Goal: Task Accomplishment & Management: Complete application form

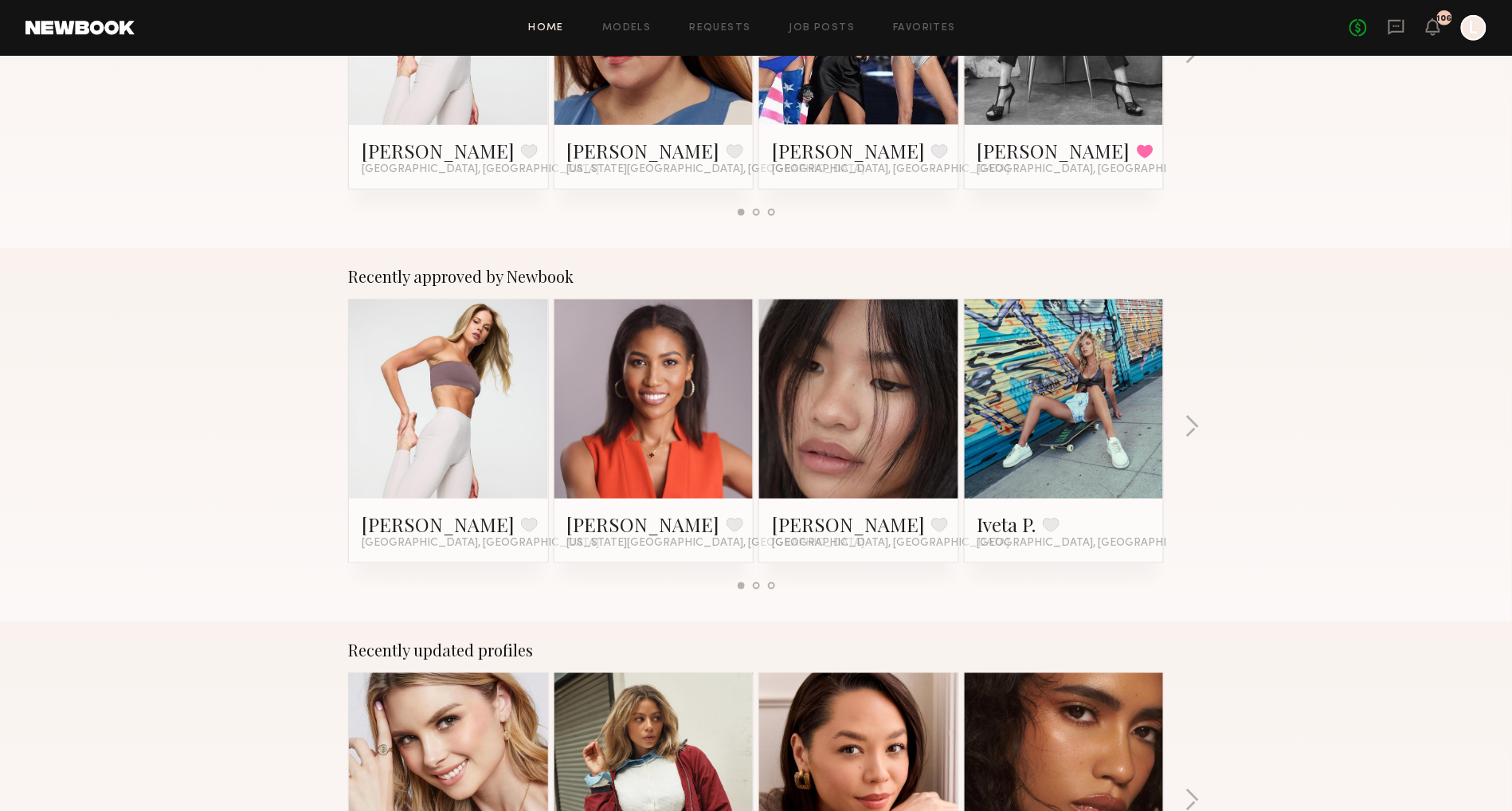
scroll to position [454, 0]
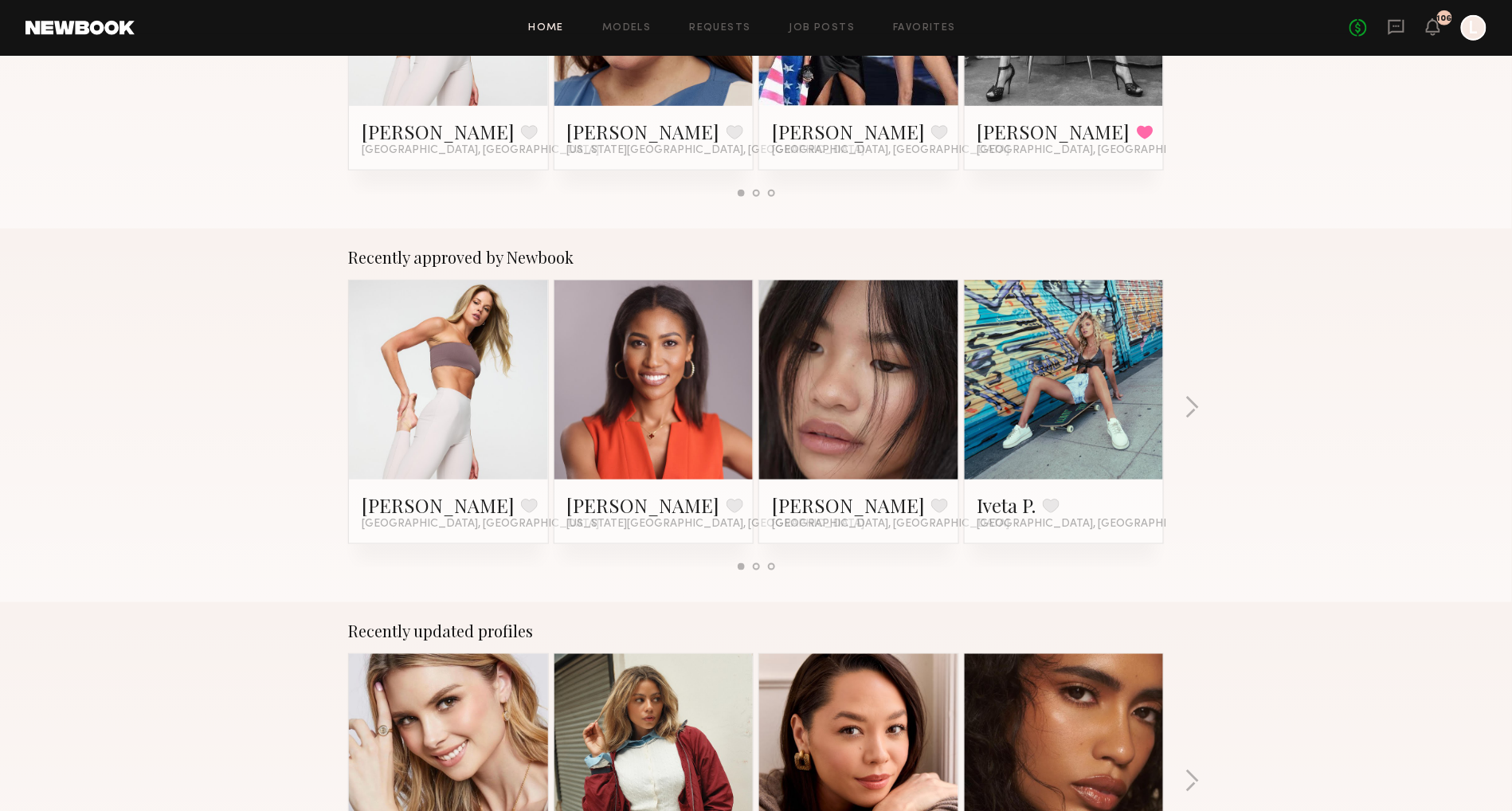
click at [907, 451] on div at bounding box center [859, 380] width 199 height 199
click at [899, 445] on link at bounding box center [859, 380] width 97 height 199
click at [1195, 406] on button "button" at bounding box center [1192, 408] width 15 height 26
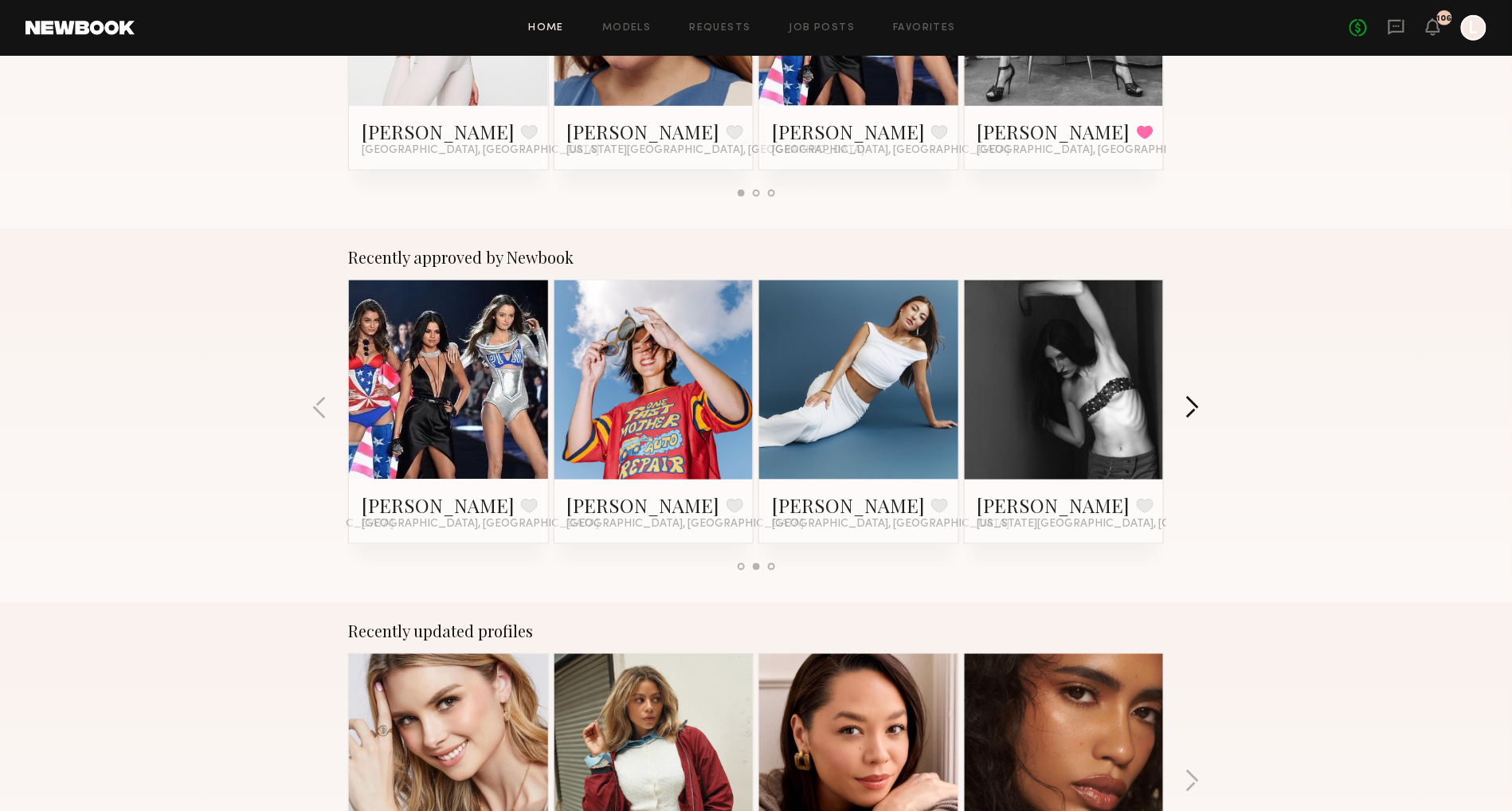
click at [1194, 404] on button "button" at bounding box center [1192, 408] width 15 height 26
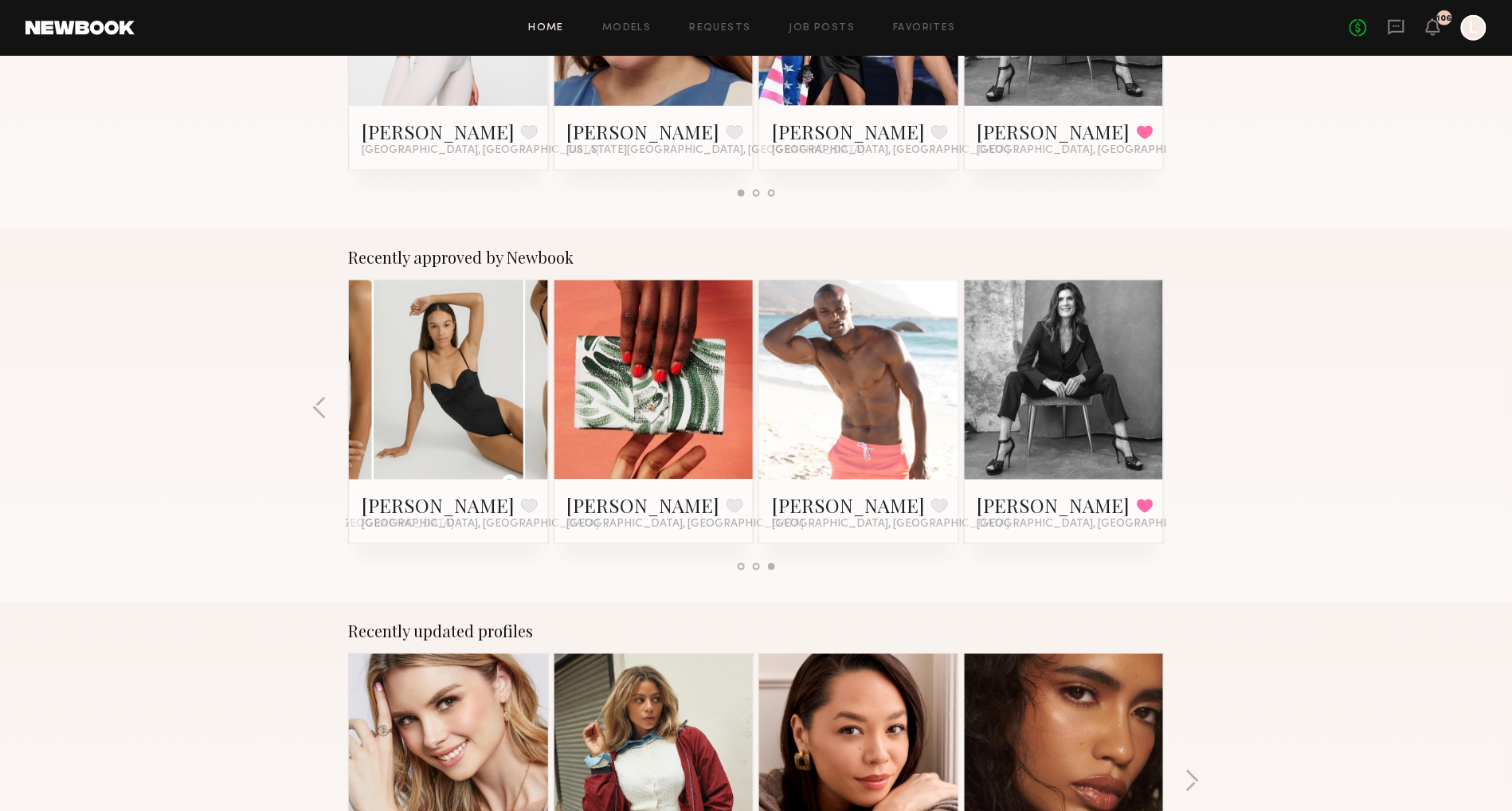
click at [453, 414] on link at bounding box center [448, 380] width 97 height 199
click at [856, 387] on link at bounding box center [859, 380] width 97 height 199
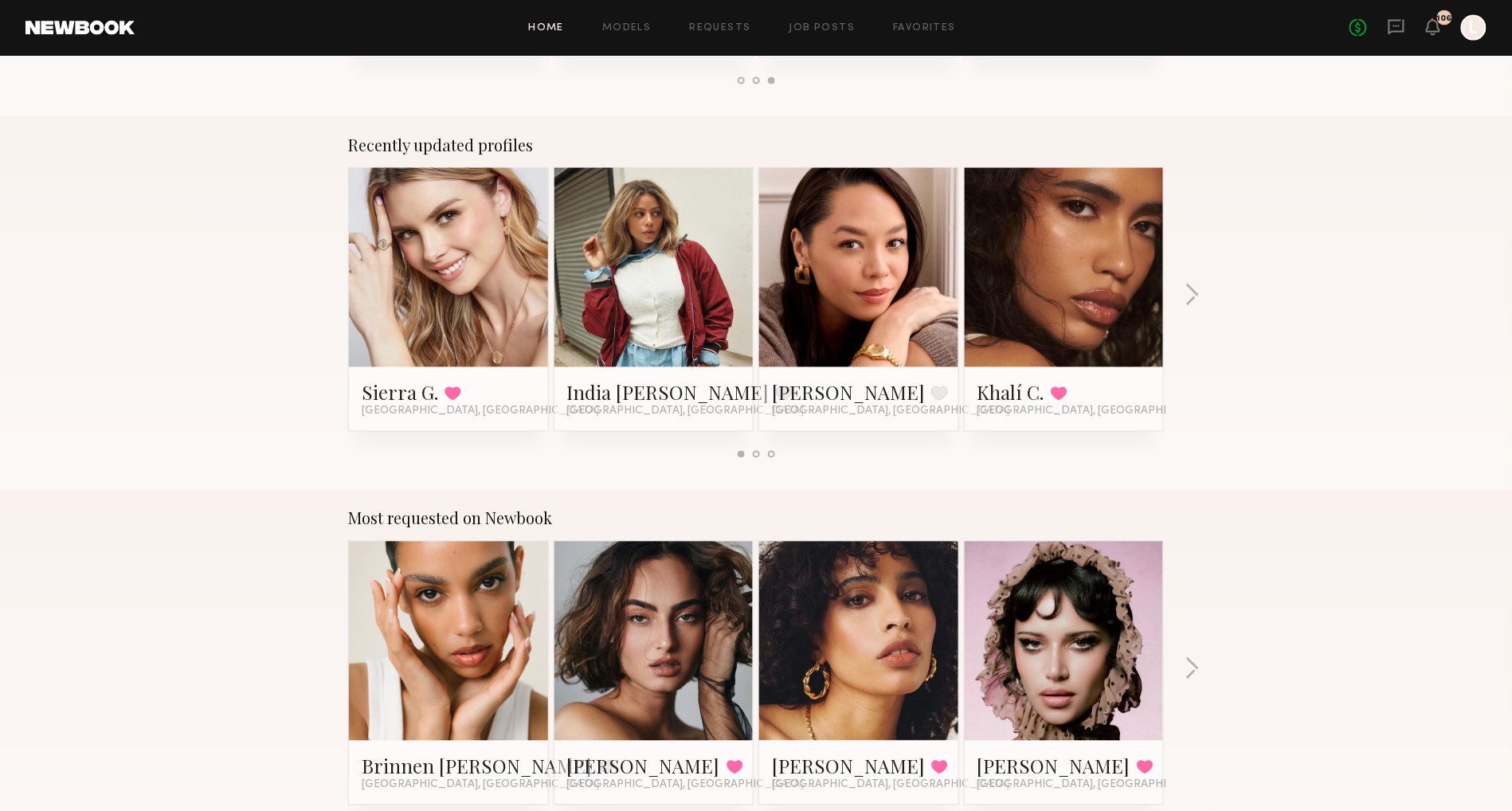
scroll to position [1244, 0]
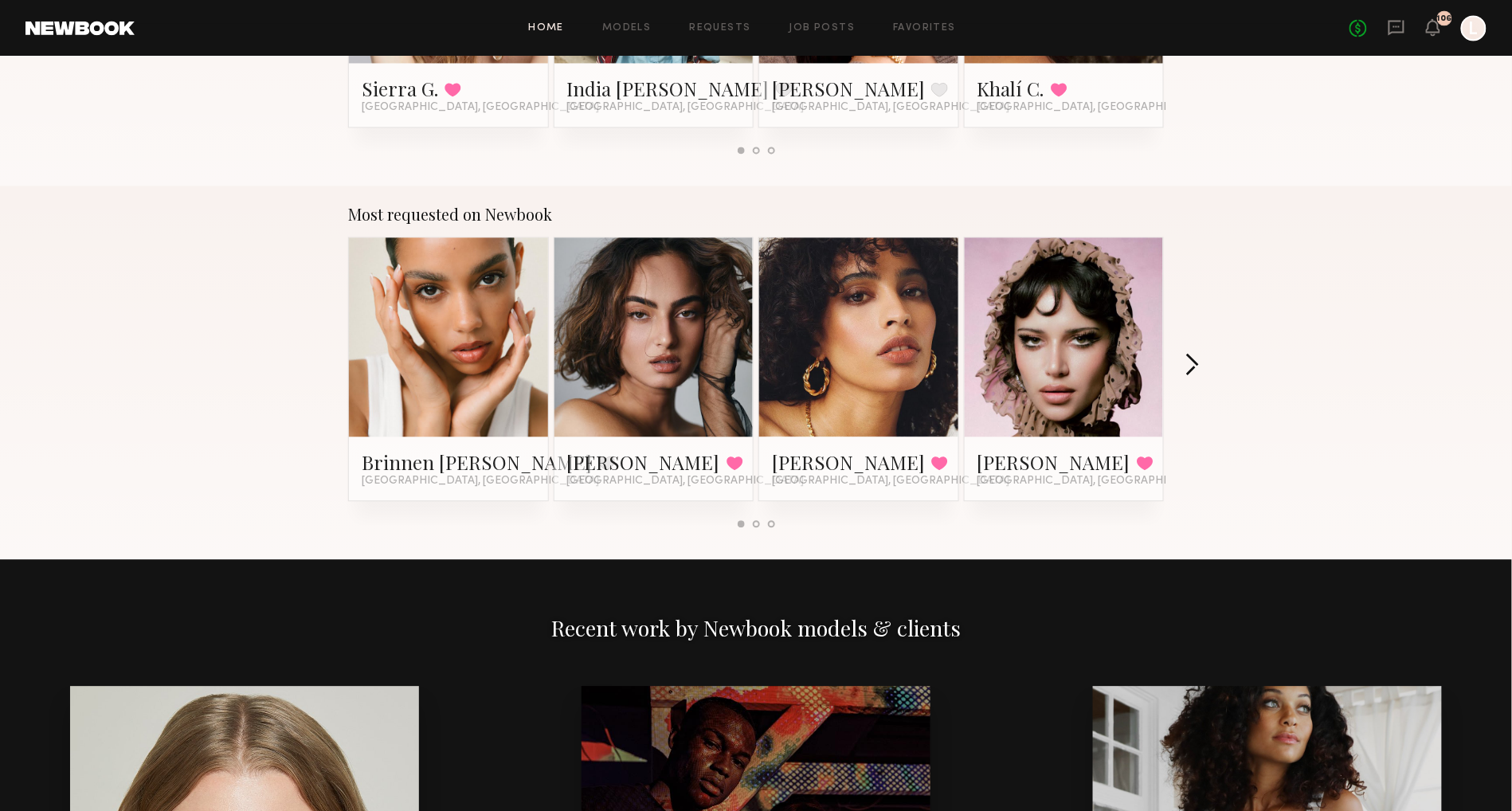
click at [1188, 364] on button "button" at bounding box center [1192, 365] width 15 height 26
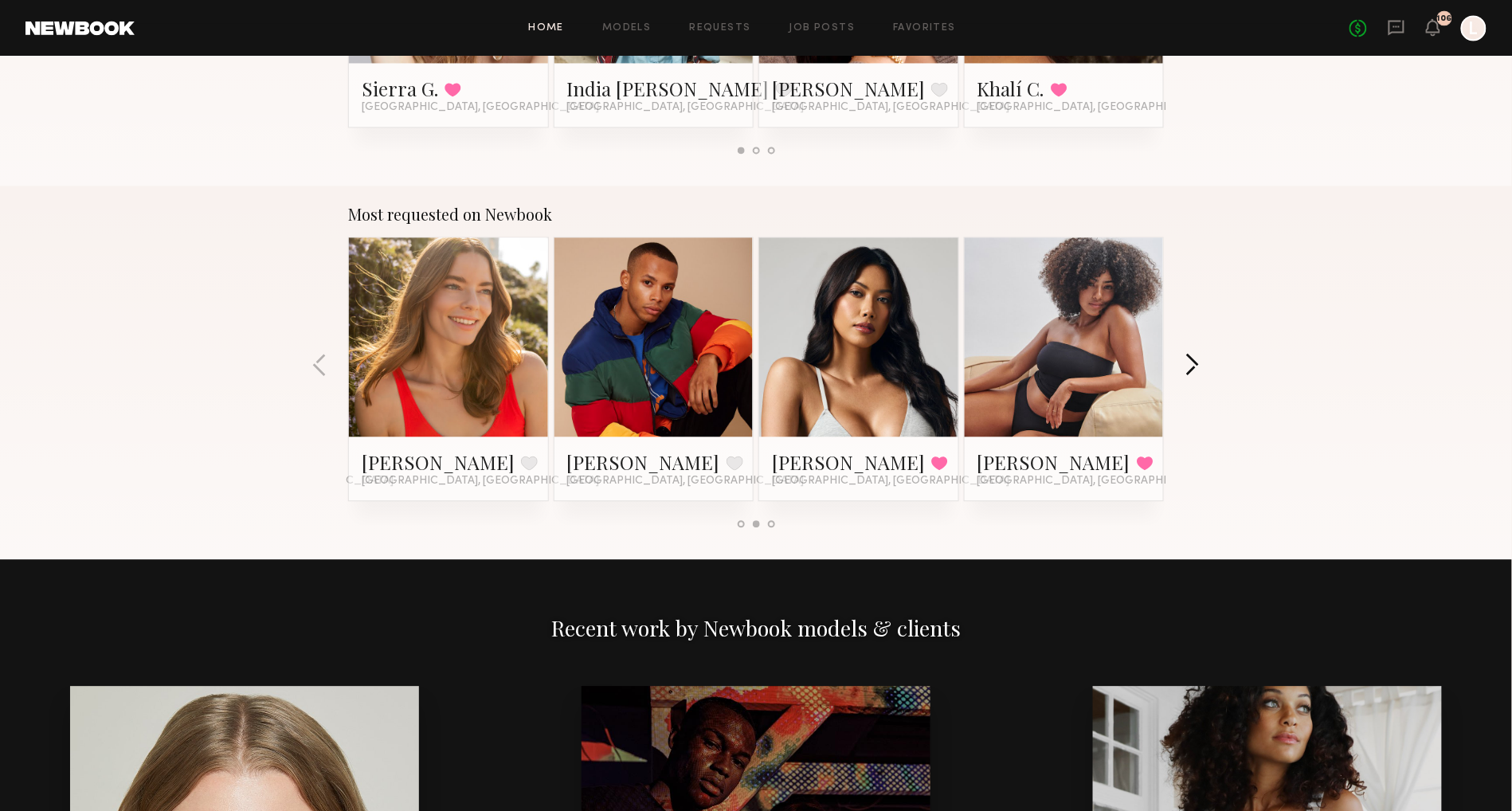
click at [1188, 364] on button "button" at bounding box center [1192, 365] width 15 height 26
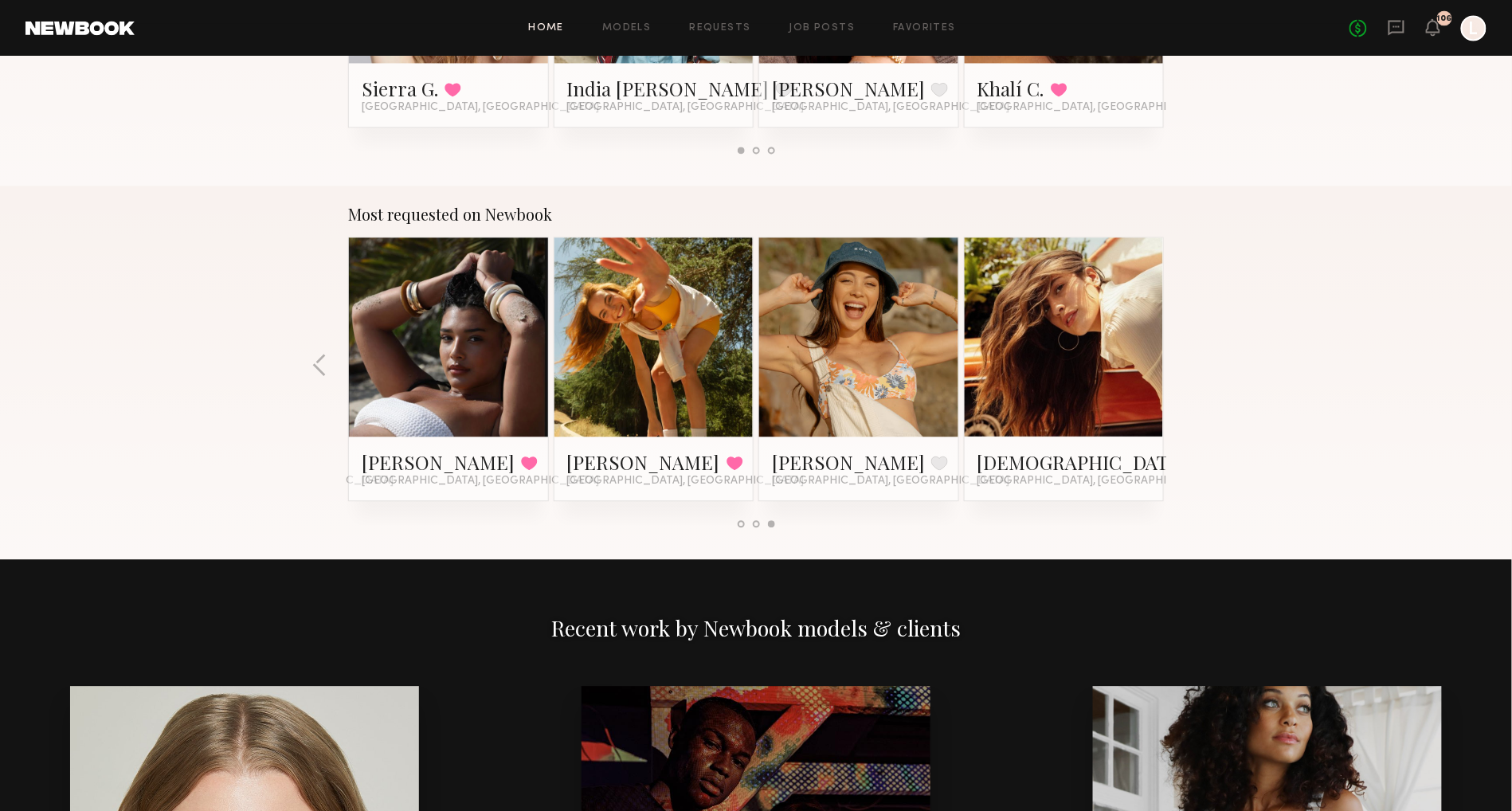
click at [1188, 364] on div "Most requested on Newbook Brinnen T. Favorite Los Angeles, CA Moe S. Favorited …" at bounding box center [756, 372] width 1512 height 373
click at [324, 357] on button "button" at bounding box center [319, 365] width 15 height 26
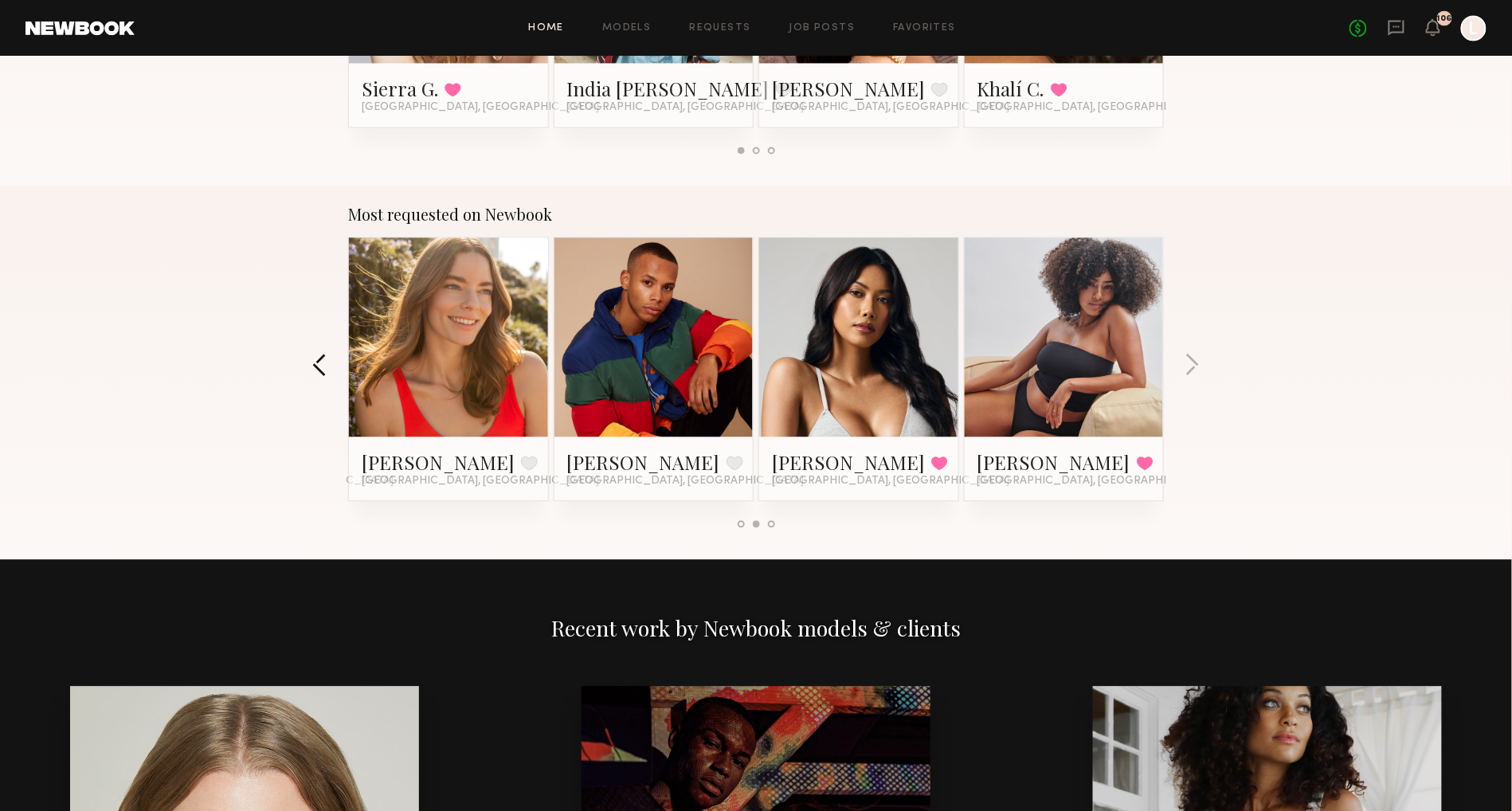
click at [324, 358] on button "button" at bounding box center [319, 365] width 15 height 26
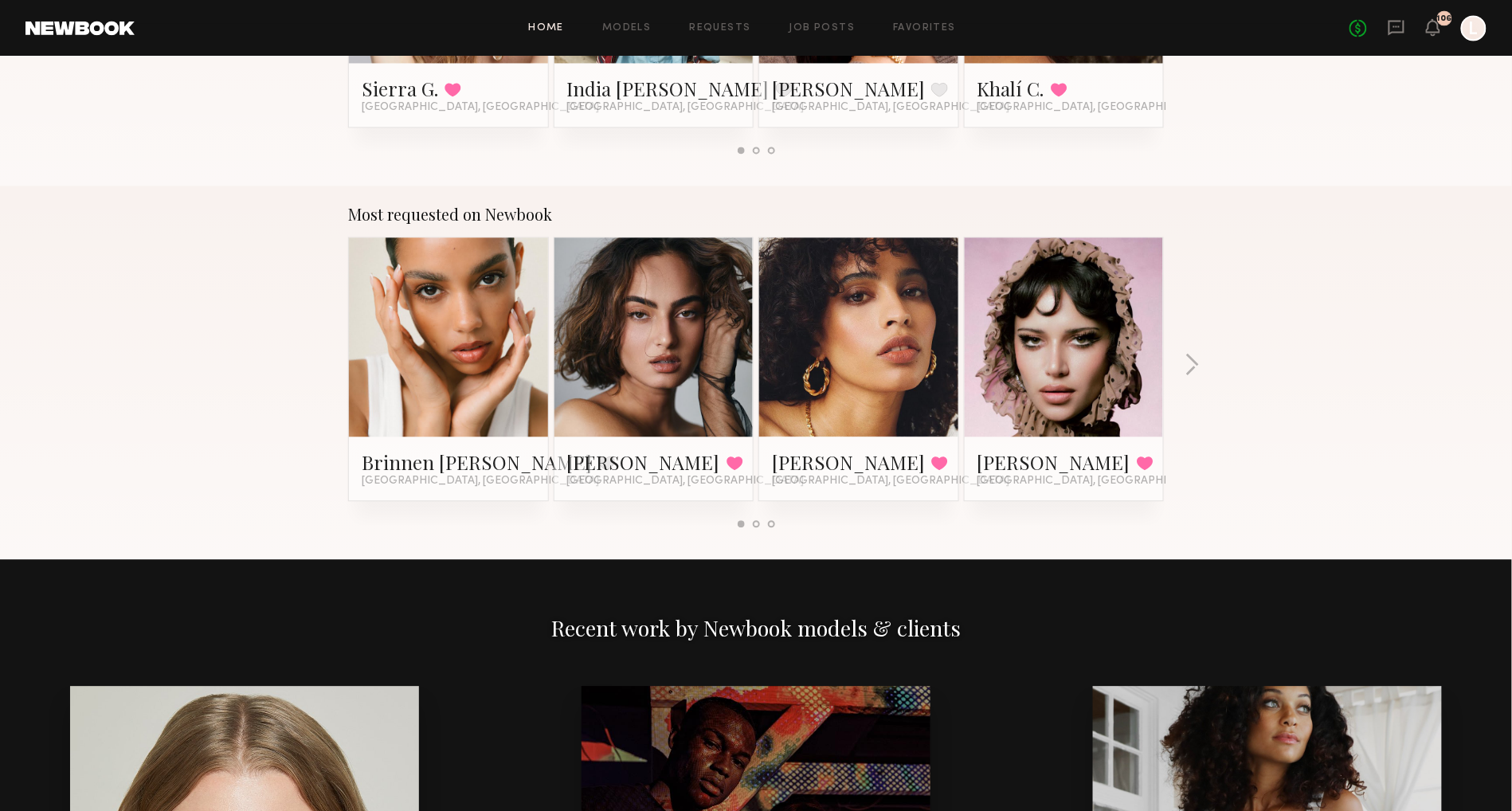
click at [1029, 416] on link at bounding box center [1064, 336] width 97 height 199
click at [1189, 356] on button "button" at bounding box center [1192, 365] width 15 height 26
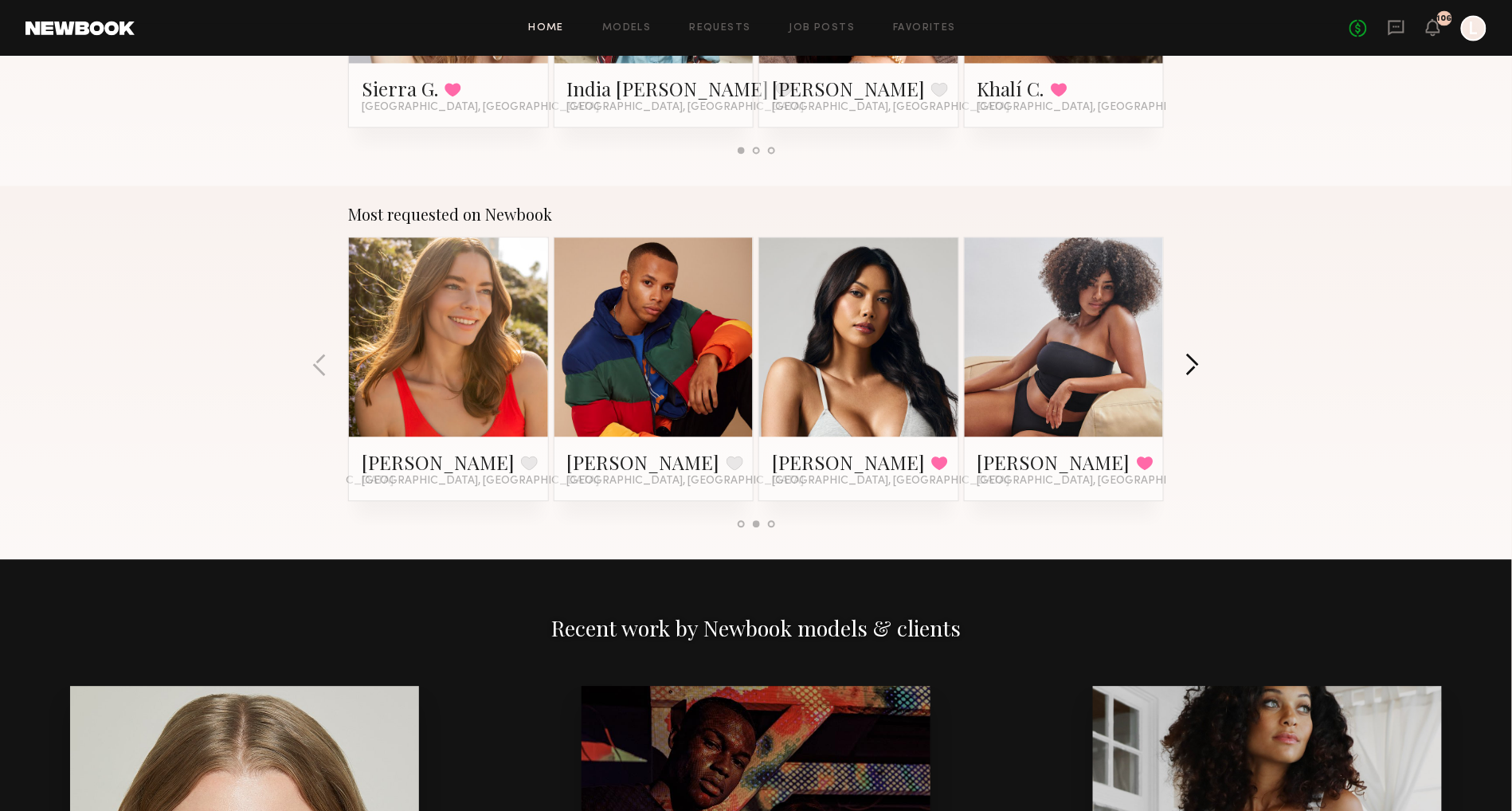
click at [1190, 356] on button "button" at bounding box center [1192, 365] width 15 height 26
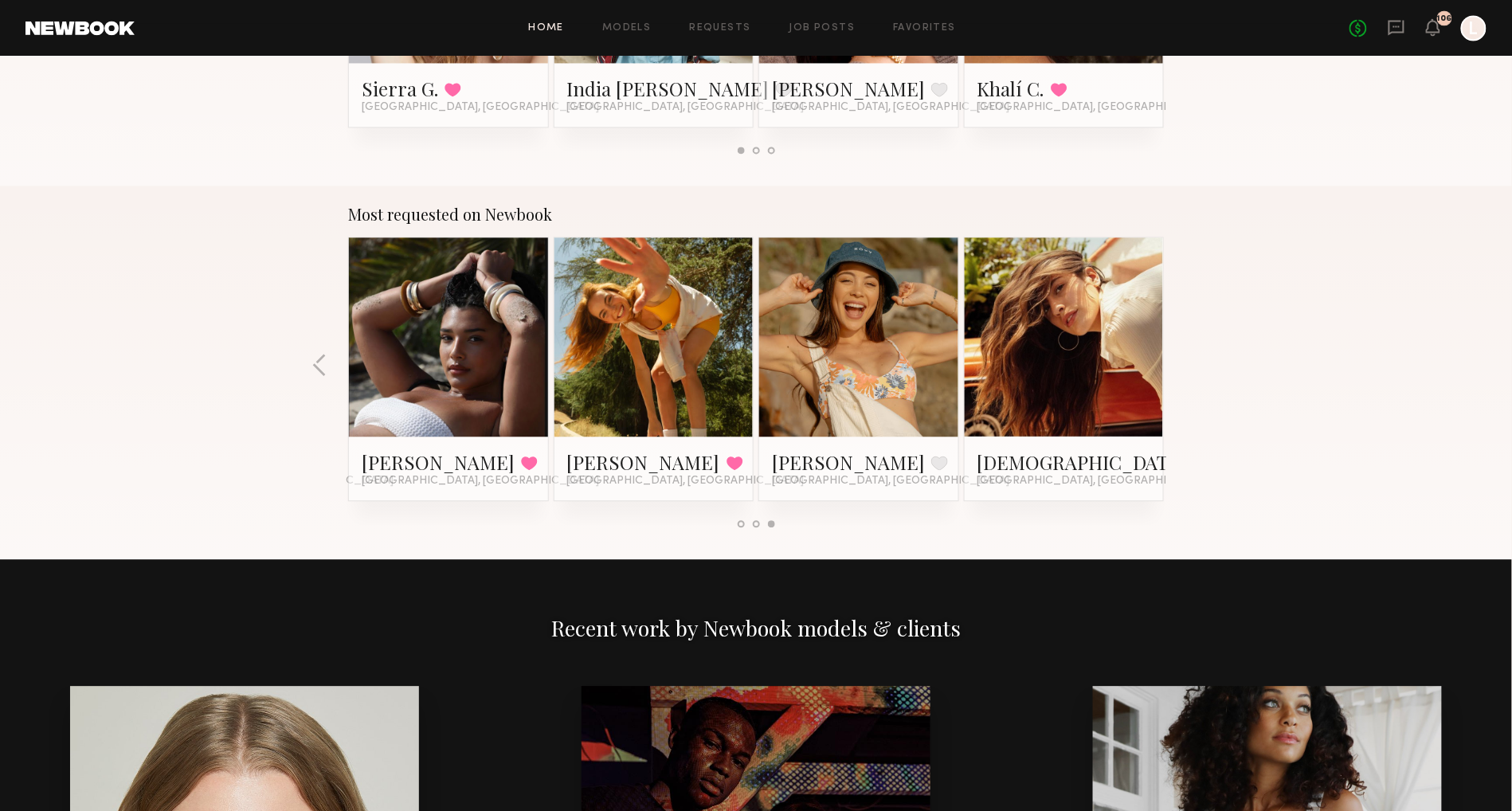
click at [1069, 359] on link at bounding box center [1064, 336] width 97 height 199
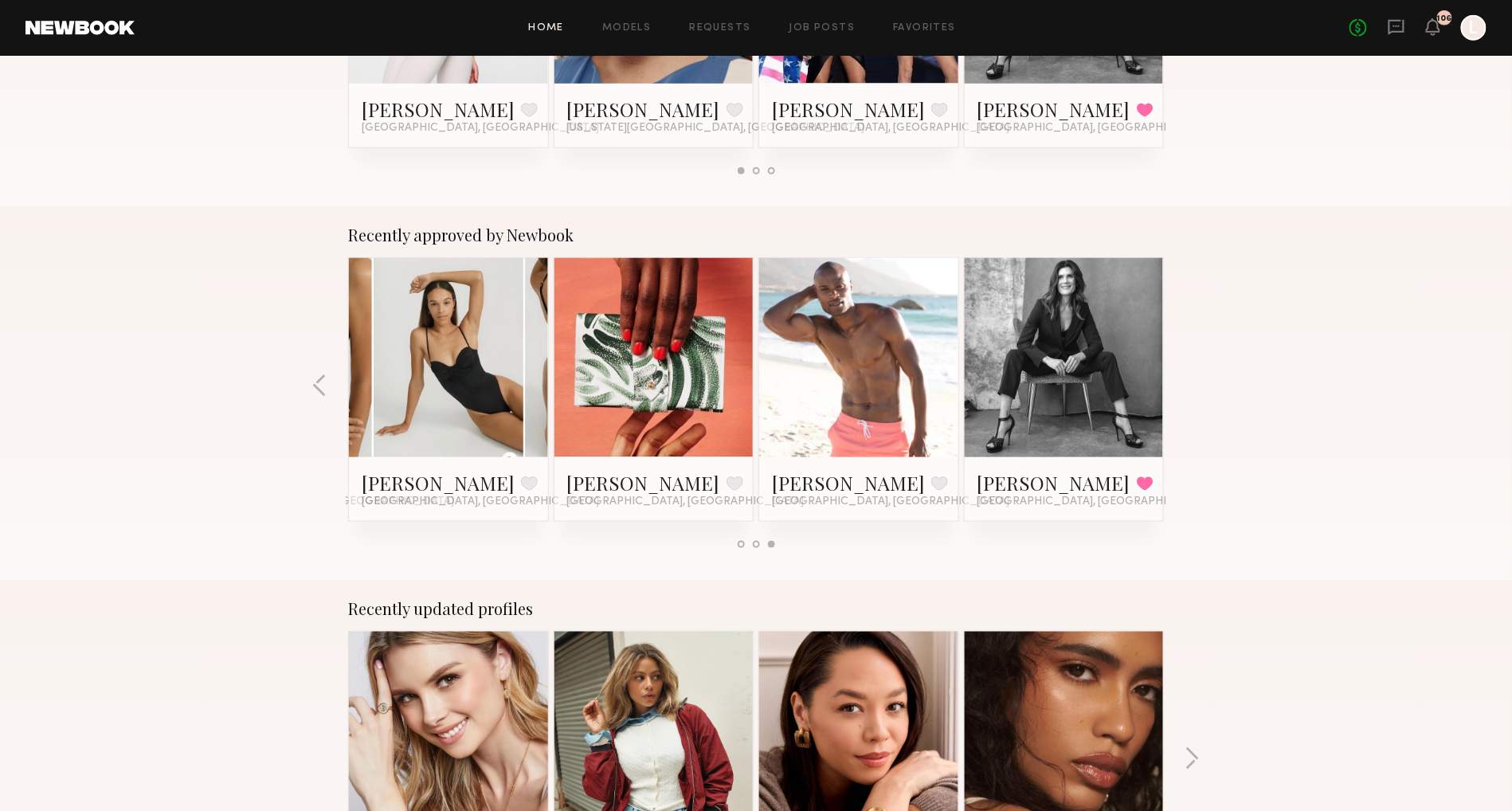
scroll to position [479, 0]
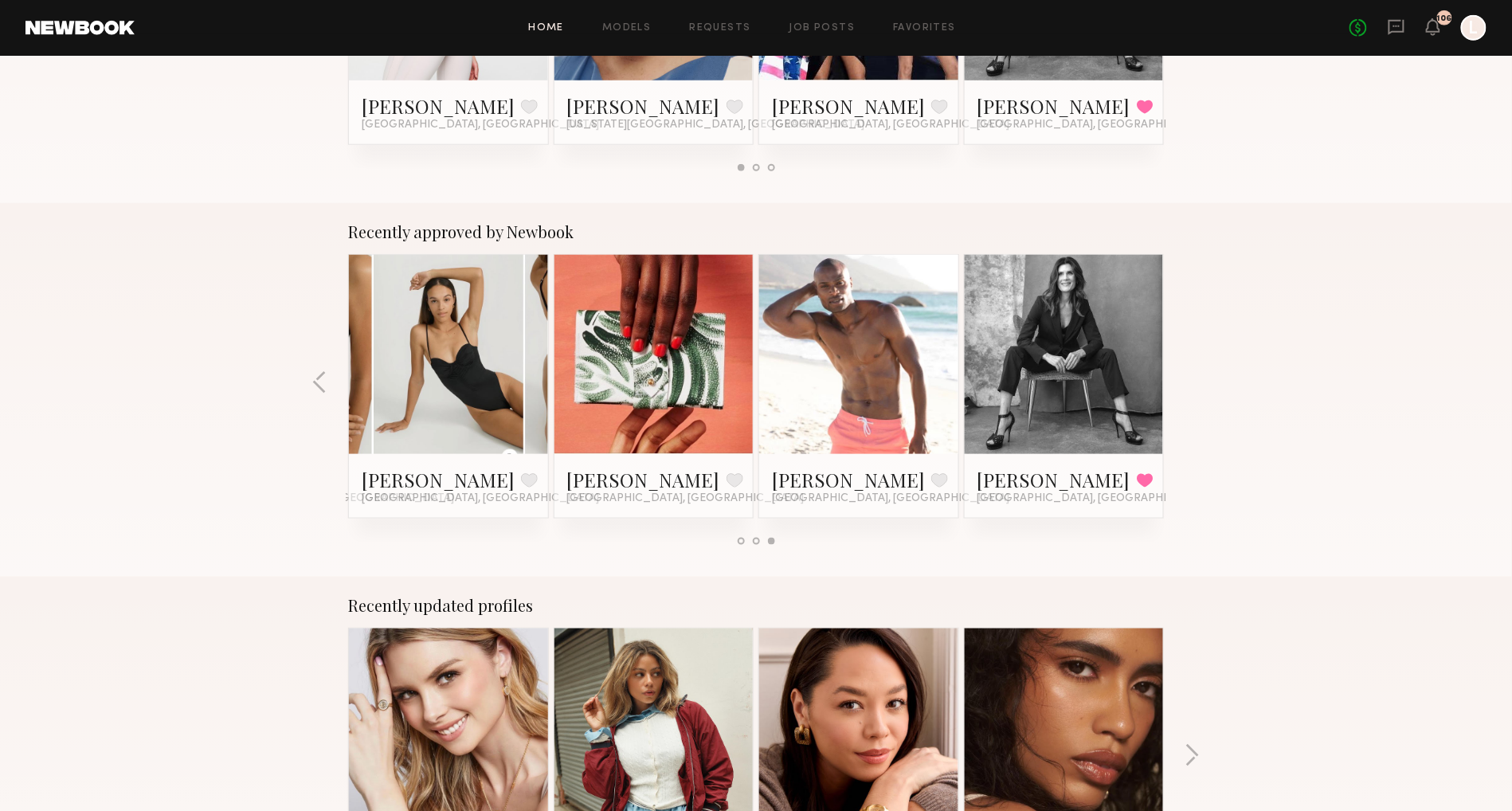
click at [839, 416] on link at bounding box center [859, 354] width 97 height 199
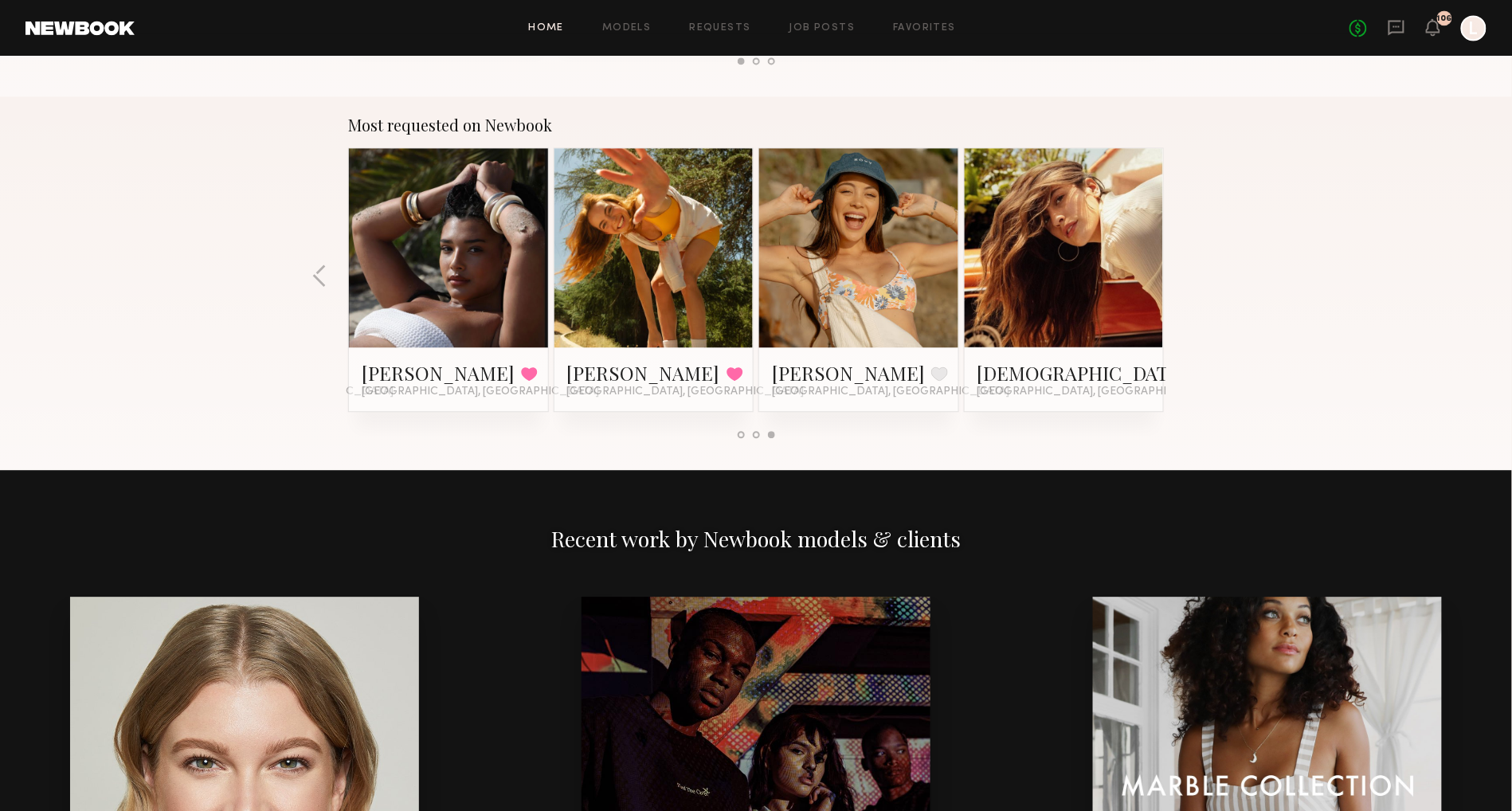
scroll to position [1329, 0]
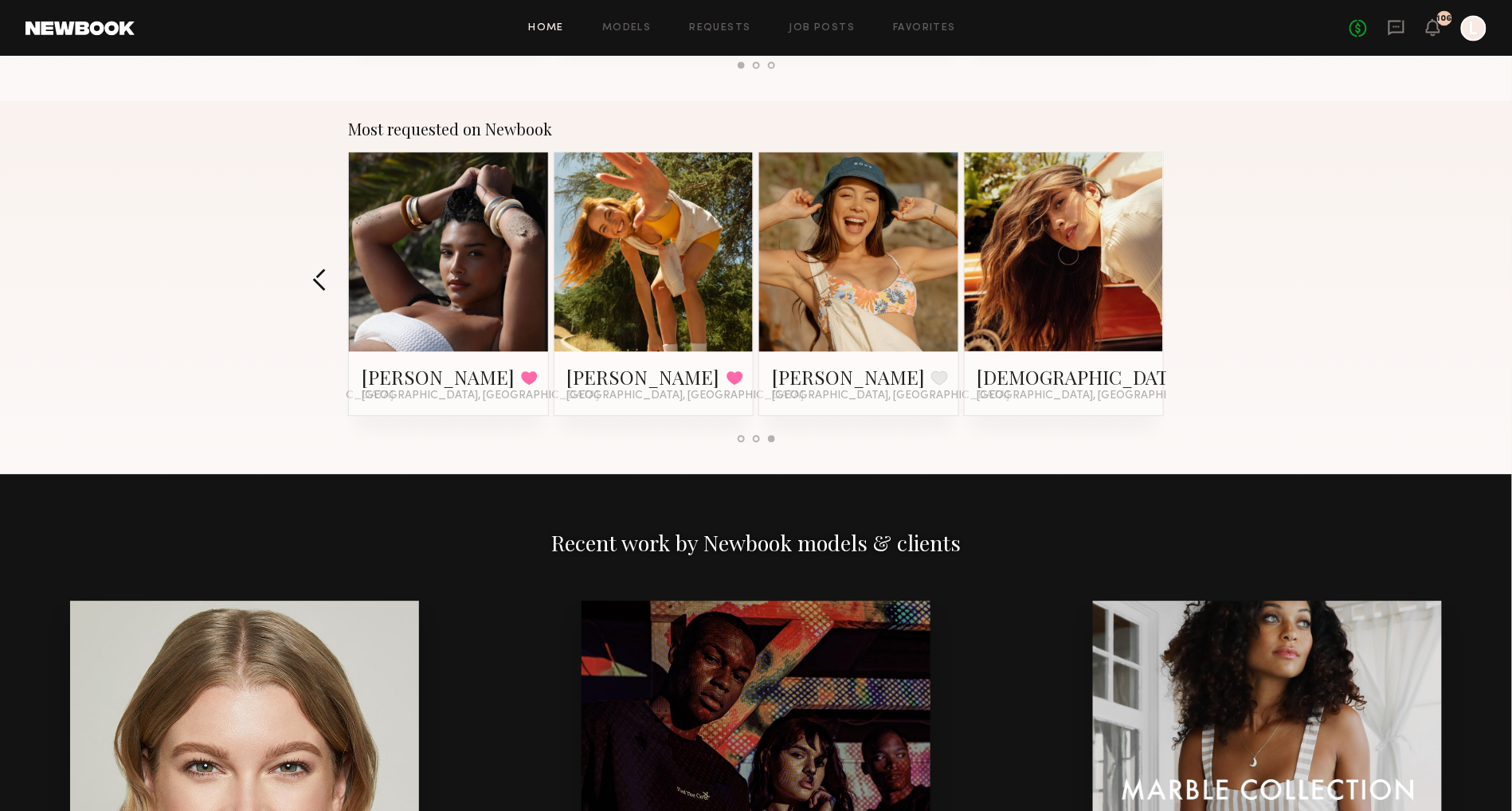
click at [314, 276] on button "button" at bounding box center [319, 280] width 15 height 26
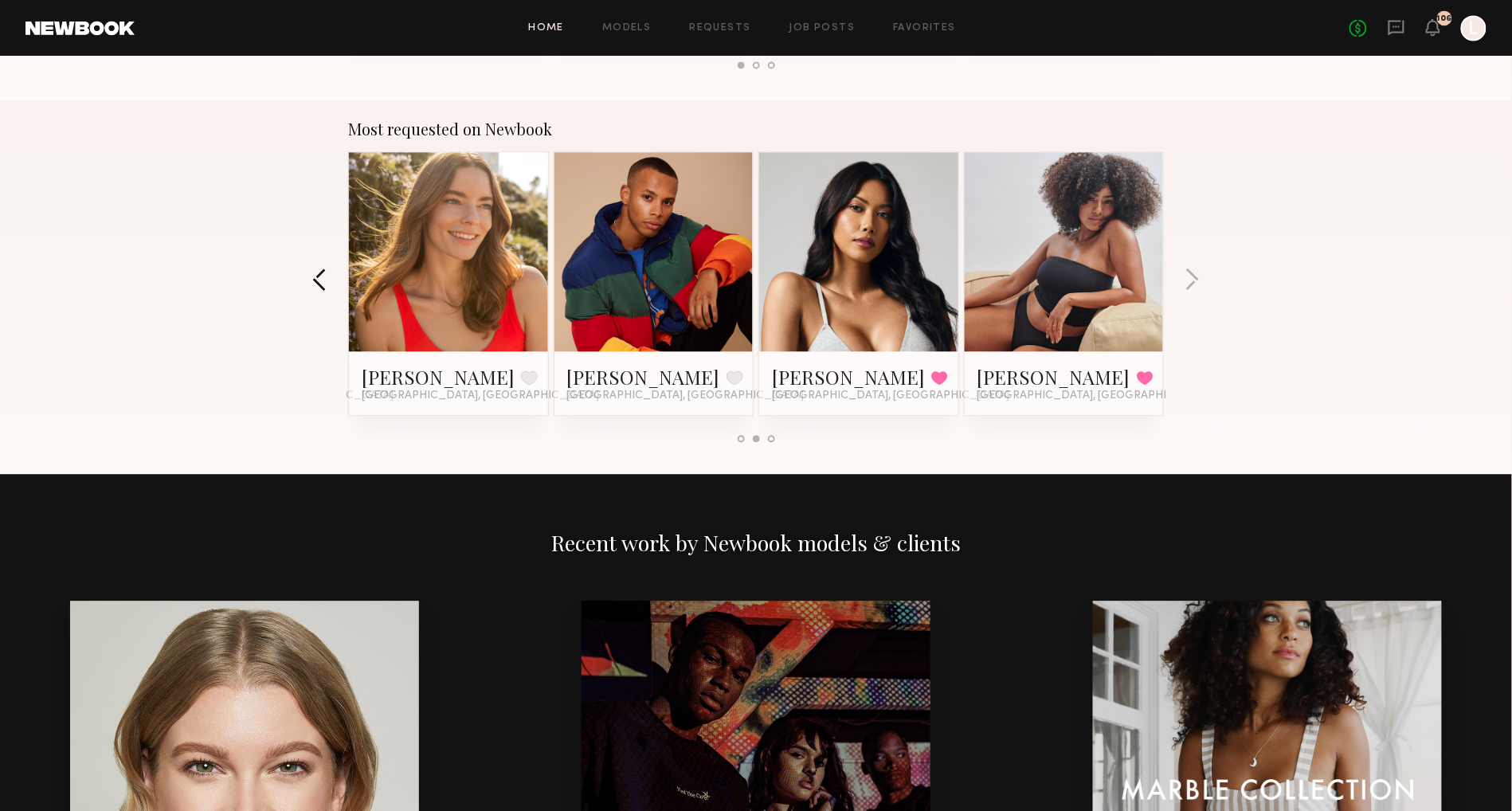
click at [314, 276] on button "button" at bounding box center [319, 280] width 15 height 26
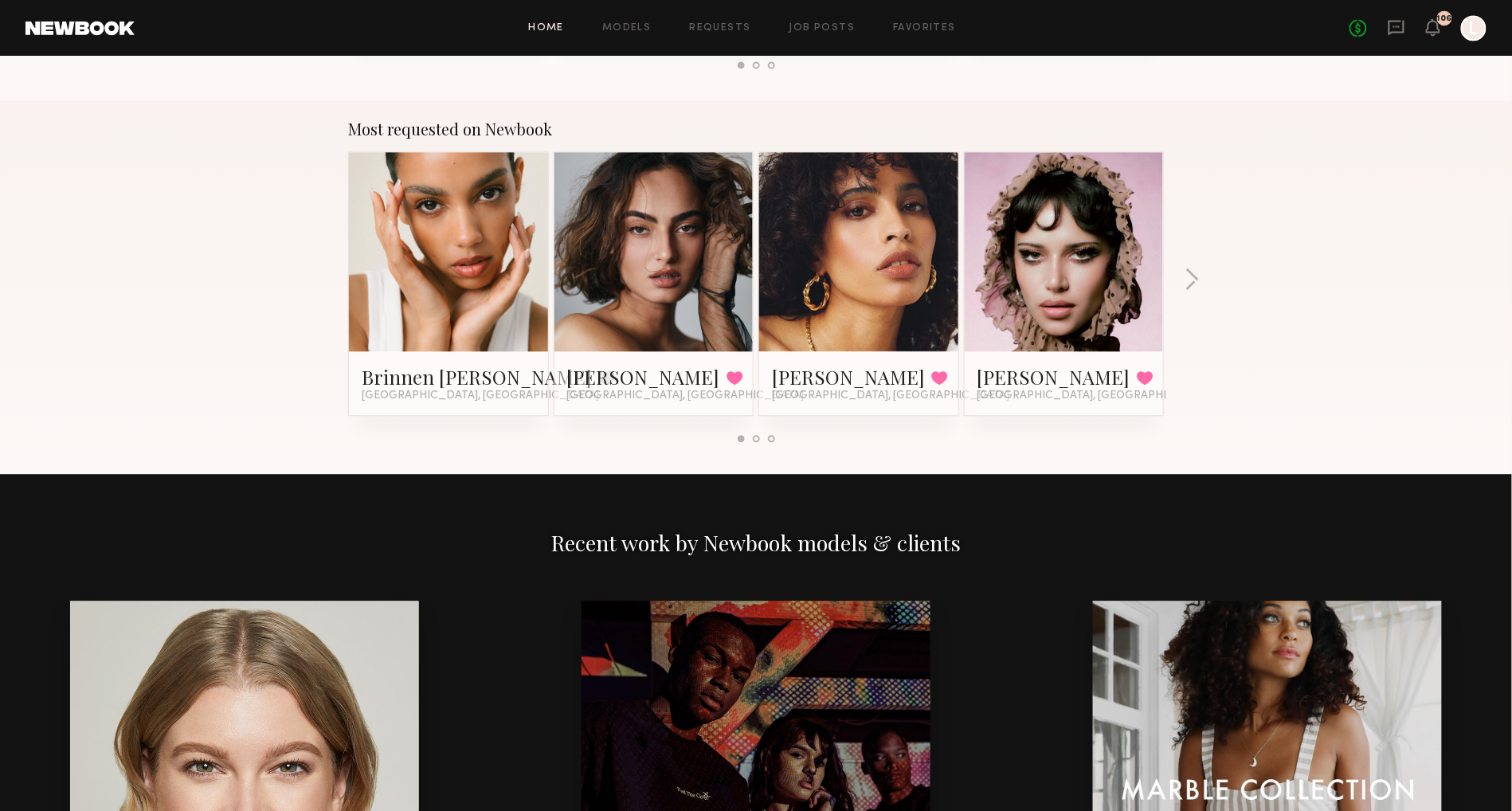
click at [818, 283] on link at bounding box center [859, 251] width 97 height 199
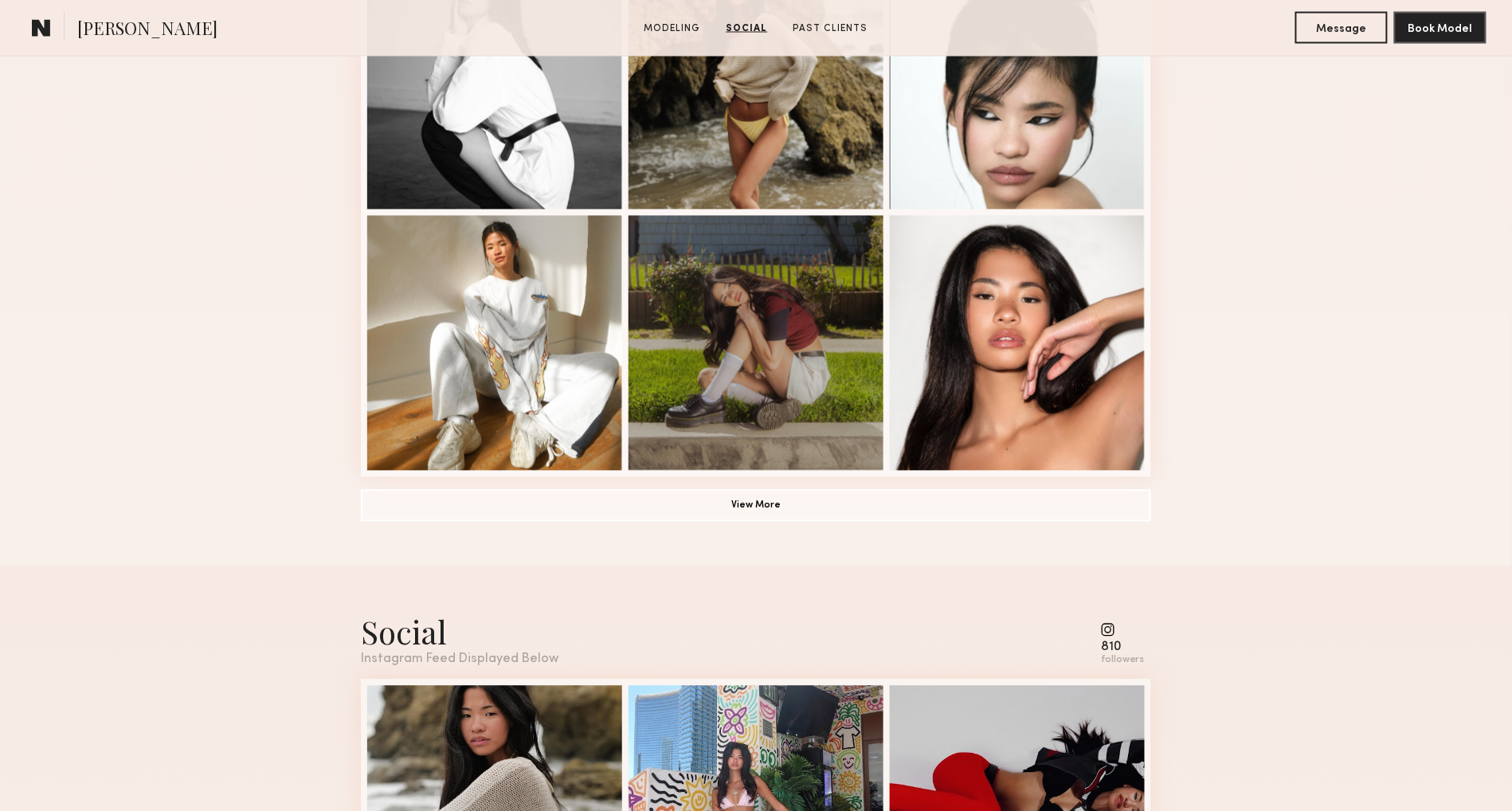
scroll to position [1030, 0]
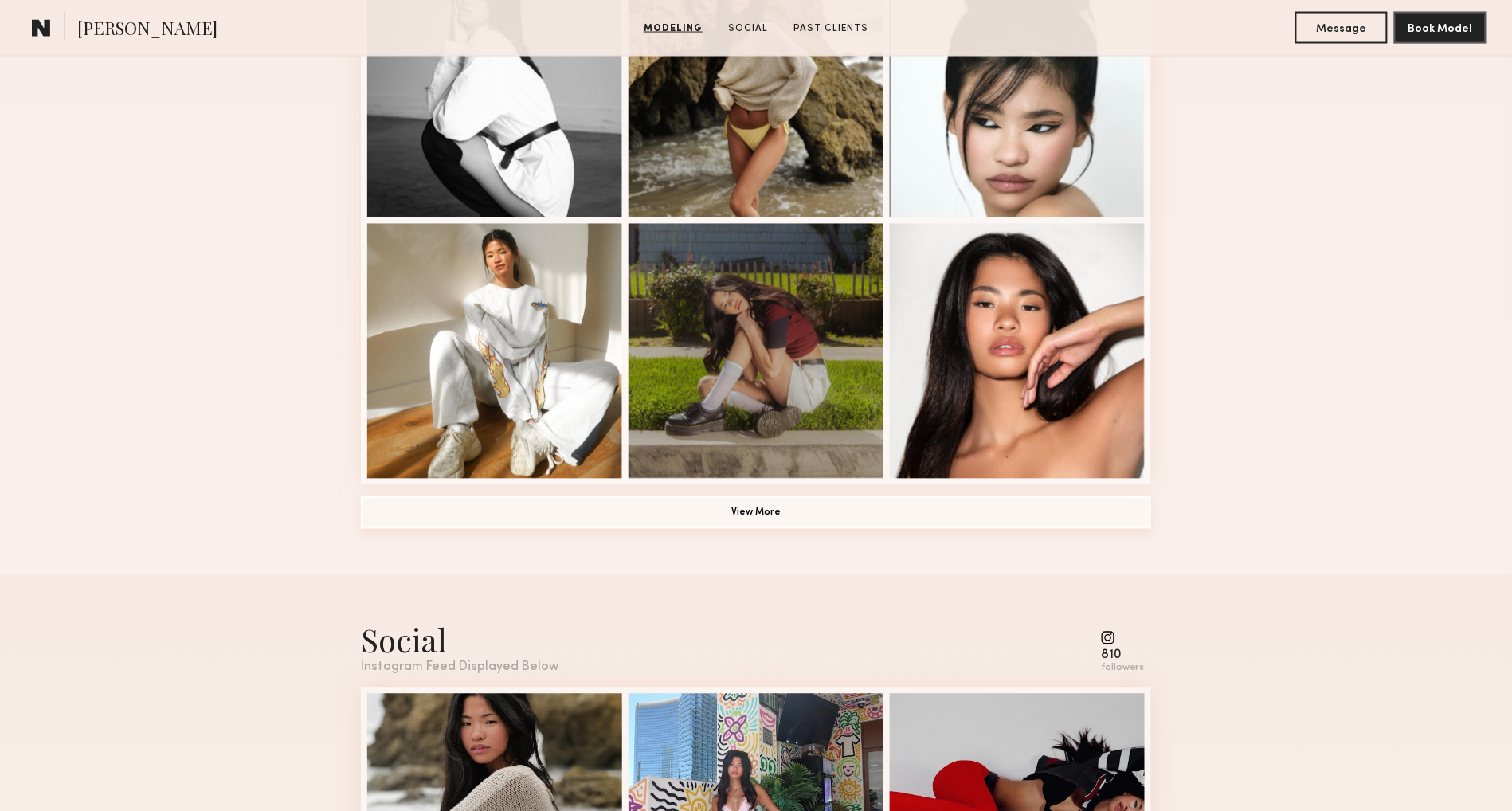
click at [767, 502] on button "View More" at bounding box center [756, 513] width 790 height 32
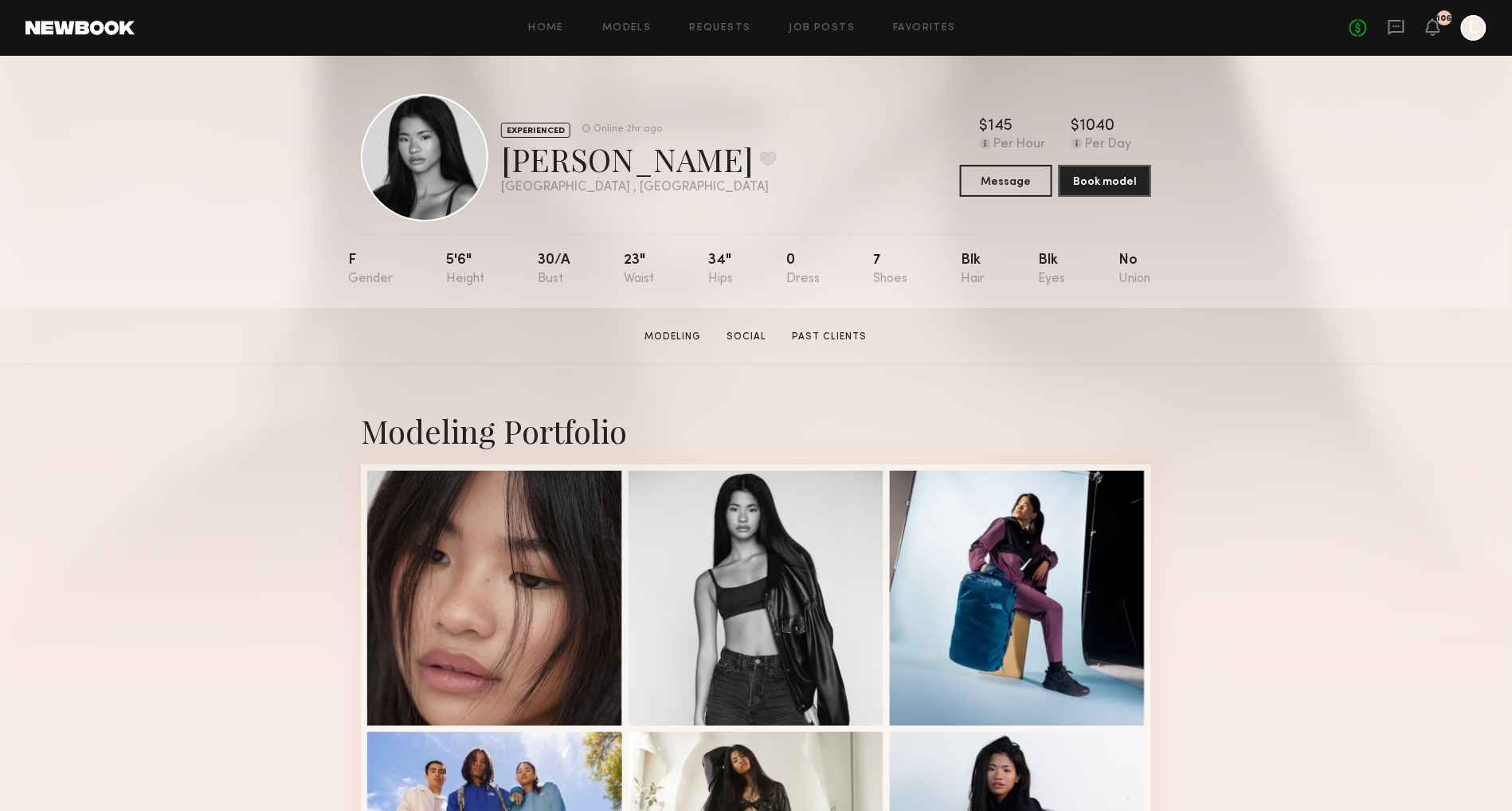
scroll to position [0, 0]
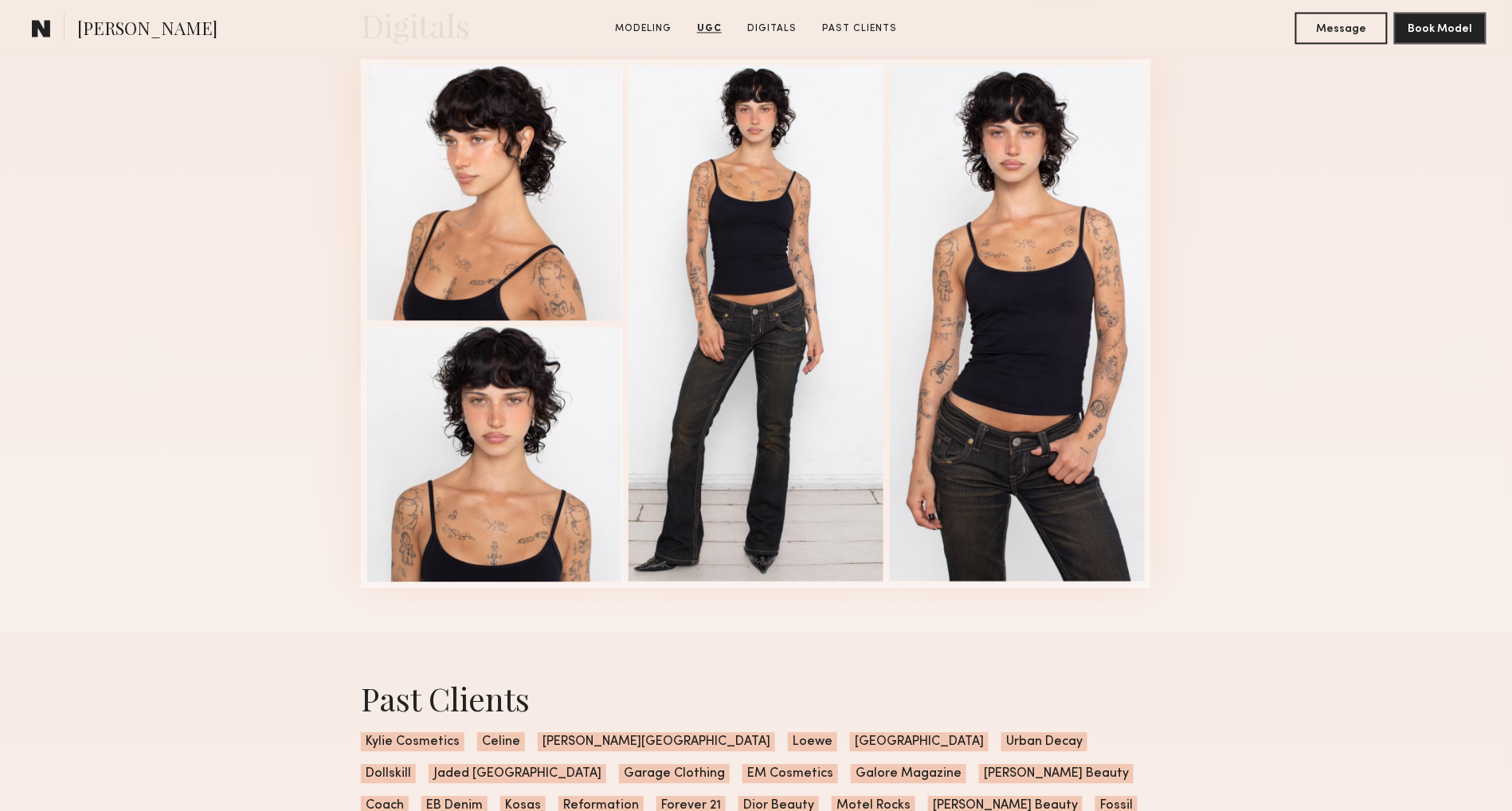
scroll to position [3486, 0]
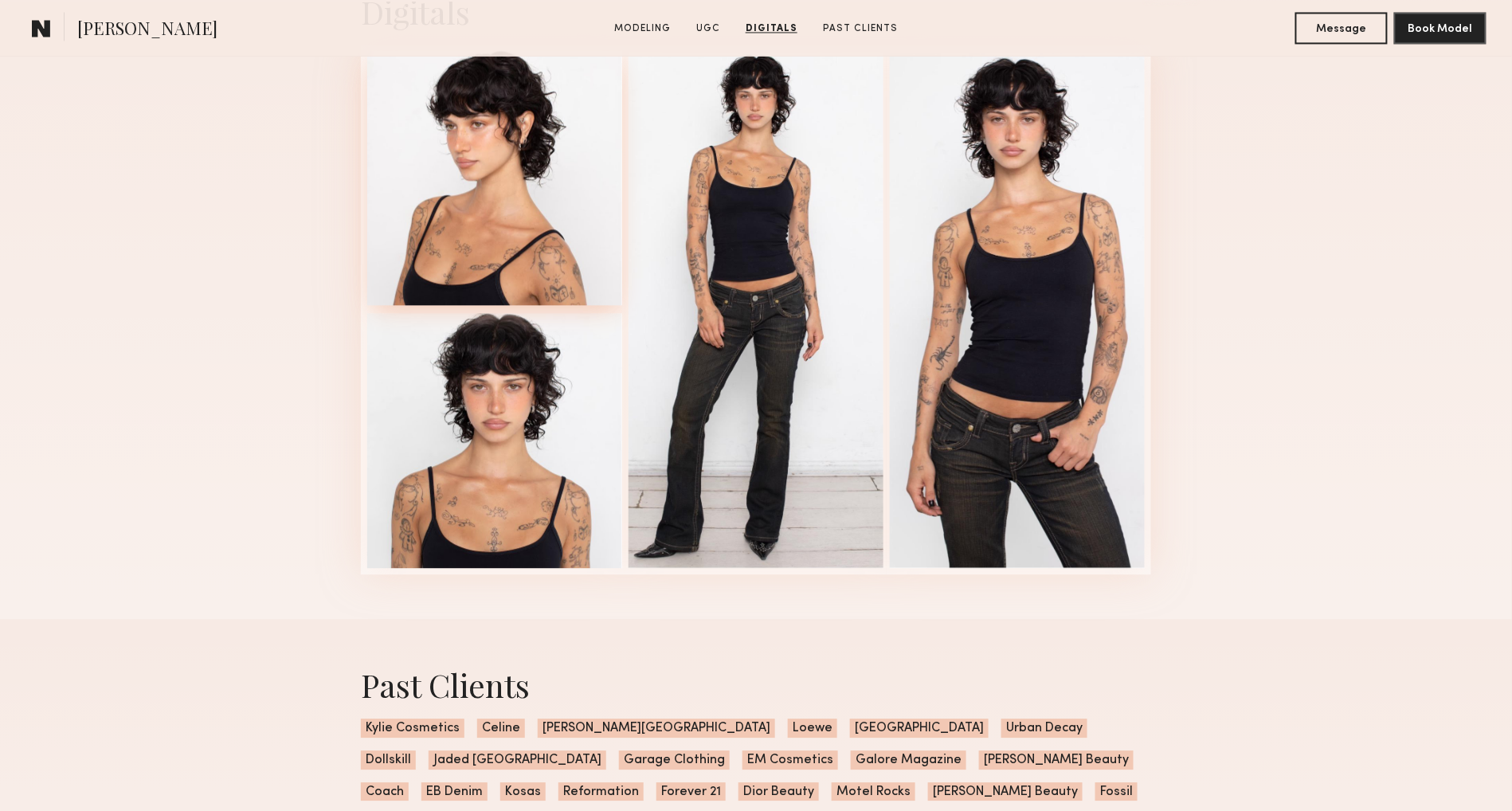
click at [557, 146] on div at bounding box center [495, 177] width 255 height 255
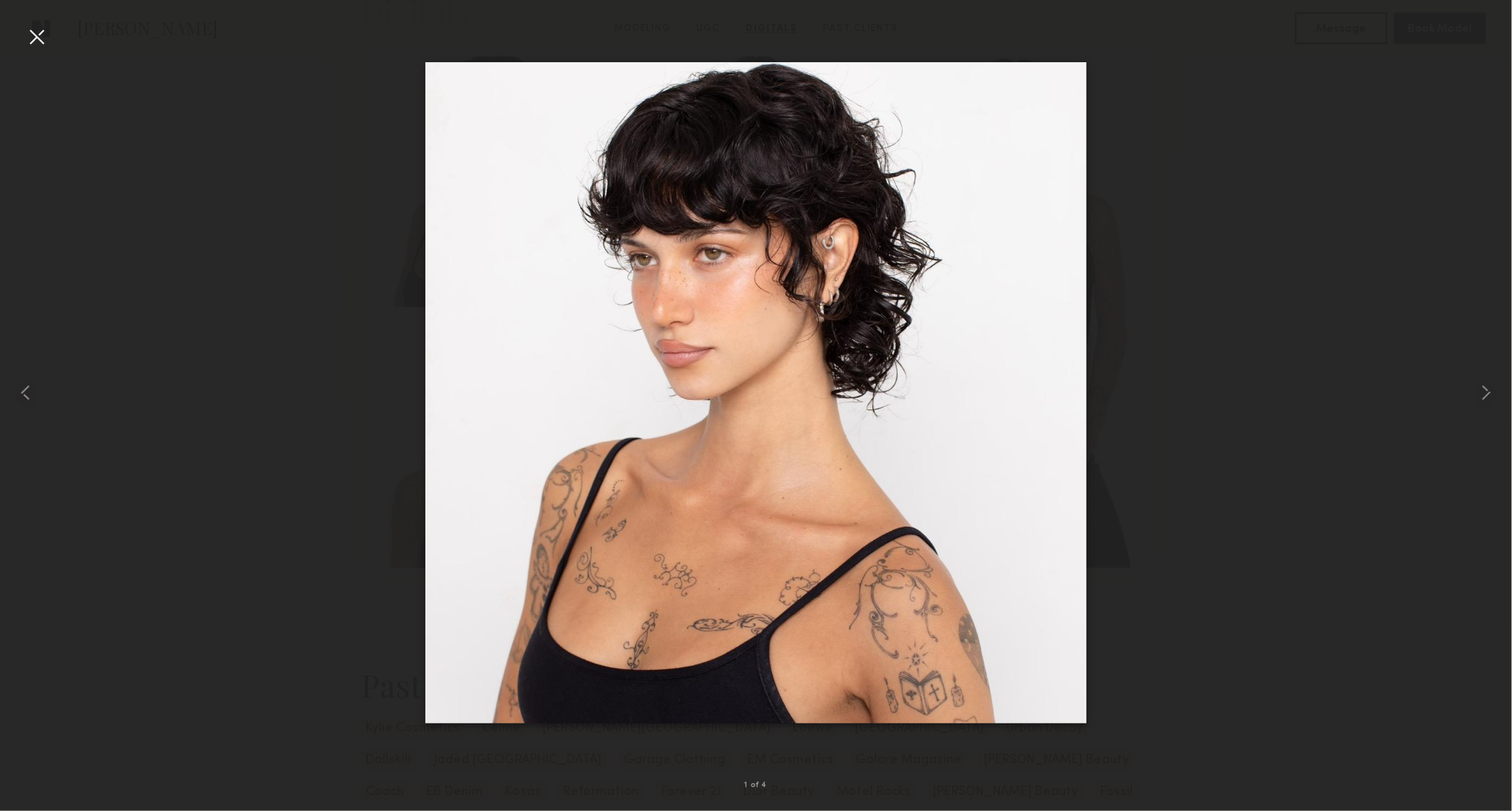
click at [33, 29] on div at bounding box center [37, 37] width 26 height 26
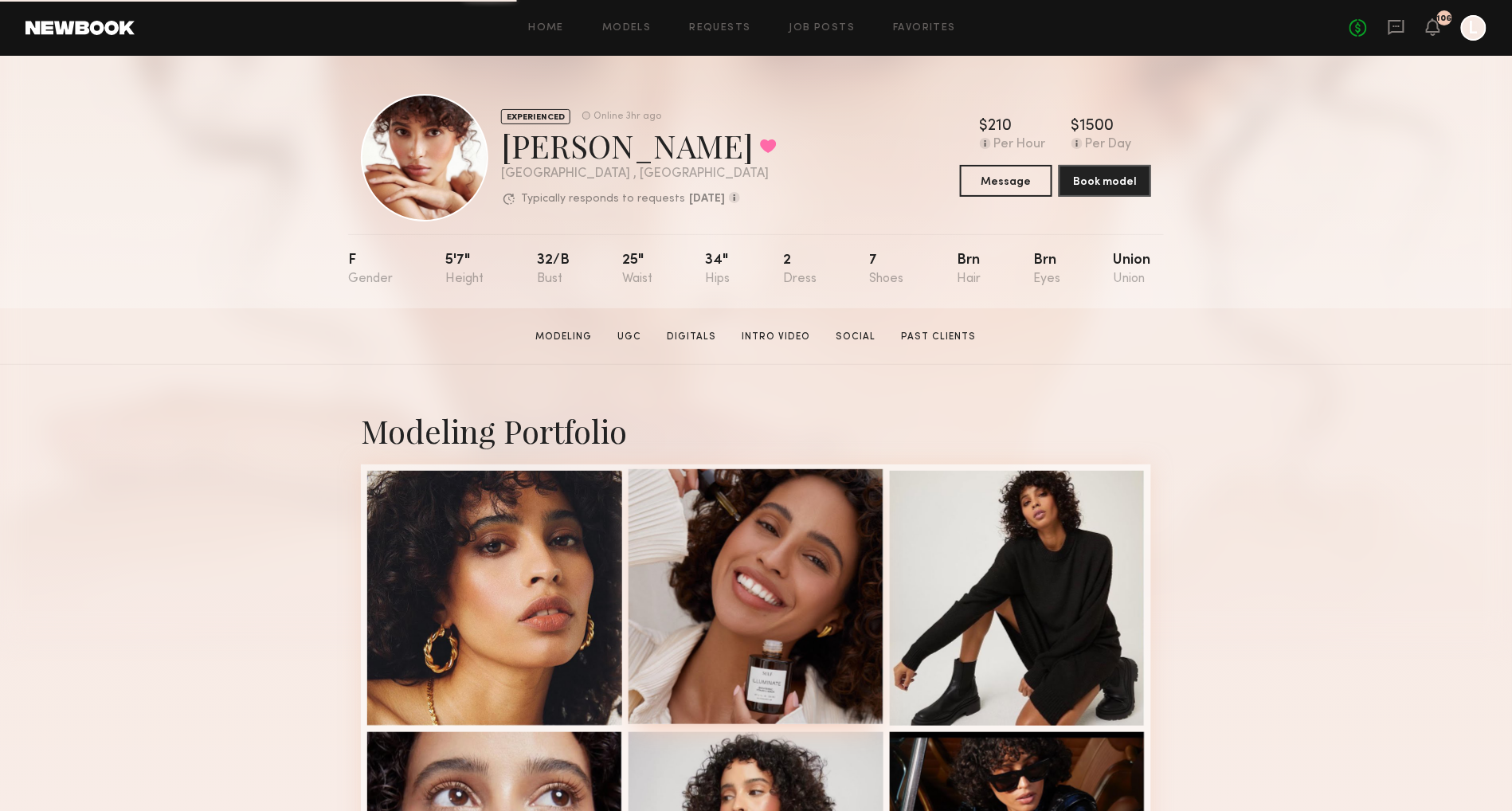
click at [727, 571] on div at bounding box center [756, 596] width 255 height 255
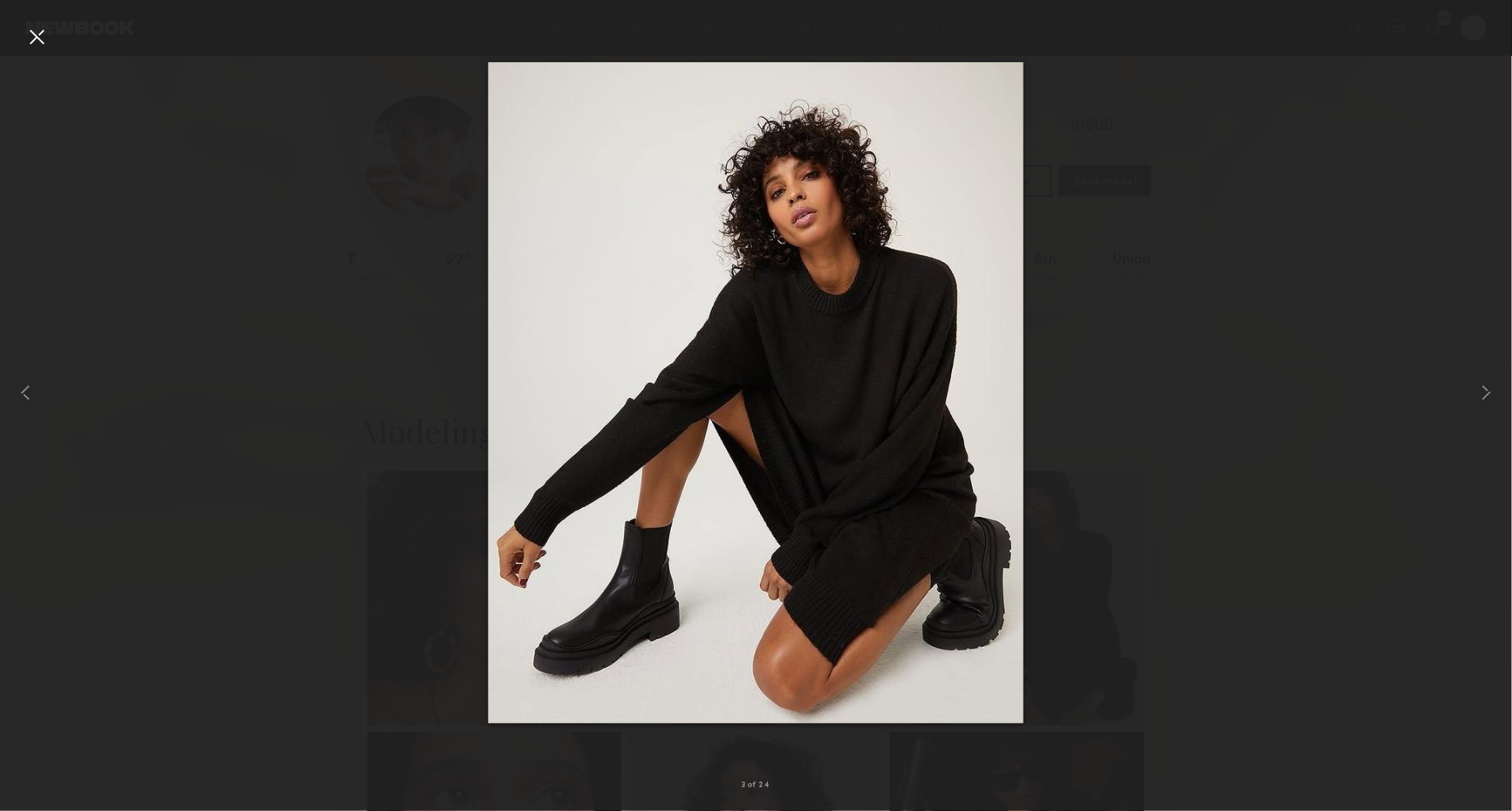
click at [39, 37] on div at bounding box center [37, 37] width 26 height 26
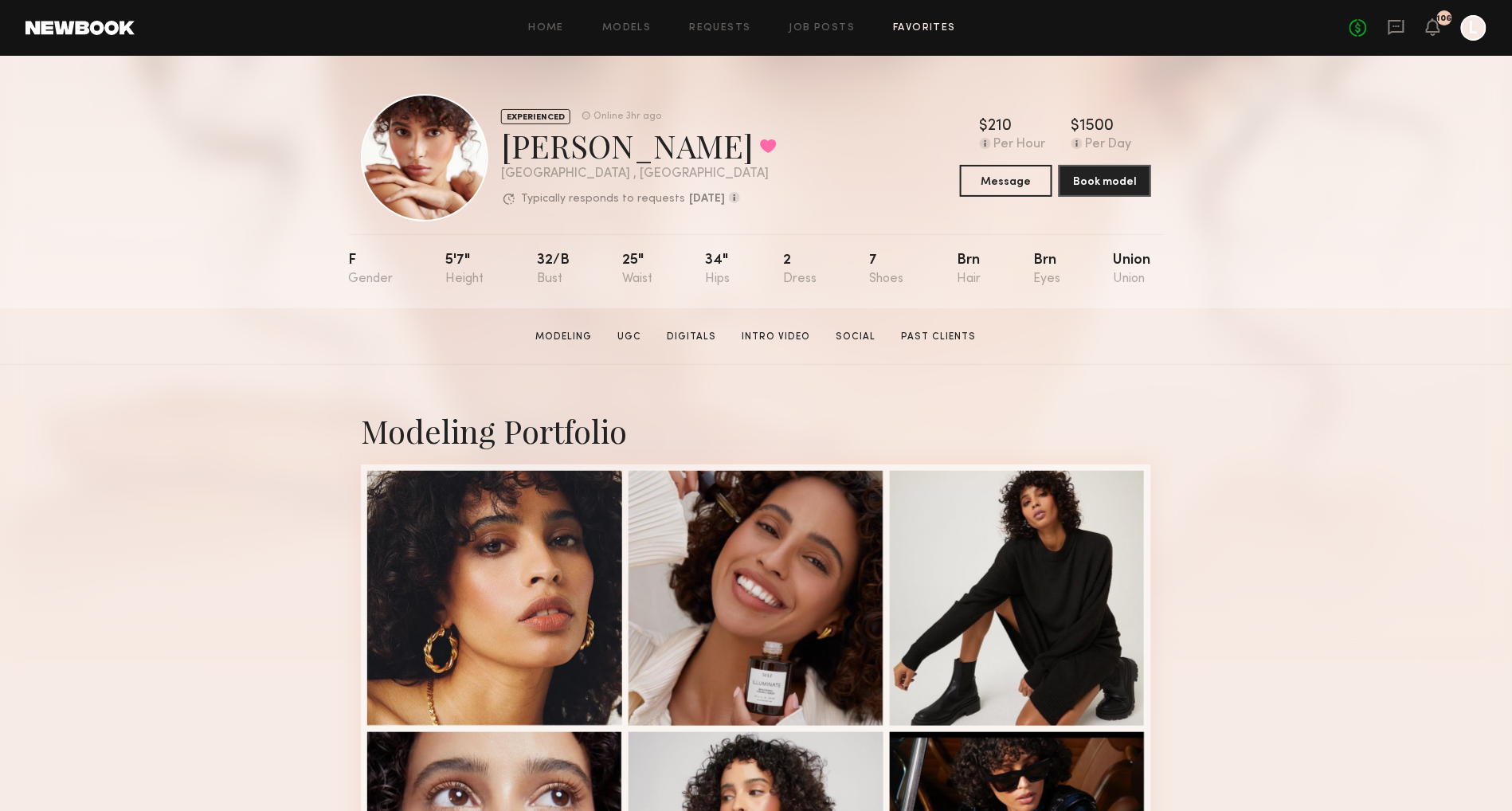
click at [907, 29] on link "Favorites" at bounding box center [924, 29] width 63 height 11
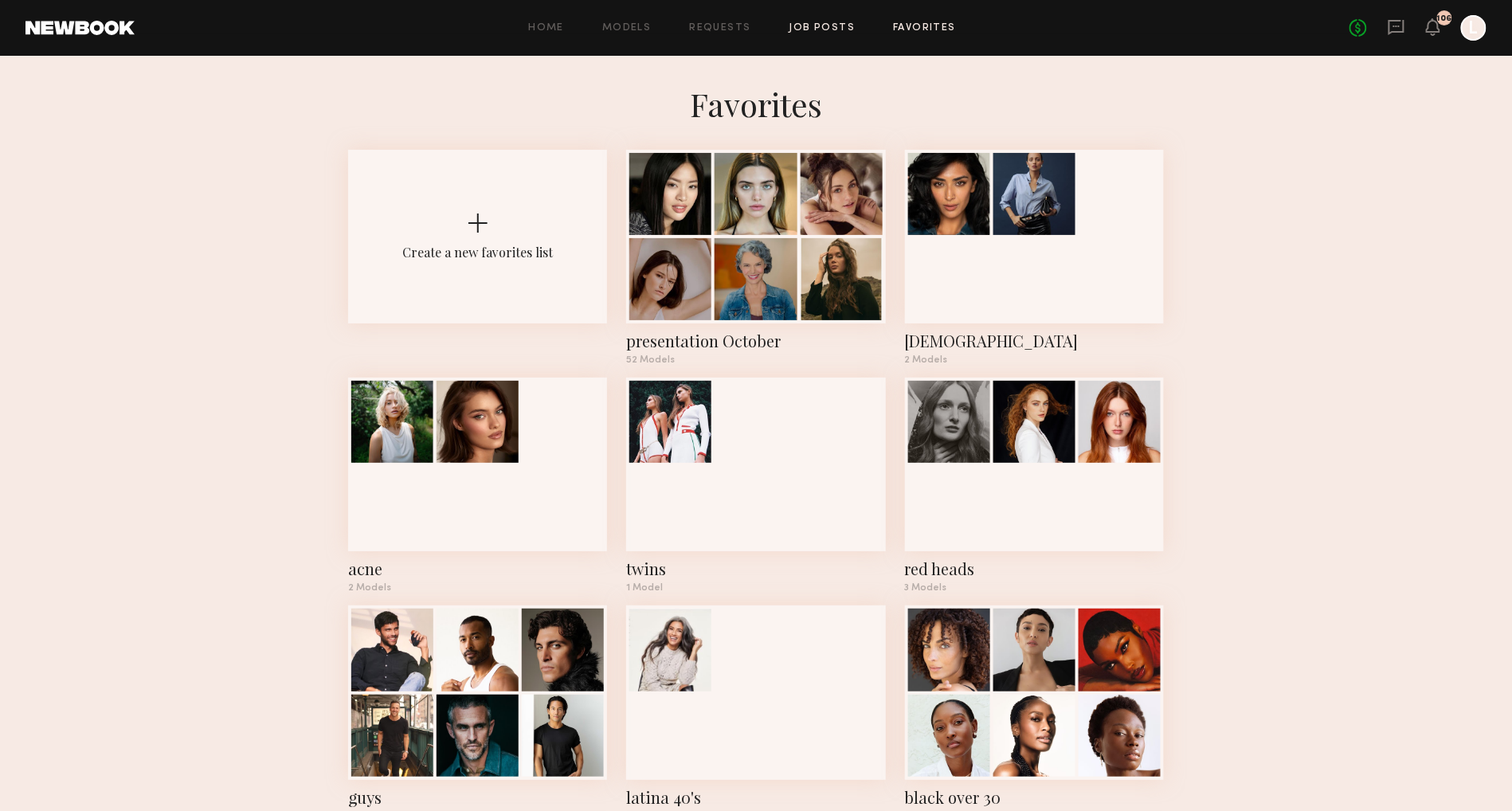
click at [822, 27] on link "Job Posts" at bounding box center [822, 29] width 66 height 11
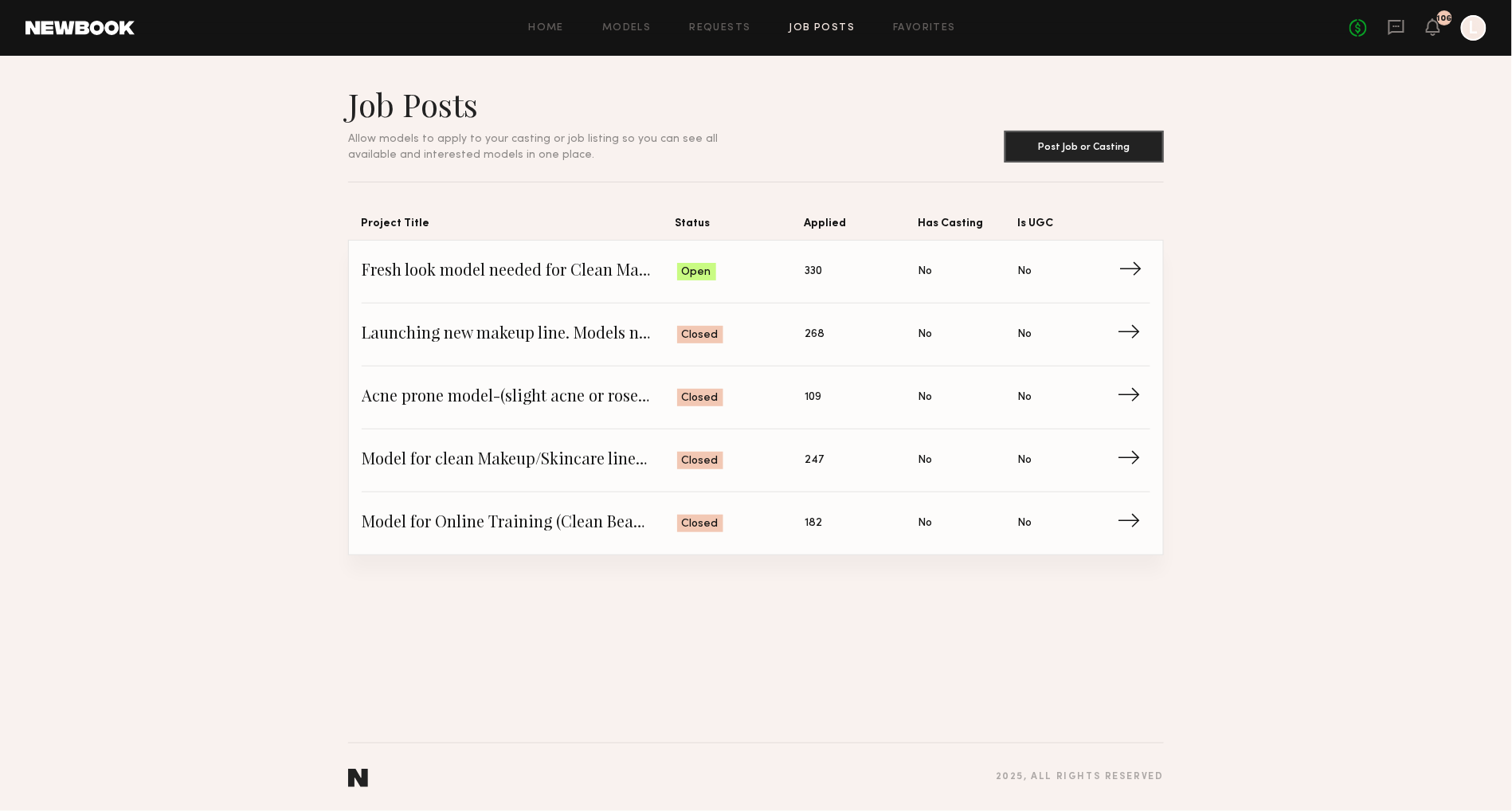
click at [723, 281] on span "Status: Open" at bounding box center [742, 271] width 128 height 24
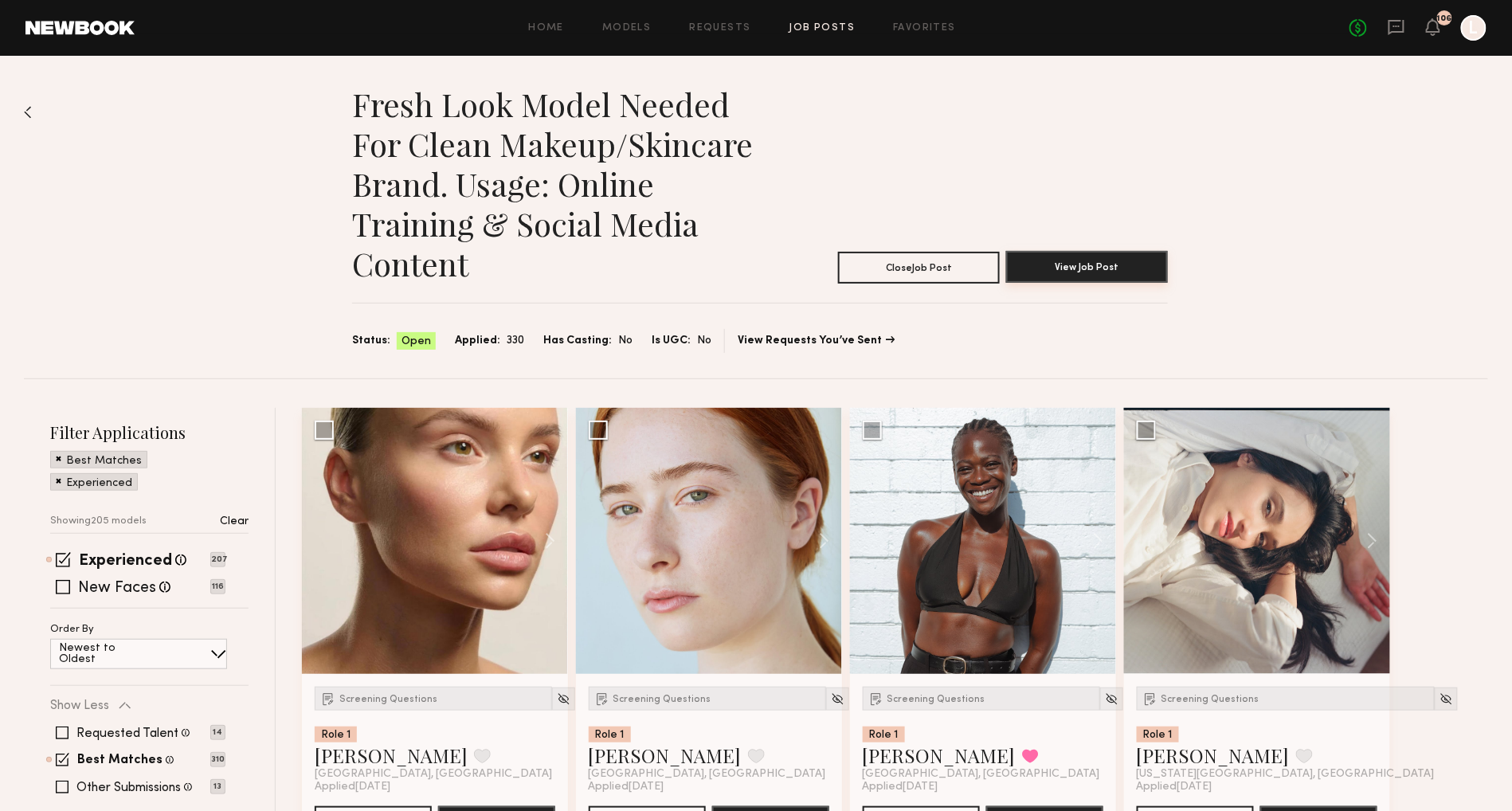
click at [1091, 266] on button "View Job Post" at bounding box center [1087, 266] width 161 height 32
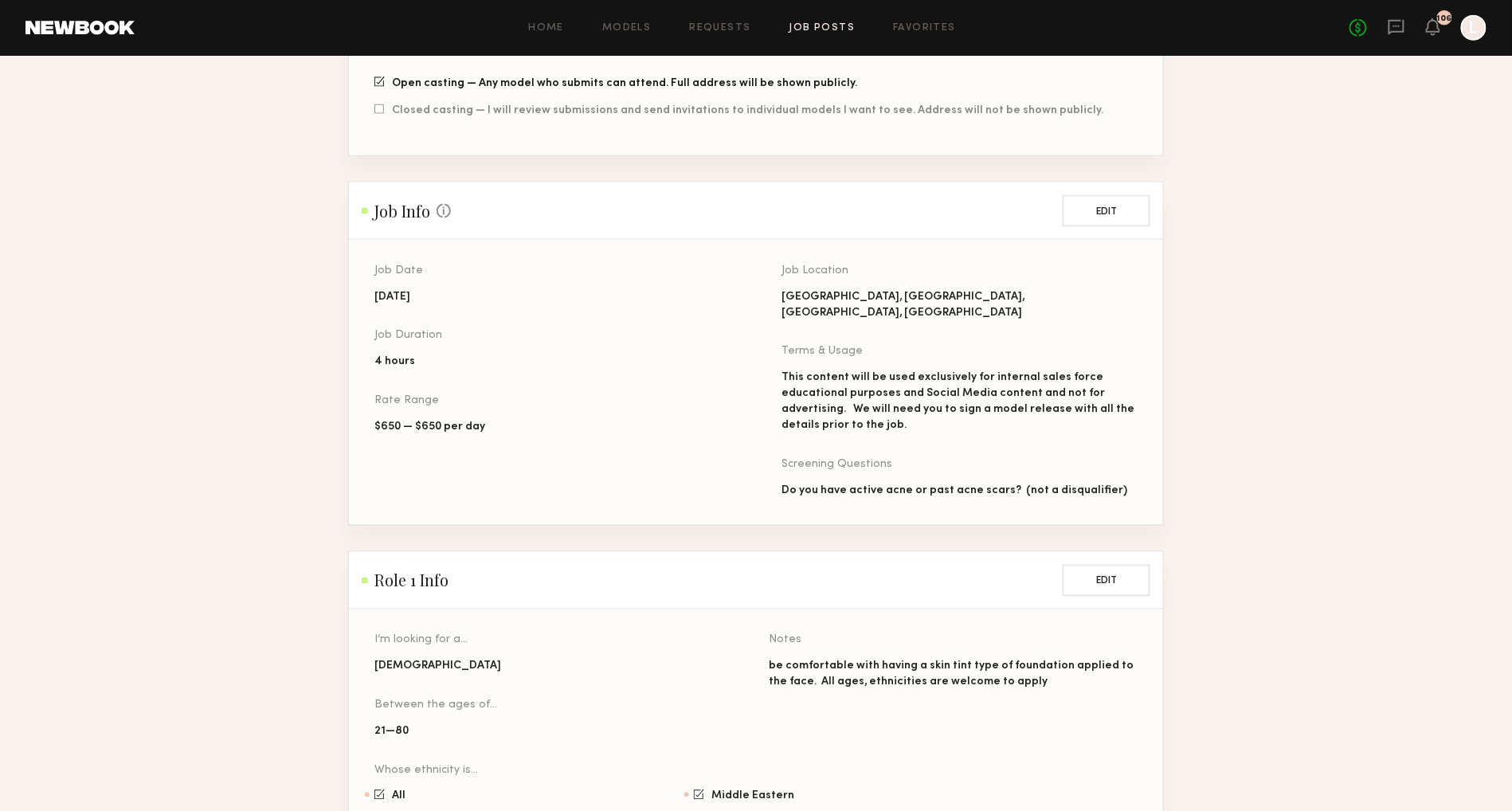
scroll to position [814, 0]
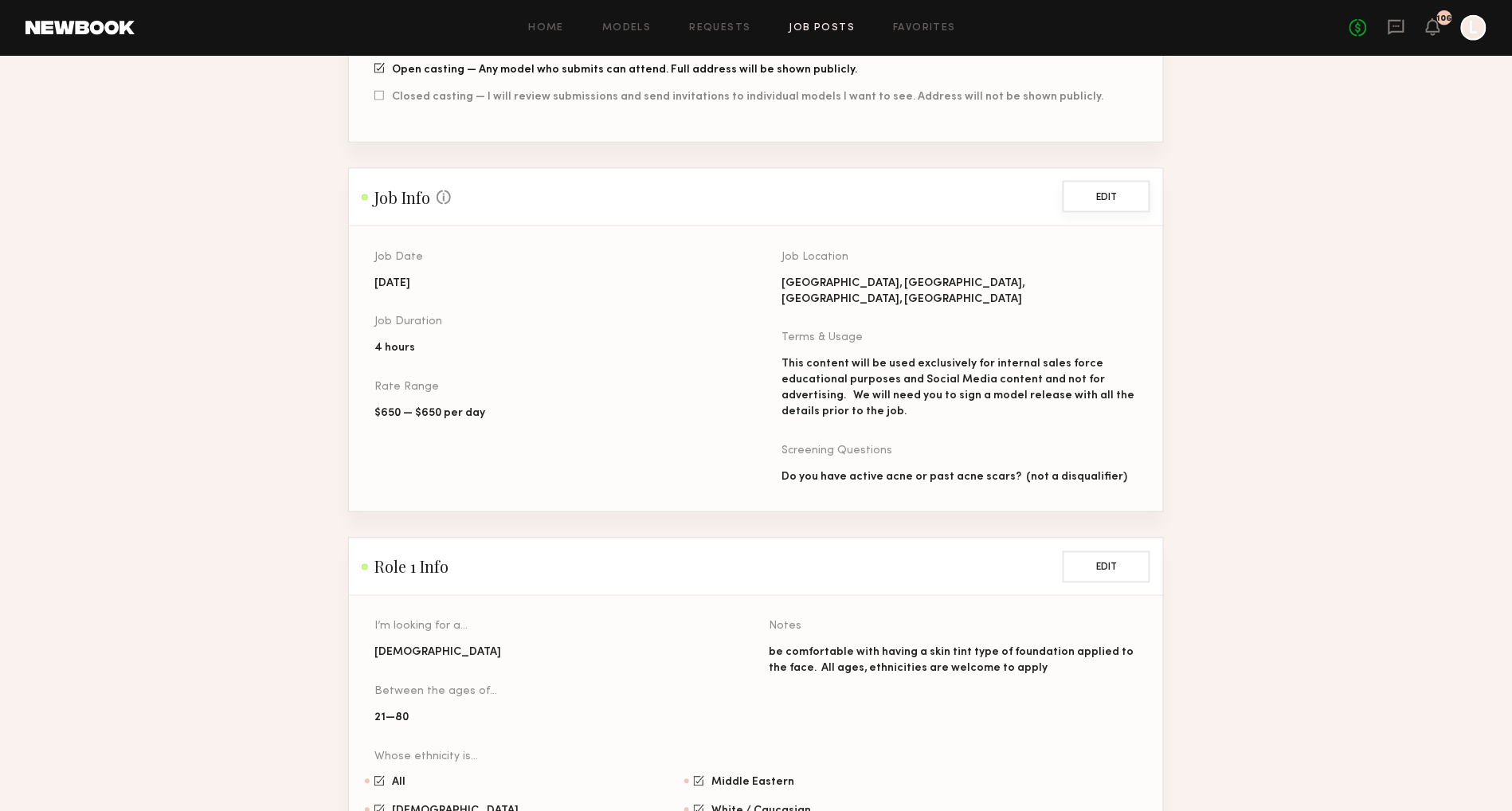
click at [1101, 187] on button "Edit" at bounding box center [1106, 197] width 87 height 32
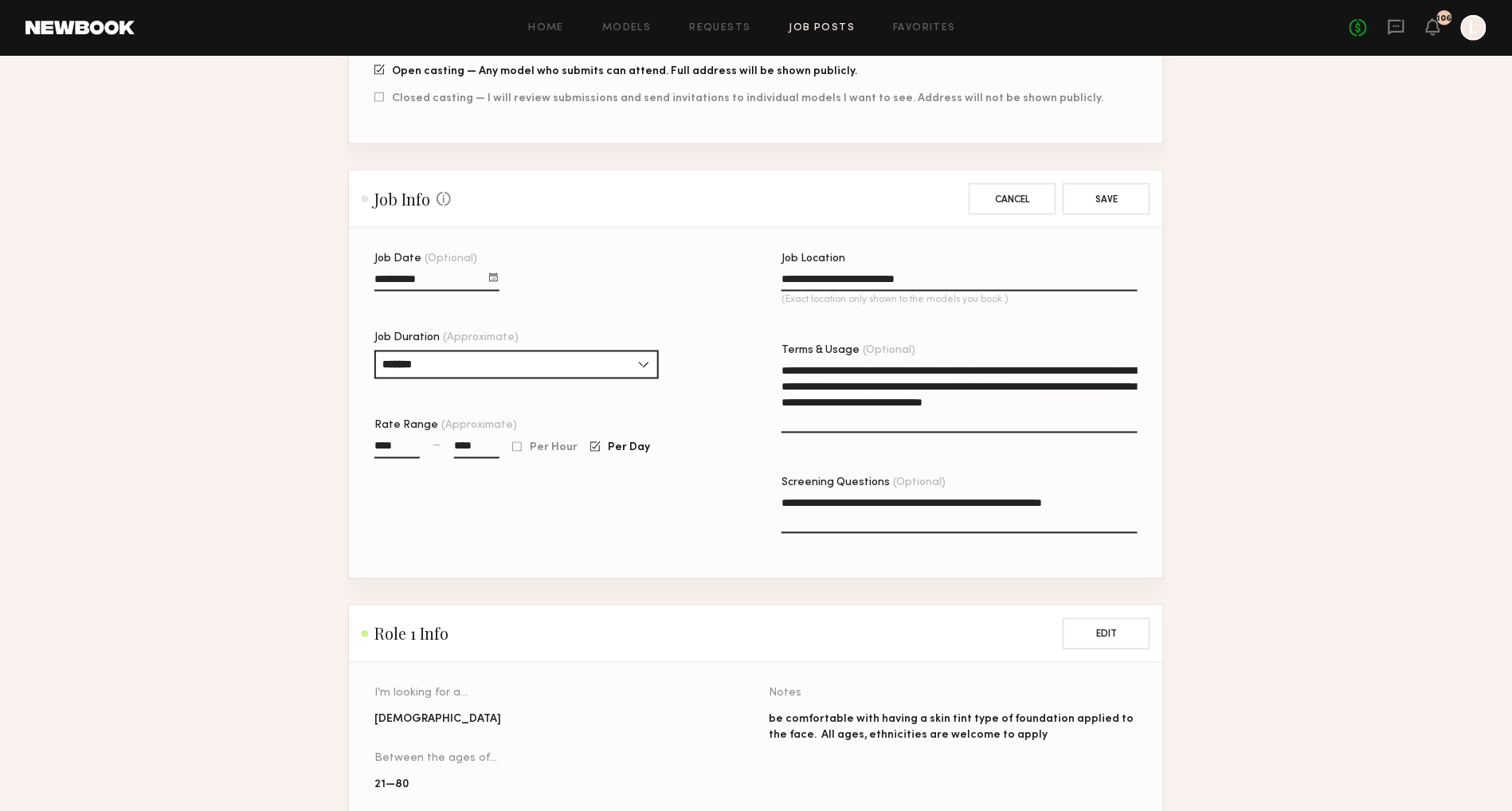
click at [497, 273] on div at bounding box center [494, 277] width 9 height 9
click at [447, 392] on button "21" at bounding box center [446, 400] width 26 height 16
type input "**********"
click at [1115, 183] on button "Save" at bounding box center [1106, 199] width 87 height 32
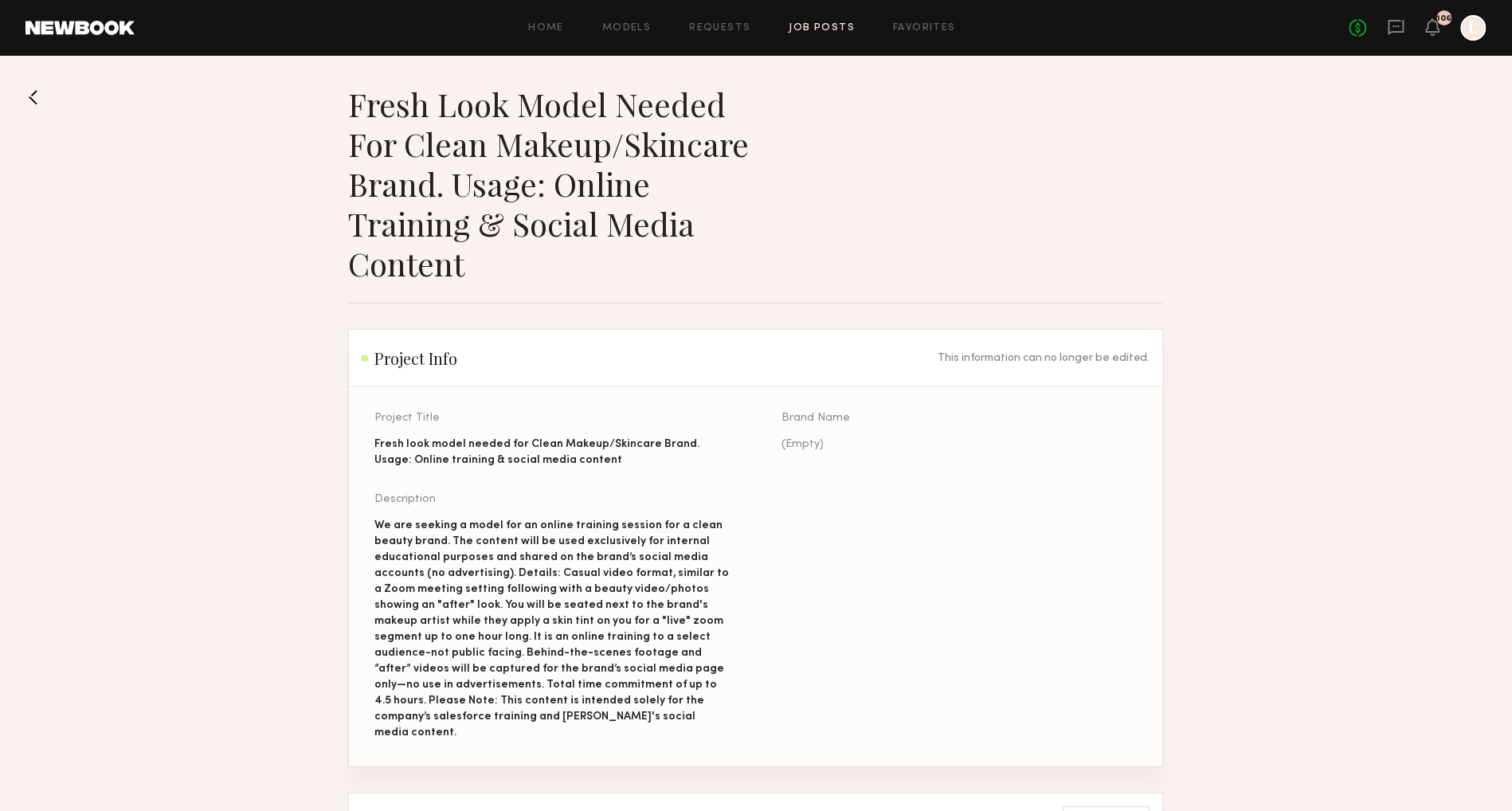
scroll to position [0, 0]
click at [801, 29] on link "Job Posts" at bounding box center [822, 29] width 66 height 11
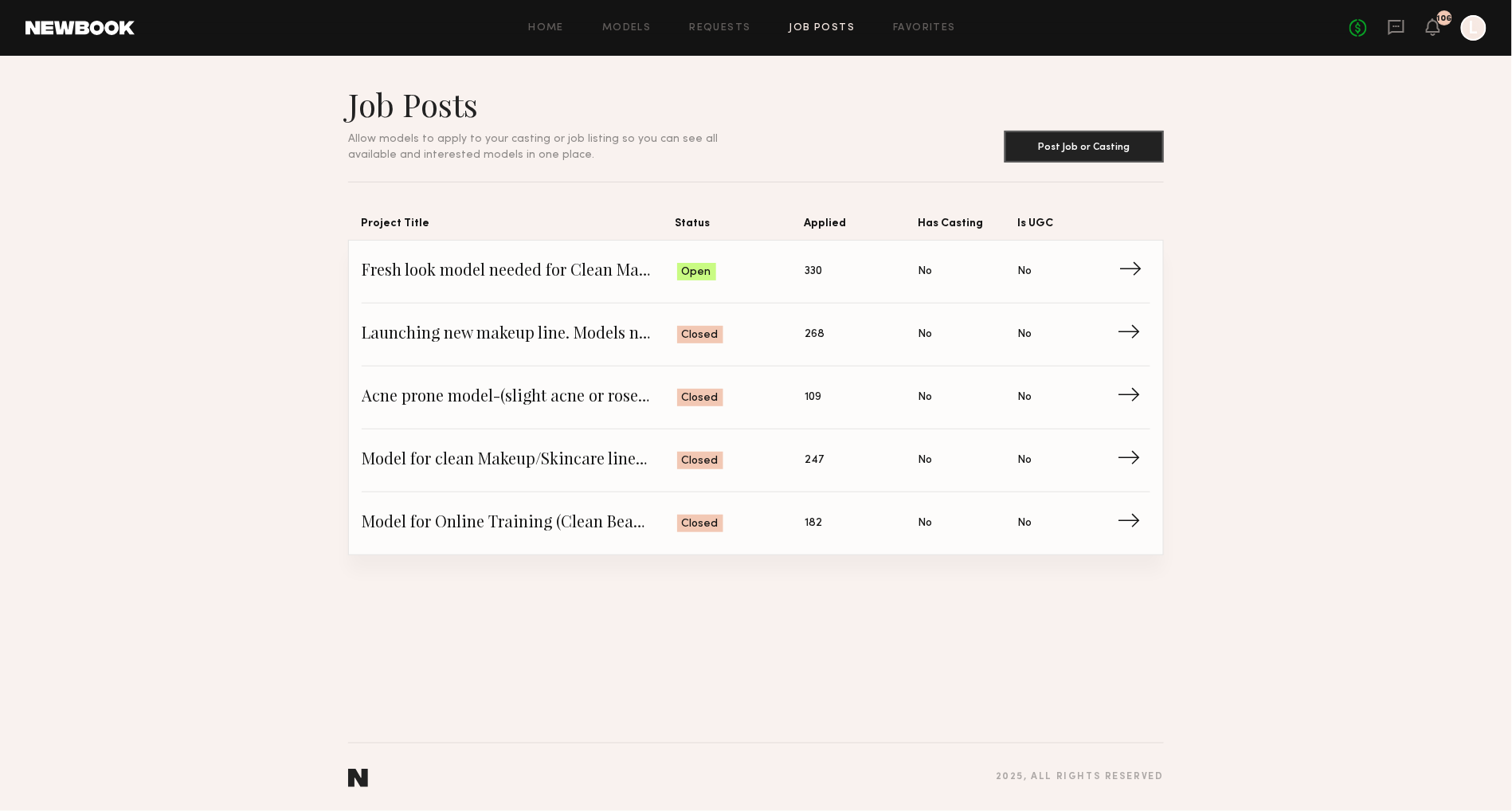
click at [719, 263] on span "Status: Open" at bounding box center [742, 271] width 128 height 24
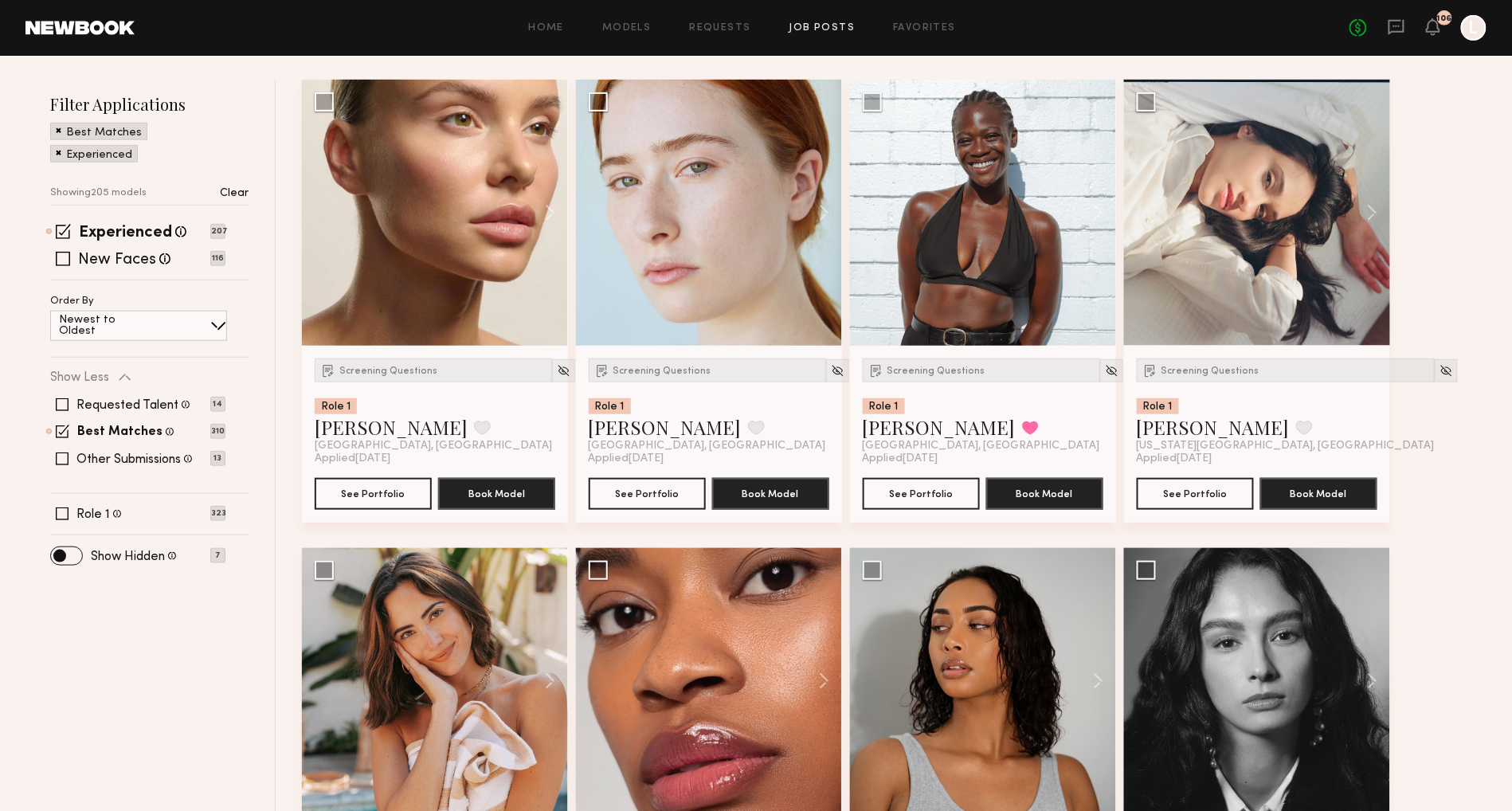
scroll to position [330, 0]
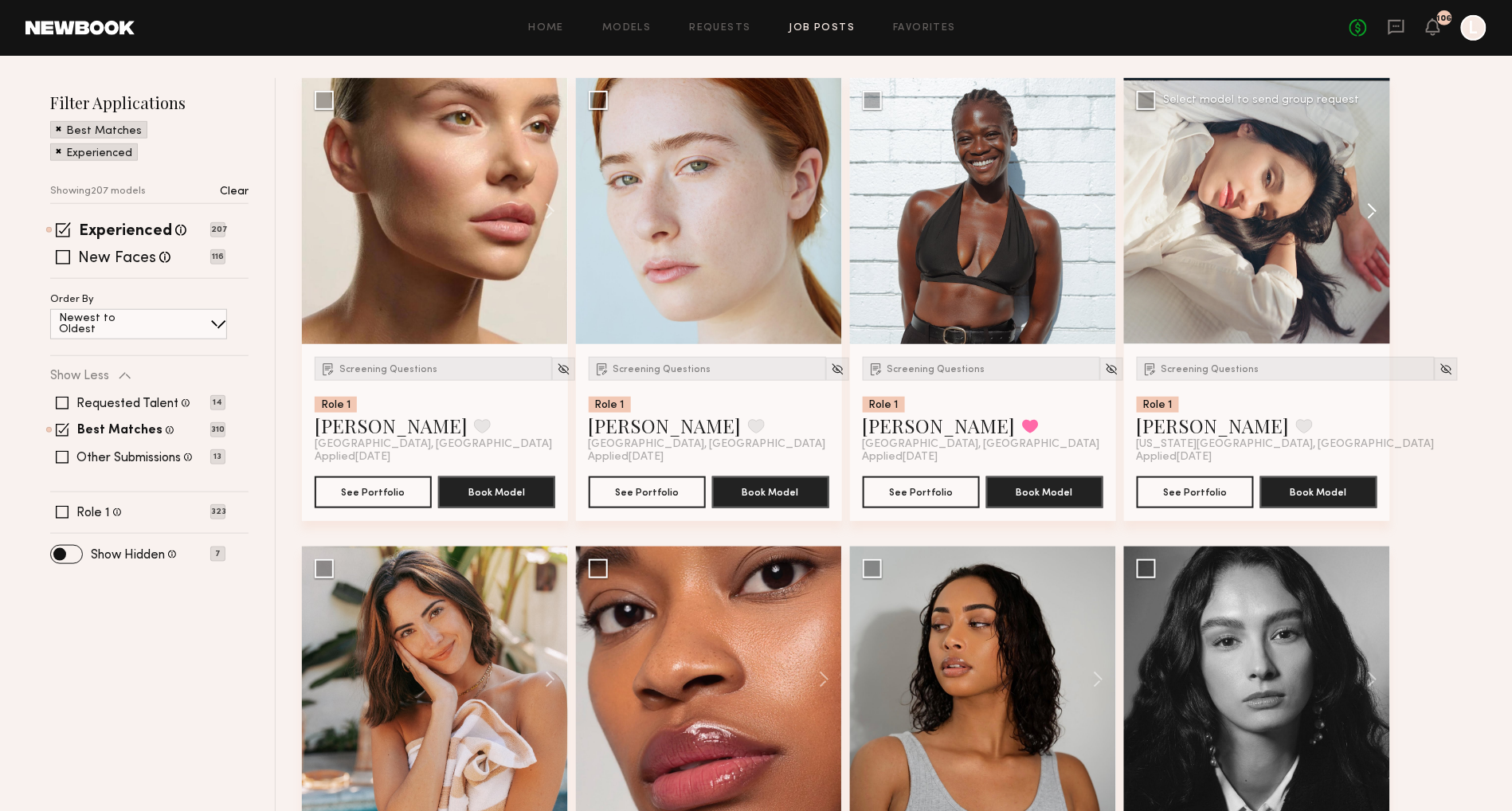
click at [1372, 205] on button at bounding box center [1364, 211] width 51 height 266
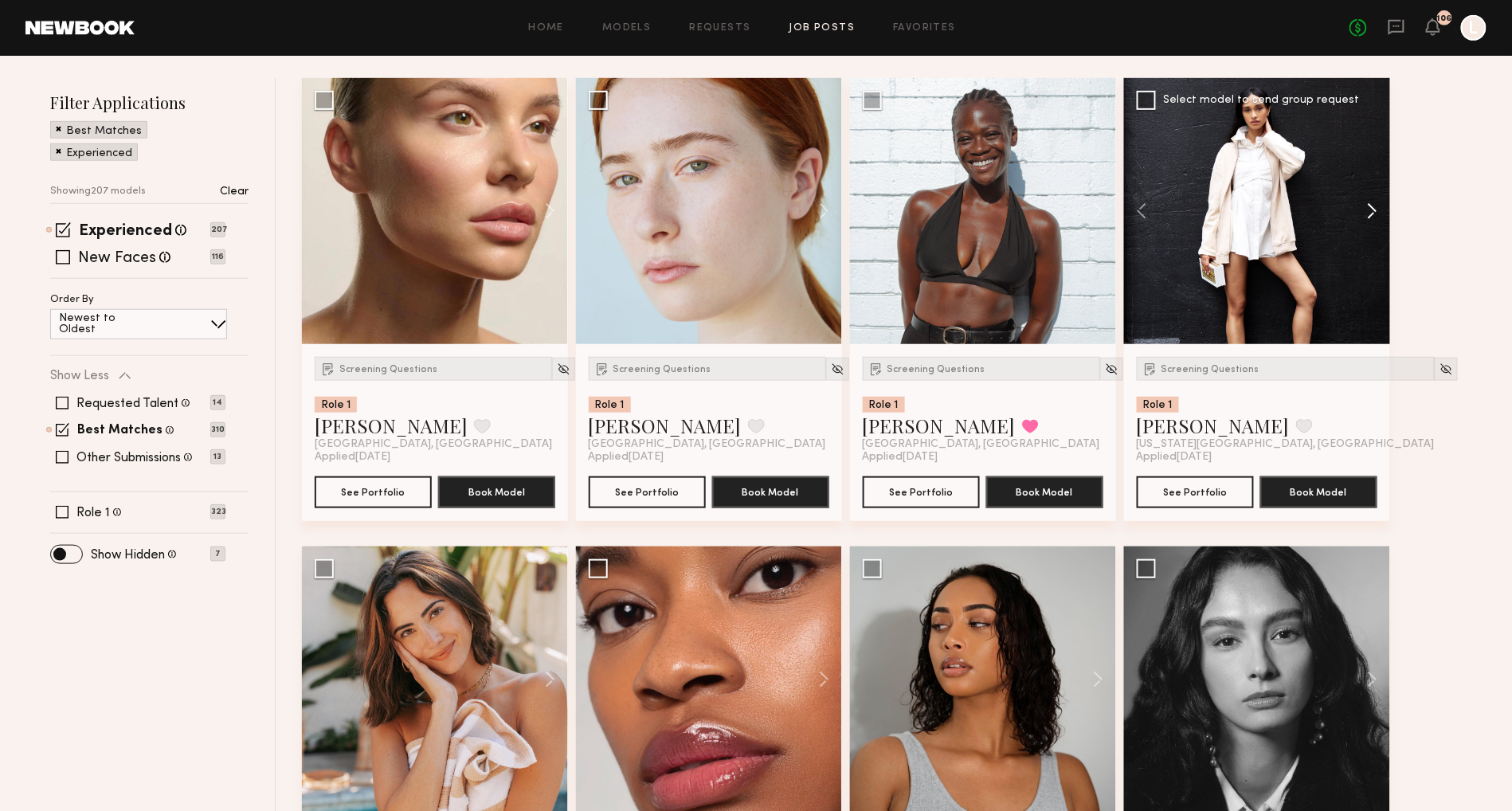
click at [1372, 205] on button at bounding box center [1364, 211] width 51 height 266
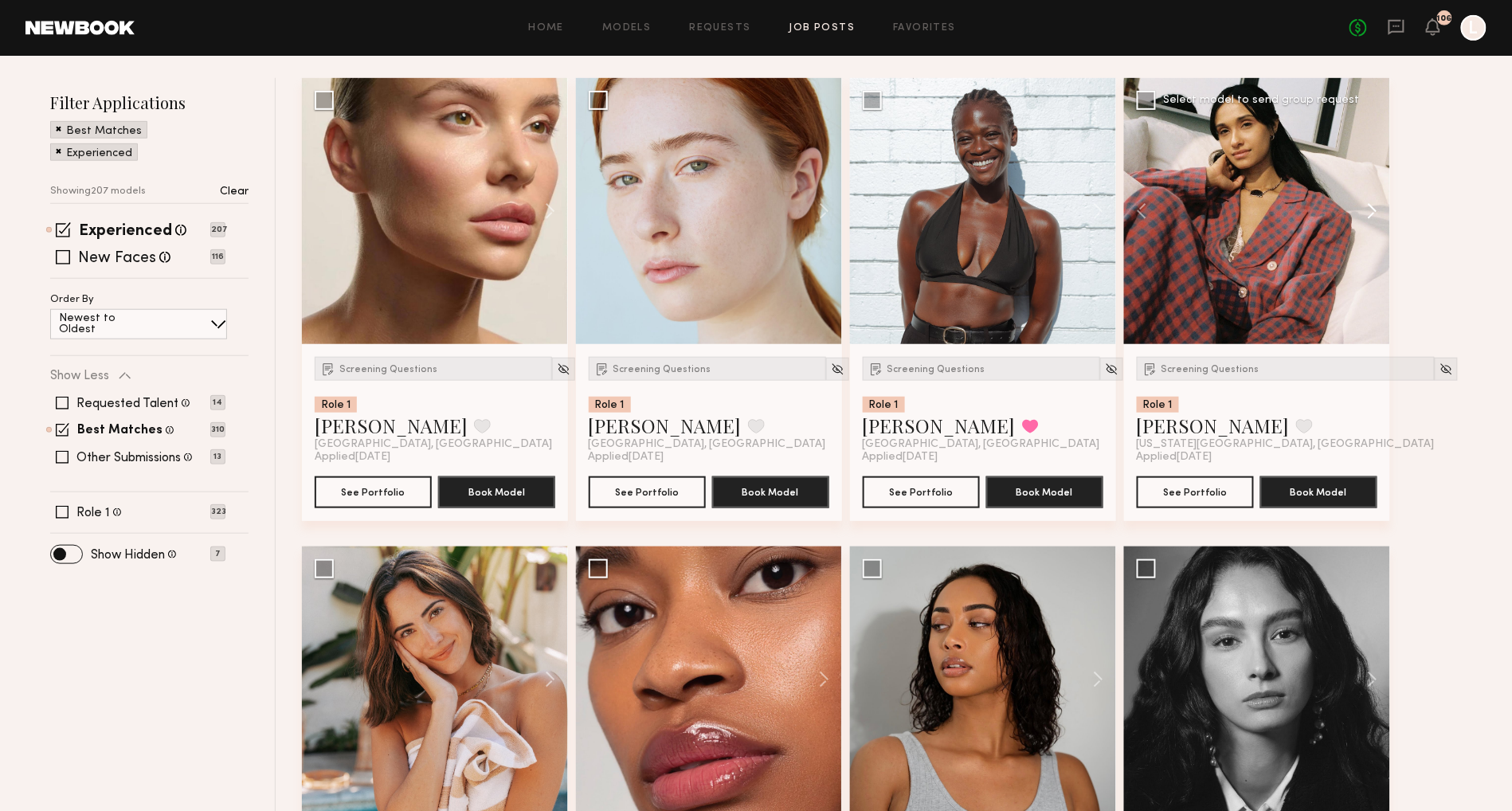
click at [1372, 205] on button at bounding box center [1364, 211] width 51 height 266
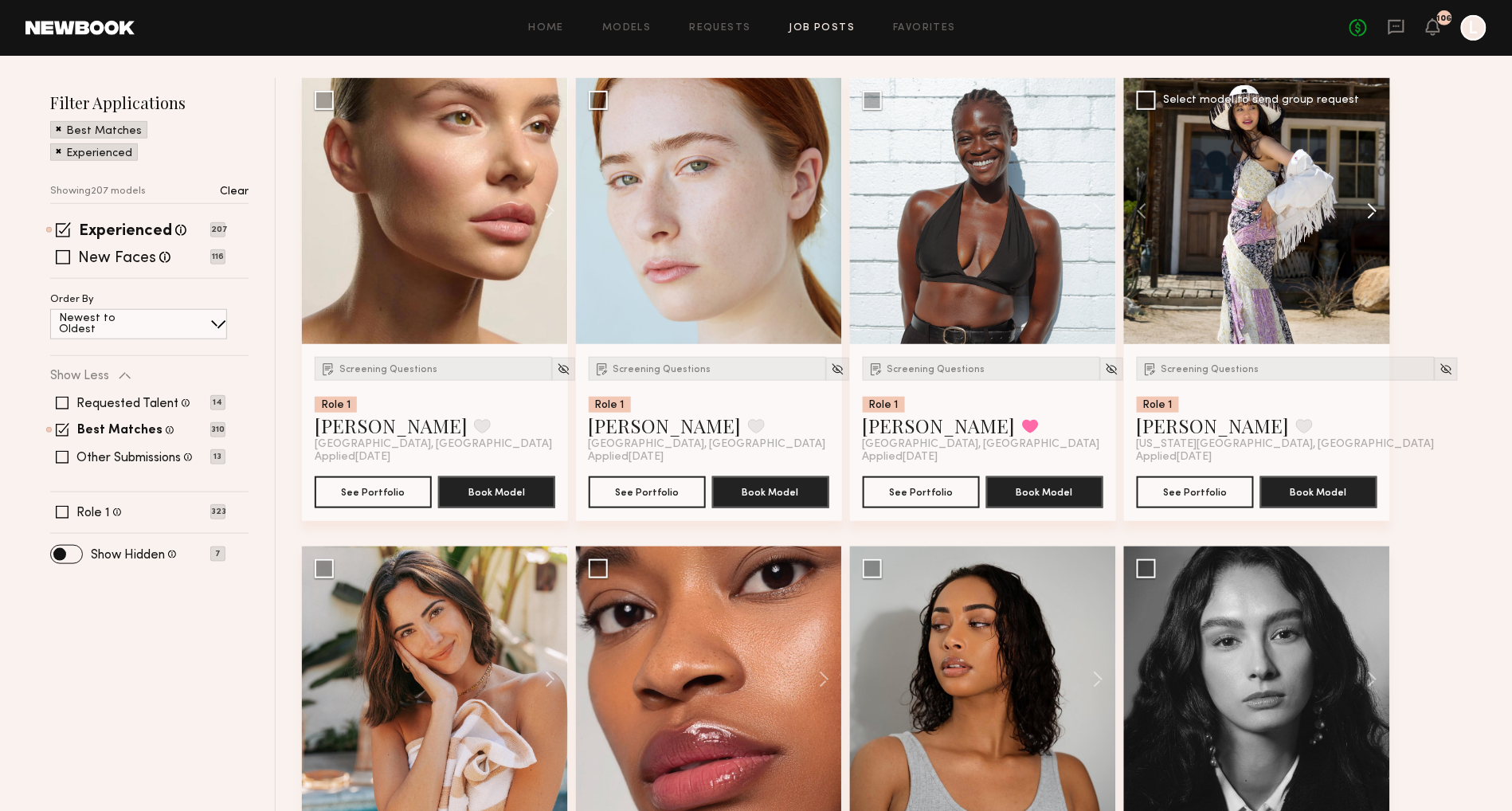
click at [1372, 205] on button at bounding box center [1364, 211] width 51 height 266
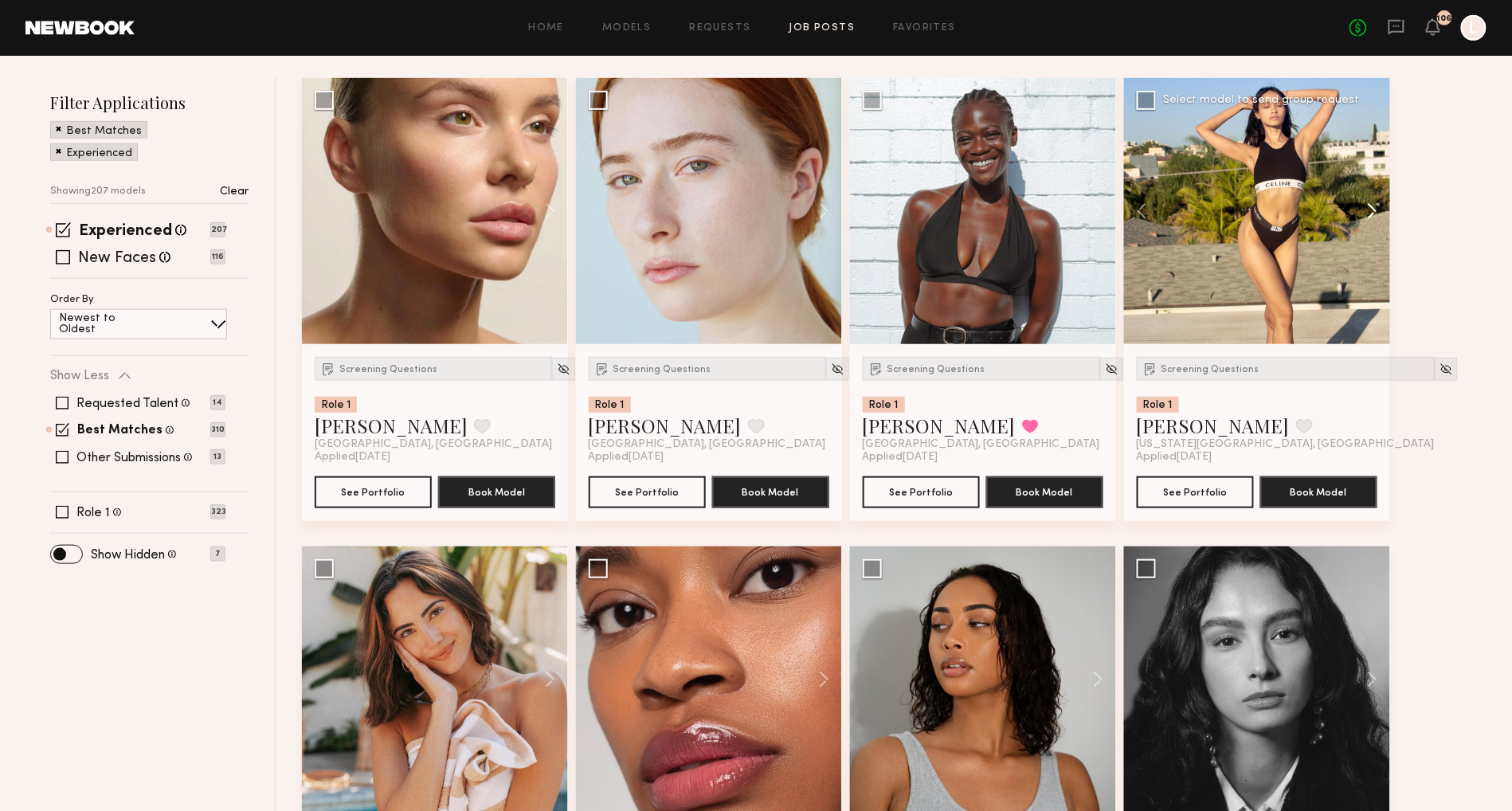
click at [1372, 205] on button at bounding box center [1364, 211] width 51 height 266
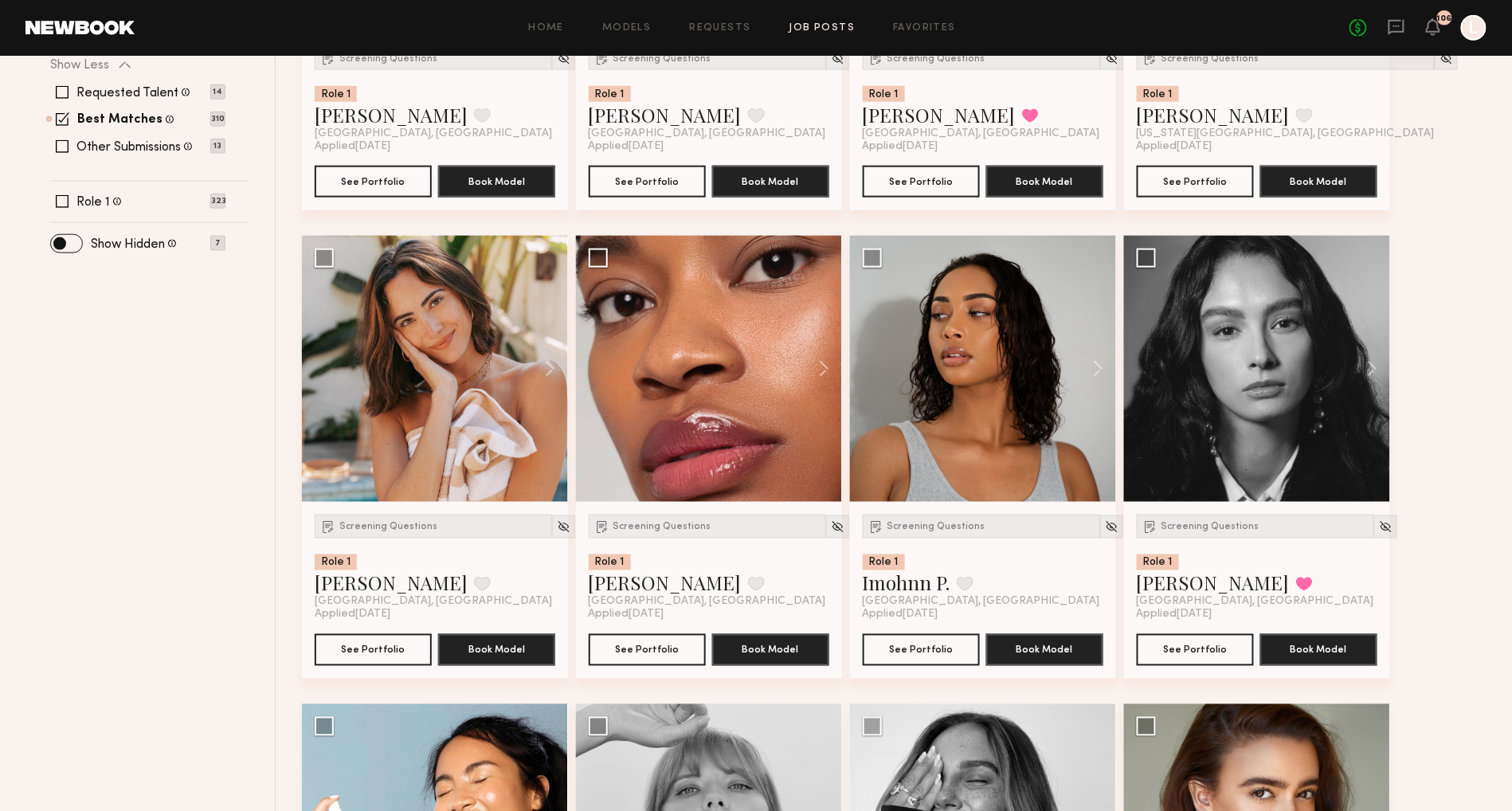
scroll to position [659, 0]
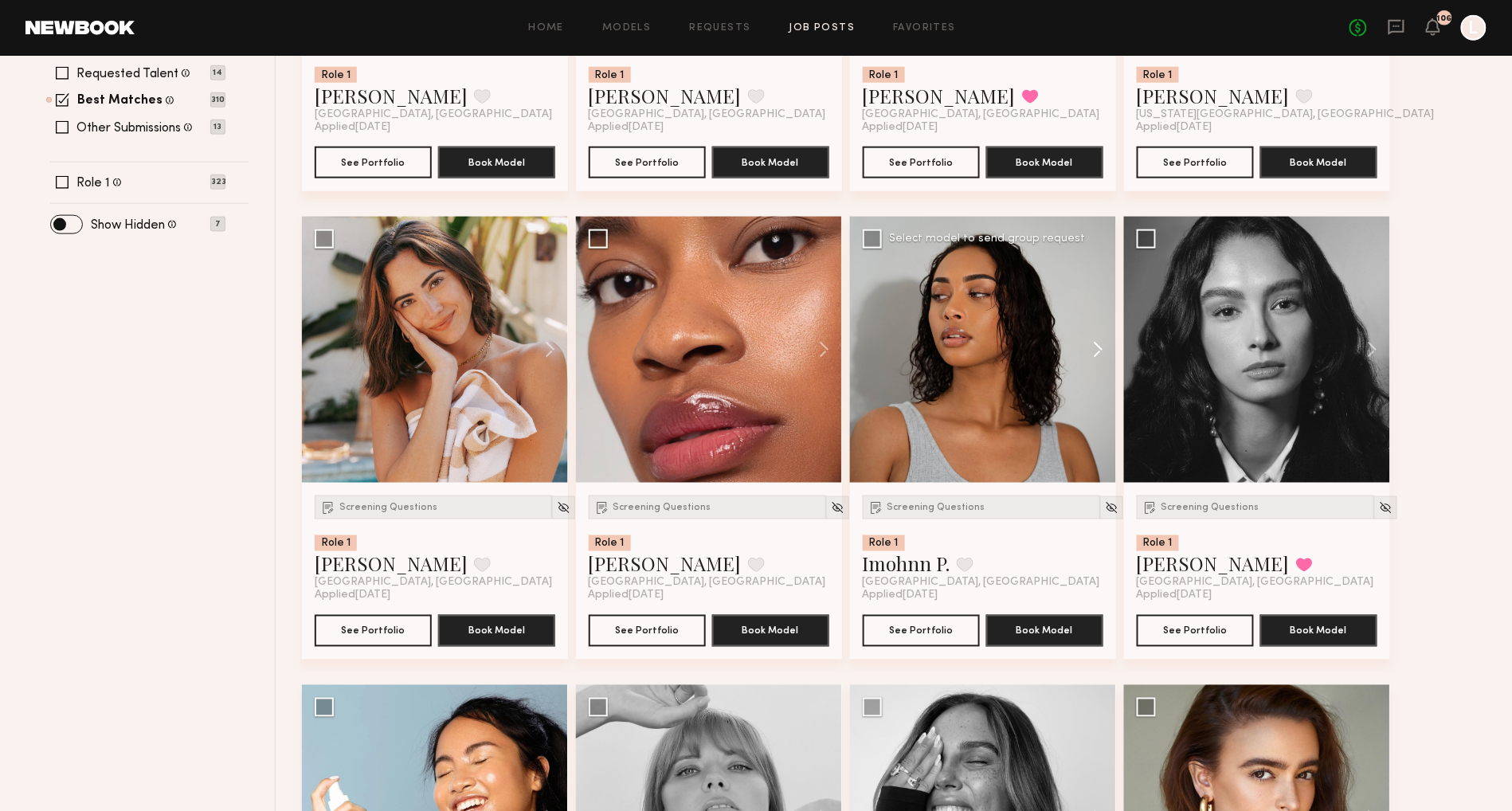
click at [1104, 340] on button at bounding box center [1090, 349] width 51 height 266
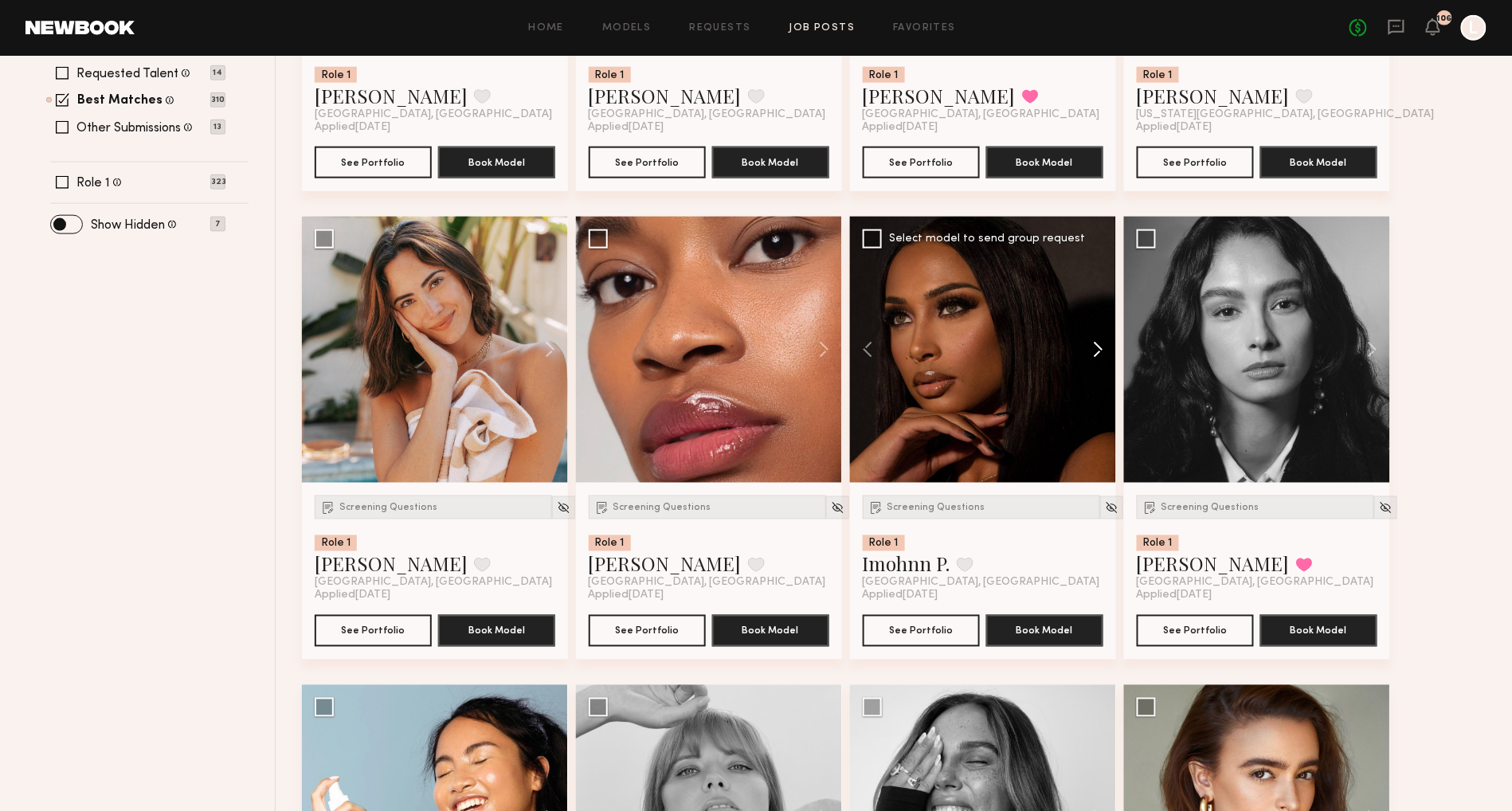
click at [1104, 340] on button at bounding box center [1090, 349] width 51 height 266
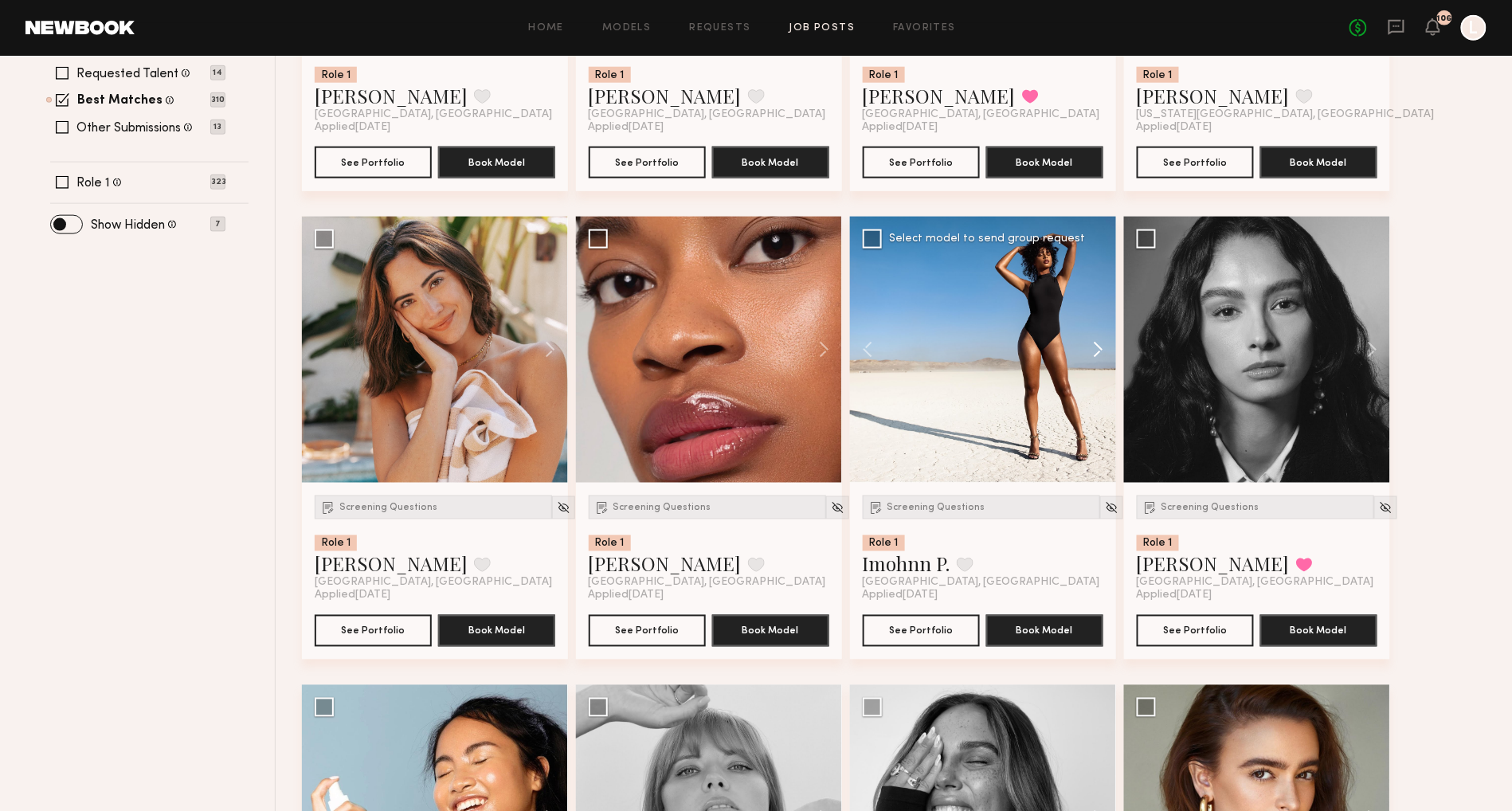
scroll to position [666, 0]
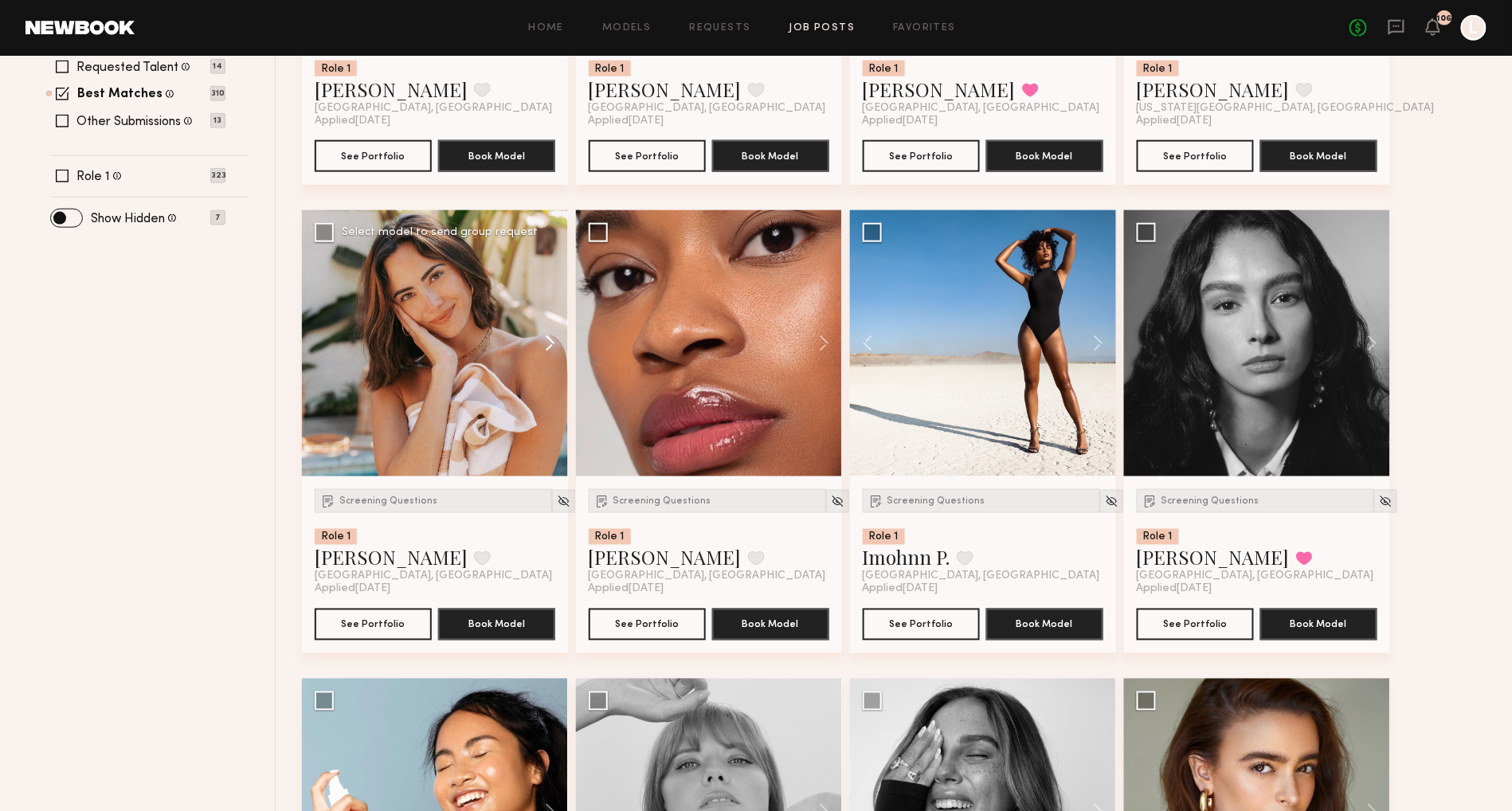
click at [550, 344] on button at bounding box center [542, 343] width 51 height 266
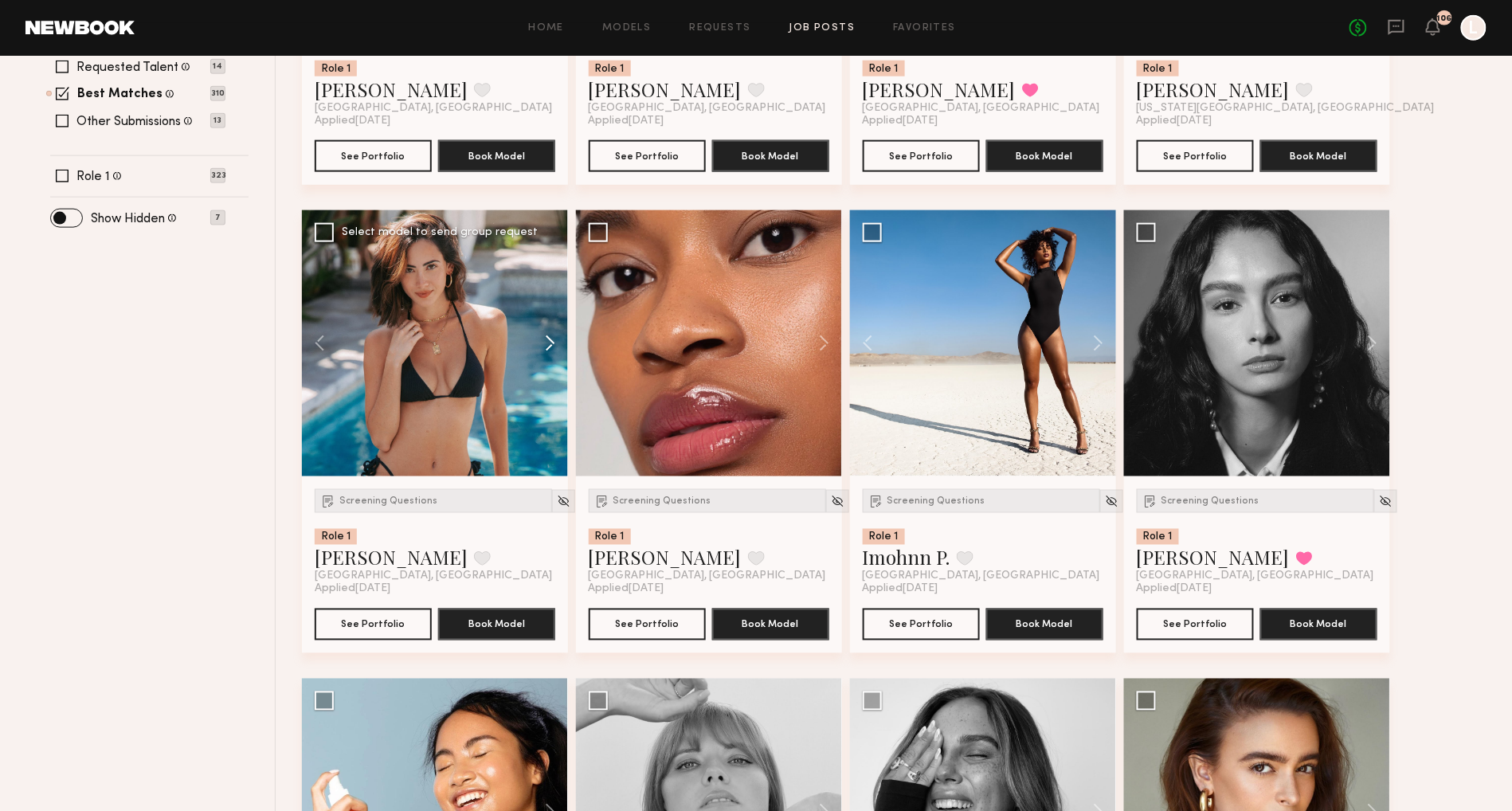
click at [550, 344] on button at bounding box center [542, 343] width 51 height 266
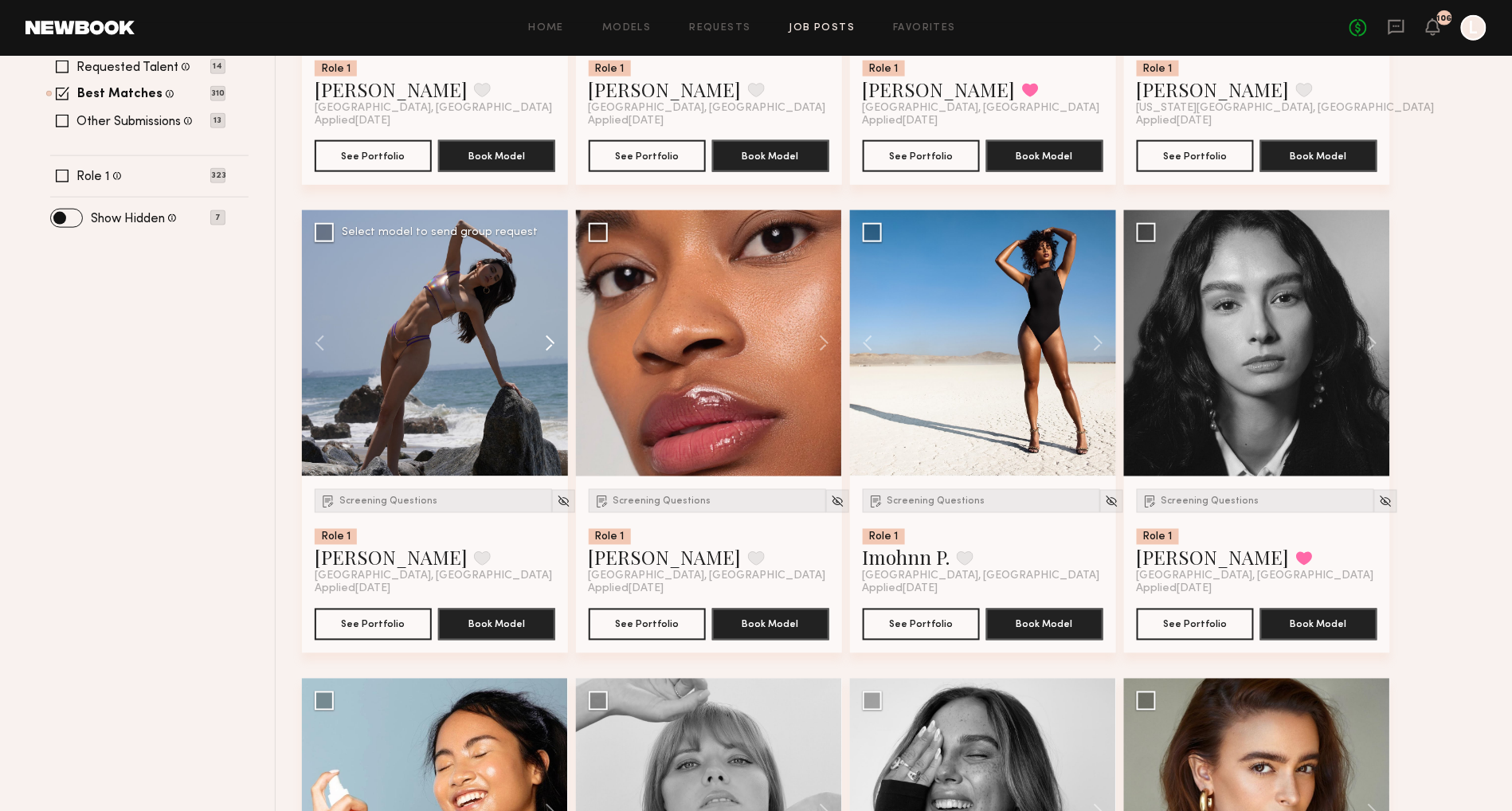
click at [550, 344] on button at bounding box center [542, 343] width 51 height 266
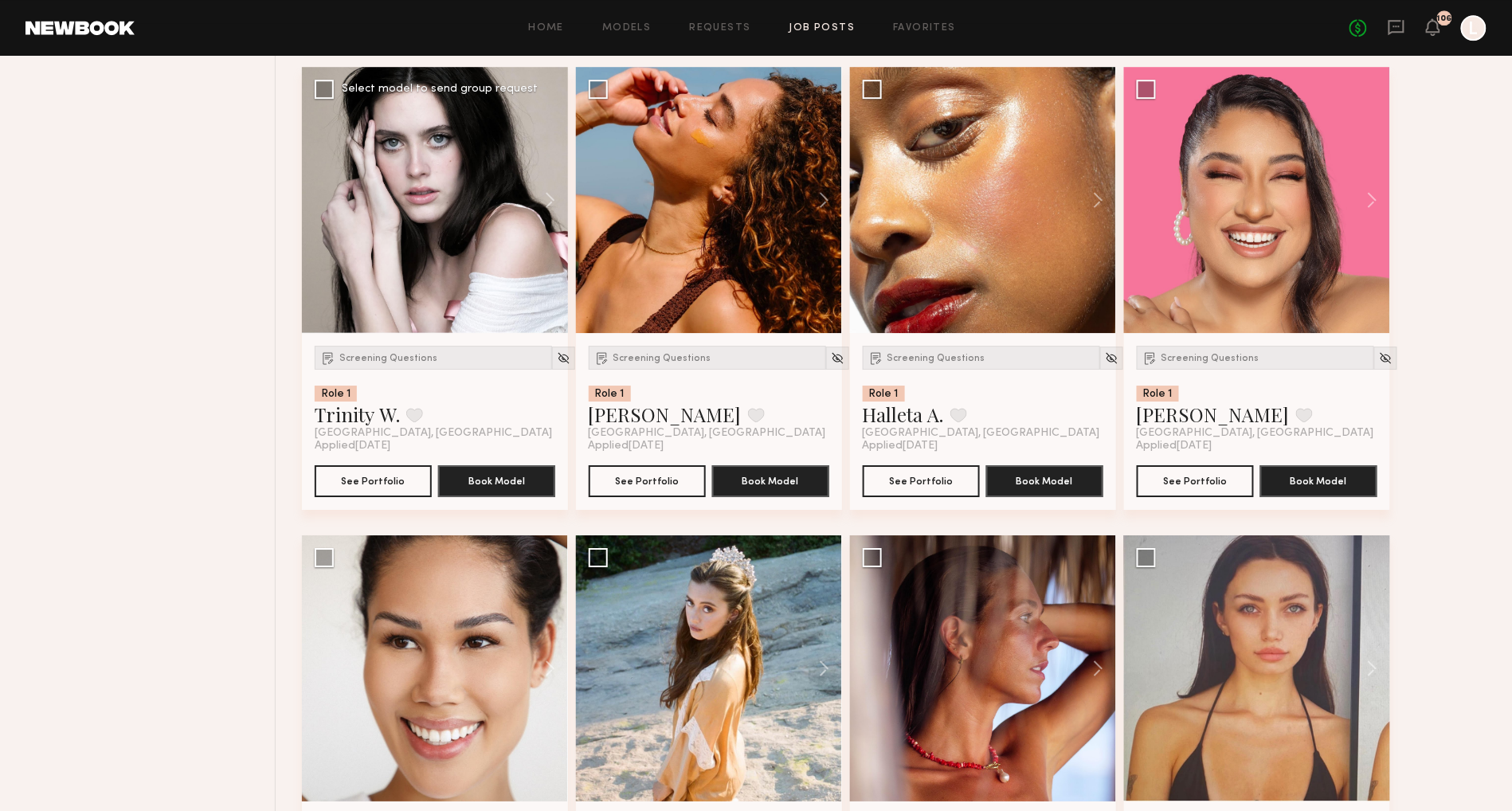
scroll to position [1747, 0]
click at [552, 199] on button at bounding box center [542, 199] width 51 height 266
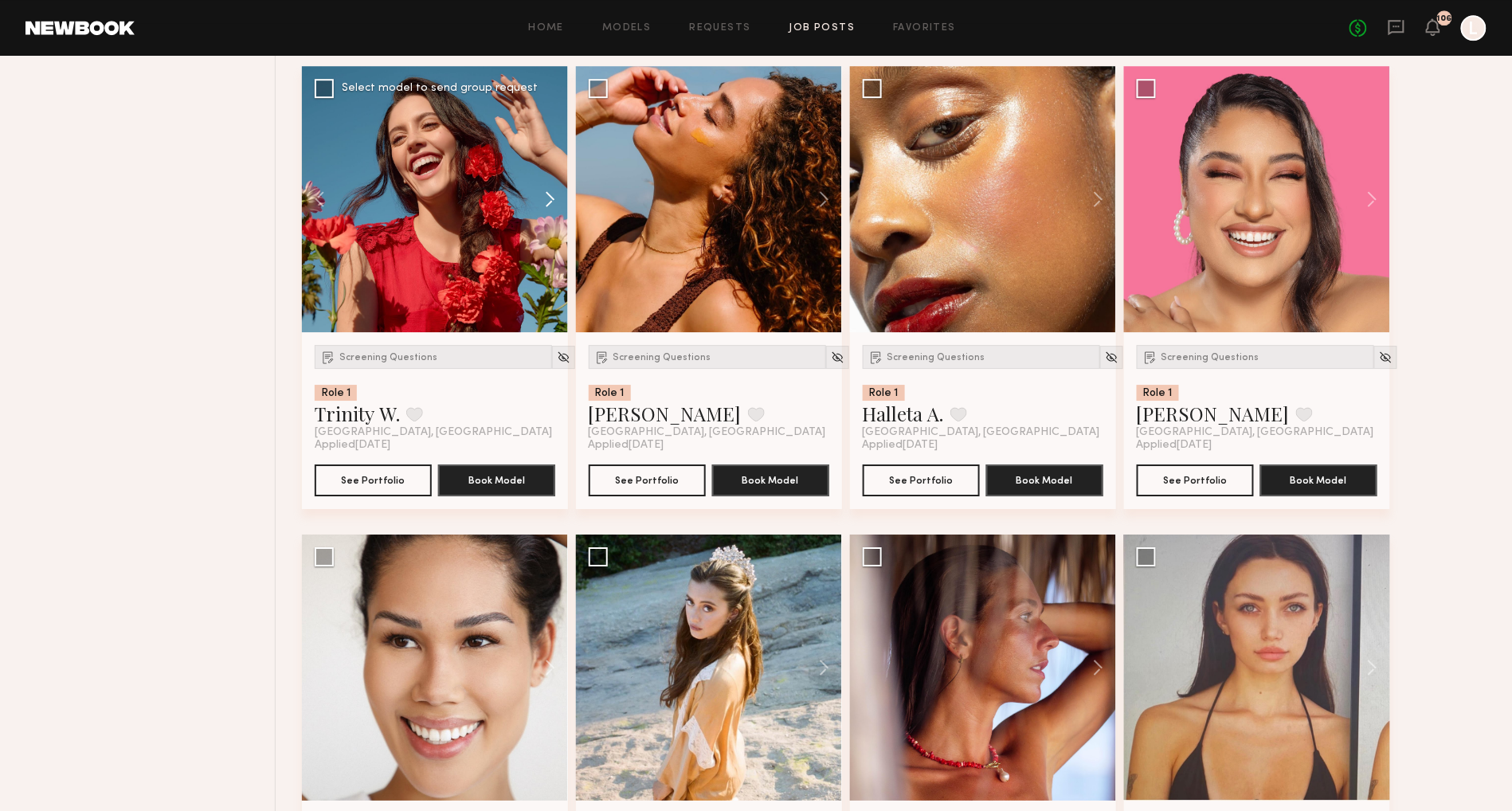
click at [552, 199] on button at bounding box center [542, 199] width 51 height 266
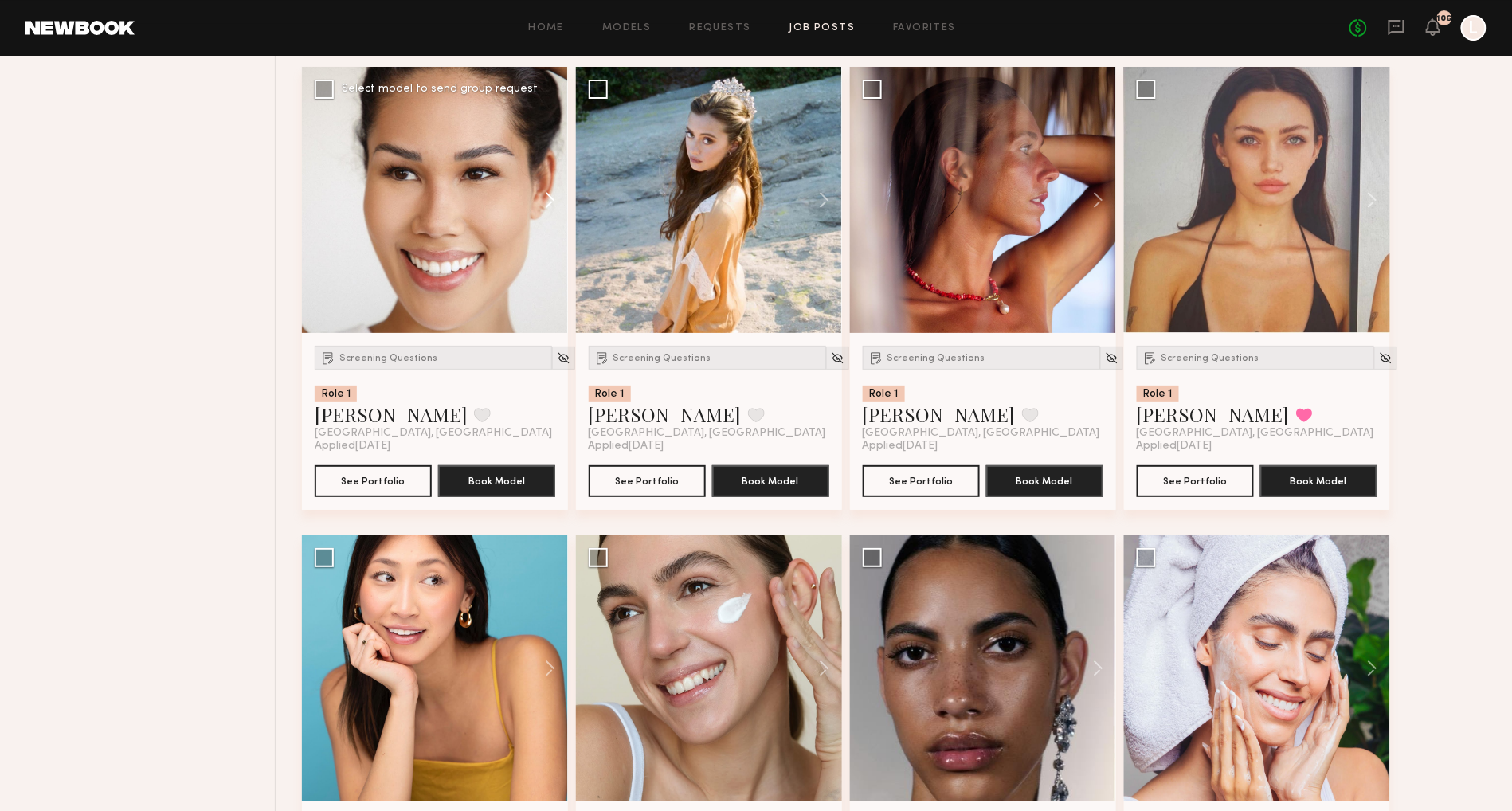
scroll to position [2217, 0]
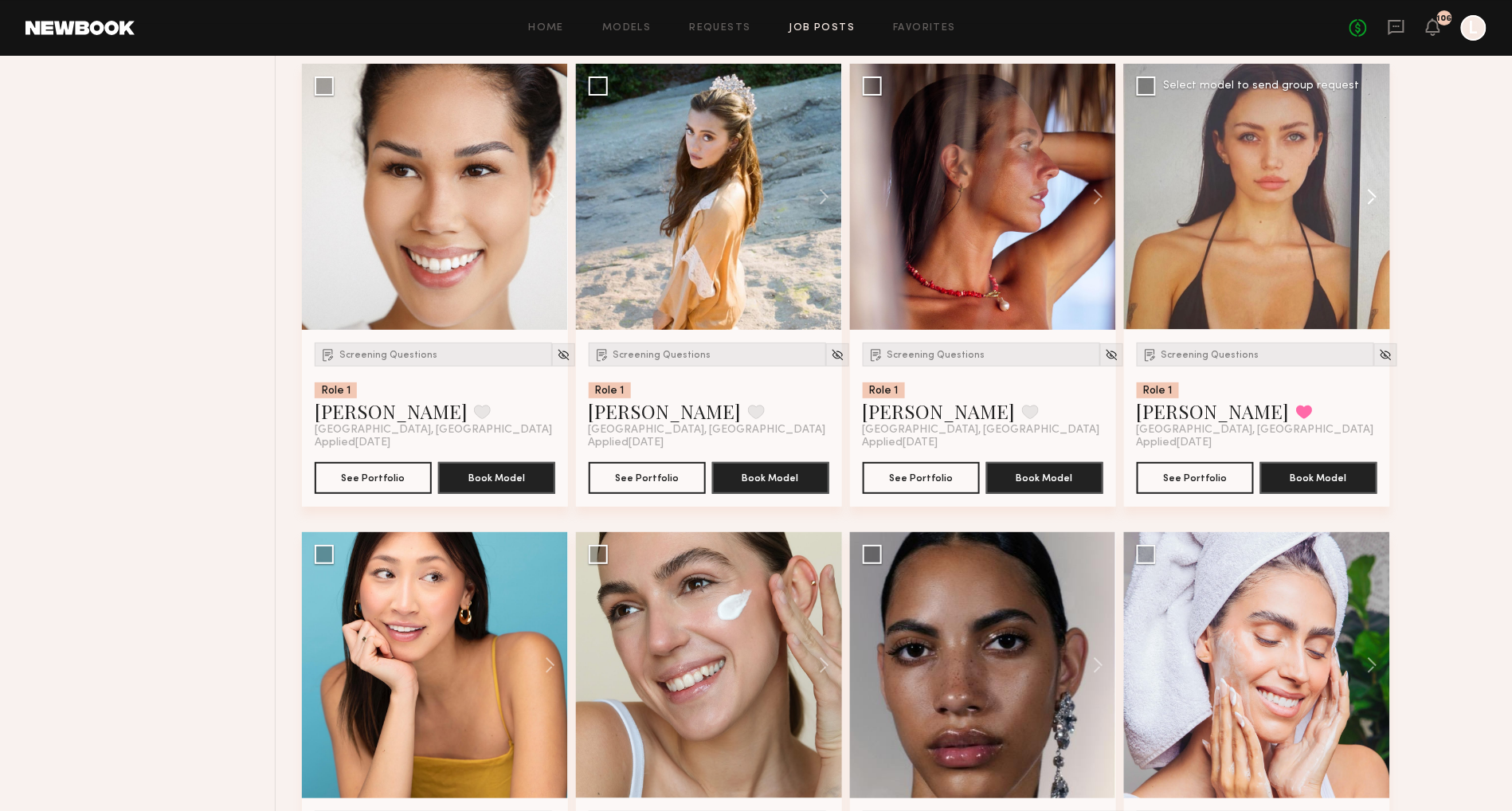
click at [1381, 198] on button at bounding box center [1364, 196] width 51 height 266
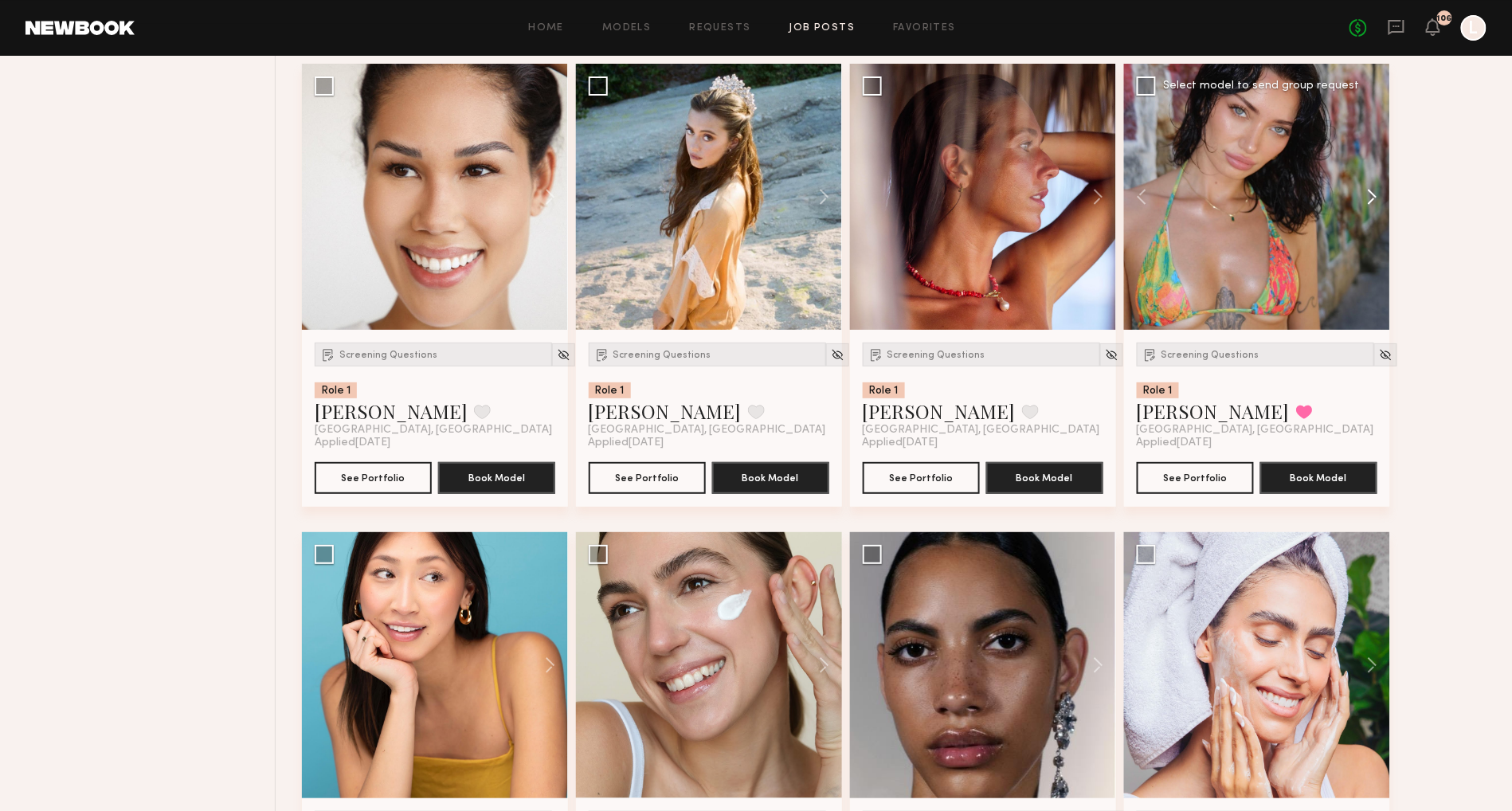
click at [1381, 198] on button at bounding box center [1364, 196] width 51 height 266
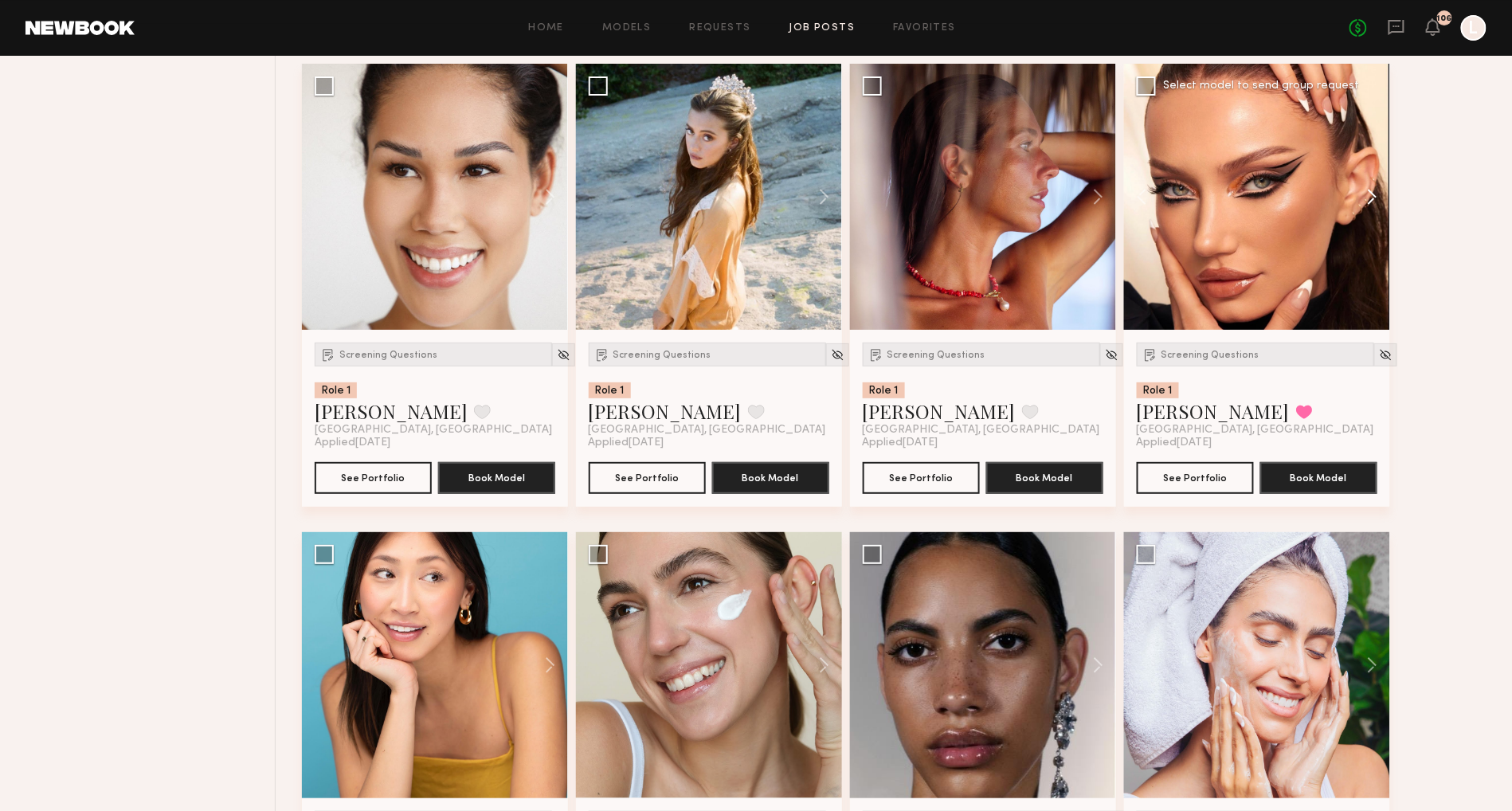
click at [1381, 198] on button at bounding box center [1364, 196] width 51 height 266
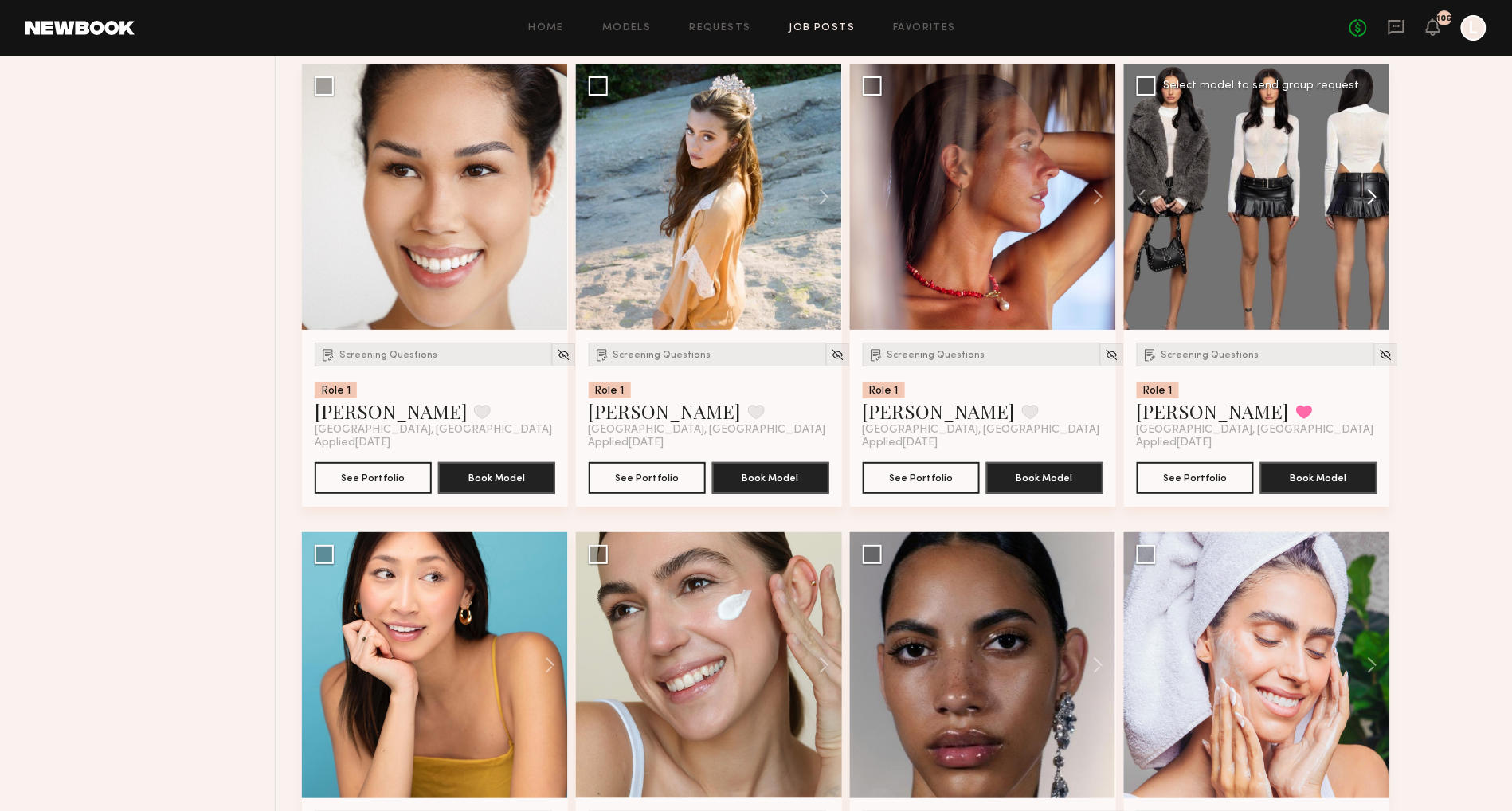
click at [1381, 198] on button at bounding box center [1364, 196] width 51 height 266
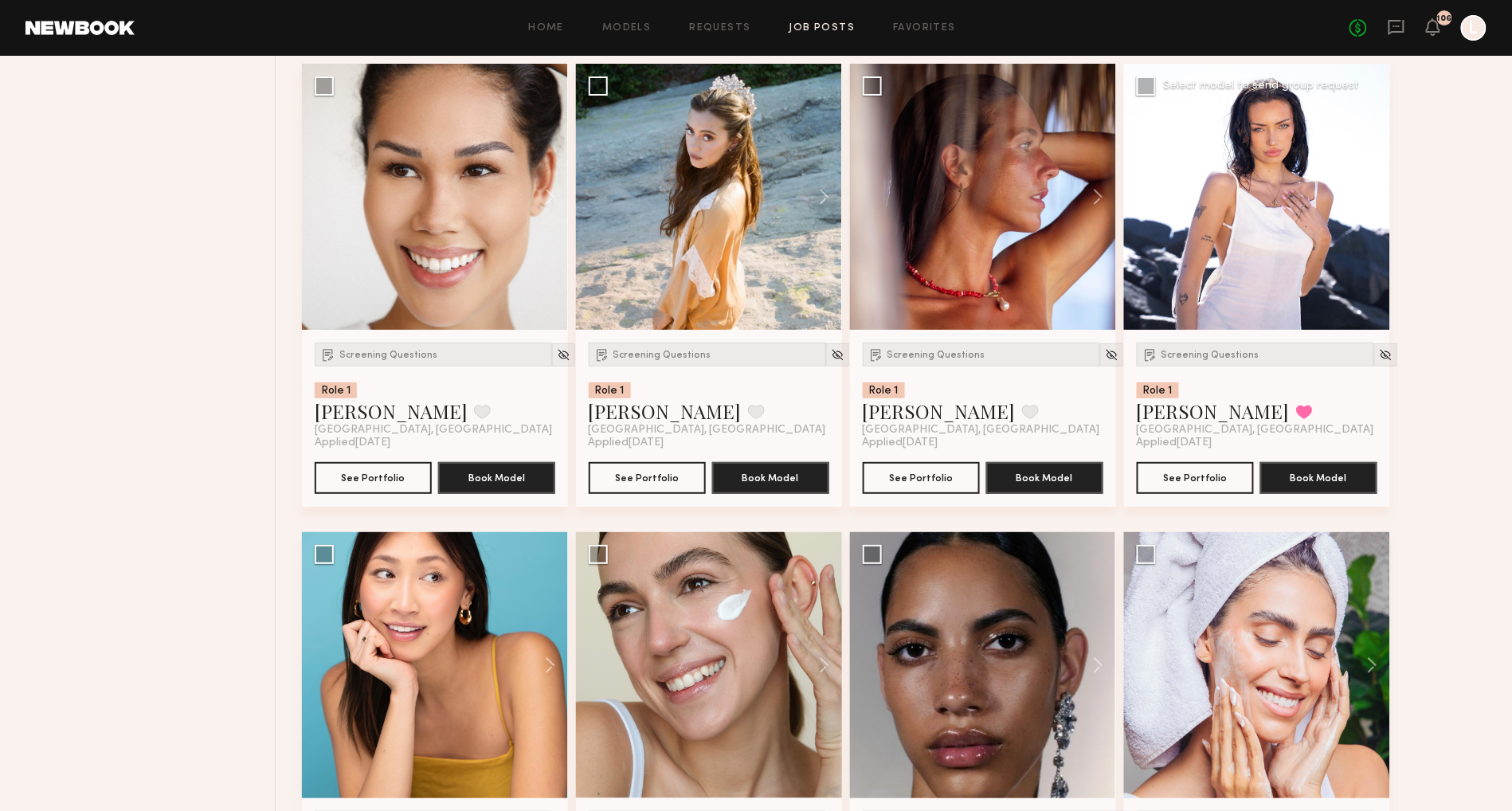
click at [1381, 198] on button at bounding box center [1364, 196] width 51 height 266
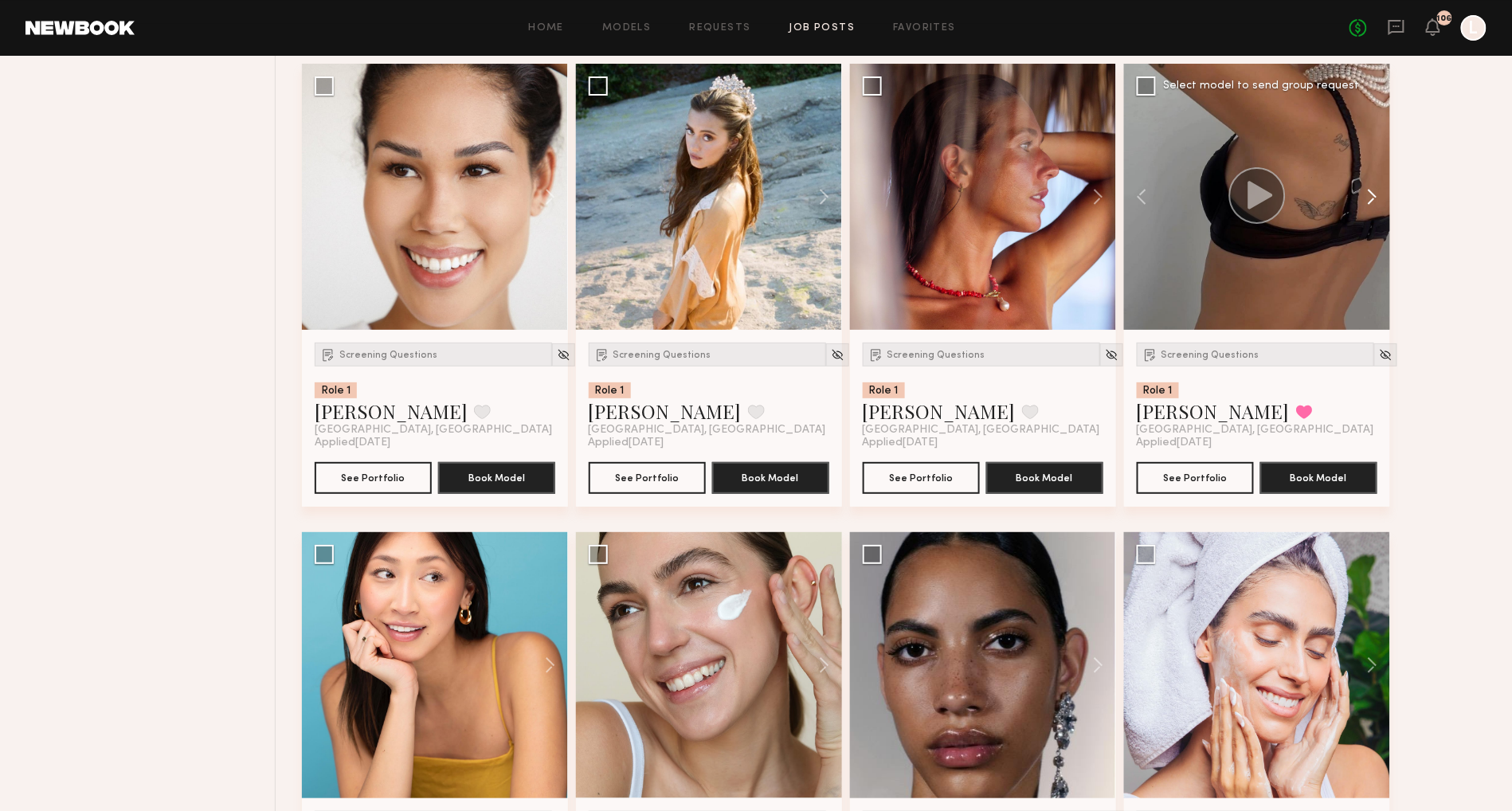
click at [1381, 198] on button at bounding box center [1364, 196] width 51 height 266
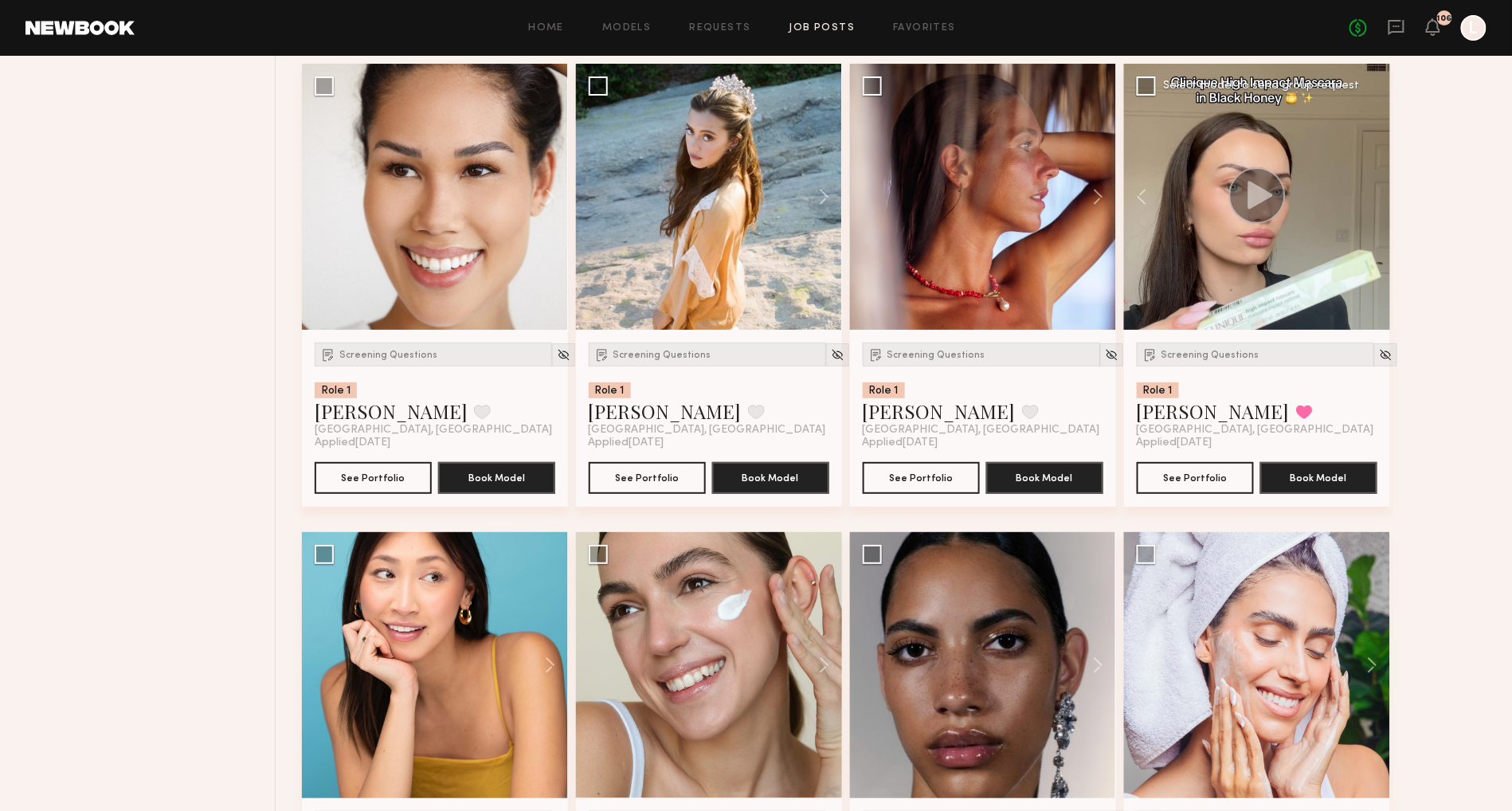
click at [1381, 198] on div at bounding box center [1257, 196] width 266 height 266
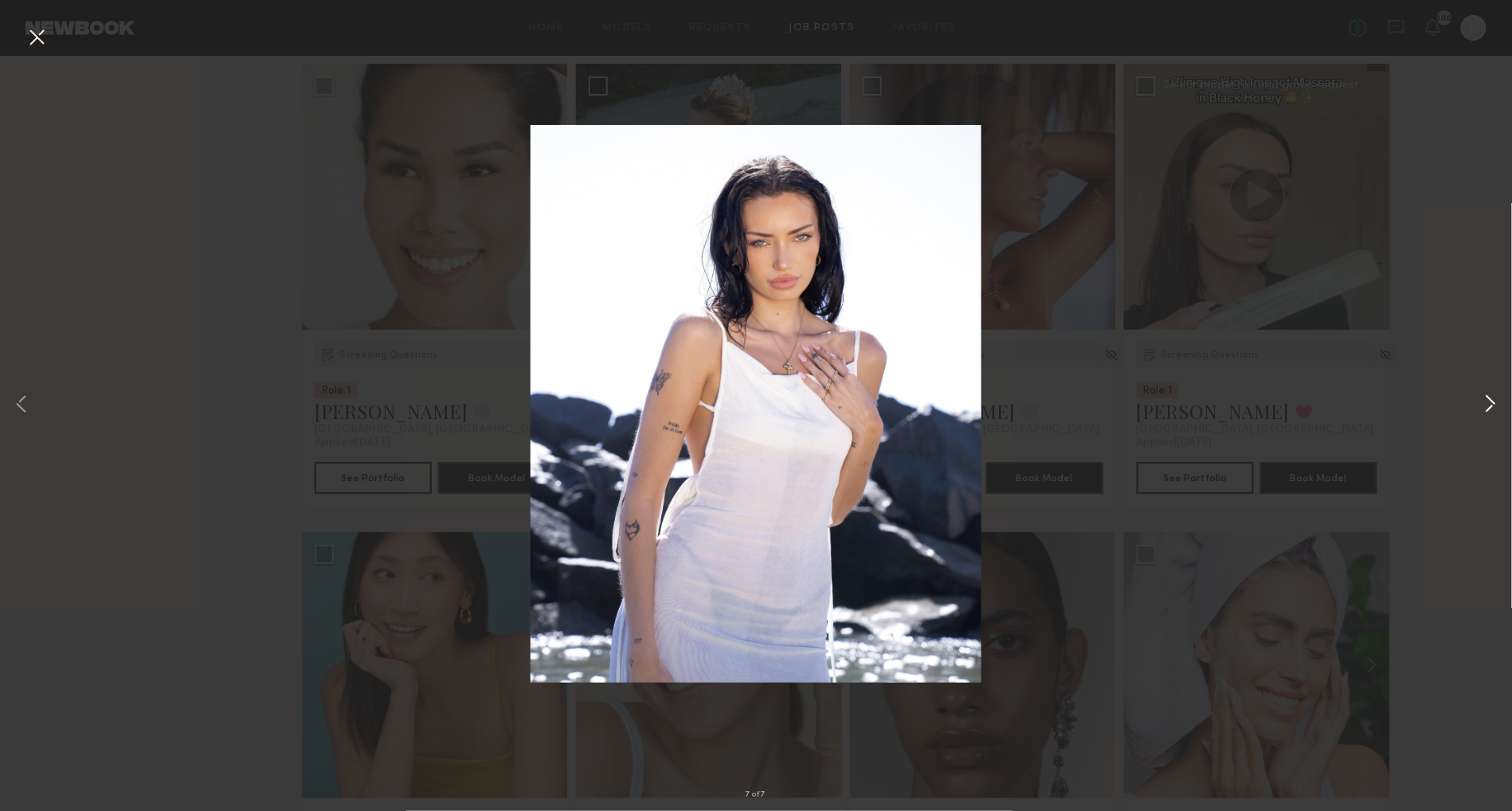
click at [1492, 407] on button at bounding box center [1490, 405] width 19 height 648
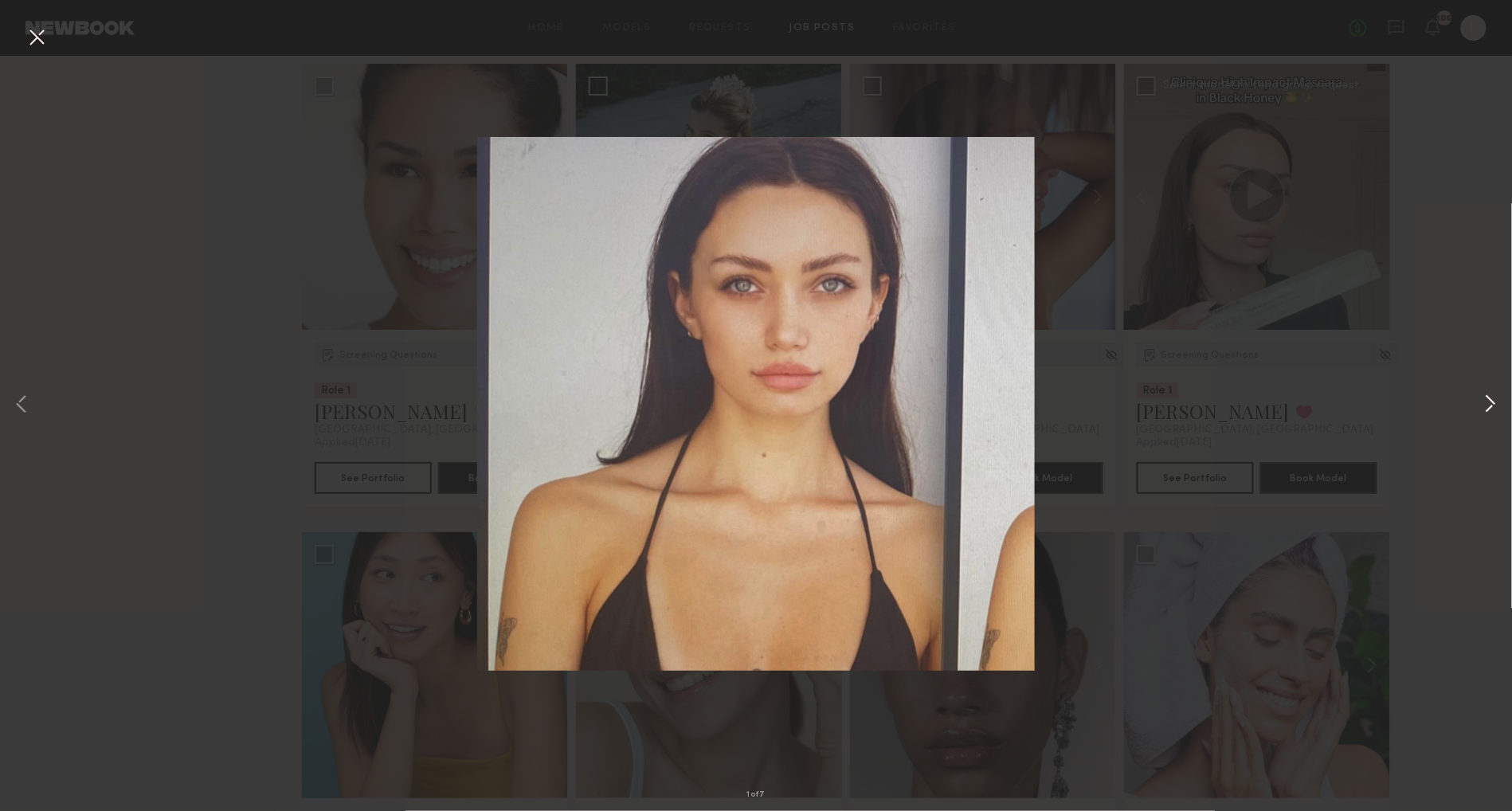
click at [1492, 407] on button at bounding box center [1490, 405] width 19 height 648
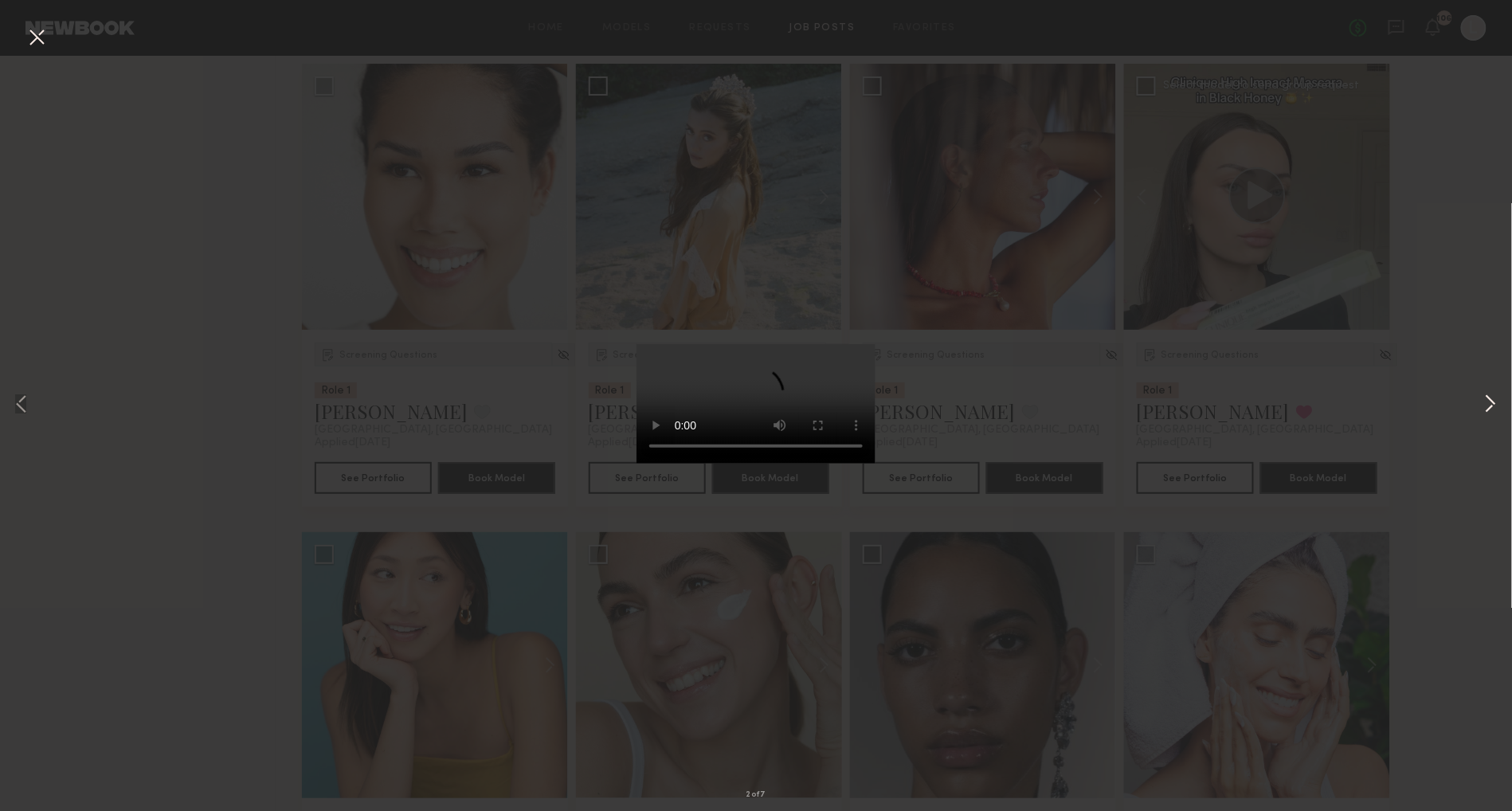
click at [1492, 407] on button at bounding box center [1490, 405] width 19 height 648
click at [1423, 340] on div "3 of 7" at bounding box center [756, 406] width 1512 height 811
click at [36, 30] on button at bounding box center [37, 38] width 26 height 29
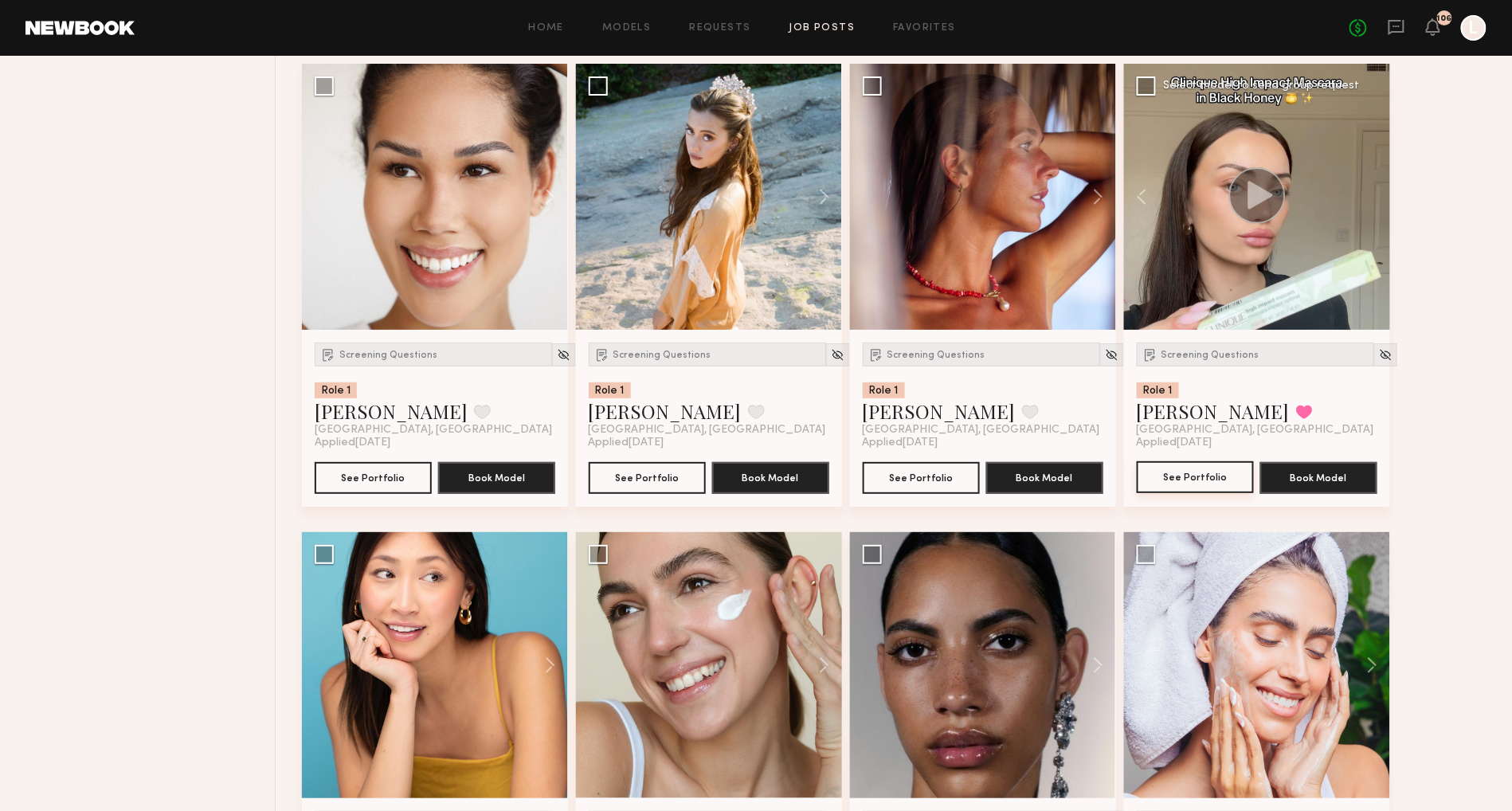
click at [1228, 473] on button "See Portfolio" at bounding box center [1195, 477] width 117 height 32
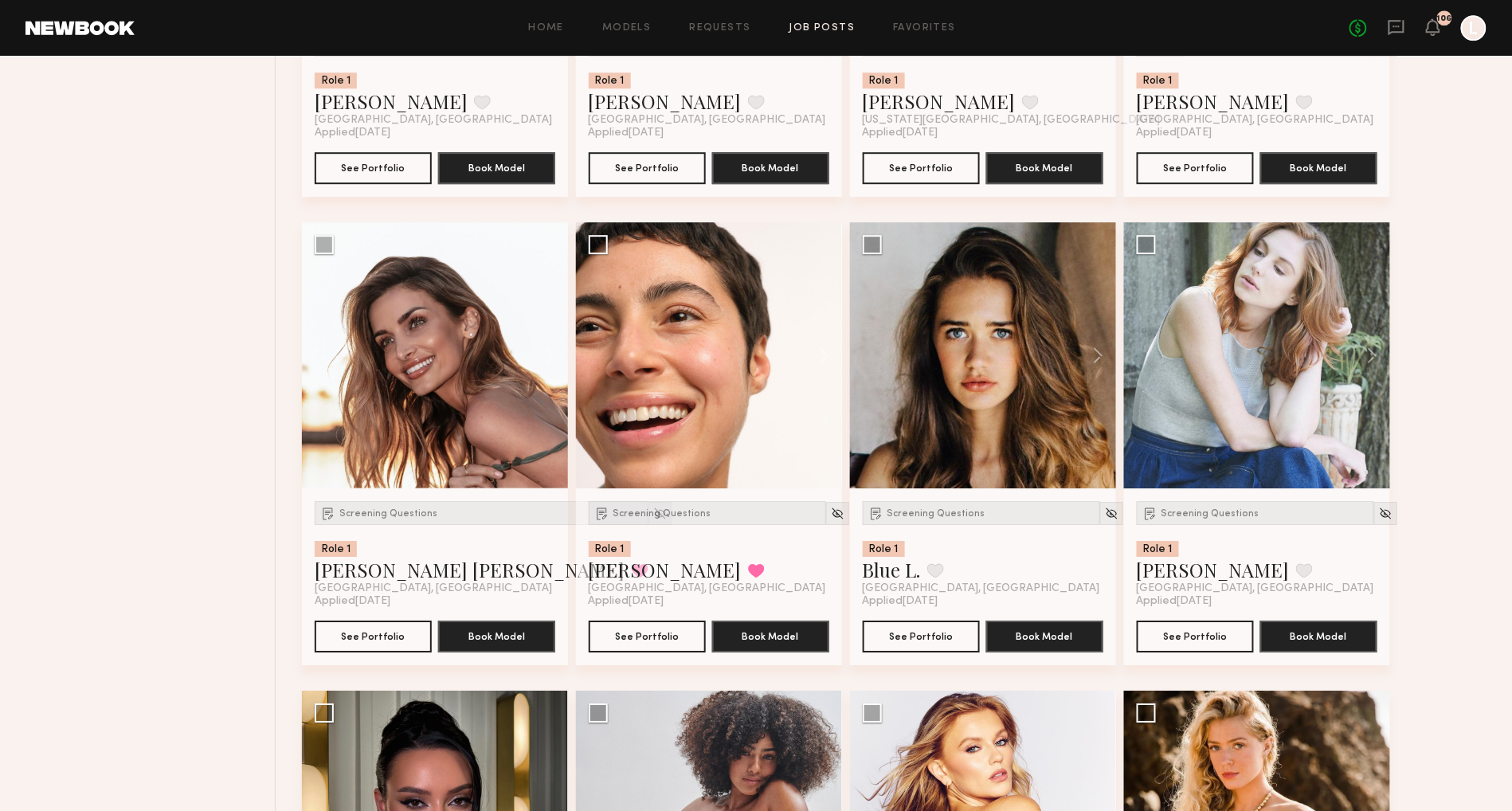
scroll to position [3941, 0]
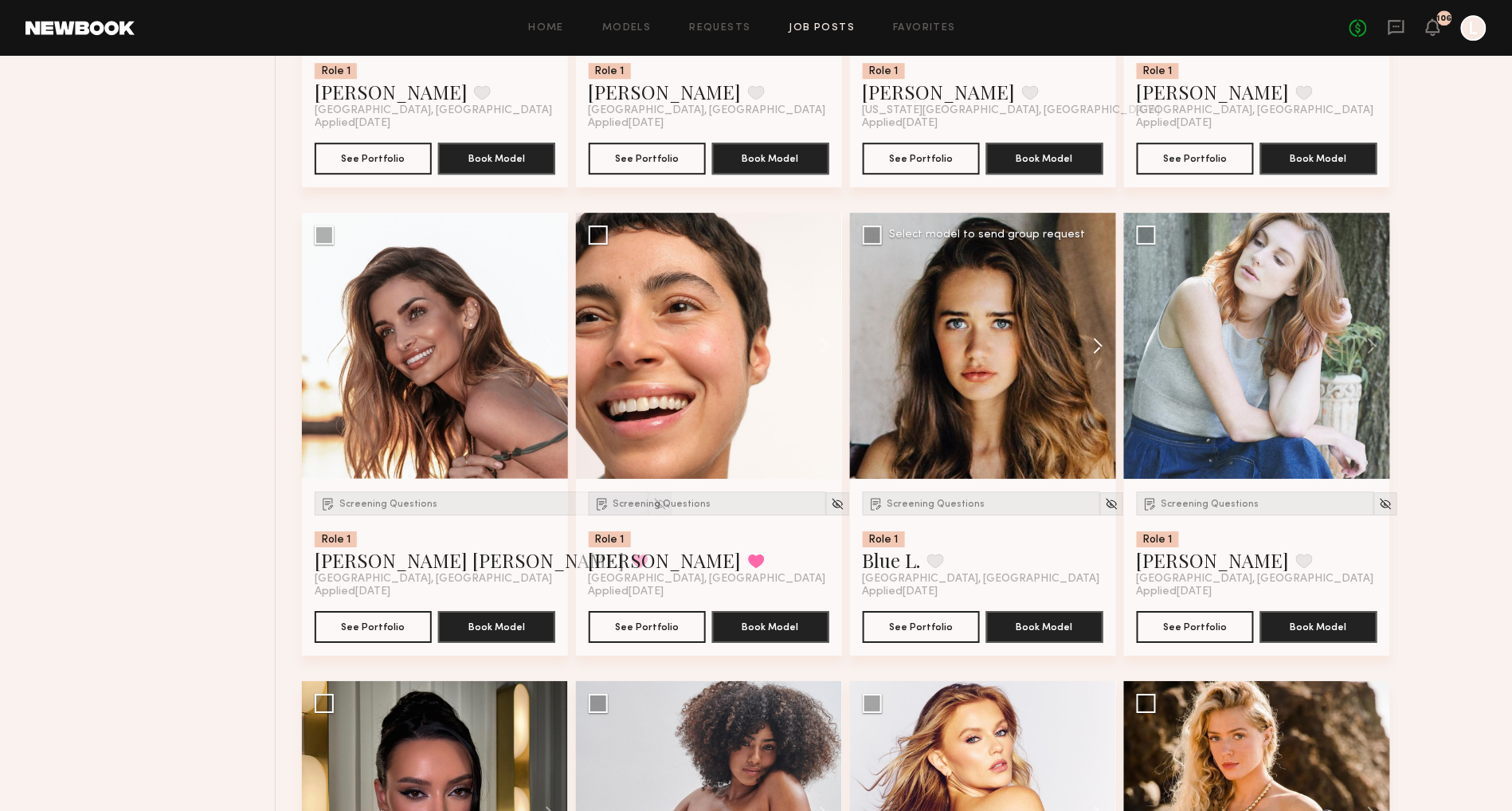
click at [1097, 356] on button at bounding box center [1090, 346] width 51 height 266
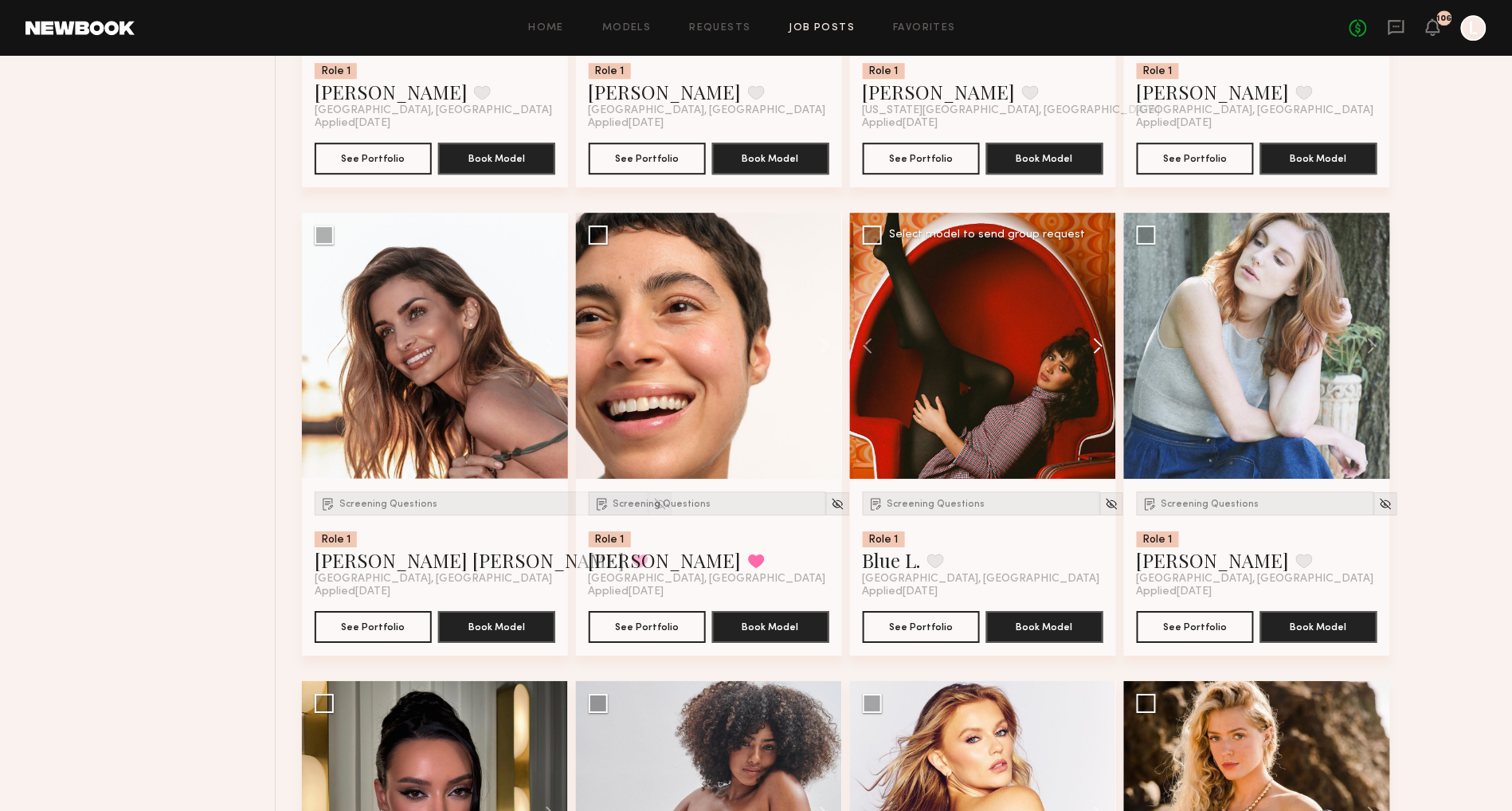
click at [1097, 356] on button at bounding box center [1090, 346] width 51 height 266
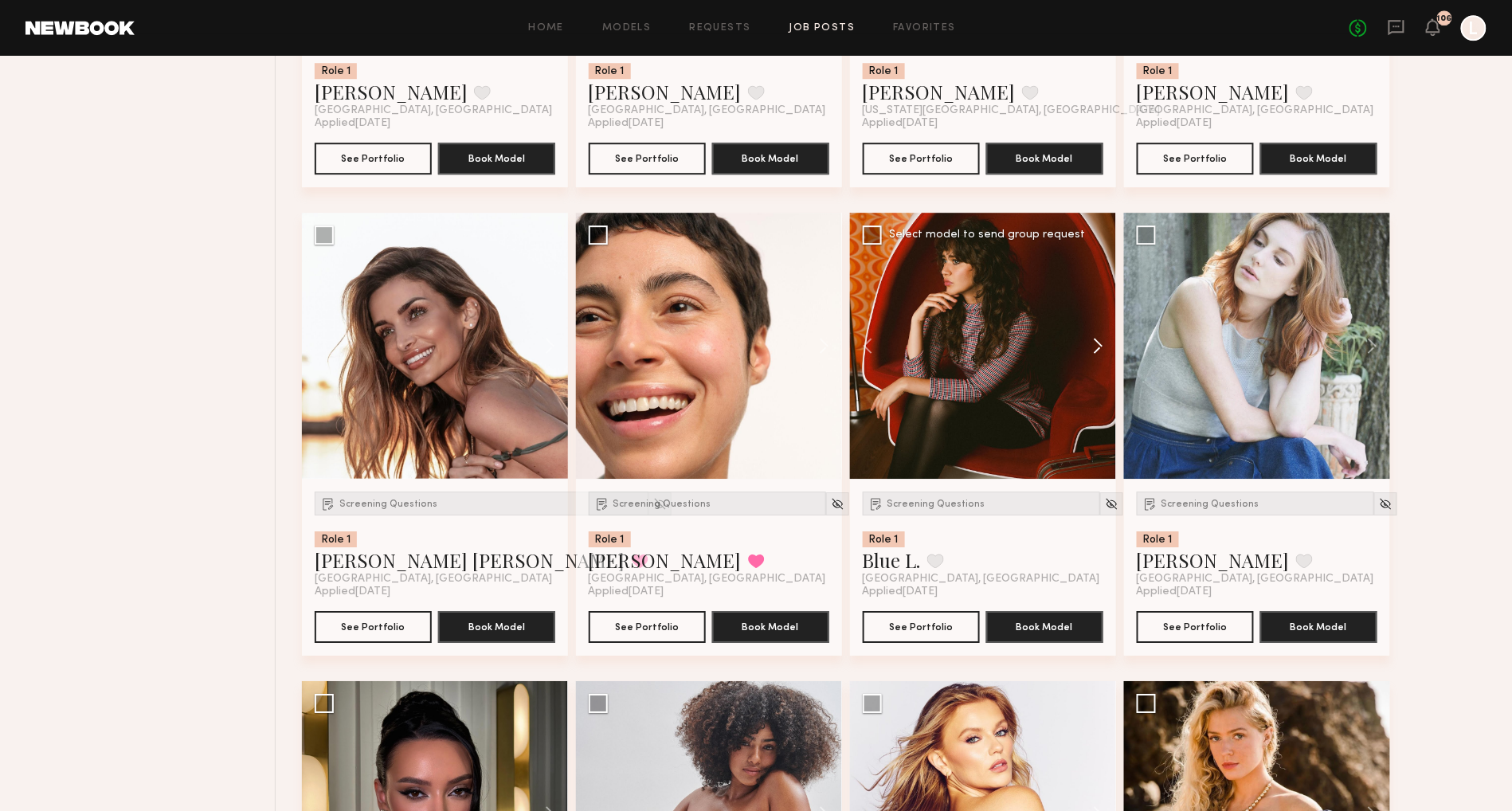
click at [1097, 357] on button at bounding box center [1090, 346] width 51 height 266
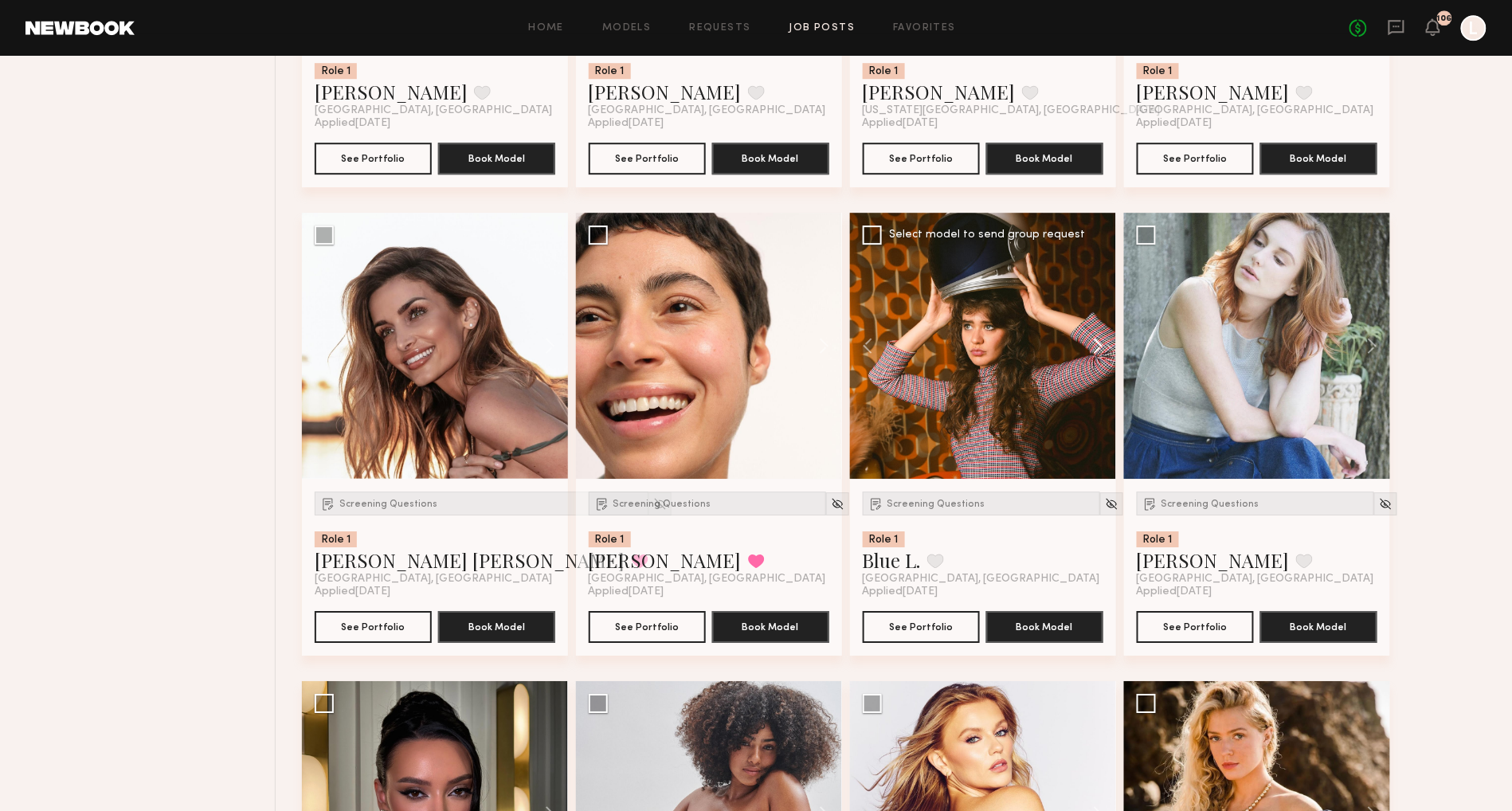
click at [1097, 357] on button at bounding box center [1090, 346] width 51 height 266
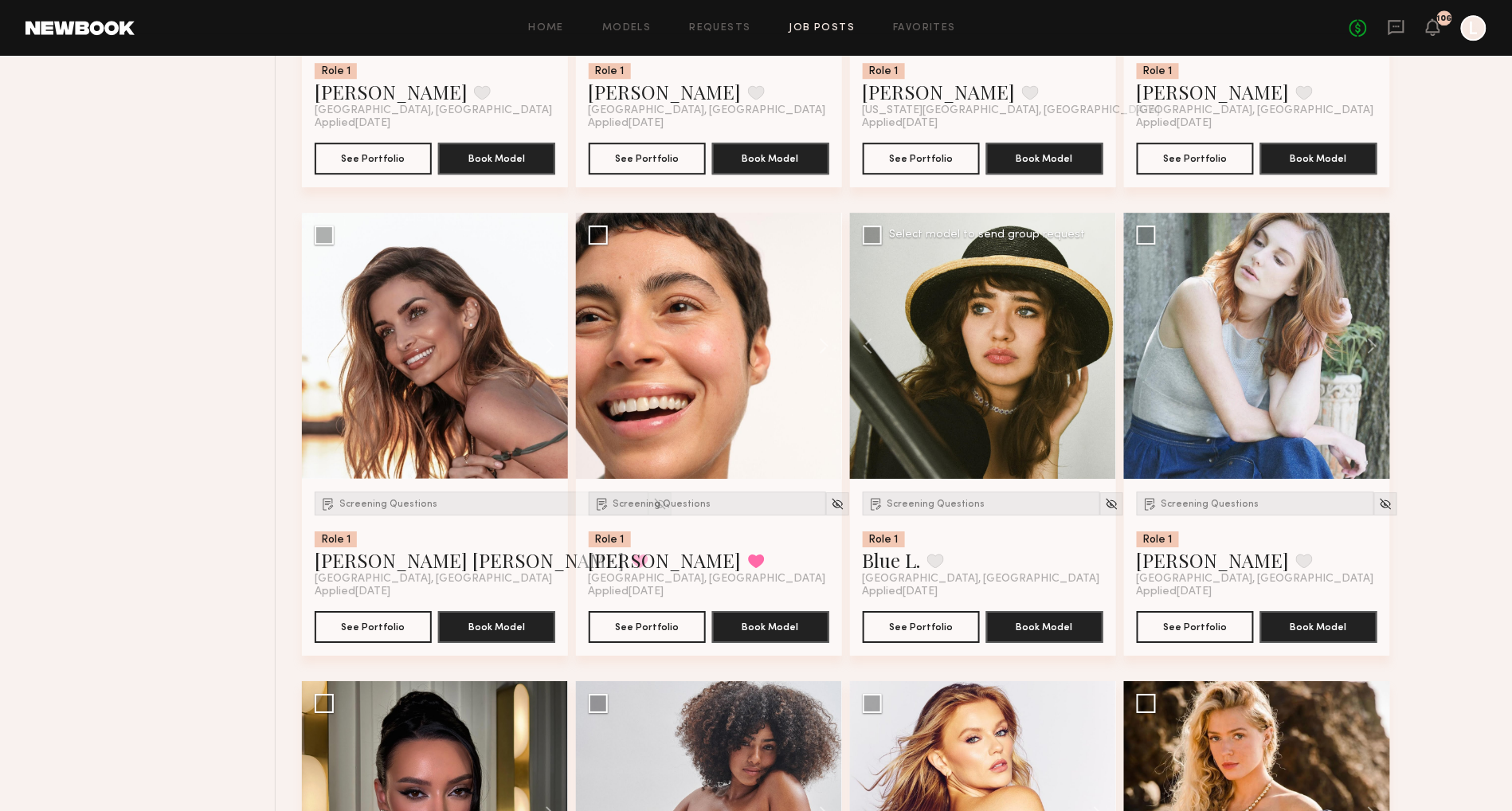
click at [1097, 357] on div at bounding box center [982, 346] width 266 height 266
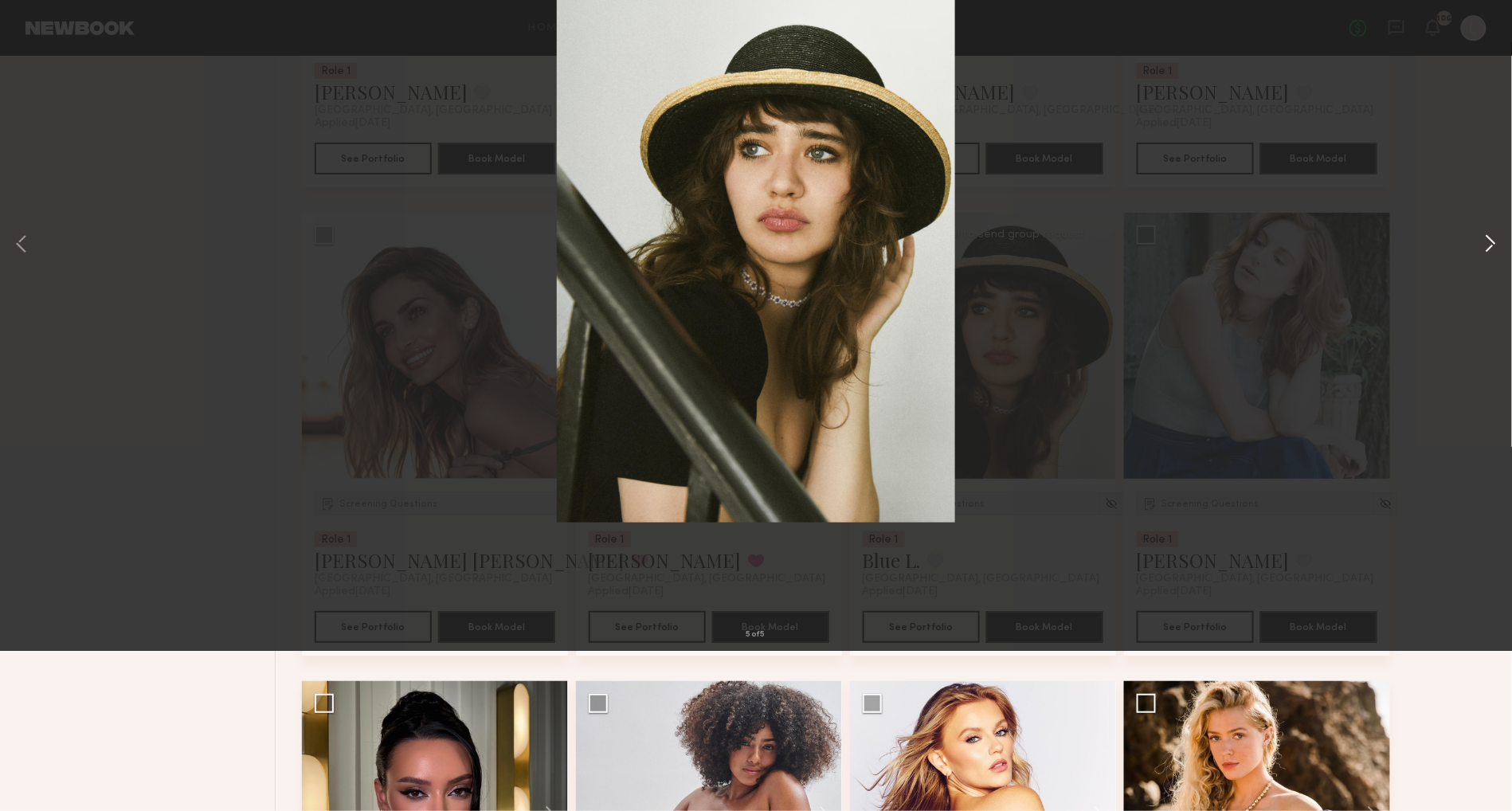
click at [1485, 342] on button at bounding box center [1490, 405] width 19 height 648
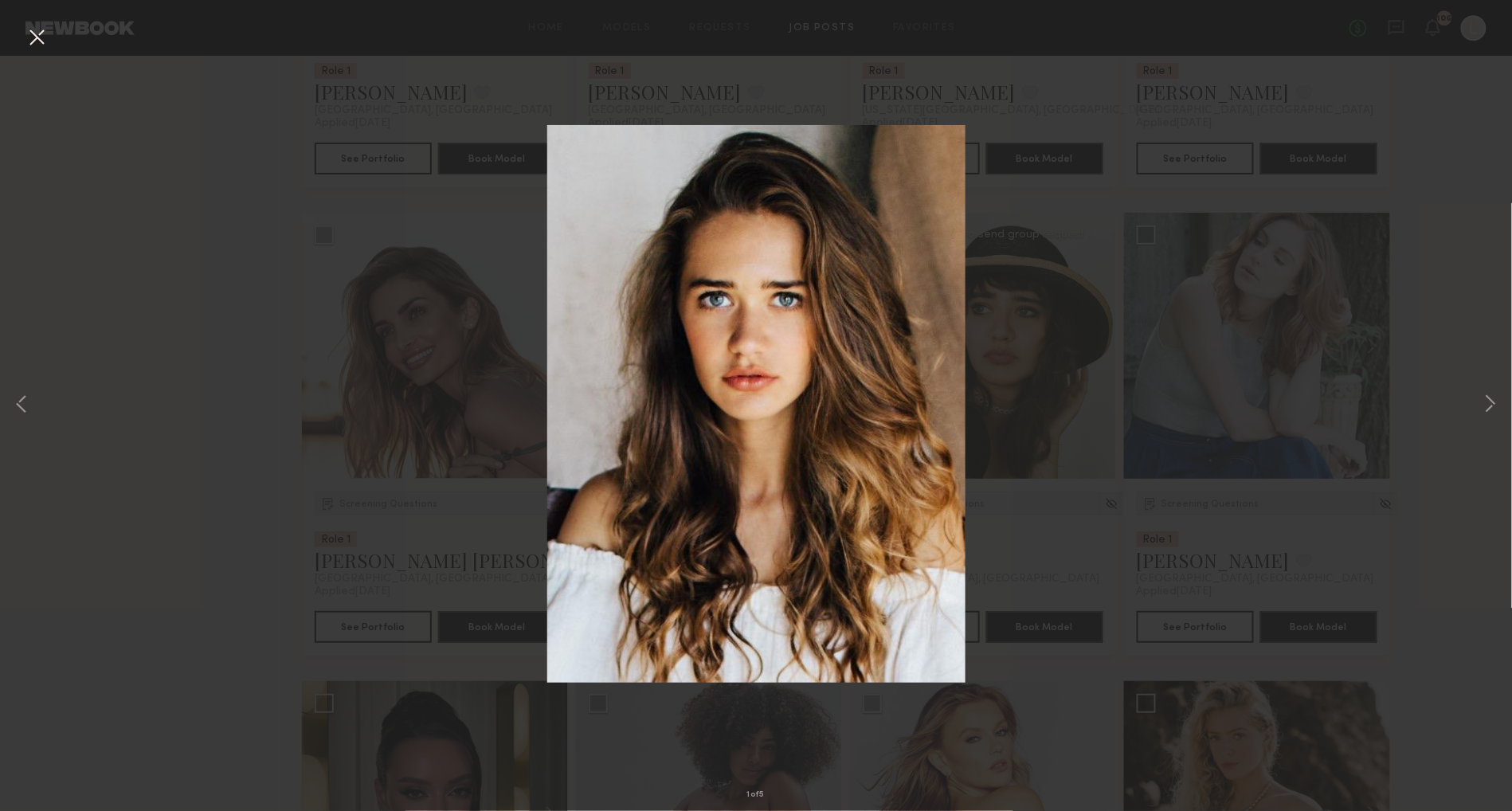
click at [37, 34] on button at bounding box center [37, 38] width 26 height 29
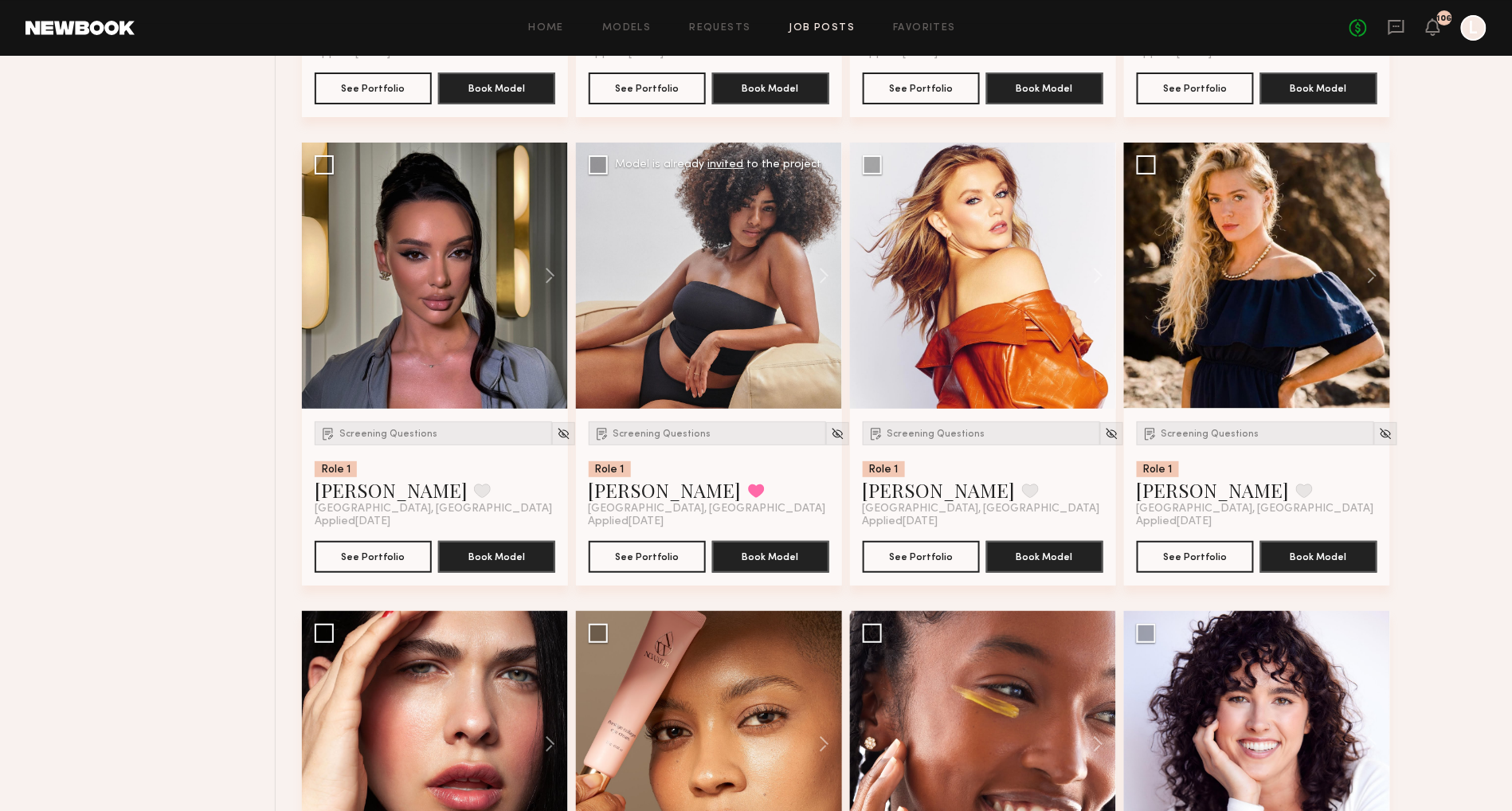
scroll to position [4490, 0]
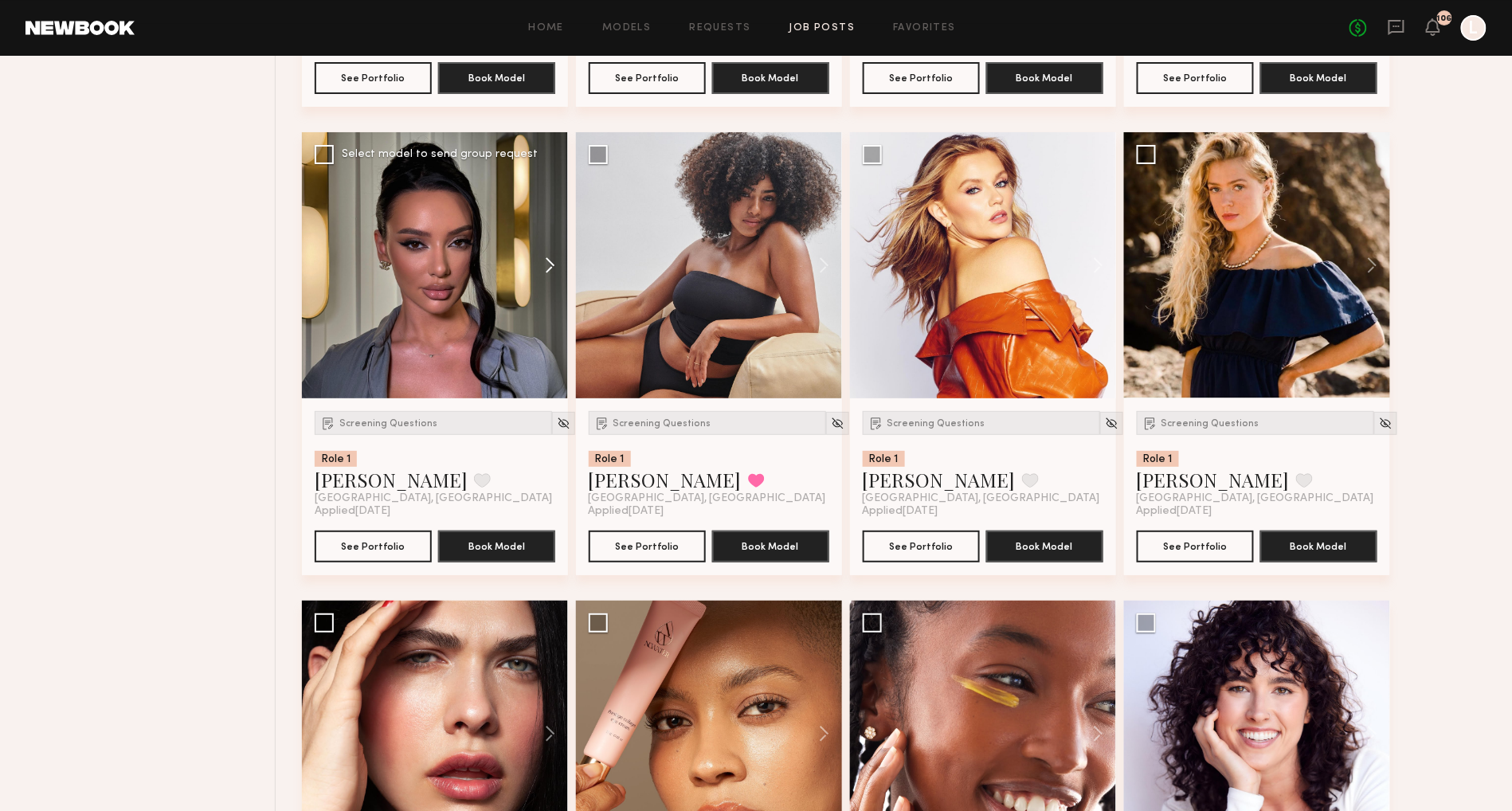
click at [549, 272] on button at bounding box center [542, 265] width 51 height 266
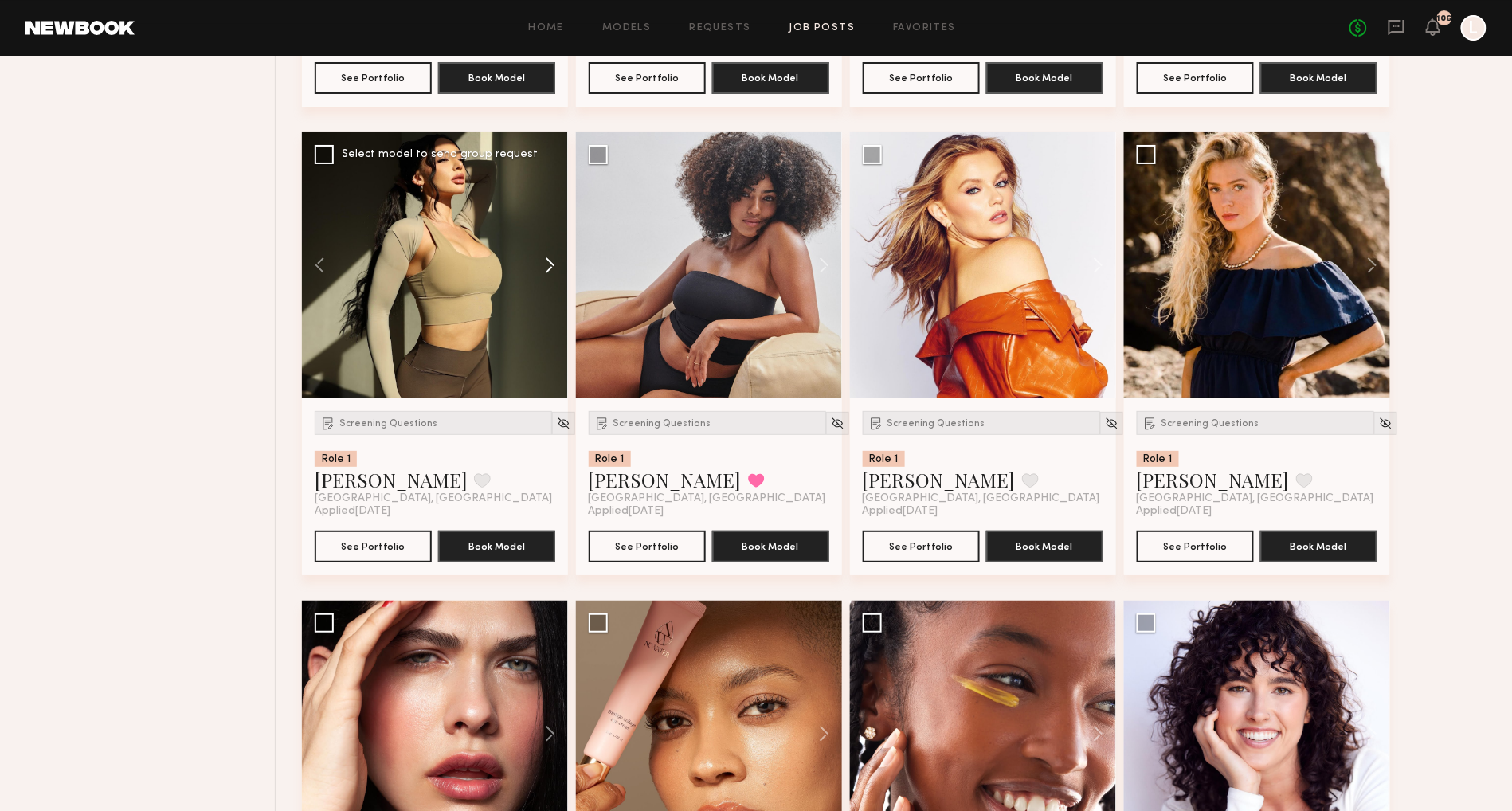
click at [549, 273] on button at bounding box center [542, 265] width 51 height 266
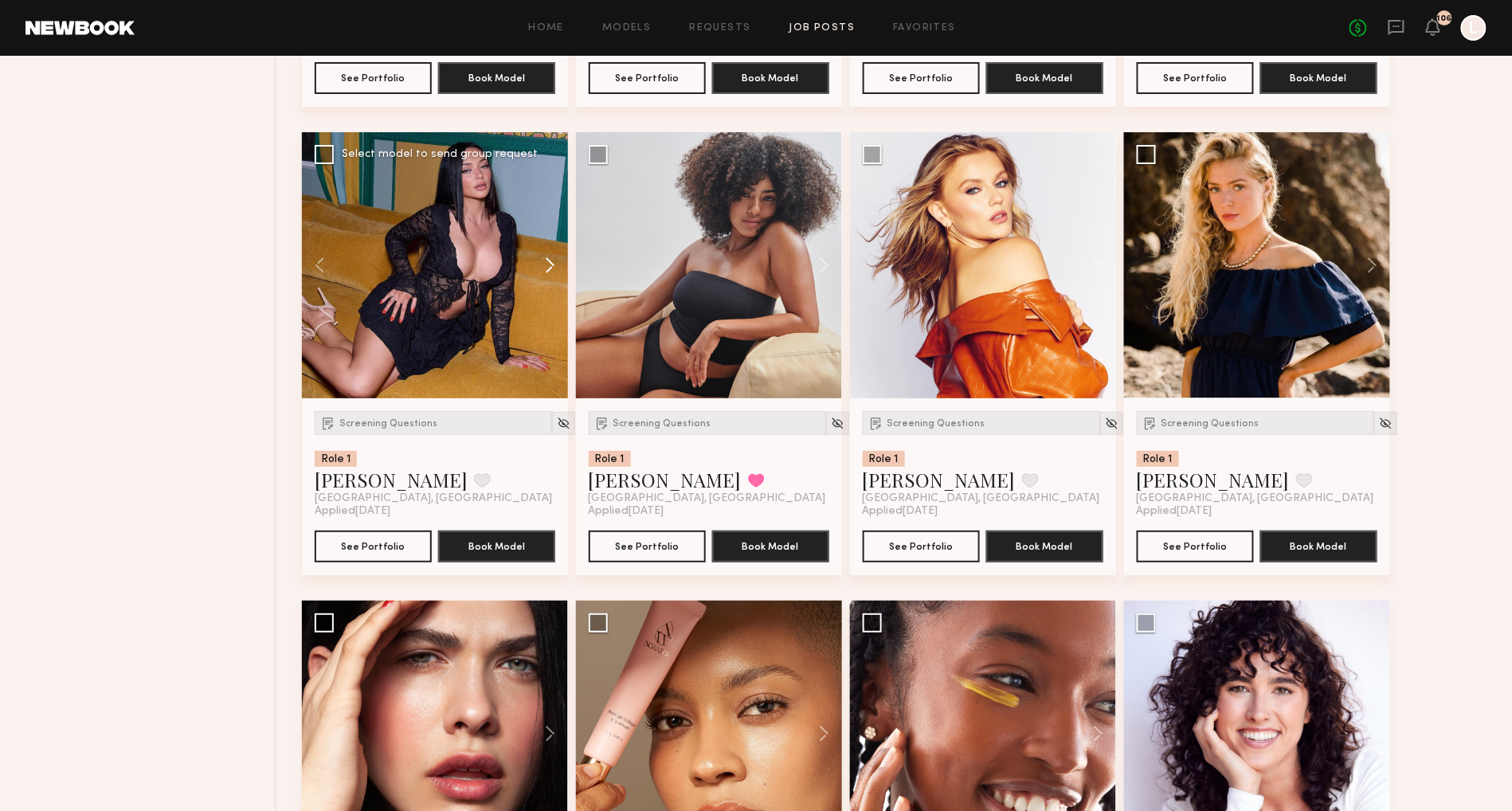
click at [549, 273] on button at bounding box center [542, 265] width 51 height 266
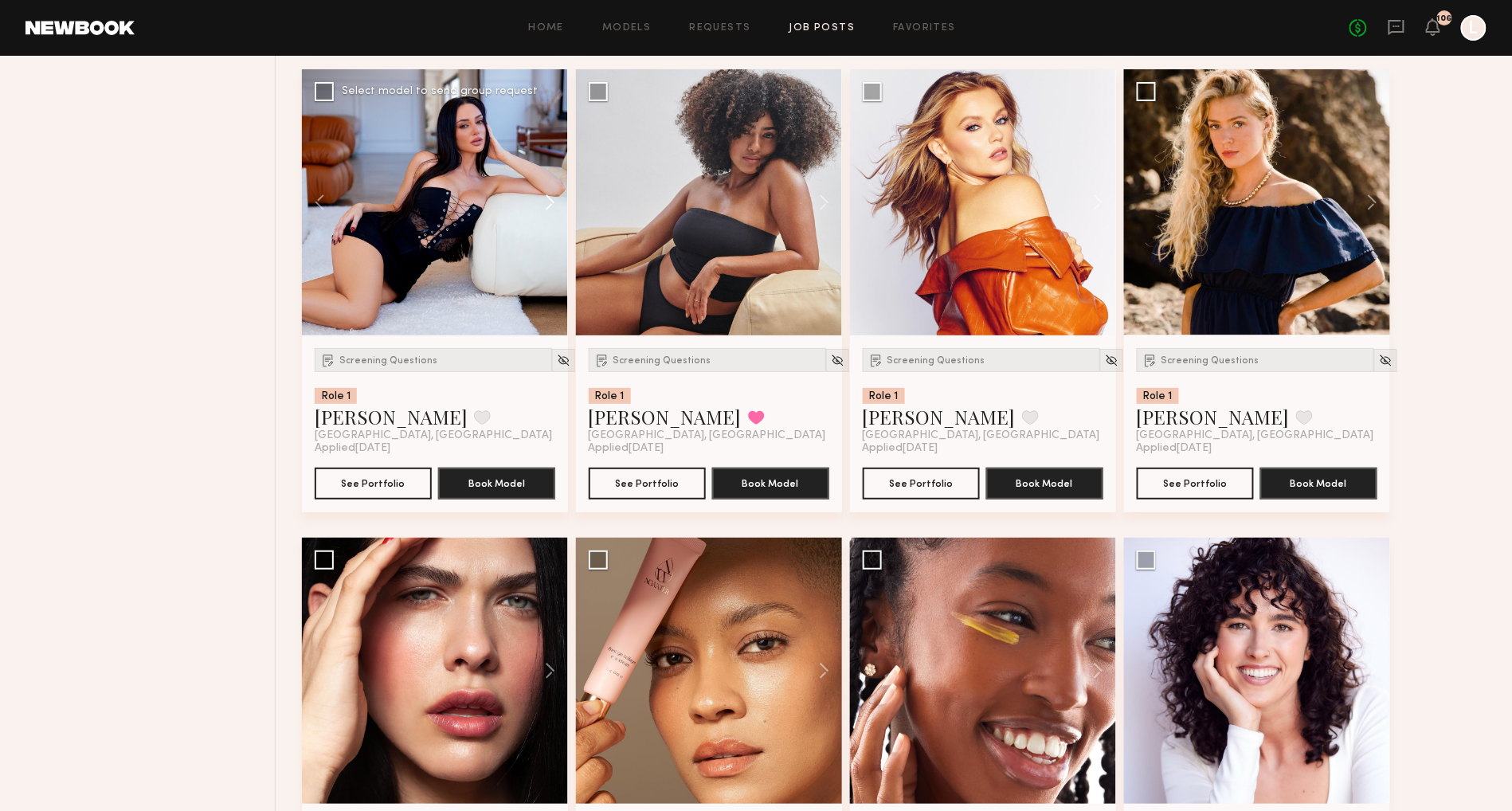
scroll to position [4556, 0]
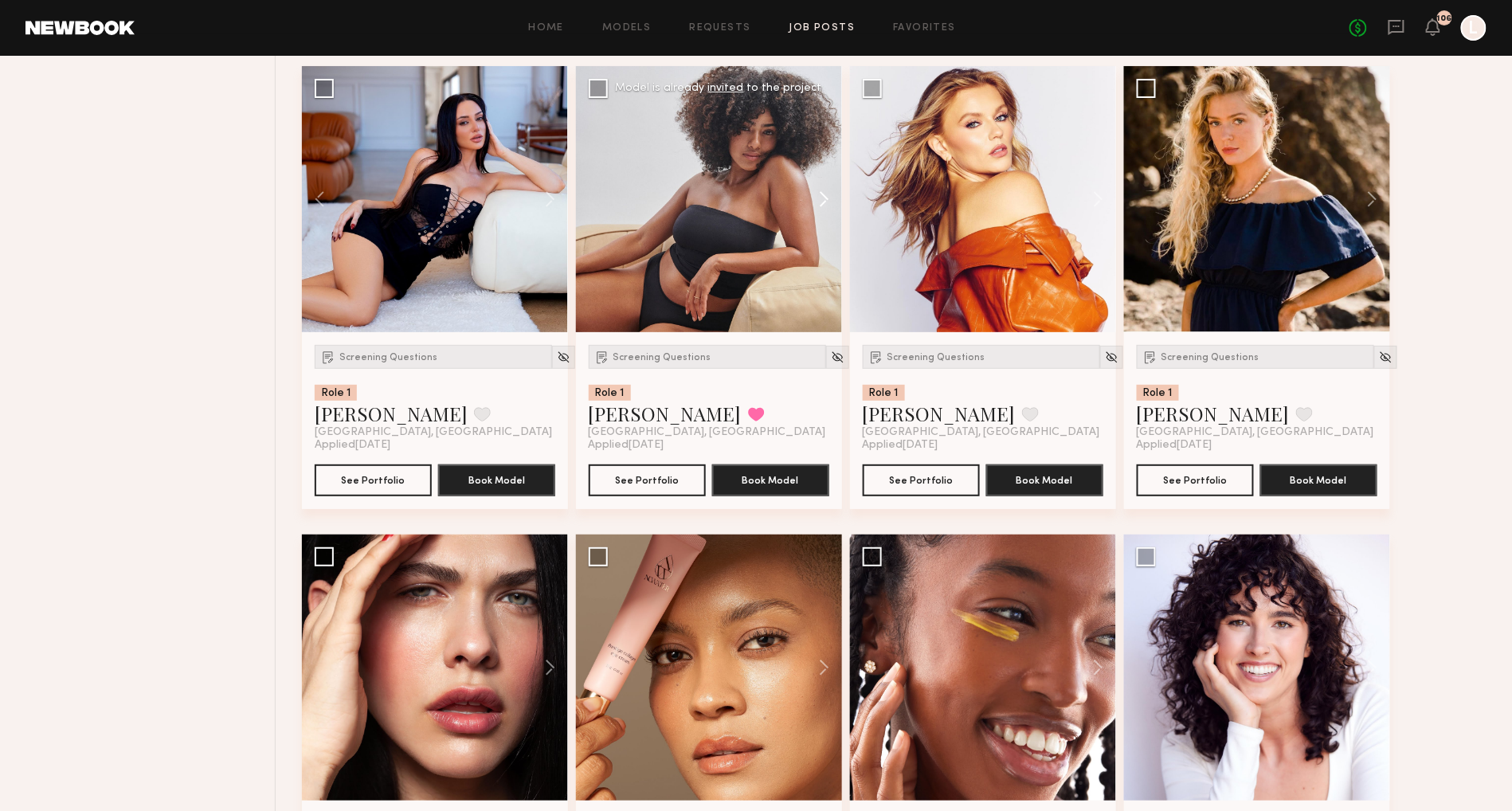
click at [826, 211] on button at bounding box center [816, 199] width 51 height 266
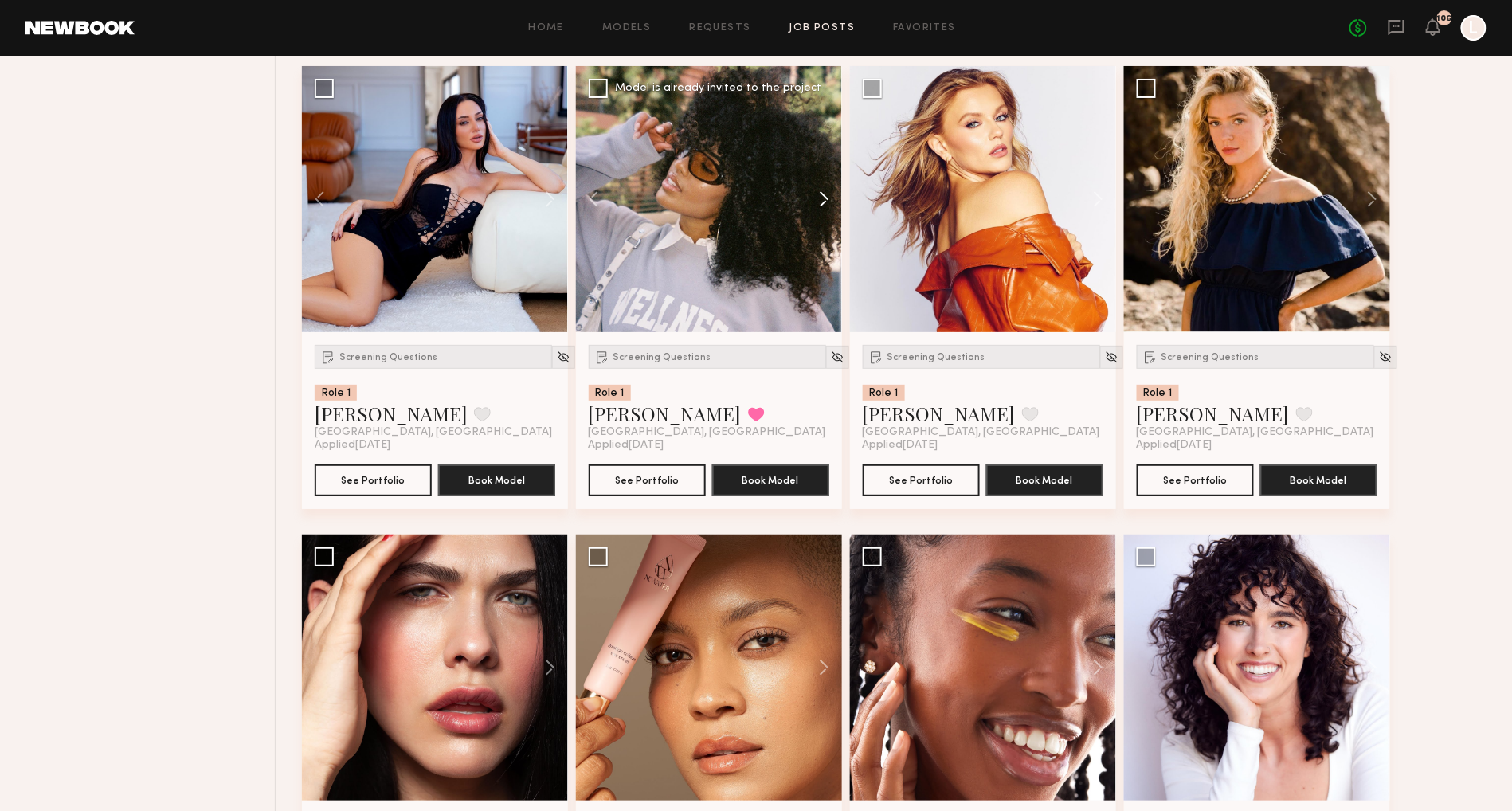
click at [826, 211] on button at bounding box center [816, 199] width 51 height 266
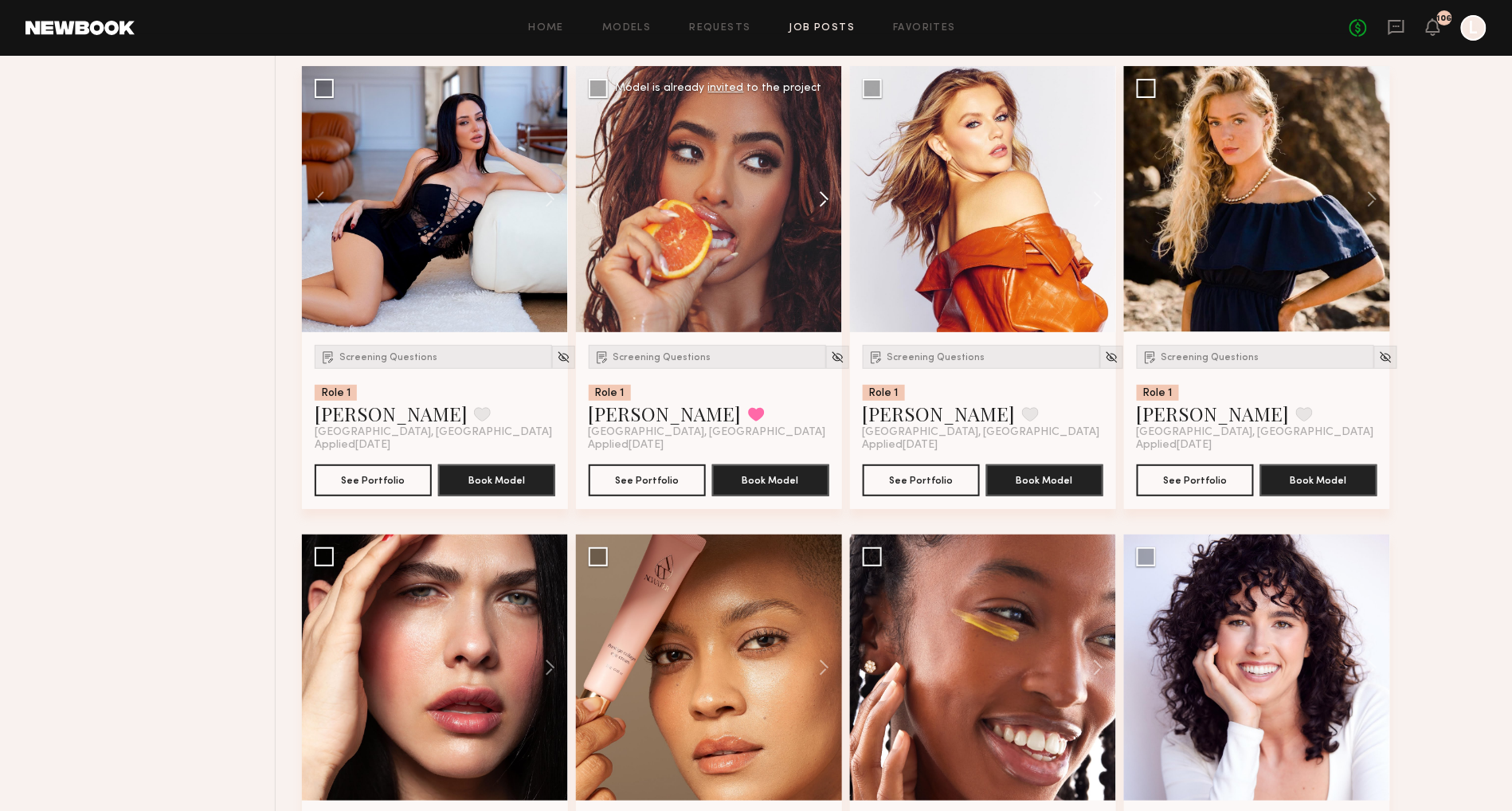
click at [826, 211] on button at bounding box center [816, 199] width 51 height 266
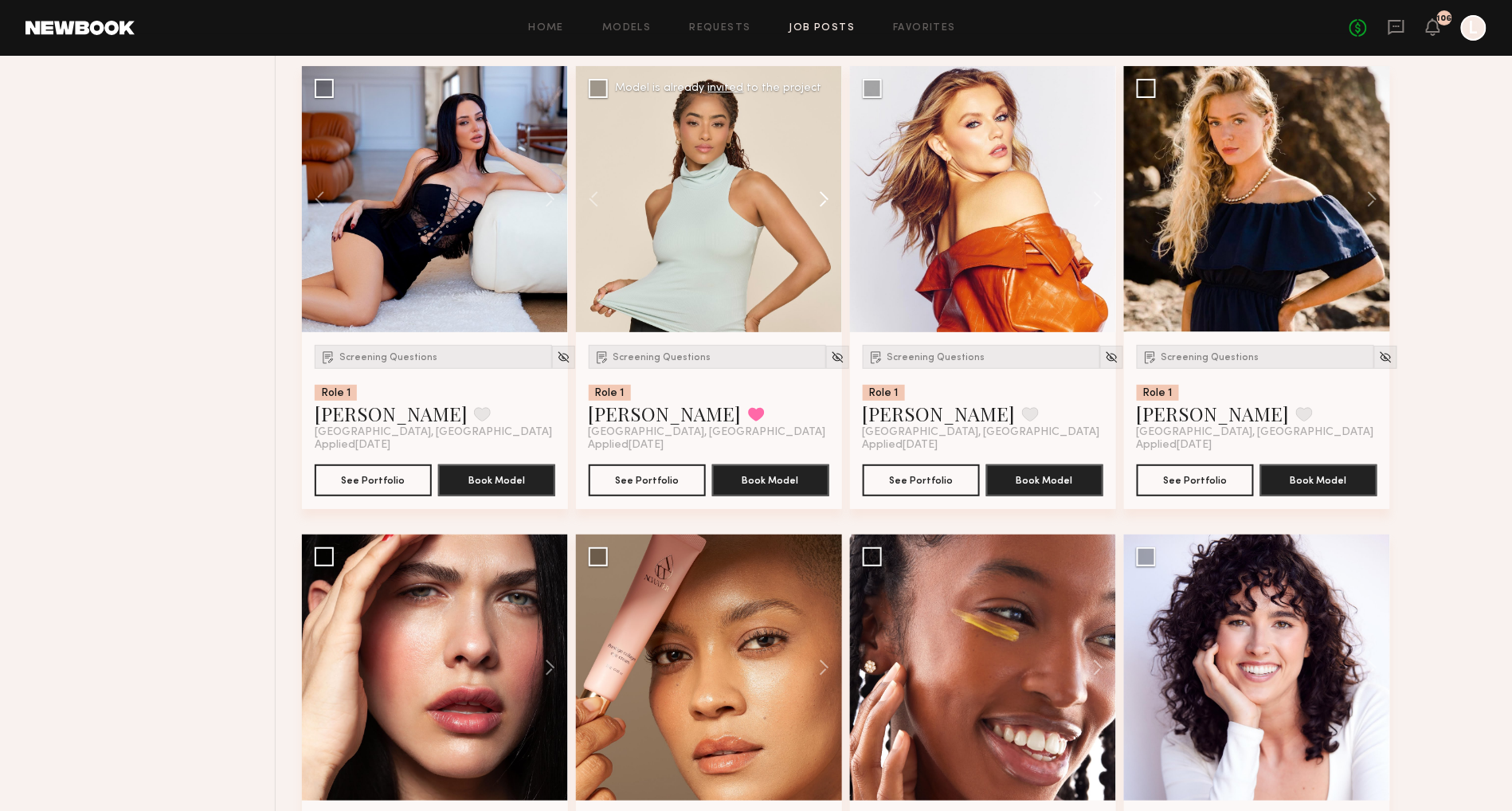
click at [826, 212] on button at bounding box center [816, 199] width 51 height 266
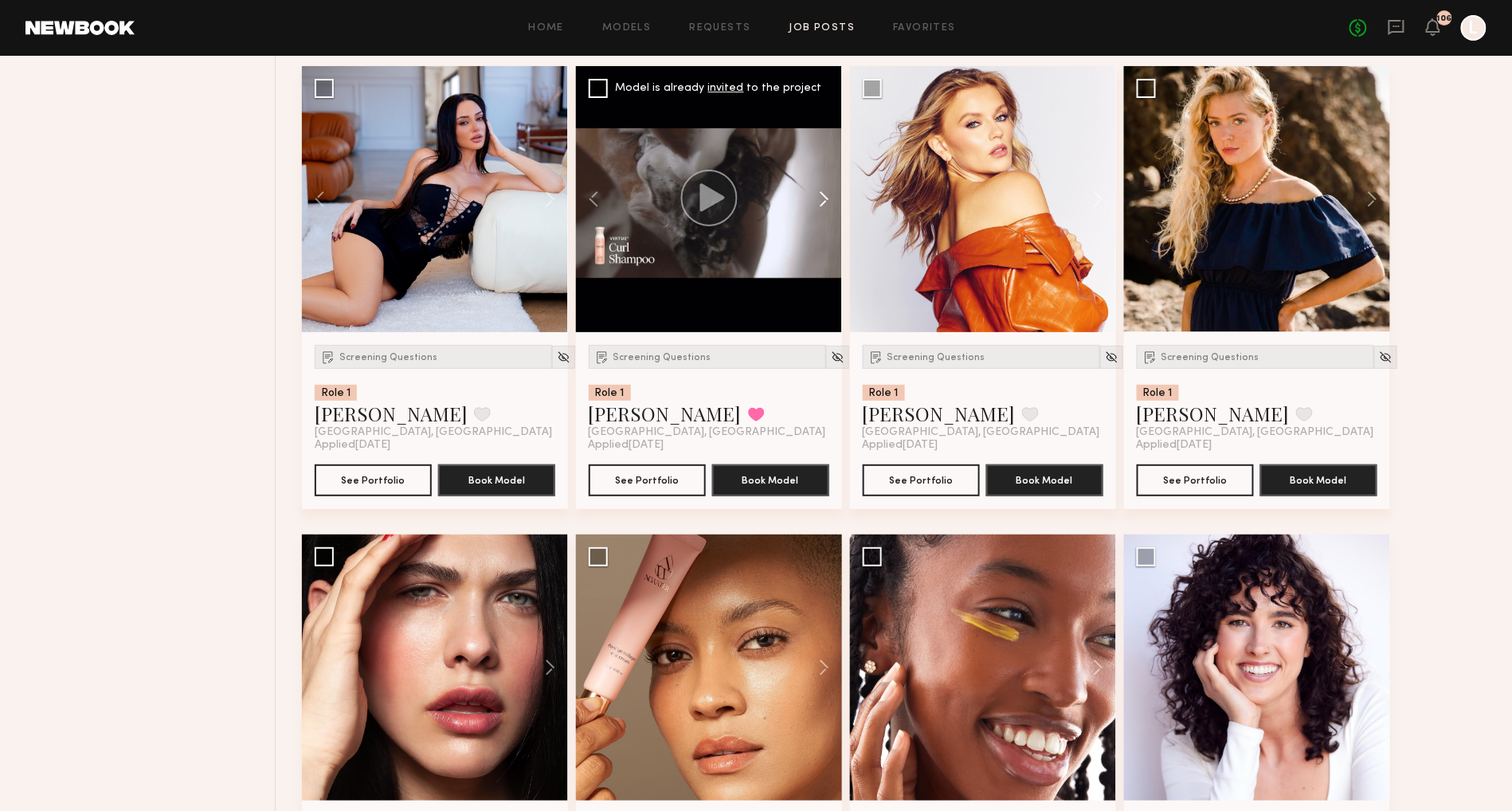
click at [826, 216] on button at bounding box center [816, 199] width 51 height 266
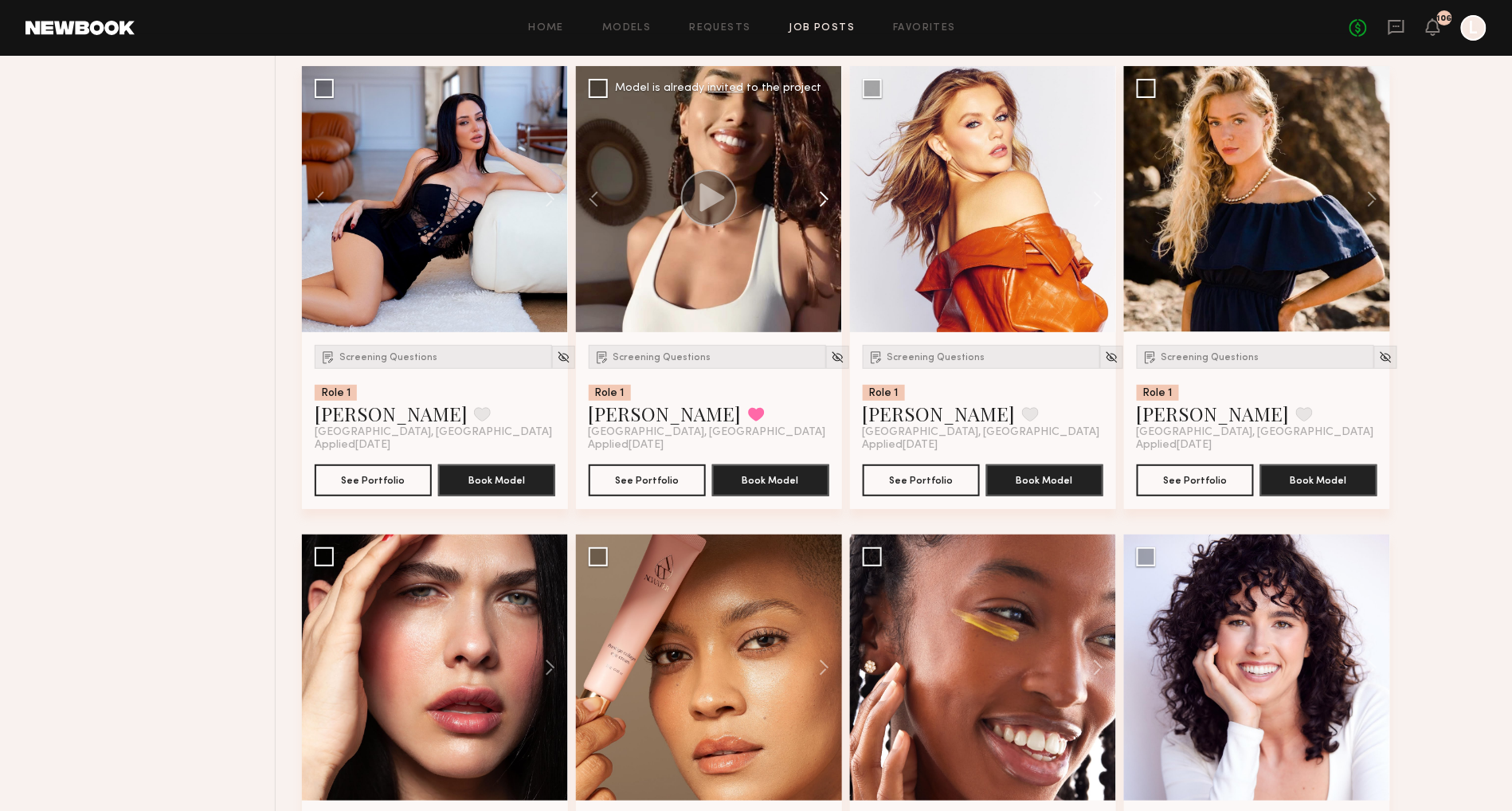
click at [826, 216] on button at bounding box center [816, 199] width 51 height 266
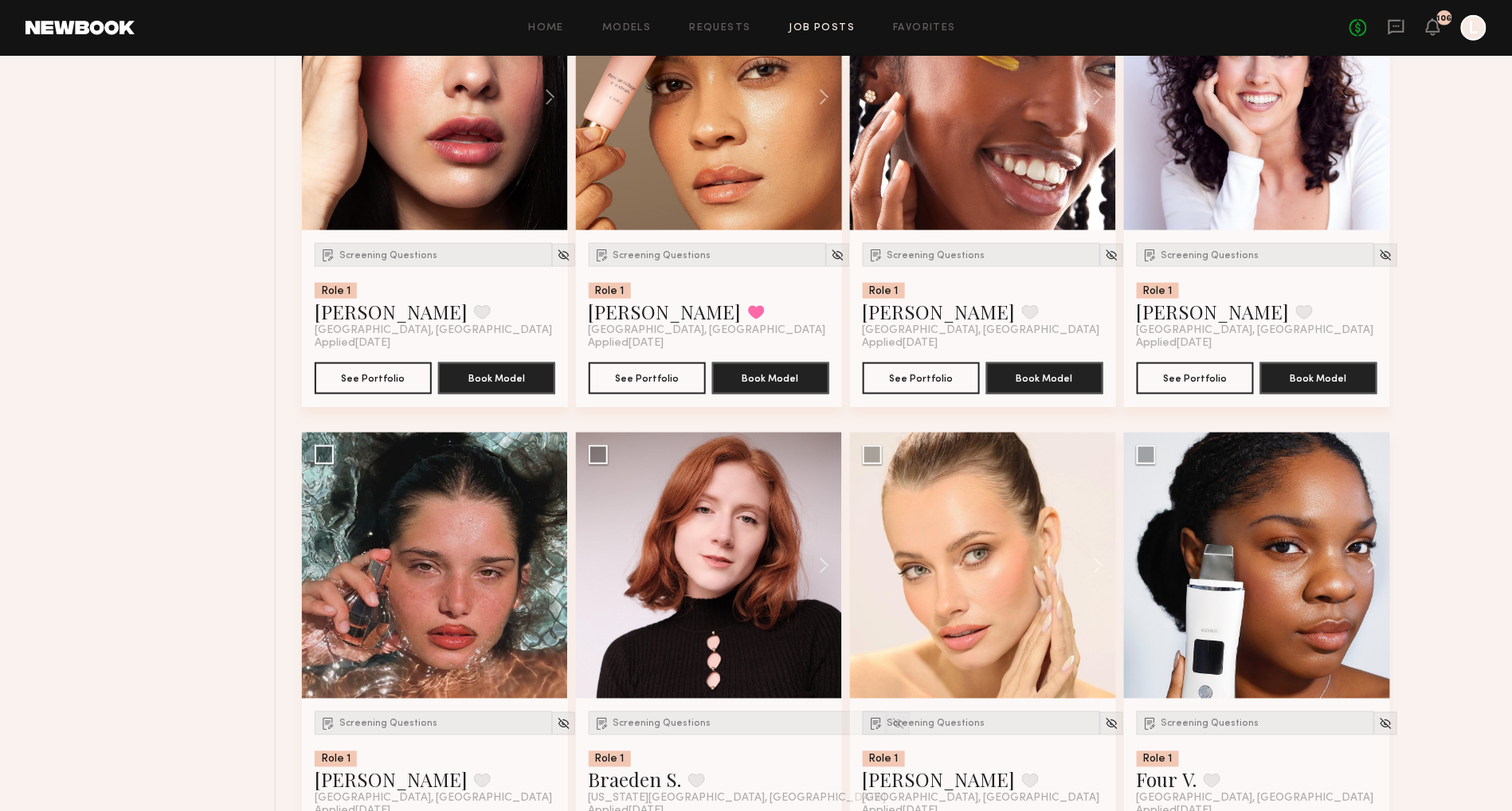
scroll to position [5397, 0]
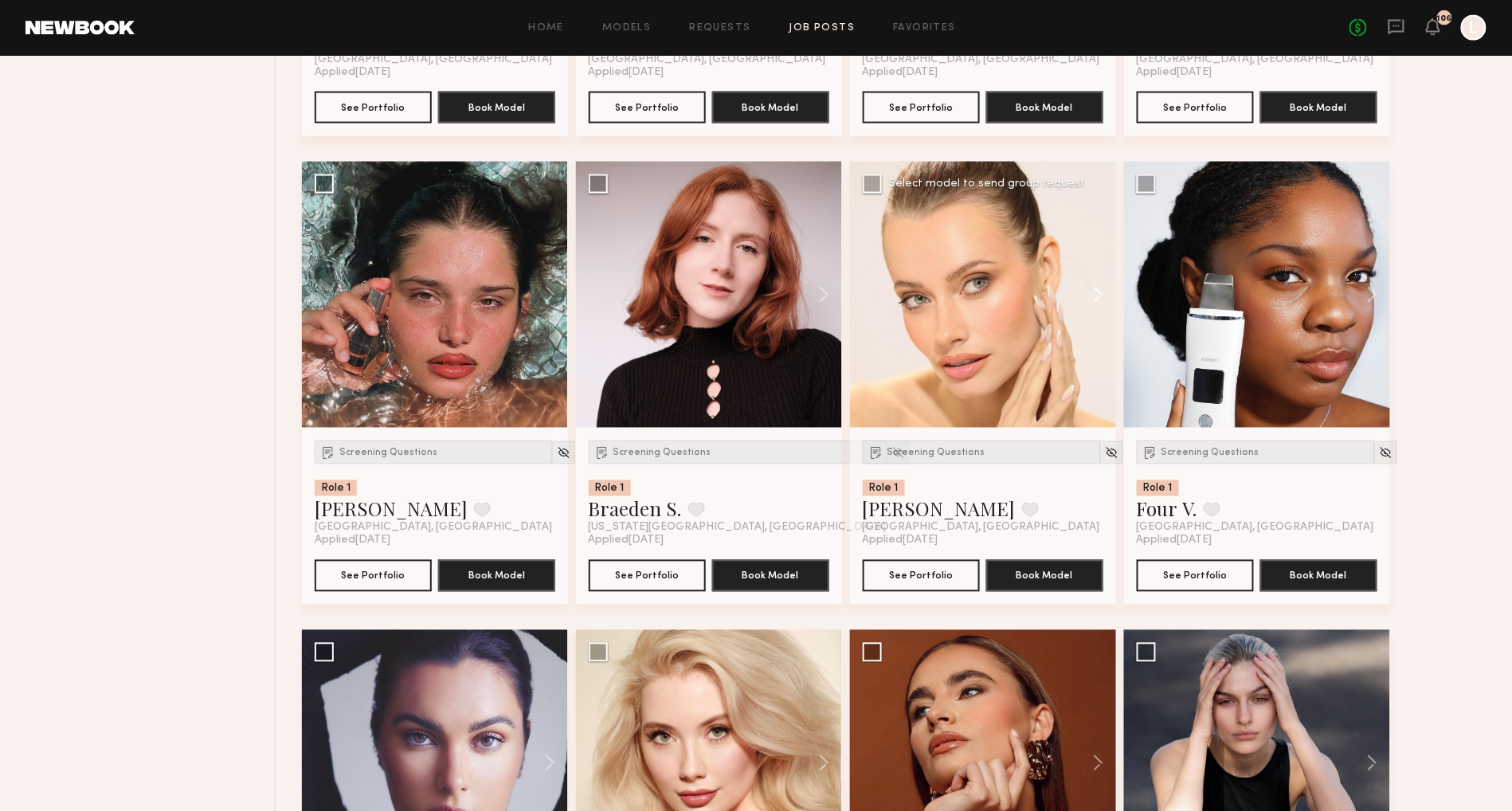
click at [1097, 311] on button at bounding box center [1090, 294] width 51 height 266
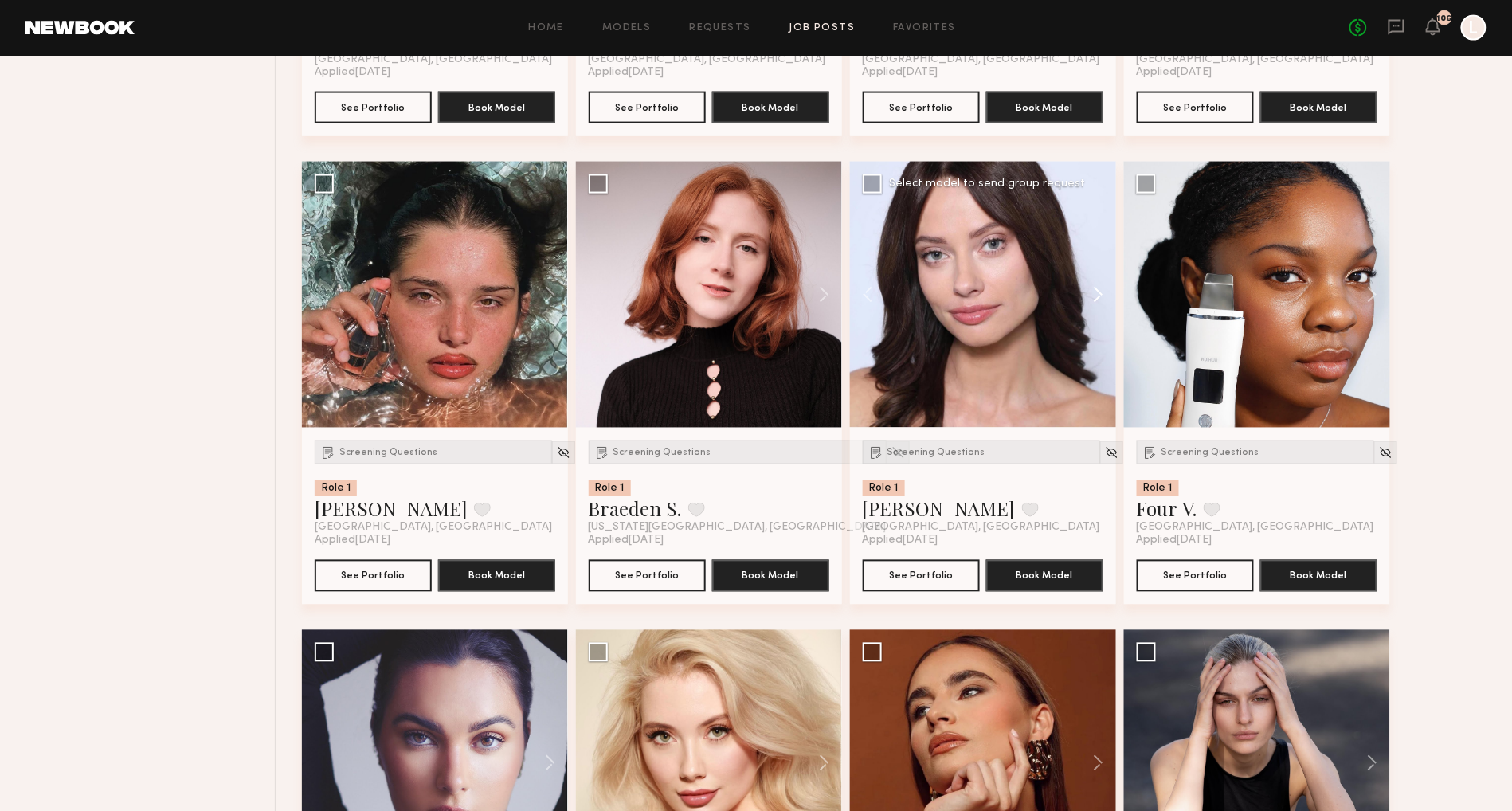
click at [1097, 311] on button at bounding box center [1090, 294] width 51 height 266
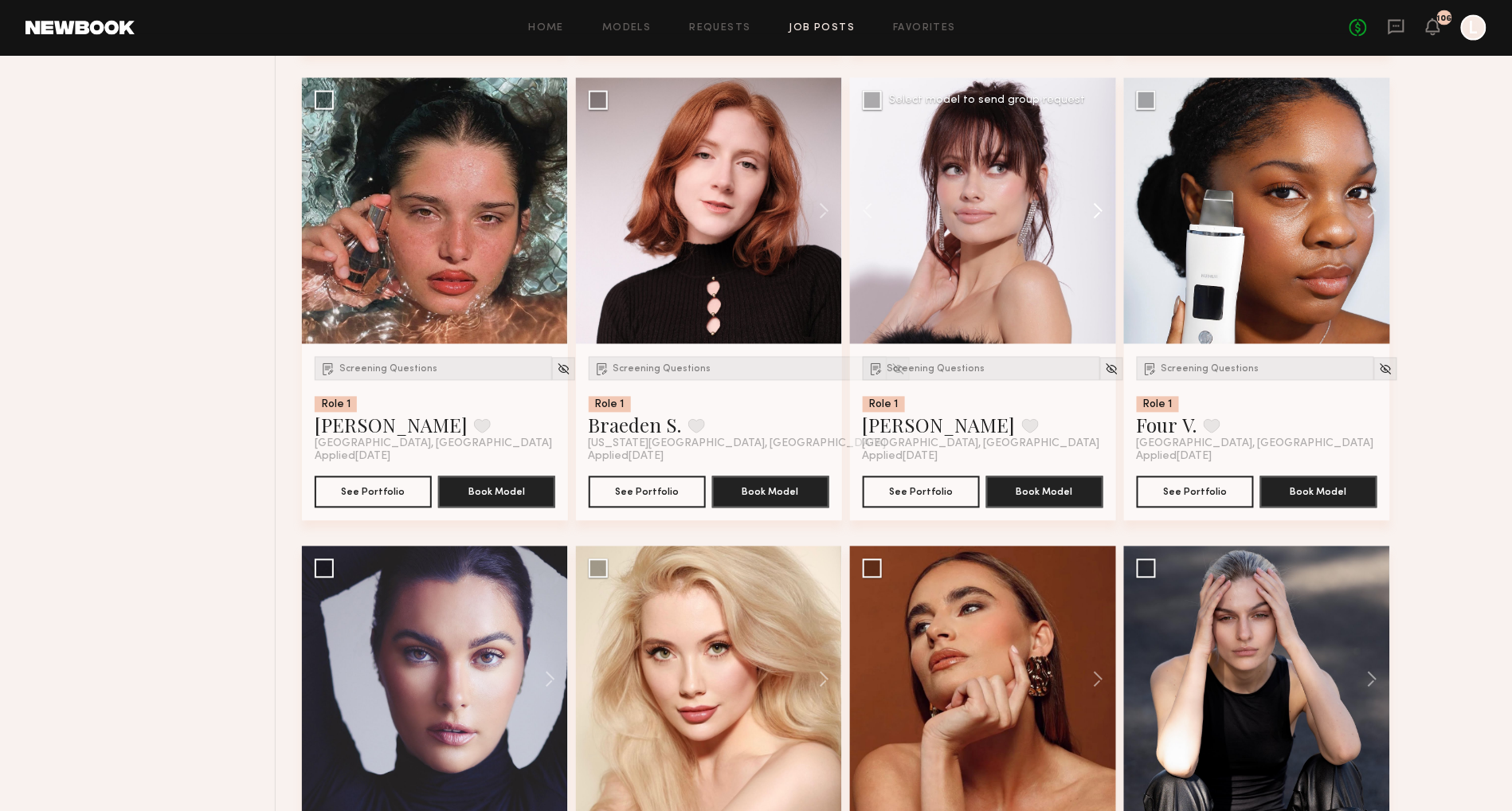
scroll to position [5489, 0]
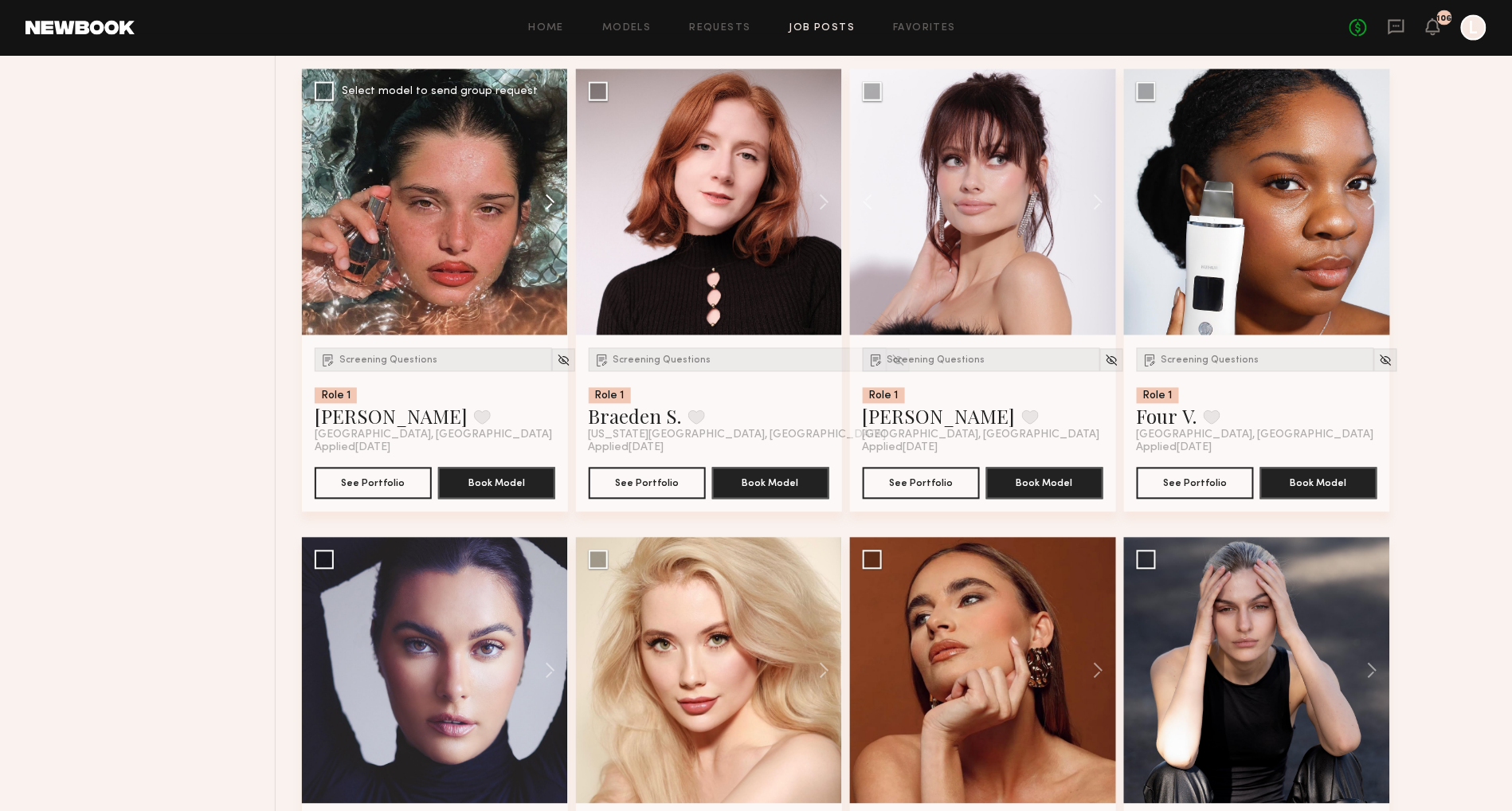
click at [546, 203] on button at bounding box center [542, 202] width 51 height 266
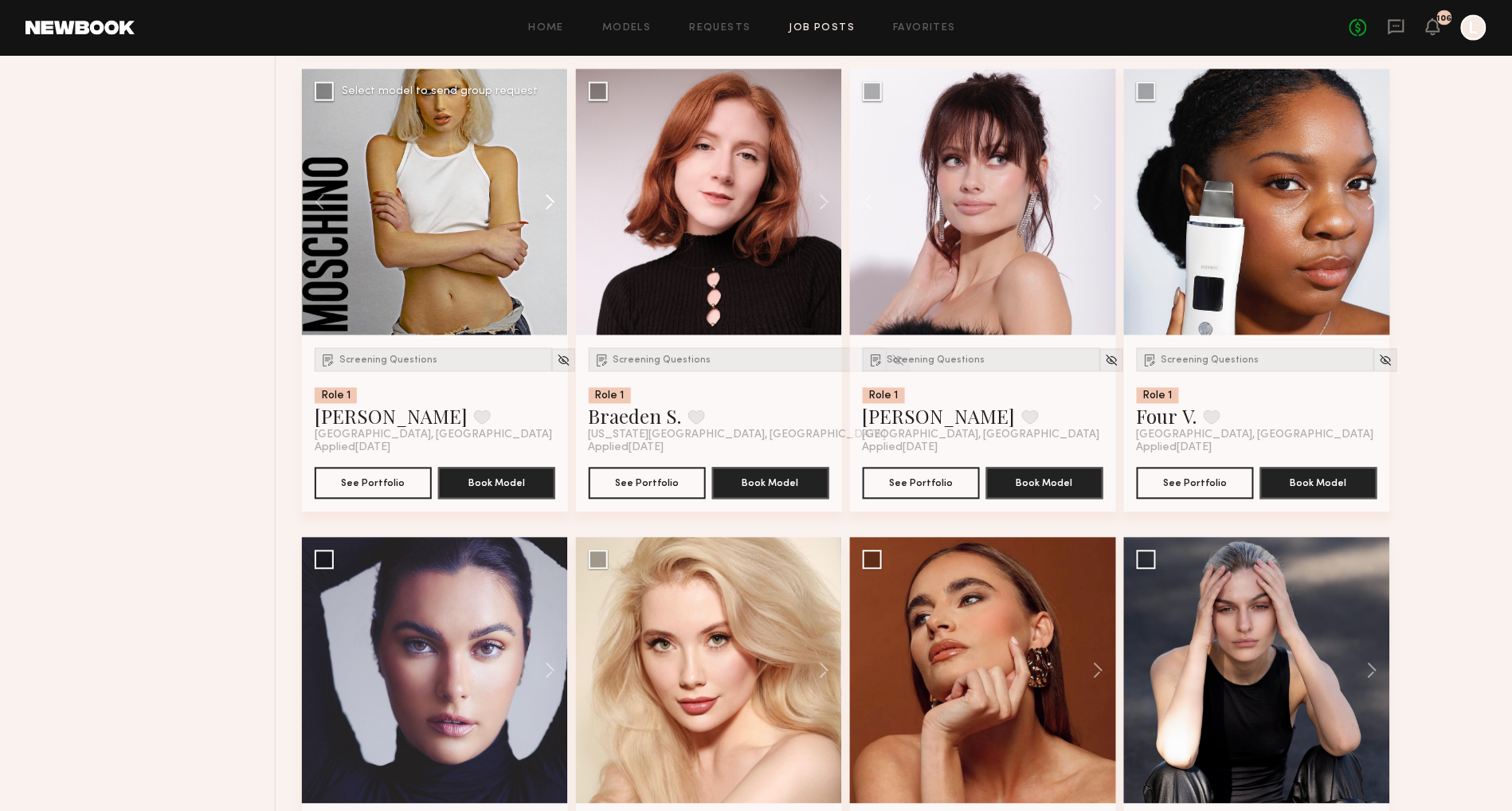
click at [546, 203] on button at bounding box center [542, 202] width 51 height 266
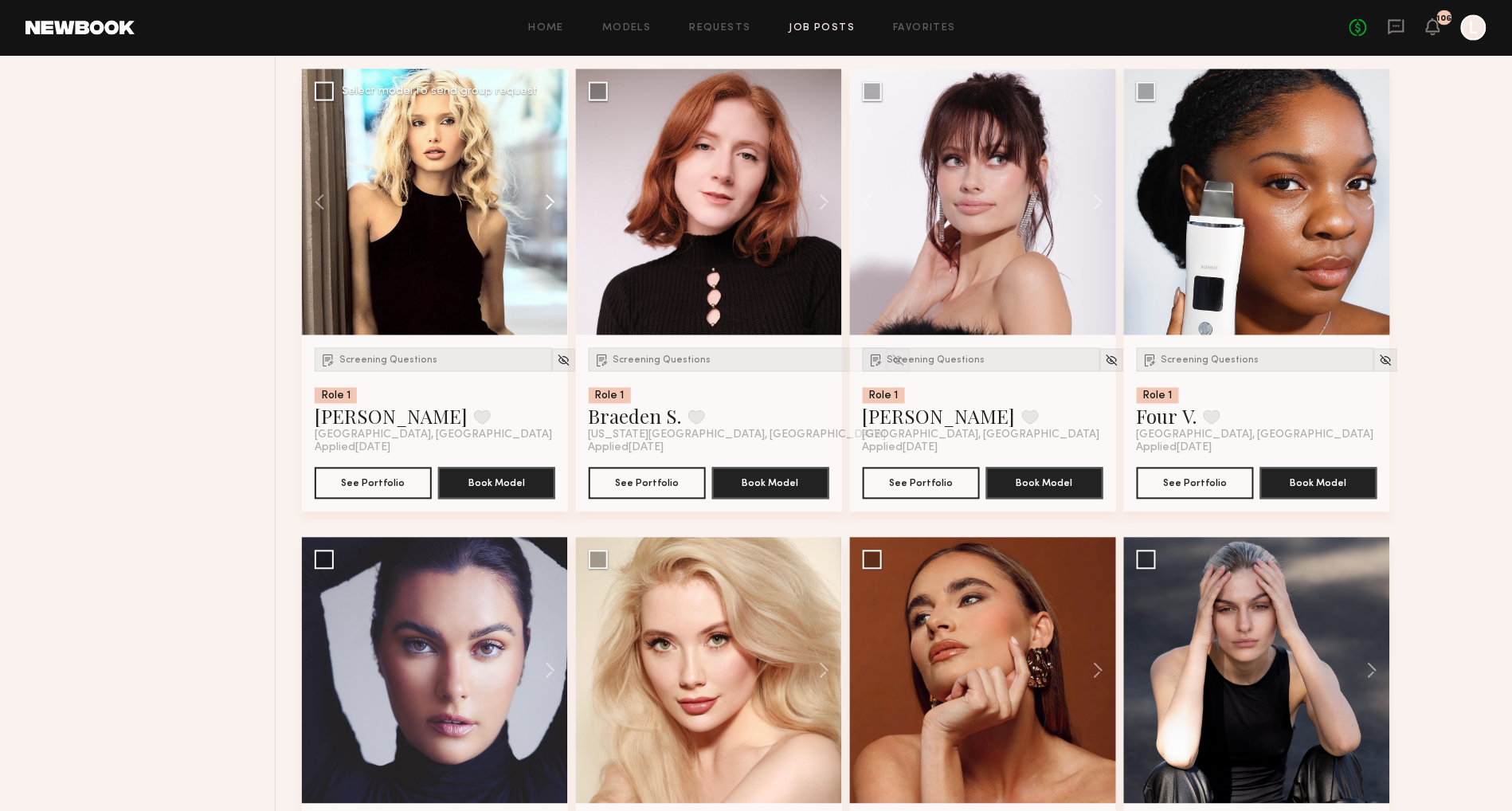
click at [546, 203] on button at bounding box center [542, 202] width 51 height 266
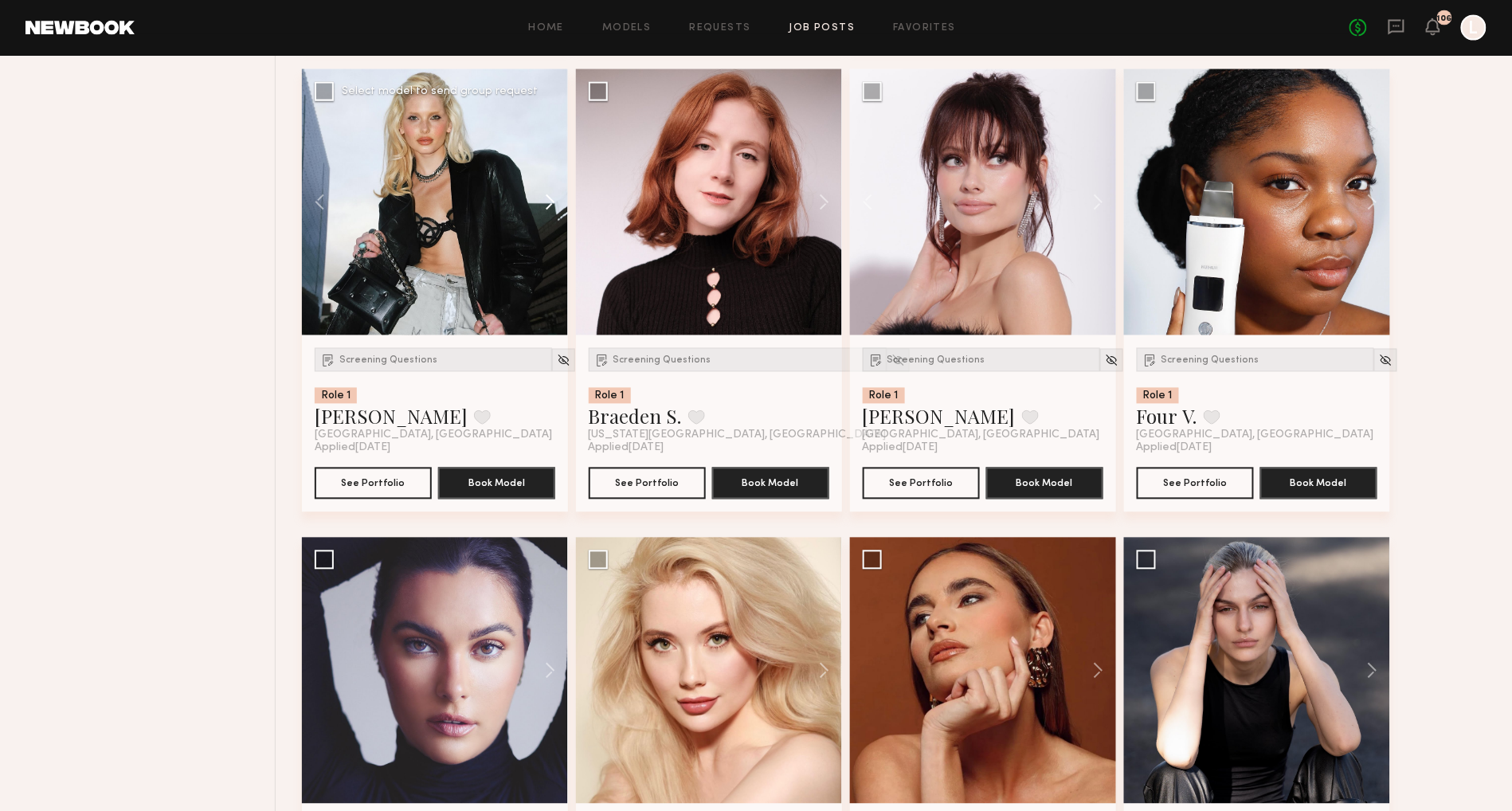
click at [546, 203] on button at bounding box center [542, 202] width 51 height 266
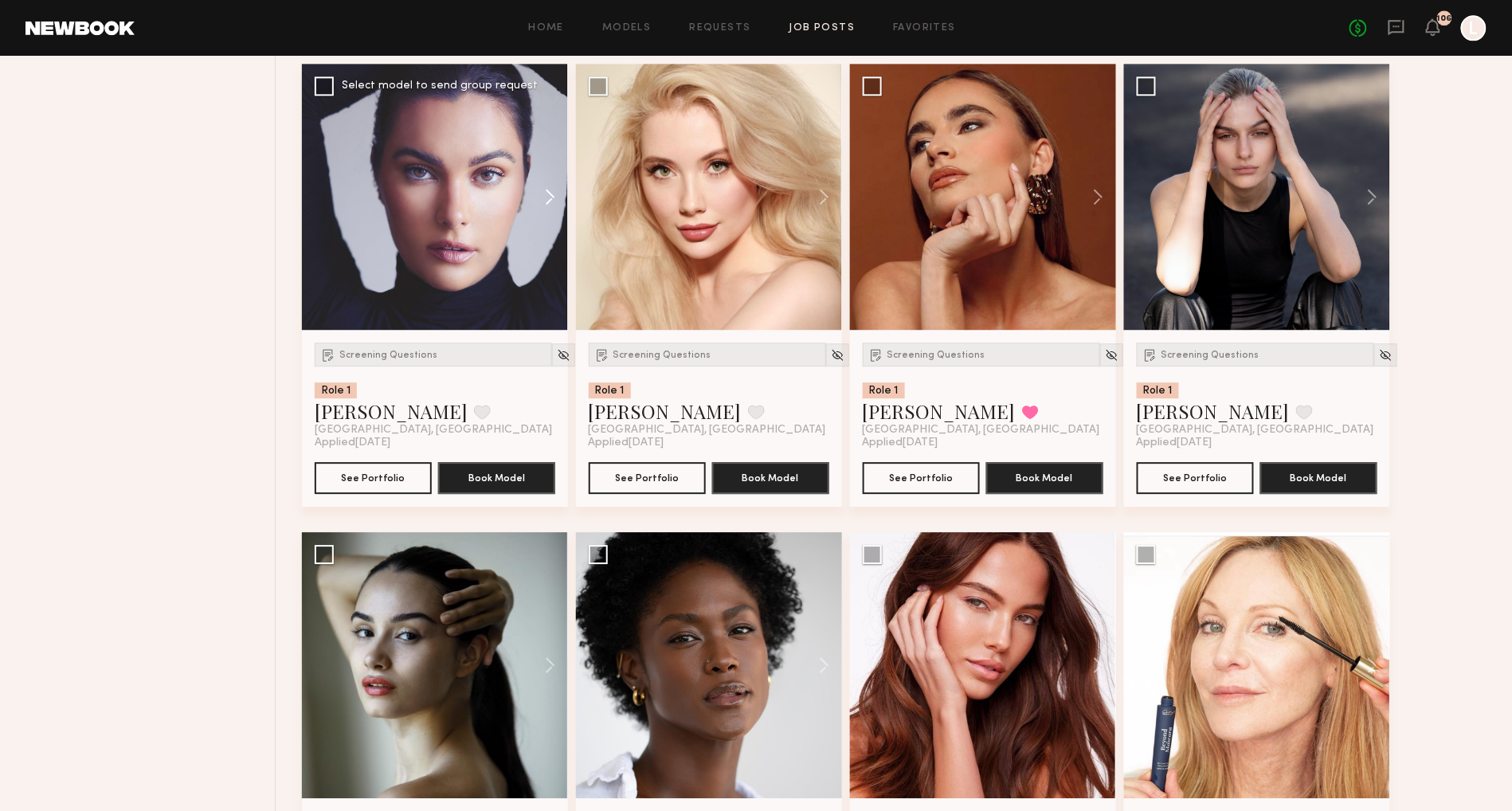
scroll to position [5964, 0]
click at [546, 203] on button at bounding box center [542, 196] width 51 height 266
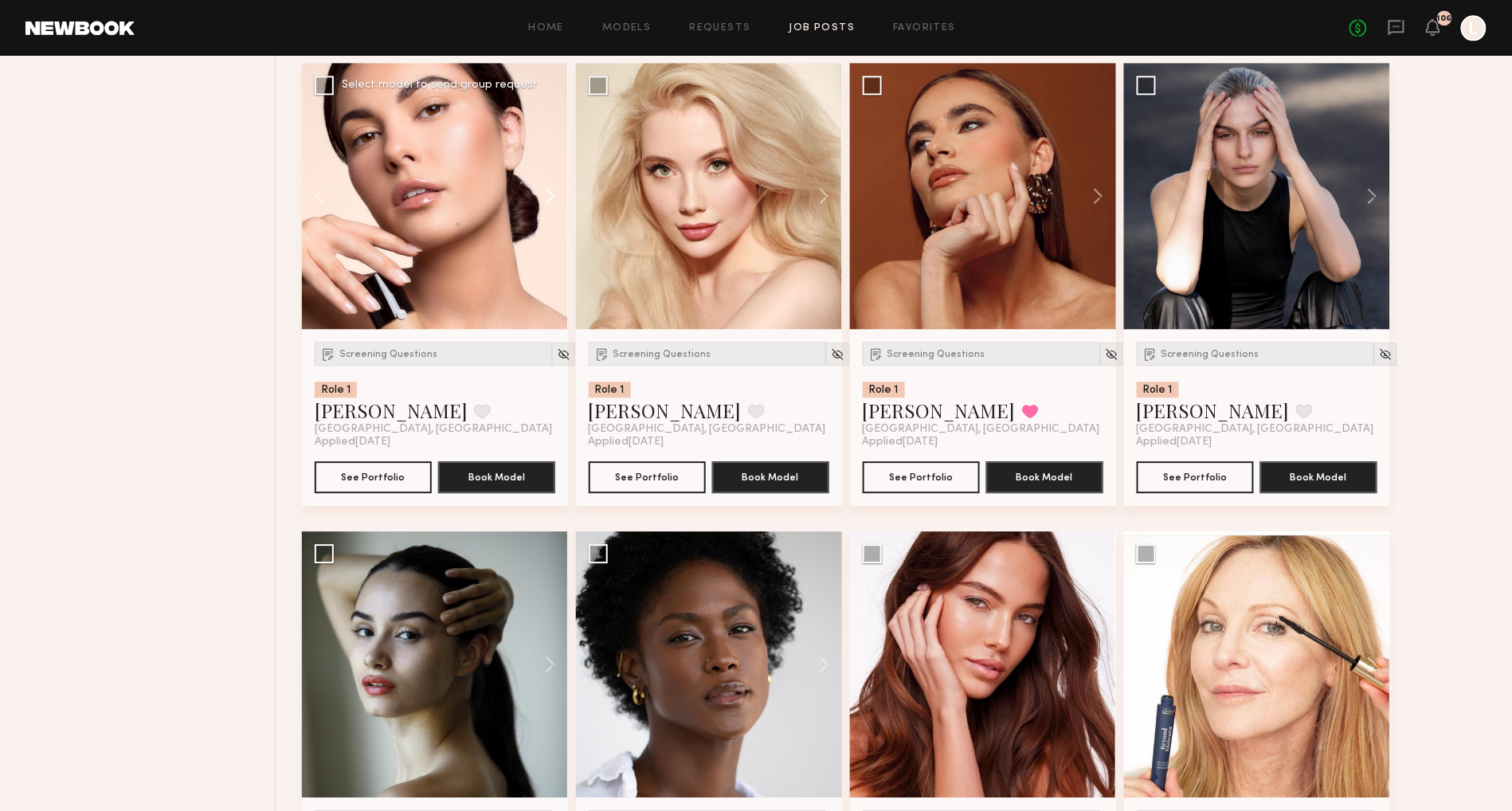
click at [546, 203] on button at bounding box center [542, 196] width 51 height 266
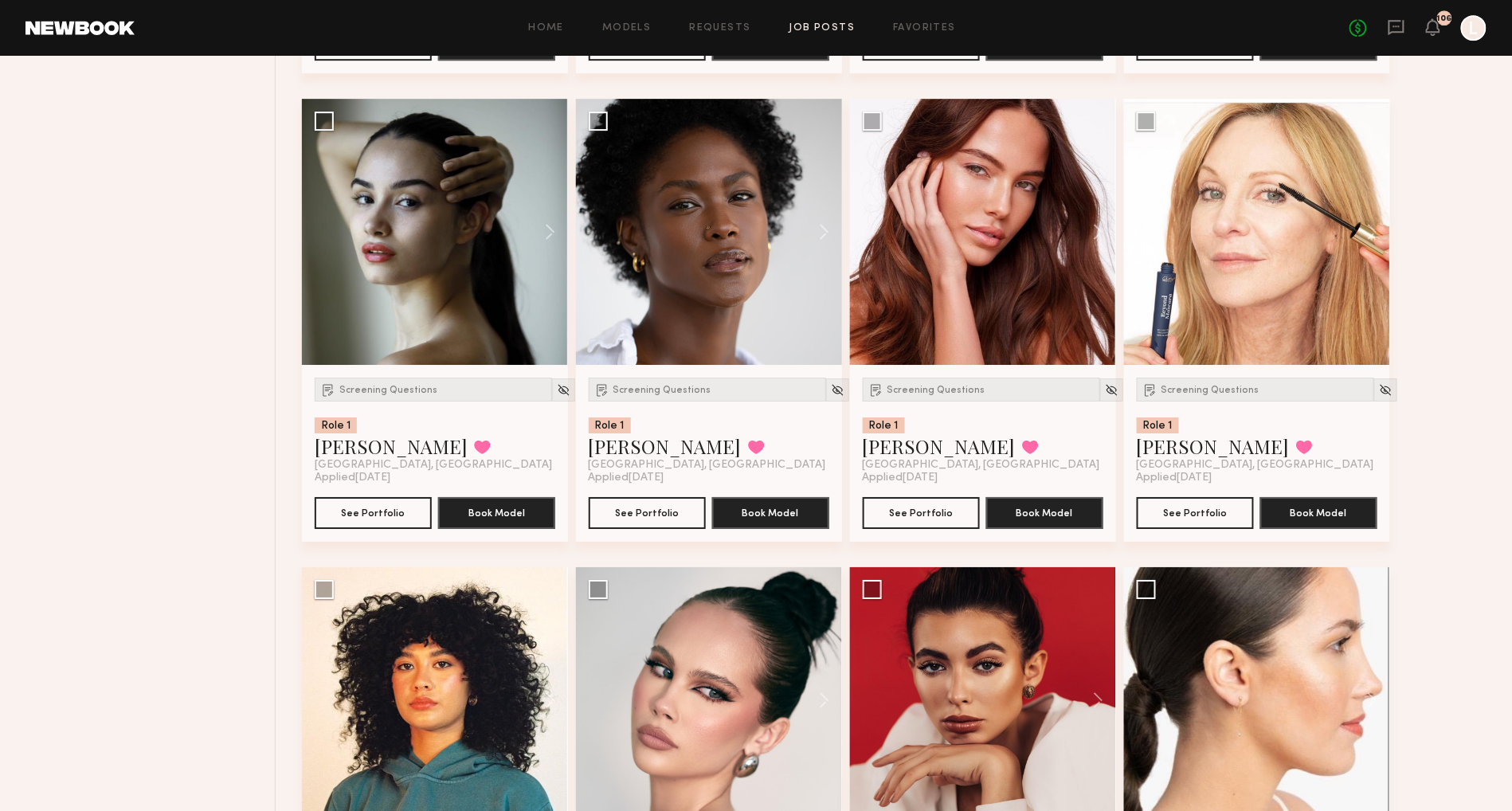
scroll to position [6409, 0]
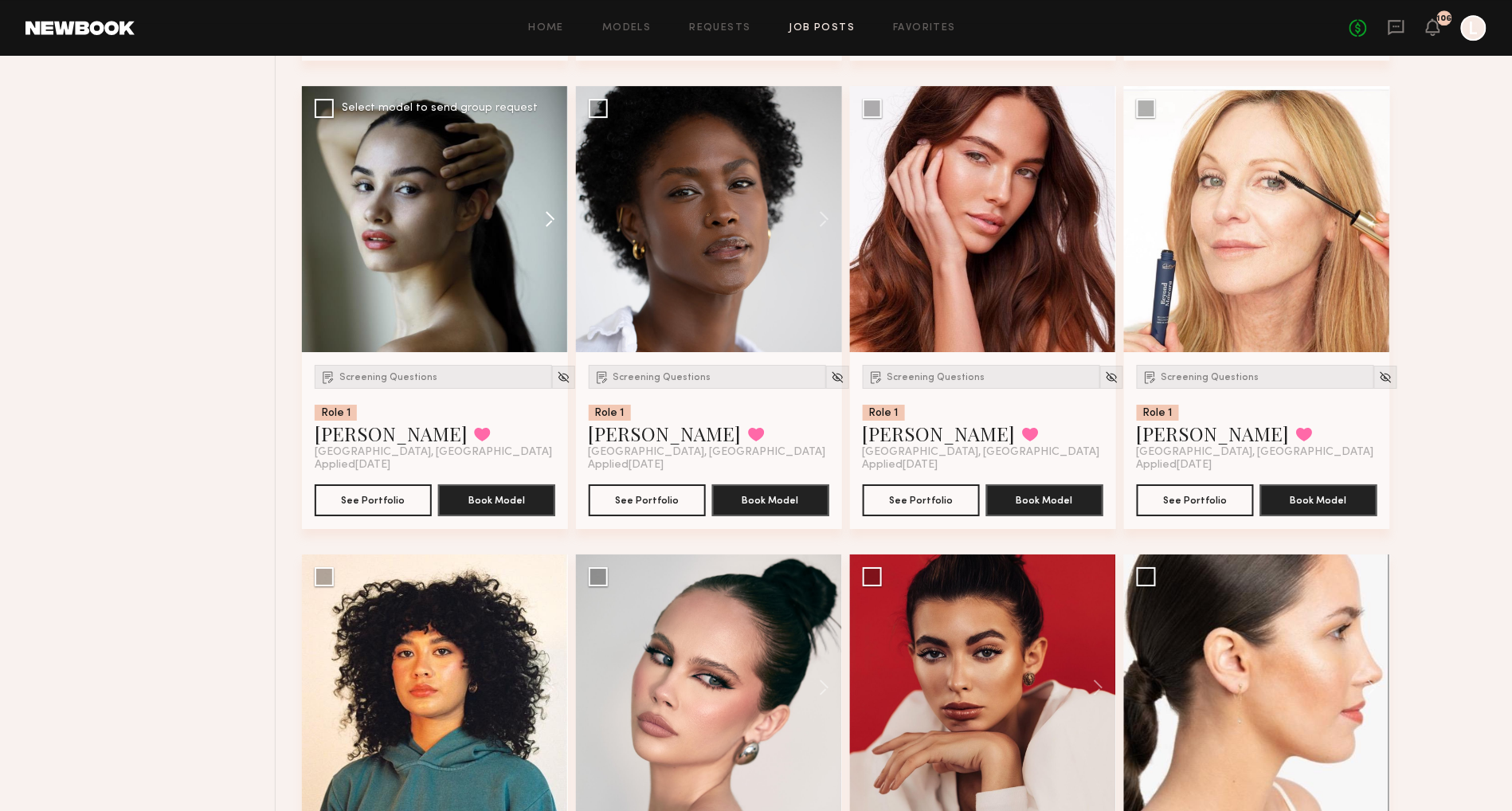
click at [546, 229] on button at bounding box center [542, 219] width 51 height 266
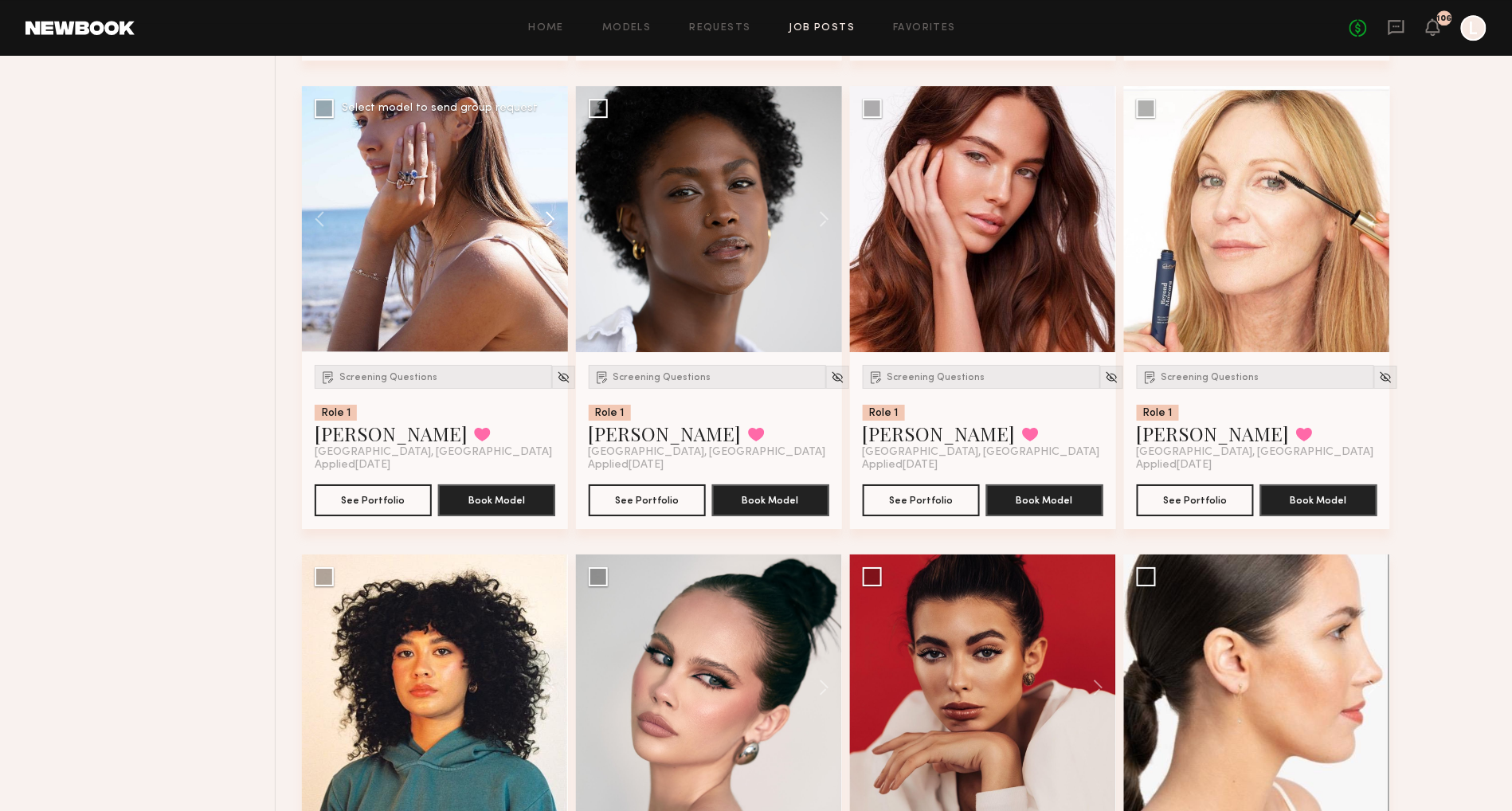
click at [546, 230] on button at bounding box center [542, 219] width 51 height 266
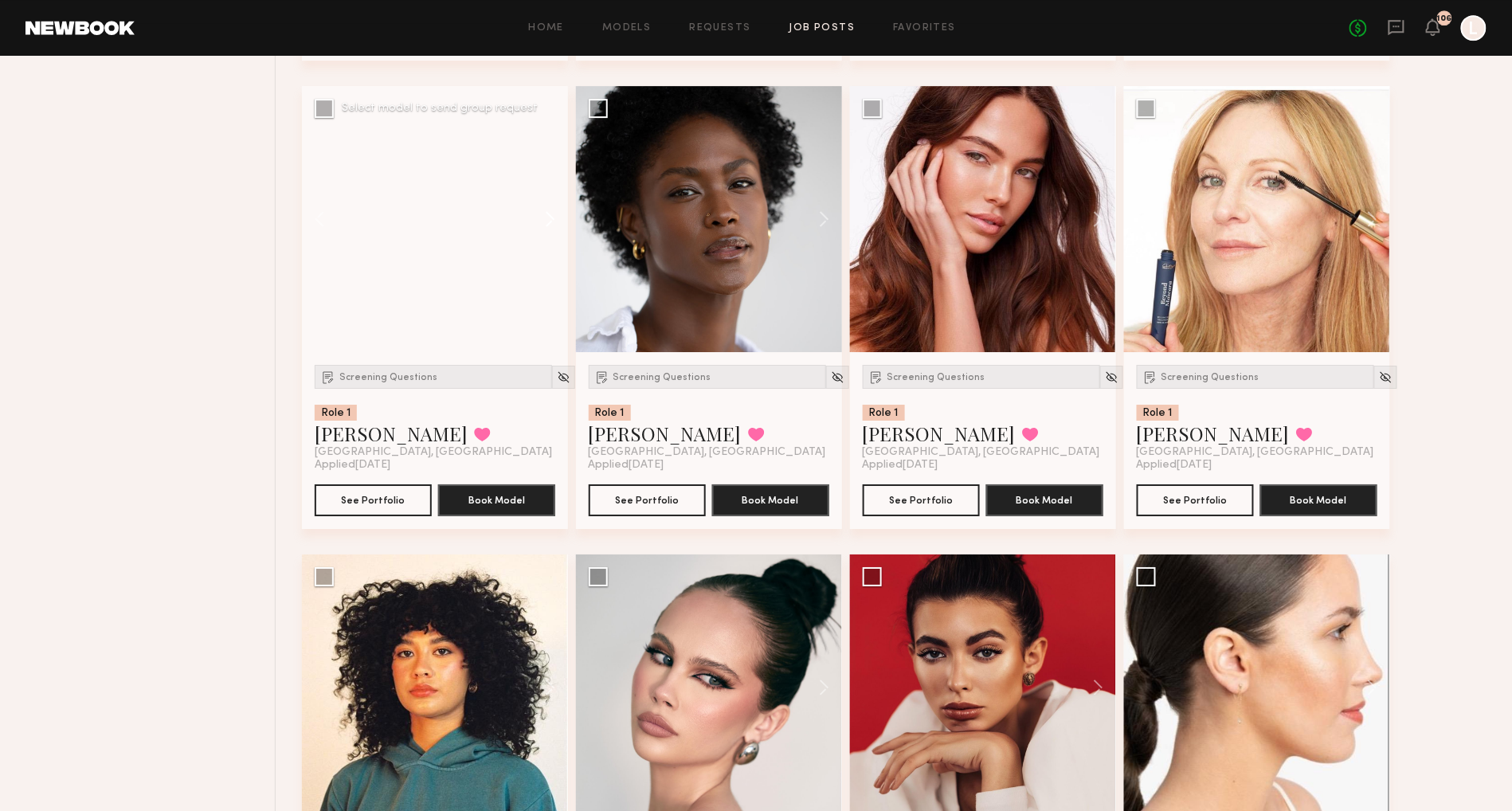
click at [546, 230] on button at bounding box center [542, 219] width 51 height 266
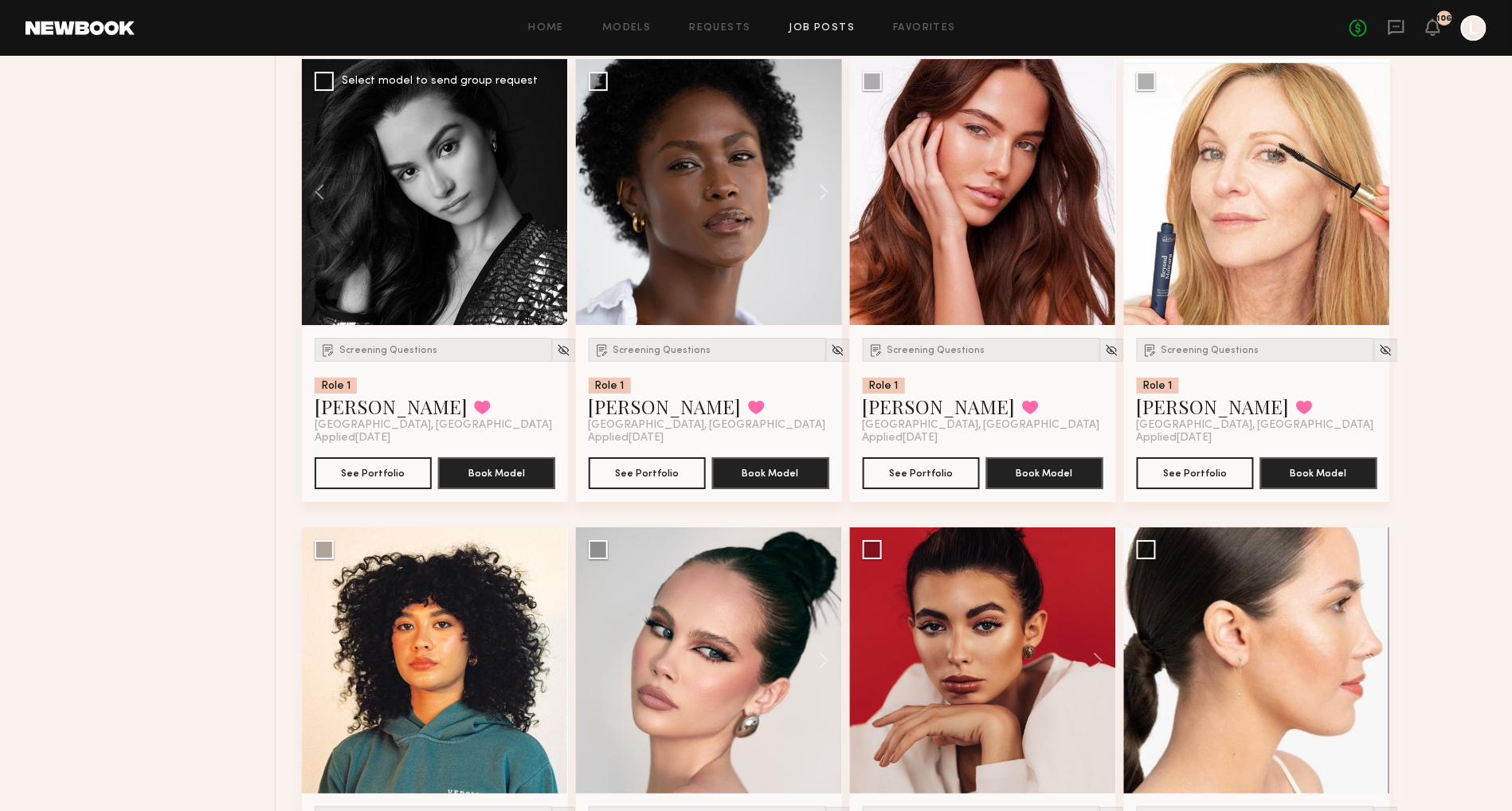
scroll to position [6436, 0]
click at [1093, 202] on button at bounding box center [1090, 192] width 51 height 266
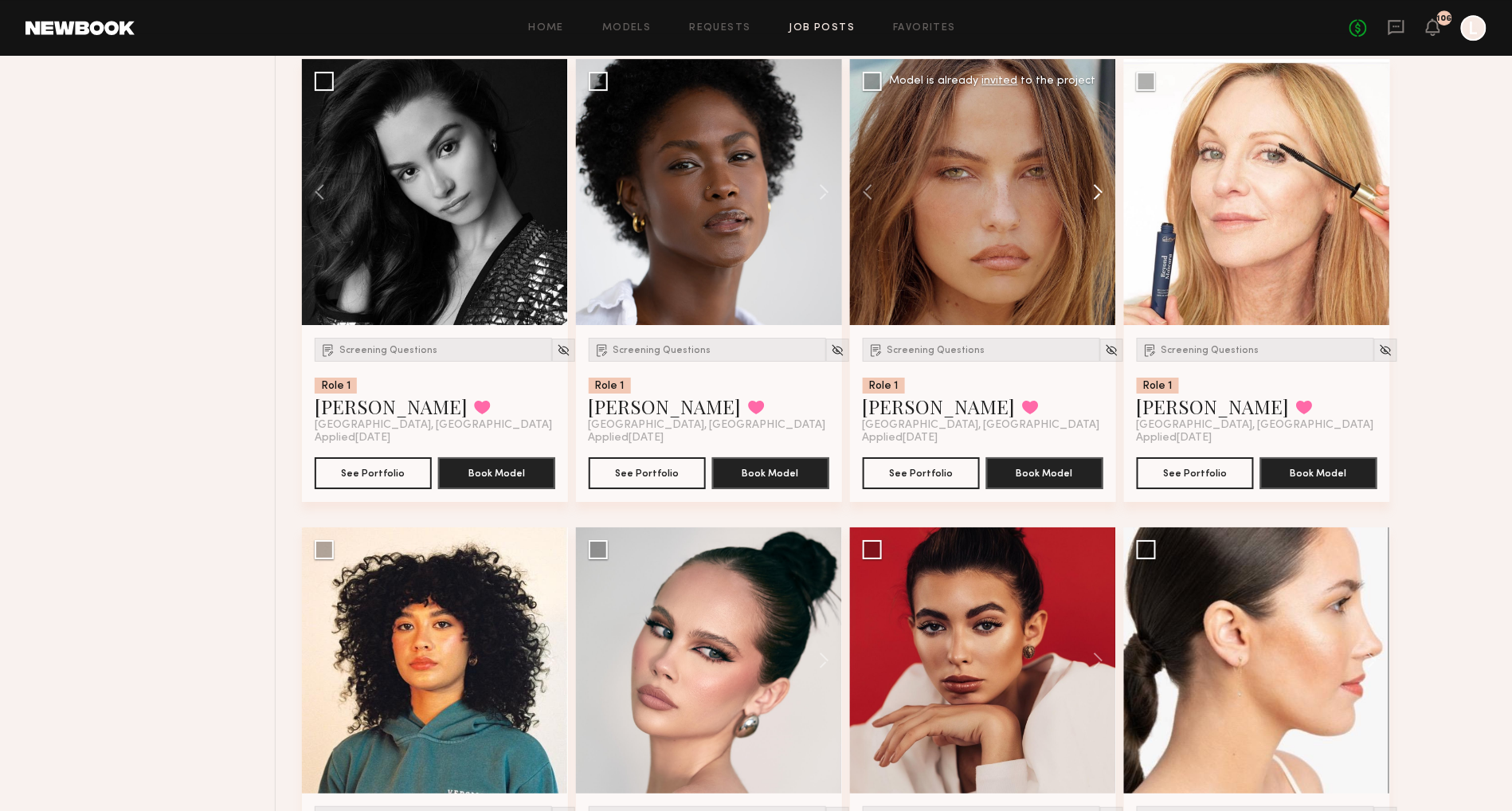
click at [1091, 203] on button at bounding box center [1090, 192] width 51 height 266
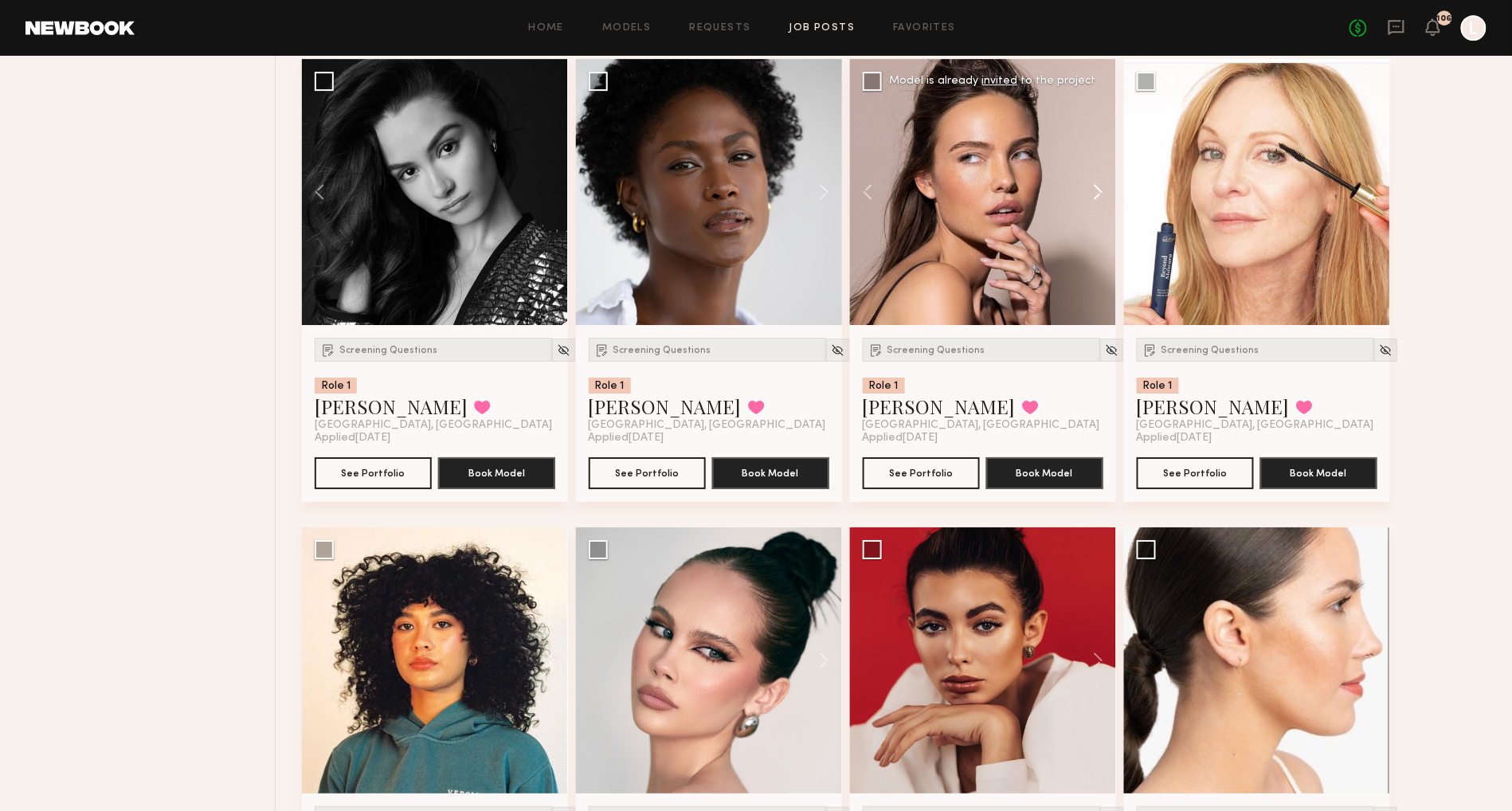
click at [1097, 192] on button at bounding box center [1090, 192] width 51 height 266
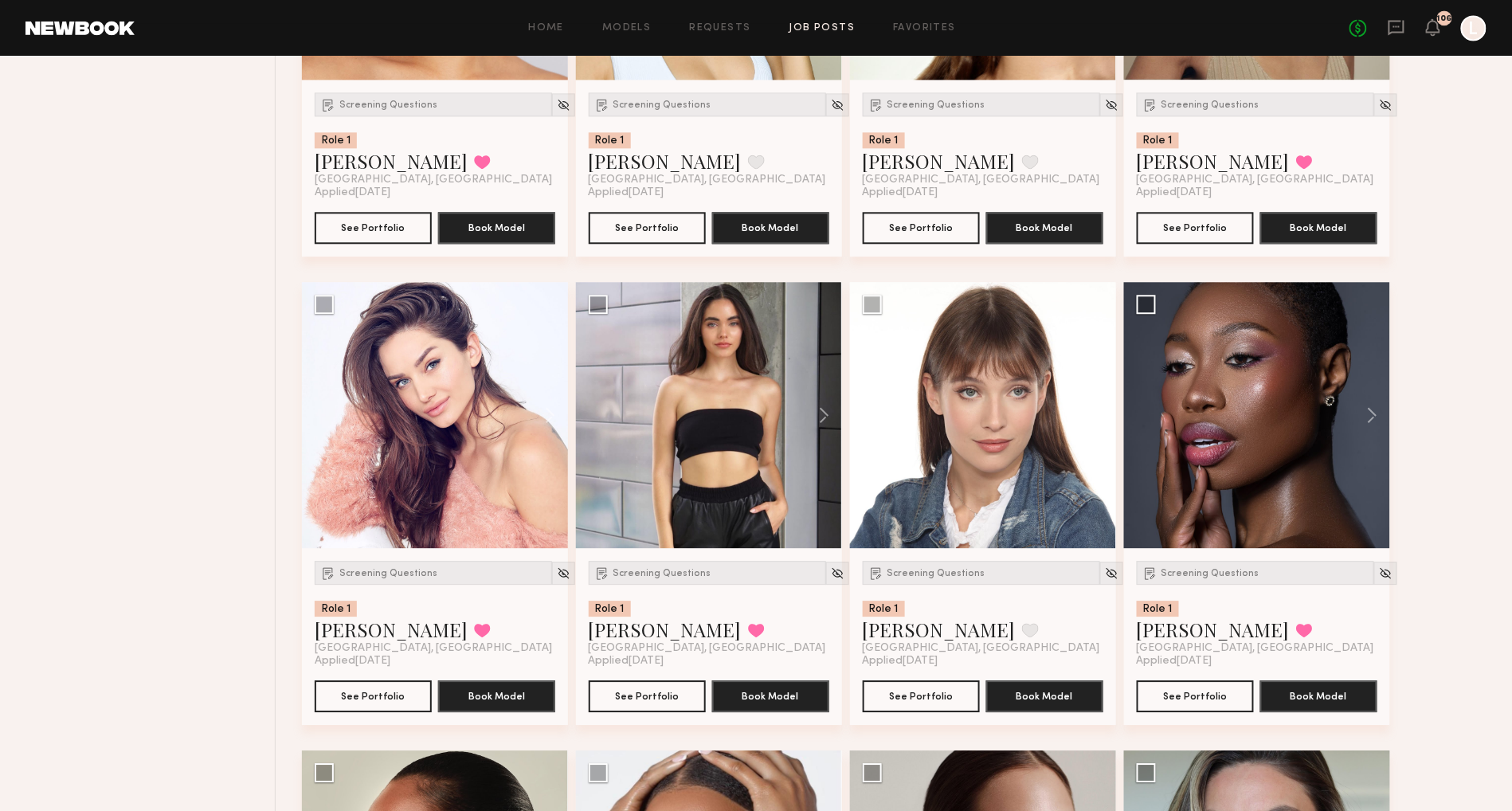
scroll to position [10468, 0]
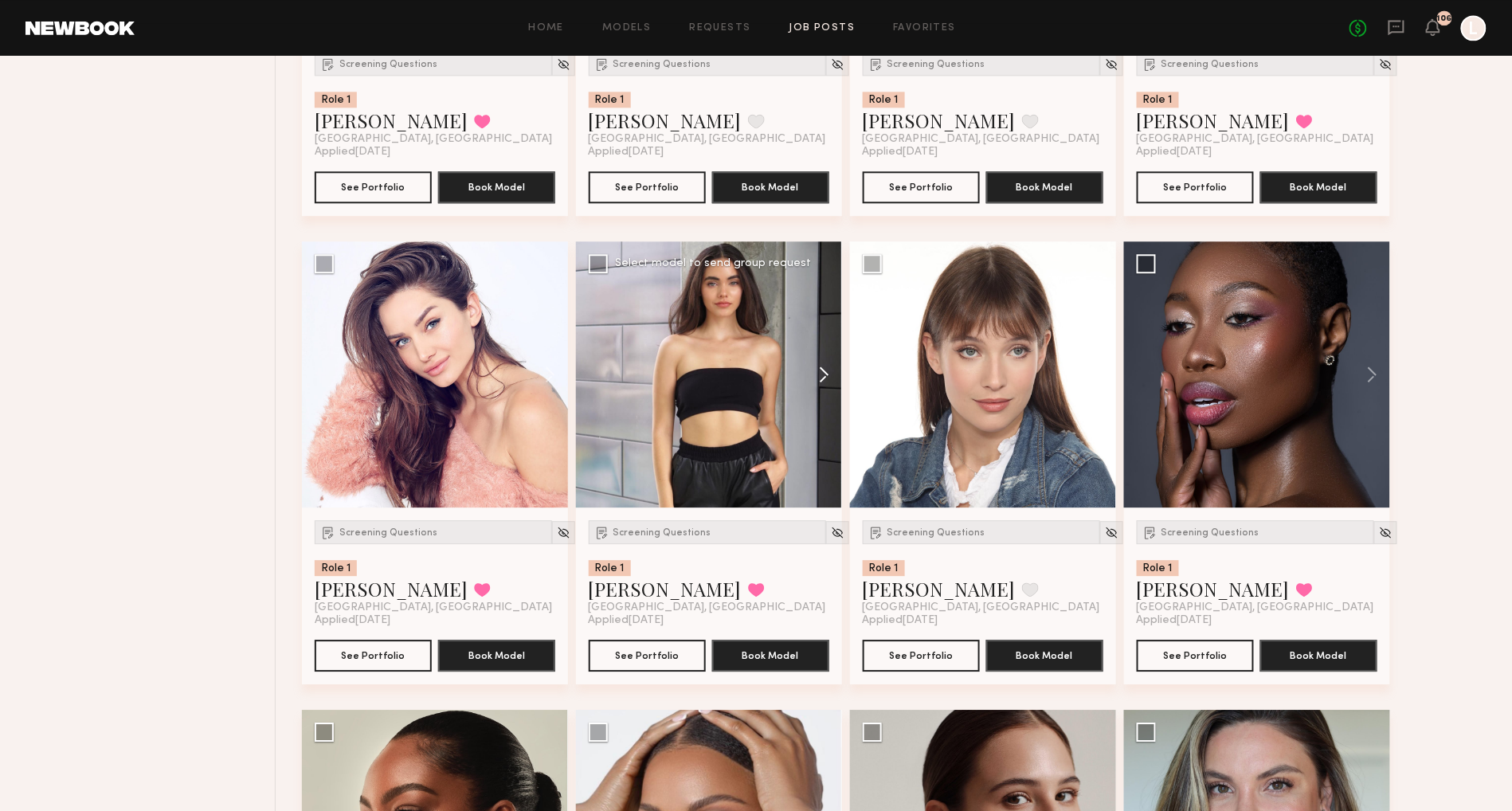
click at [826, 393] on button at bounding box center [816, 374] width 51 height 266
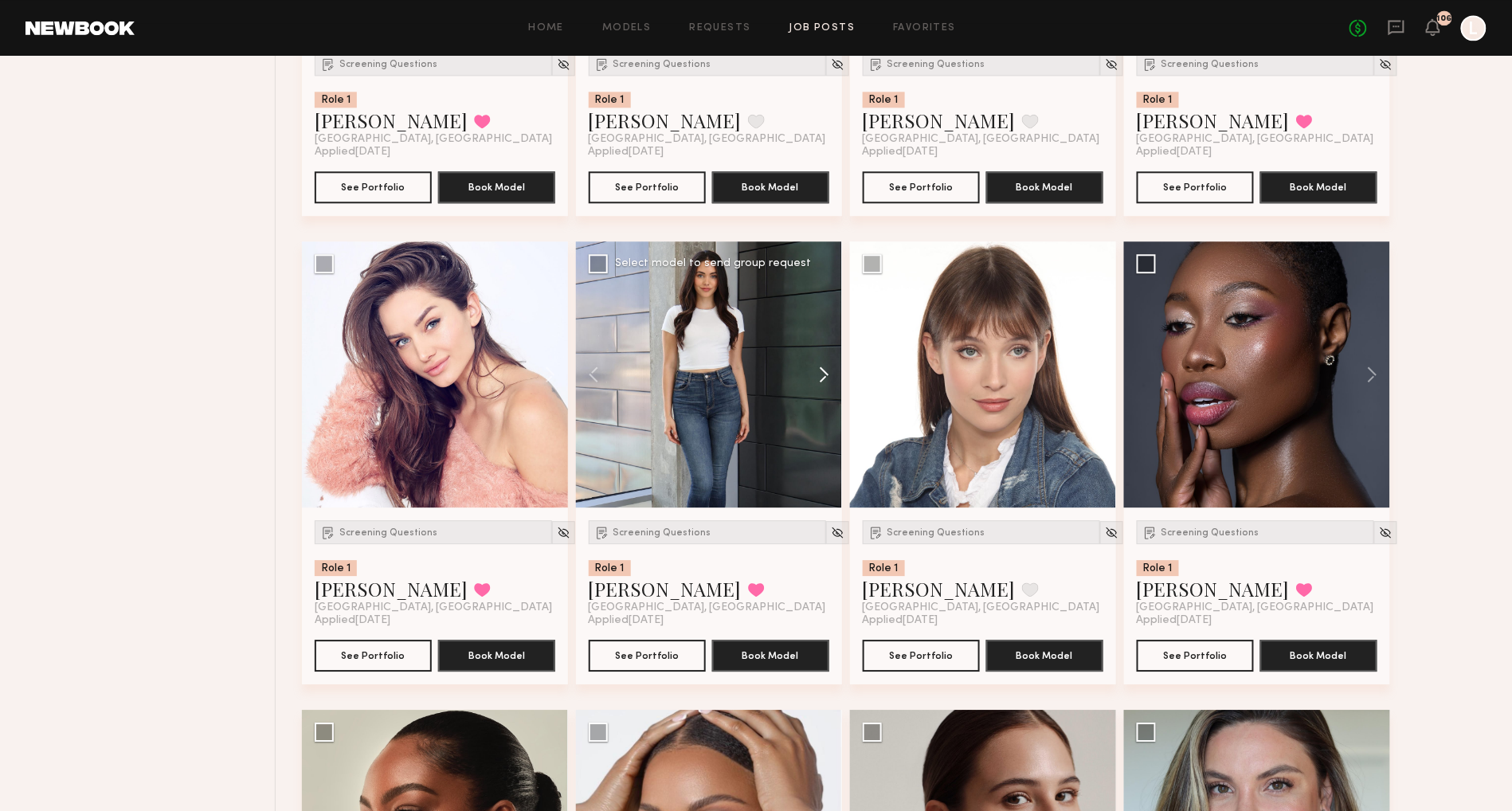
click at [826, 393] on button at bounding box center [816, 374] width 51 height 266
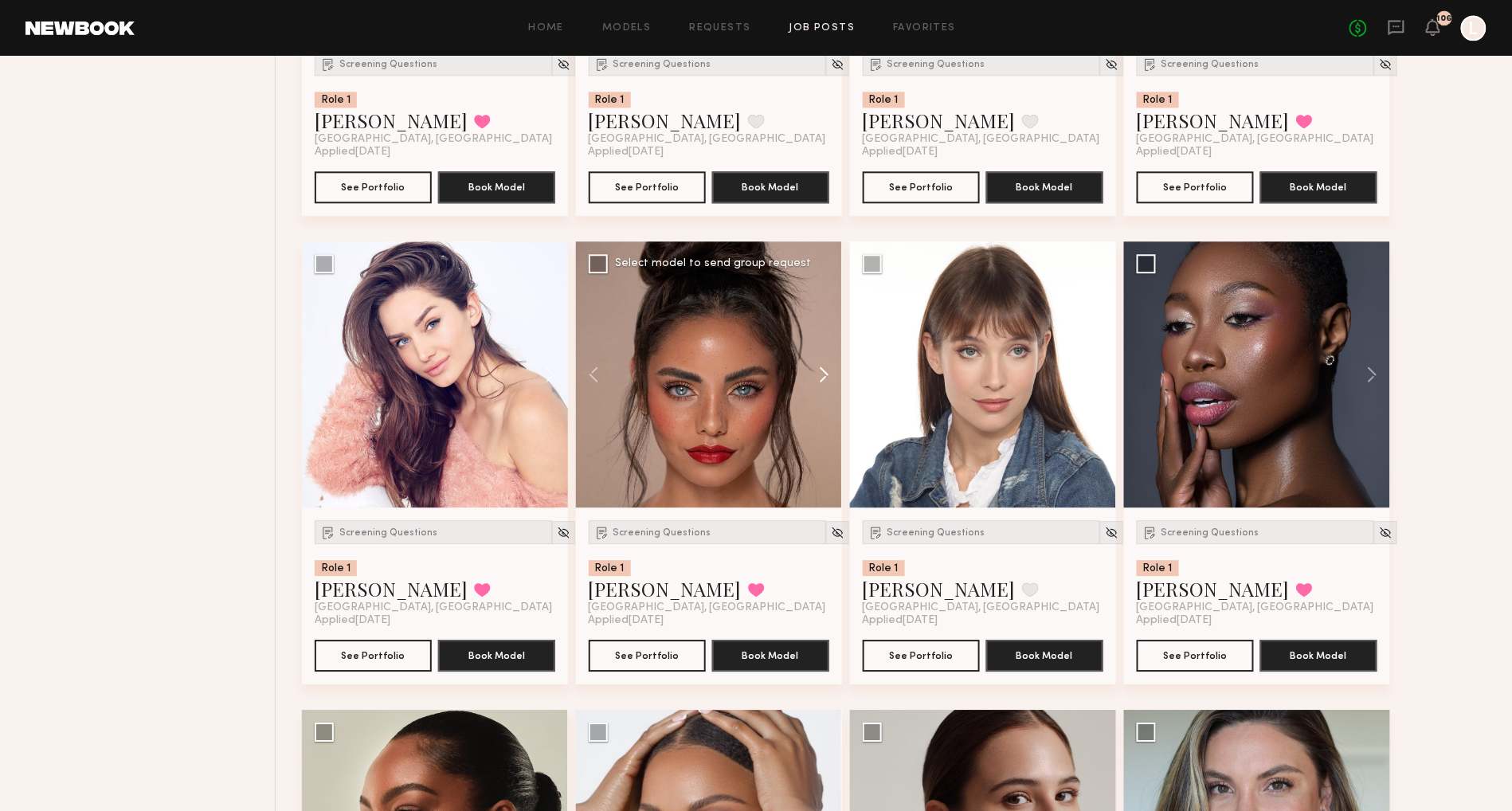
click at [826, 393] on button at bounding box center [816, 374] width 51 height 266
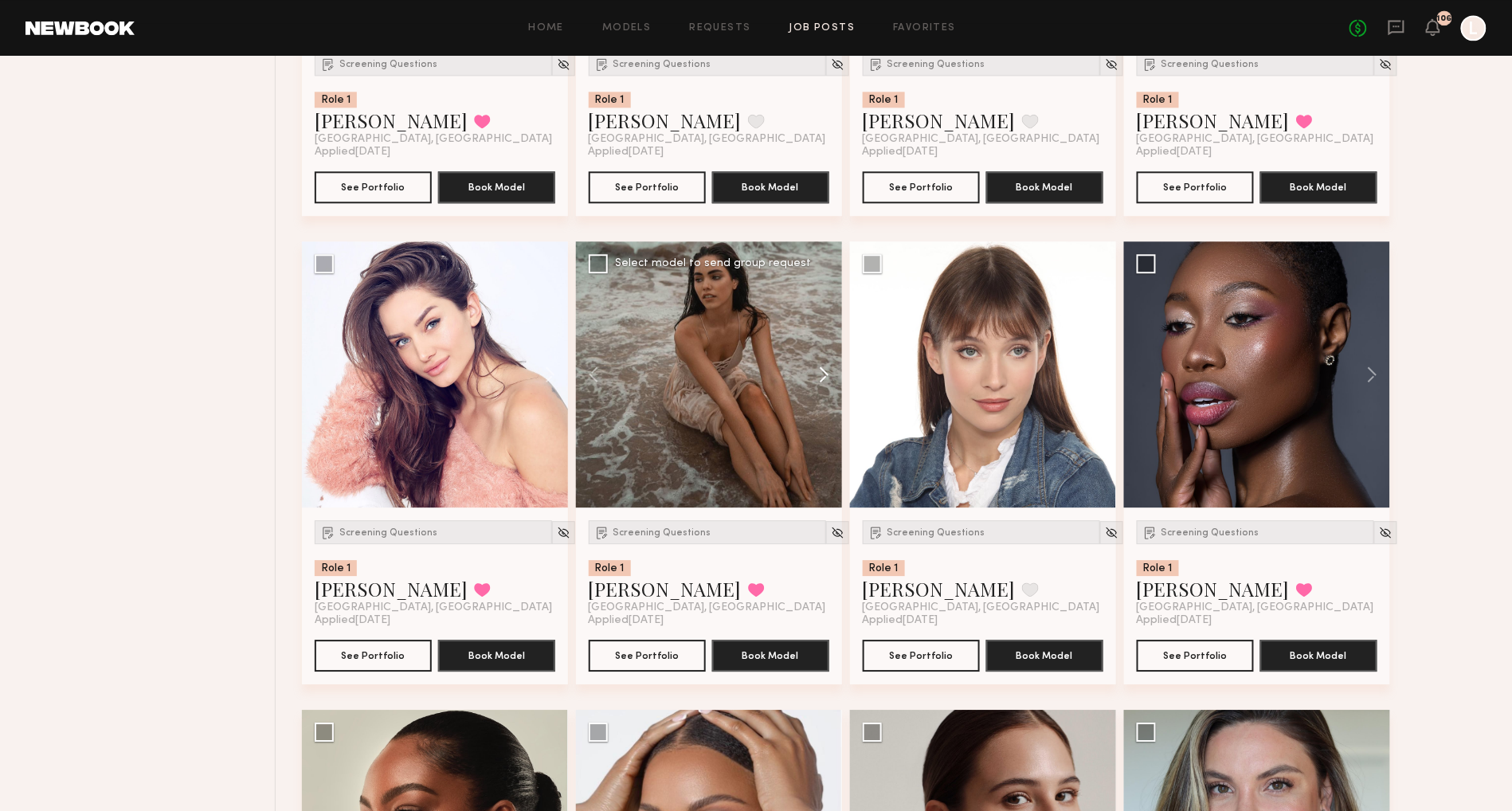
click at [826, 393] on button at bounding box center [816, 374] width 51 height 266
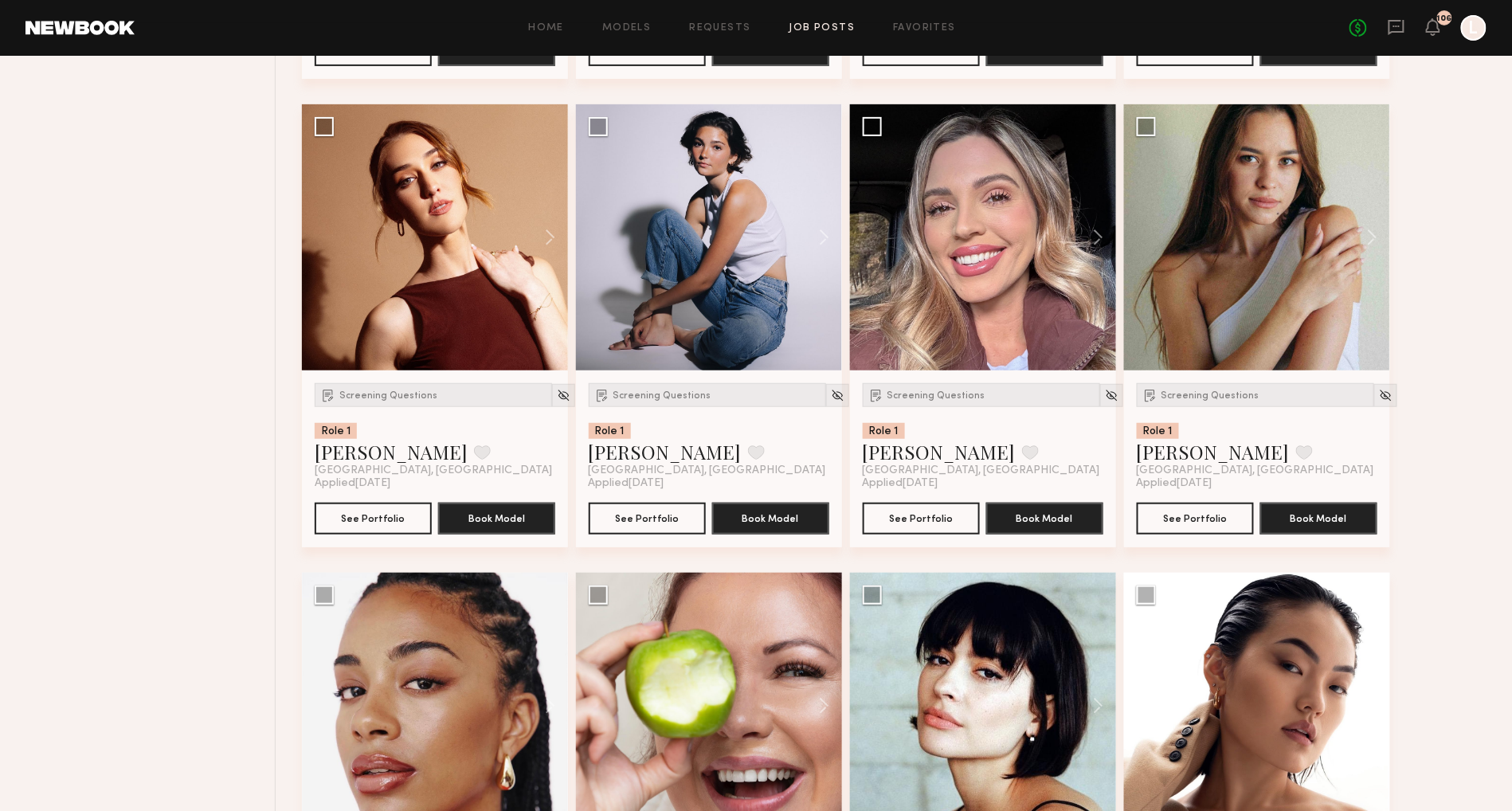
scroll to position [11548, 0]
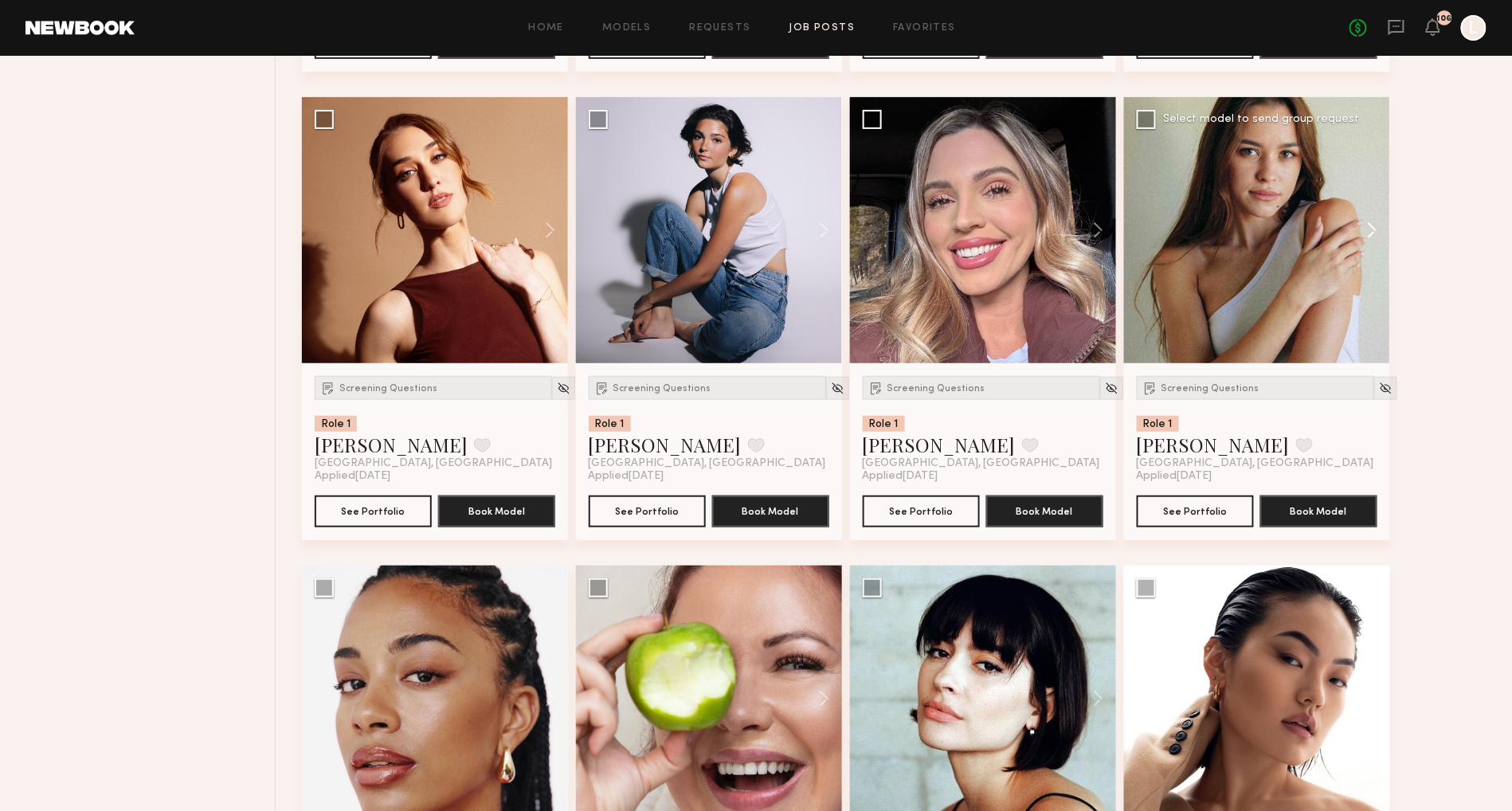
click at [1372, 256] on button at bounding box center [1364, 230] width 51 height 266
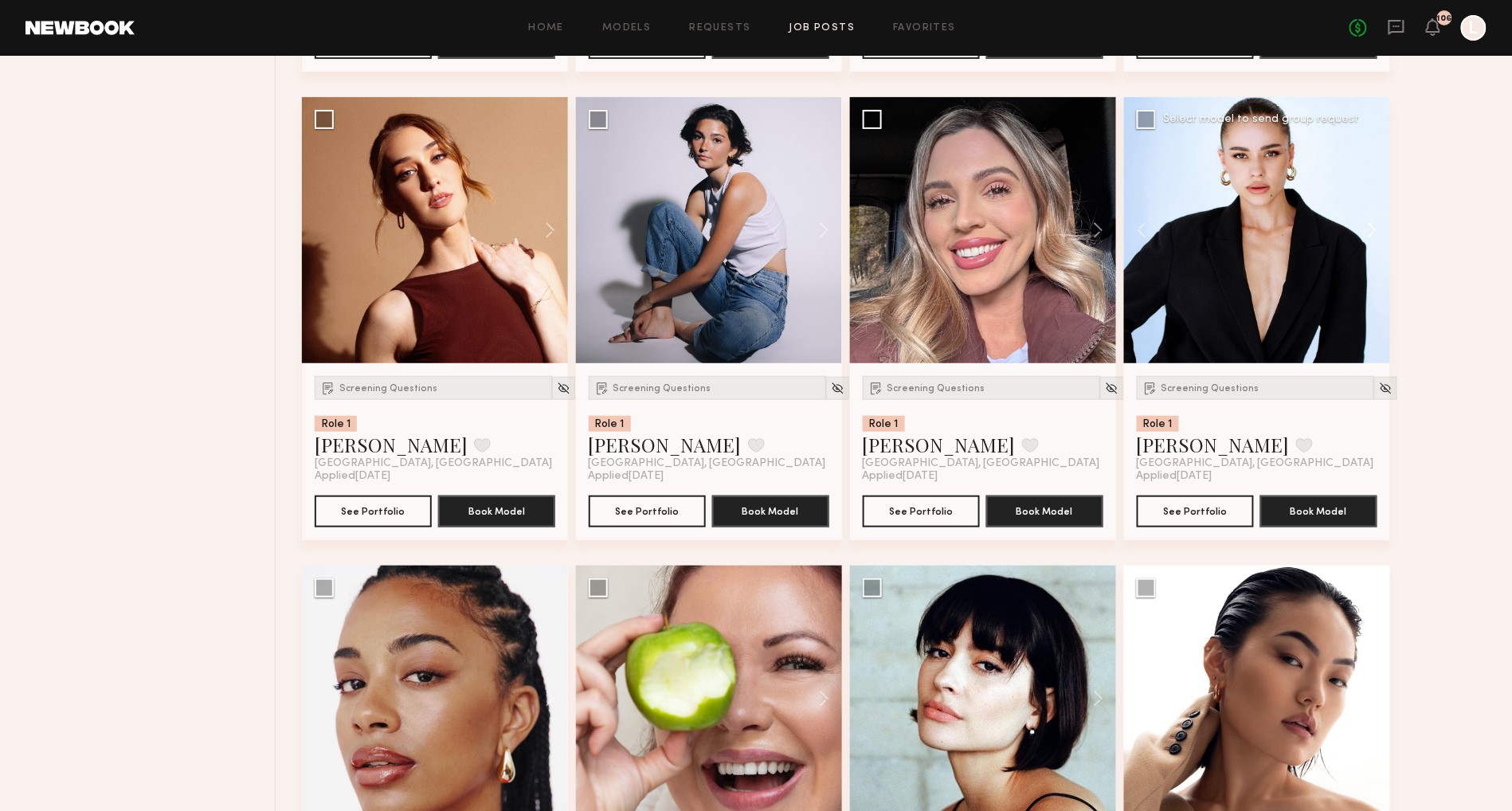
click at [1372, 256] on button at bounding box center [1364, 230] width 51 height 266
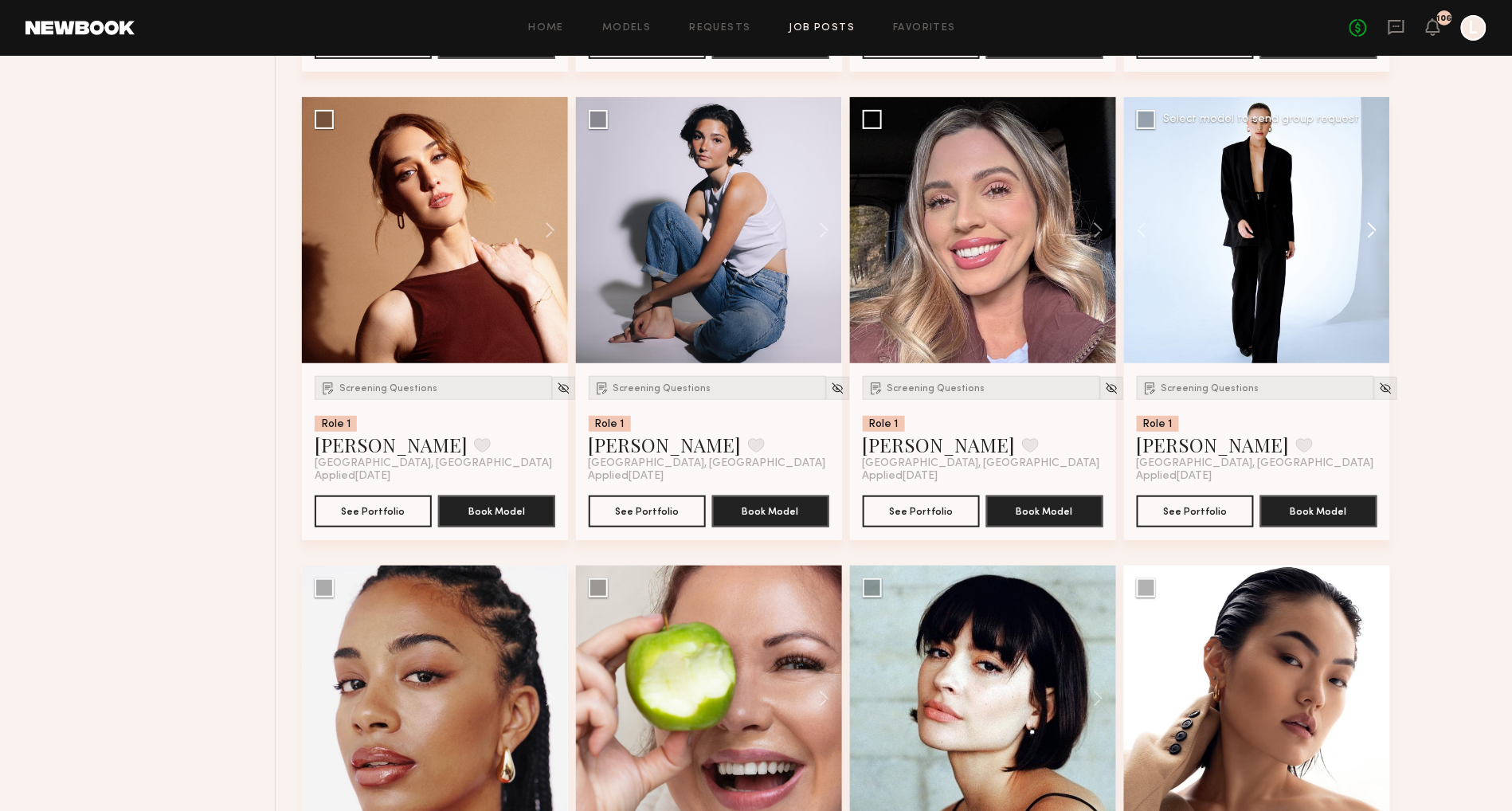
click at [1372, 256] on button at bounding box center [1364, 230] width 51 height 266
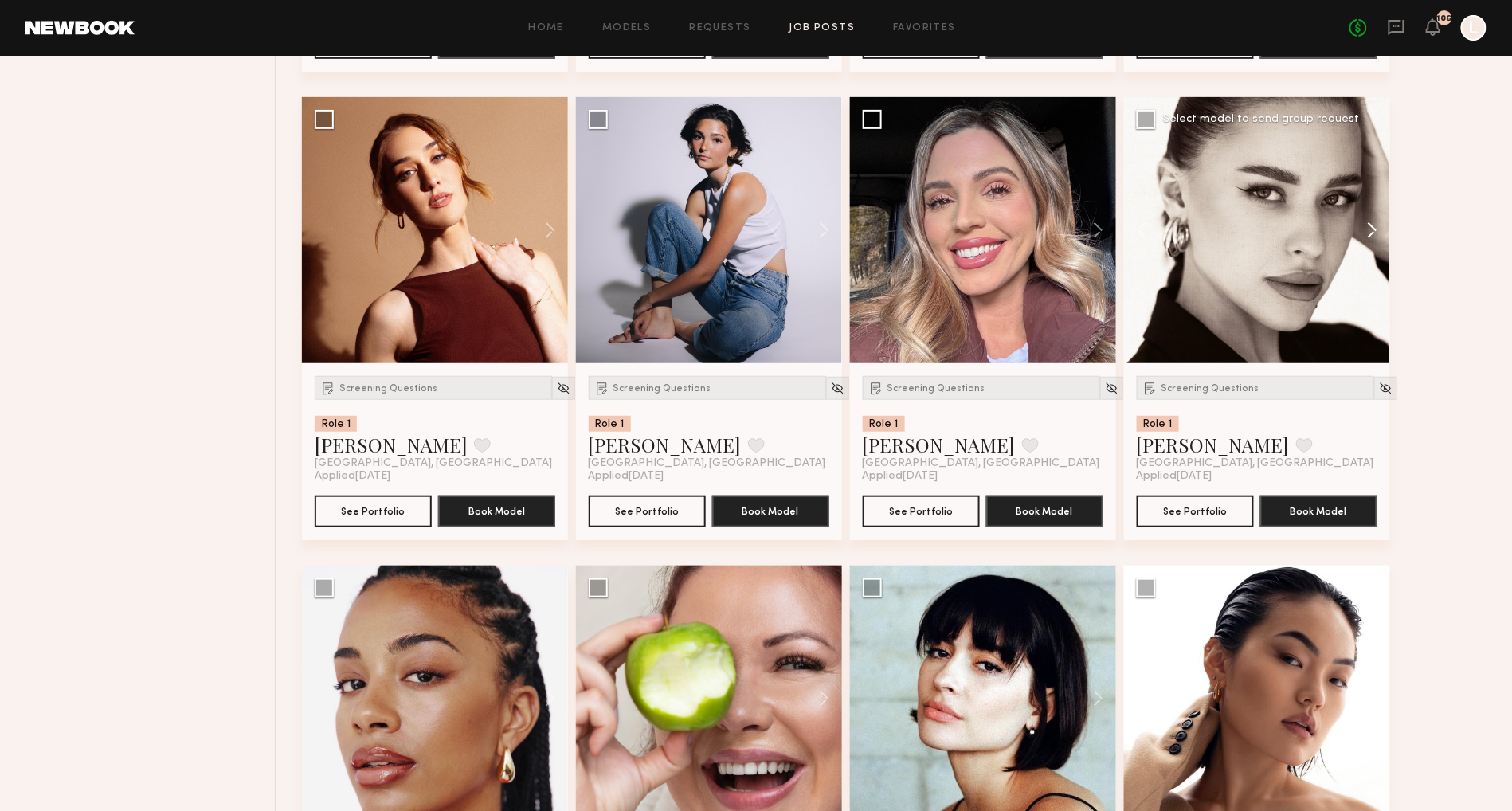
click at [1372, 256] on button at bounding box center [1364, 230] width 51 height 266
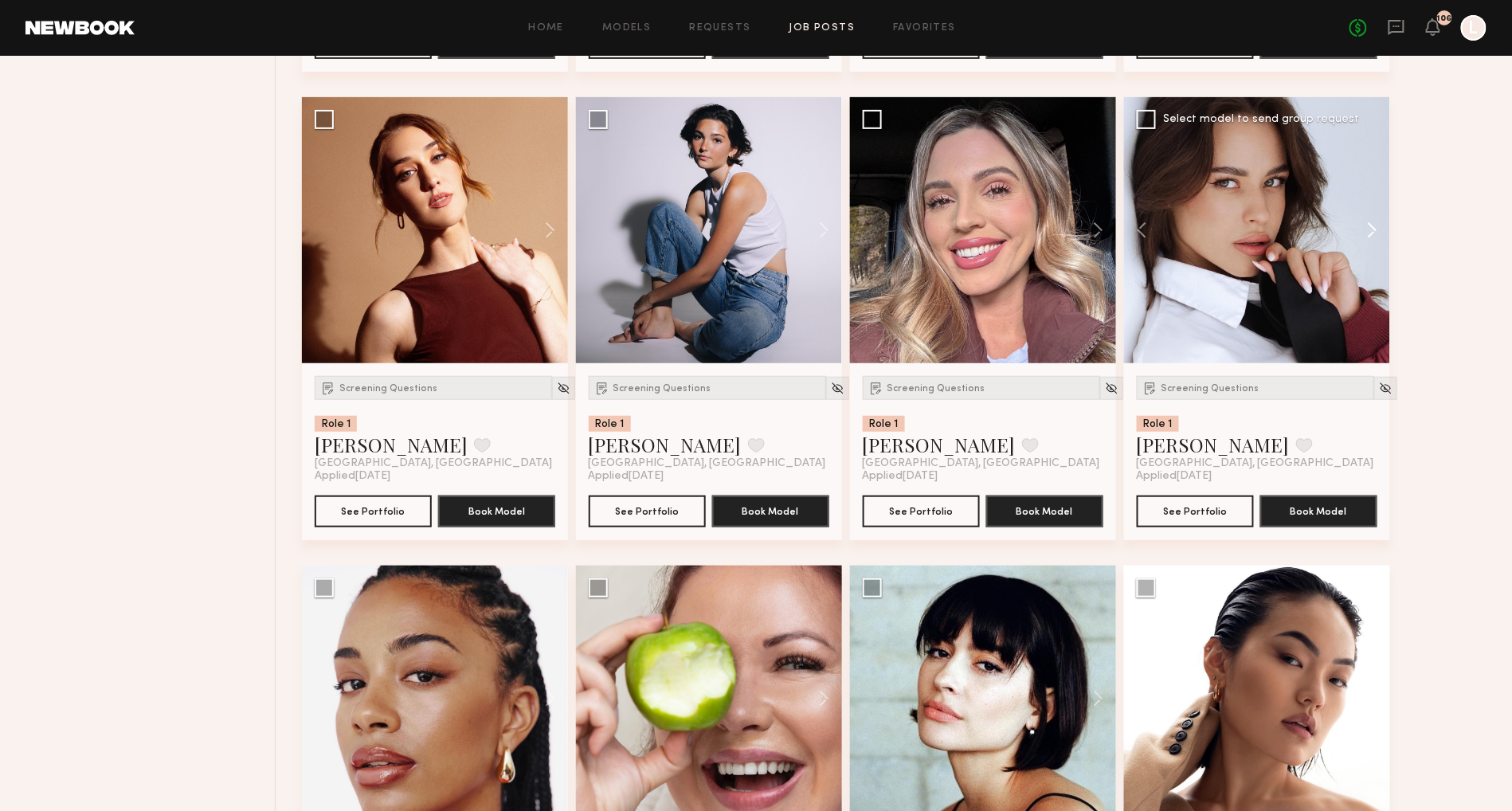
click at [1372, 256] on button at bounding box center [1364, 230] width 51 height 266
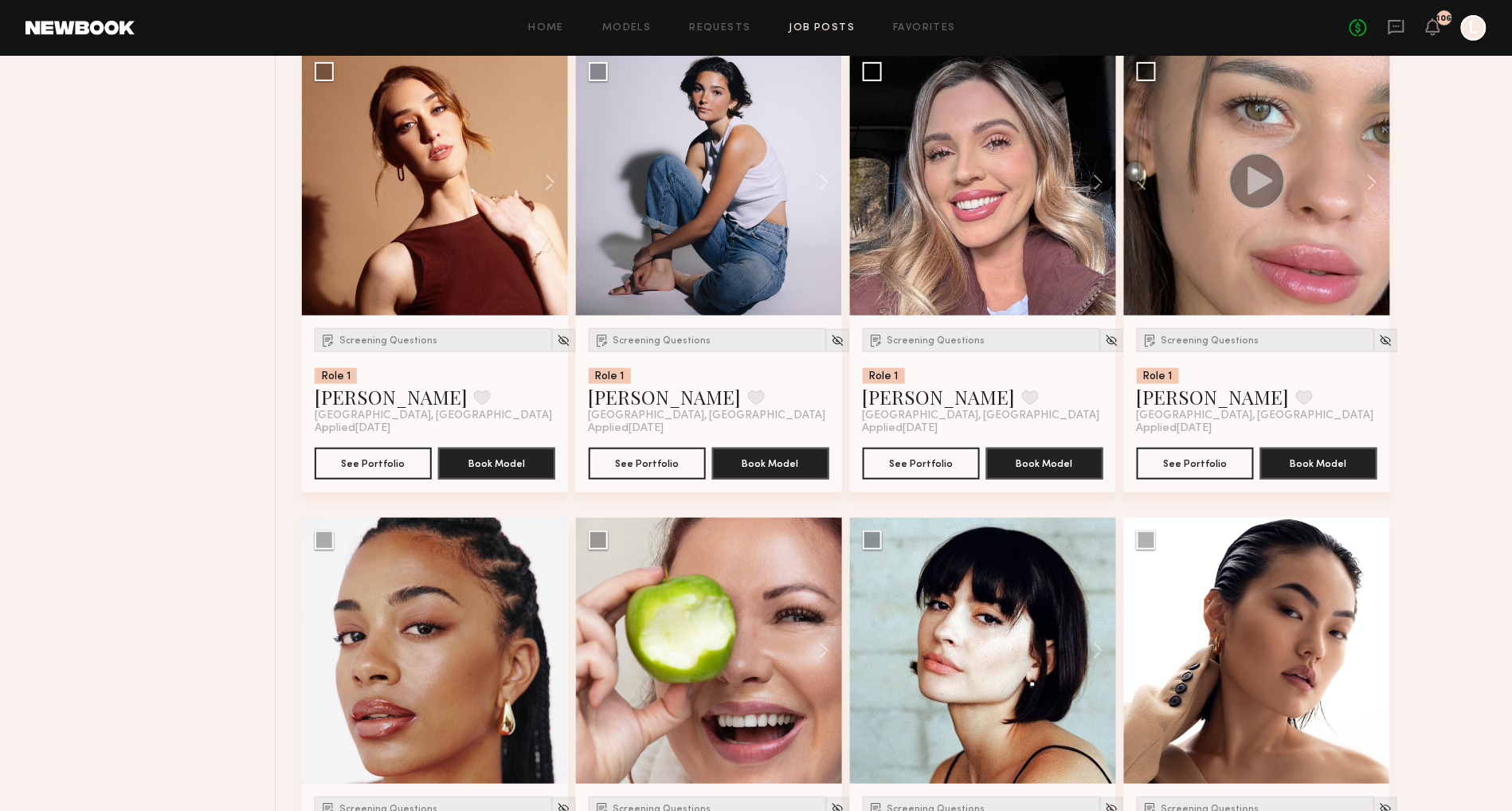
scroll to position [11596, 0]
click at [1182, 409] on link "Elena O." at bounding box center [1213, 397] width 153 height 26
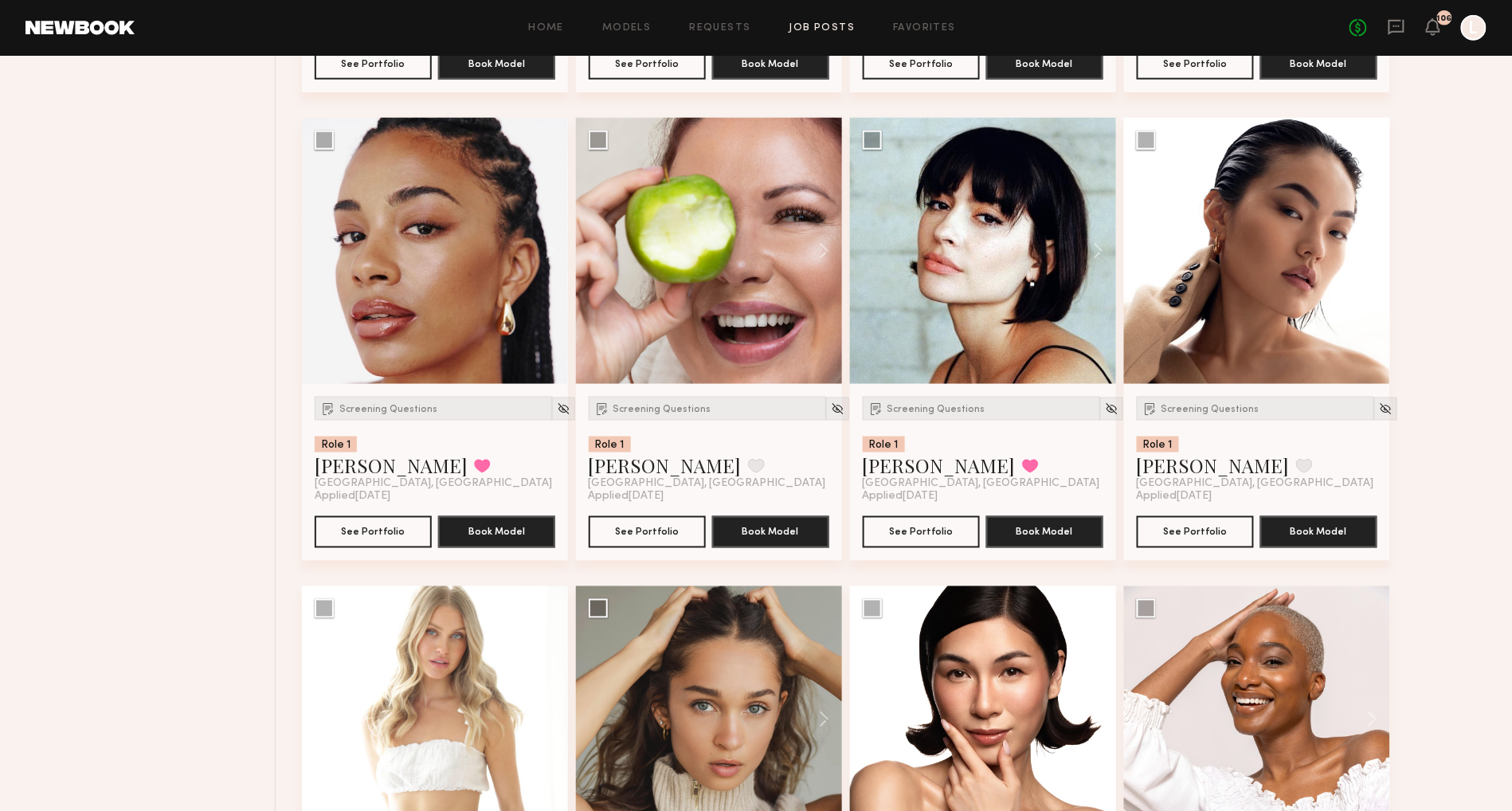
scroll to position [11997, 0]
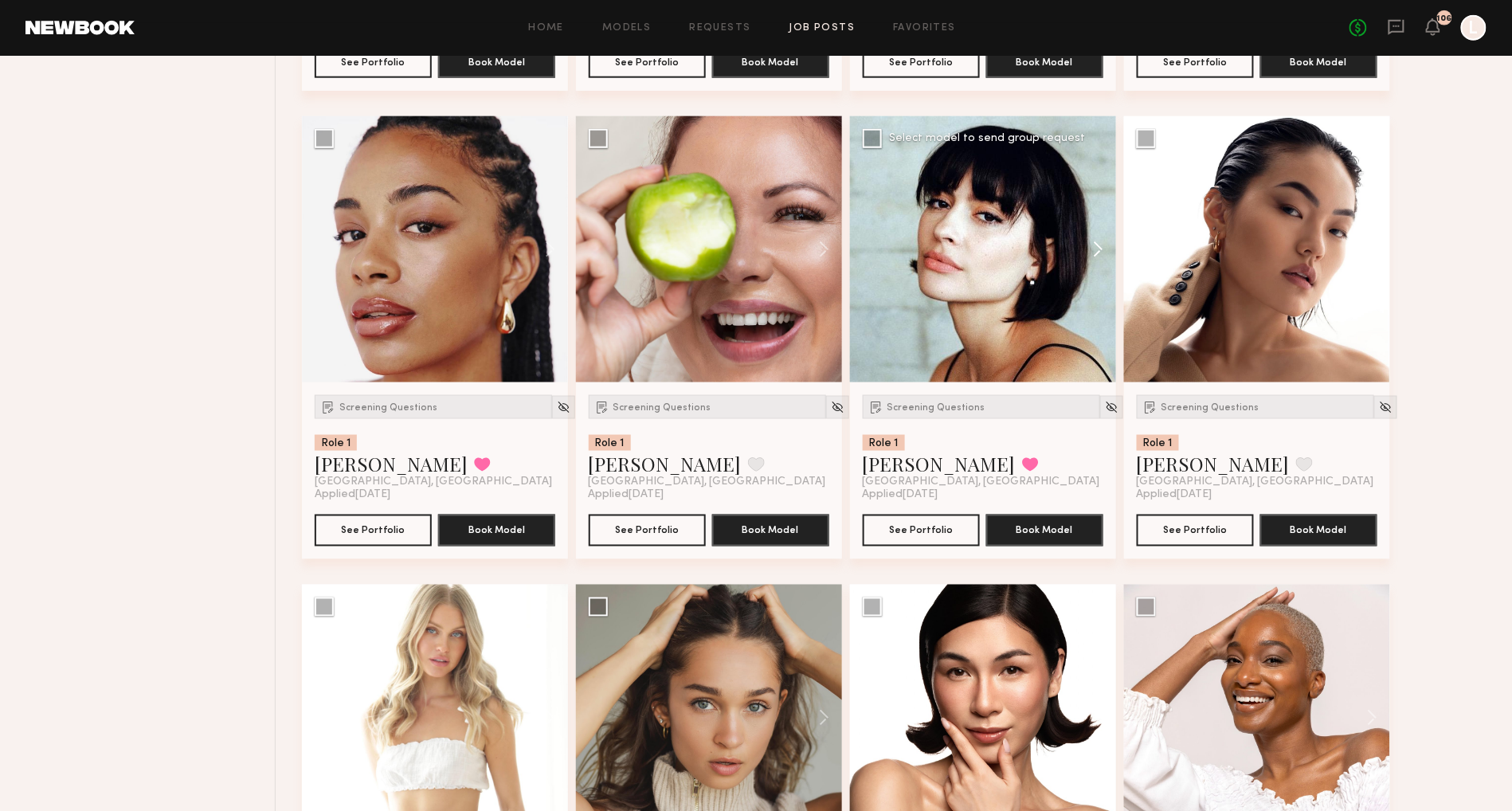
click at [1097, 274] on button at bounding box center [1090, 249] width 51 height 266
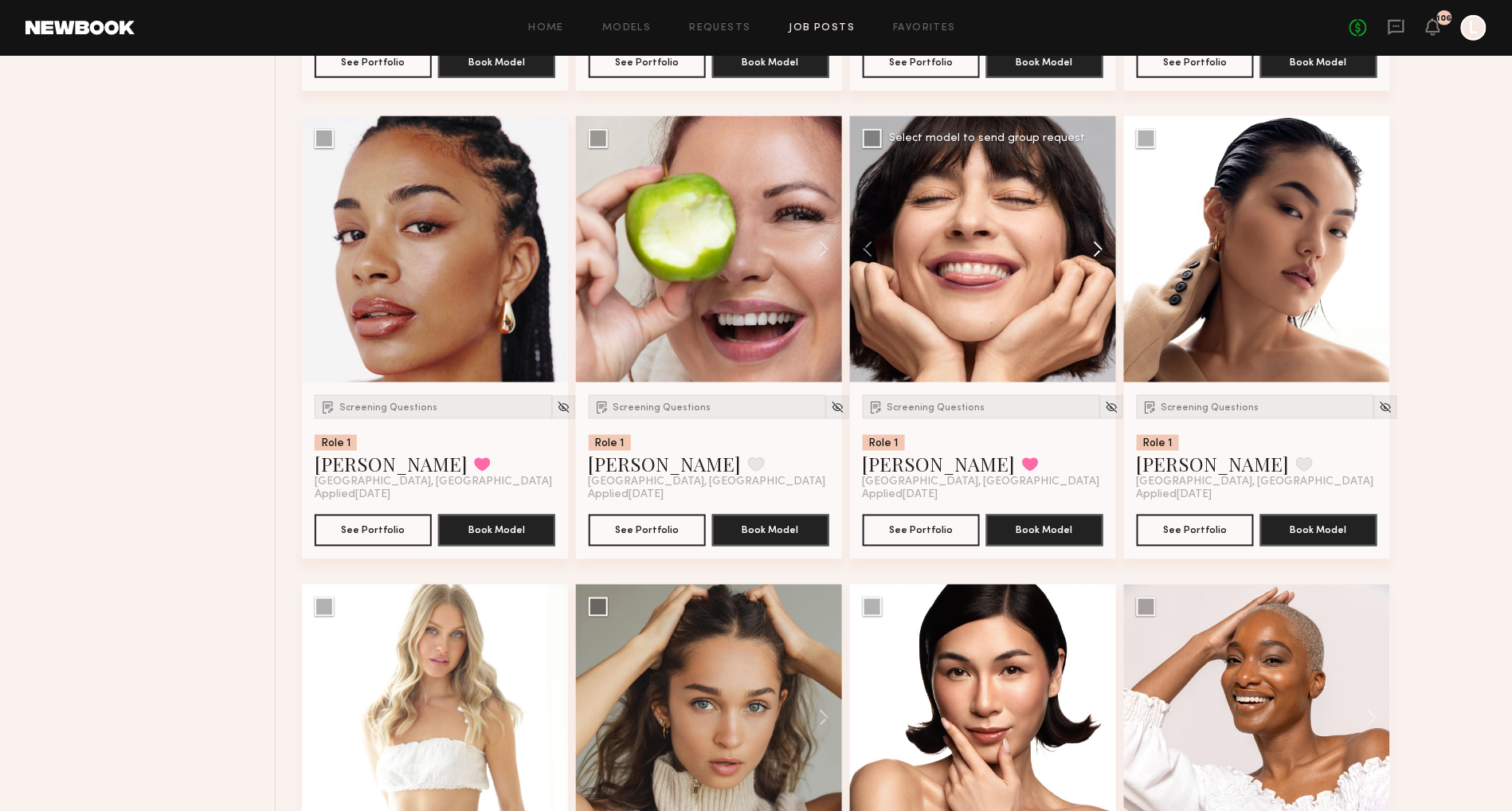
click at [1097, 274] on button at bounding box center [1090, 249] width 51 height 266
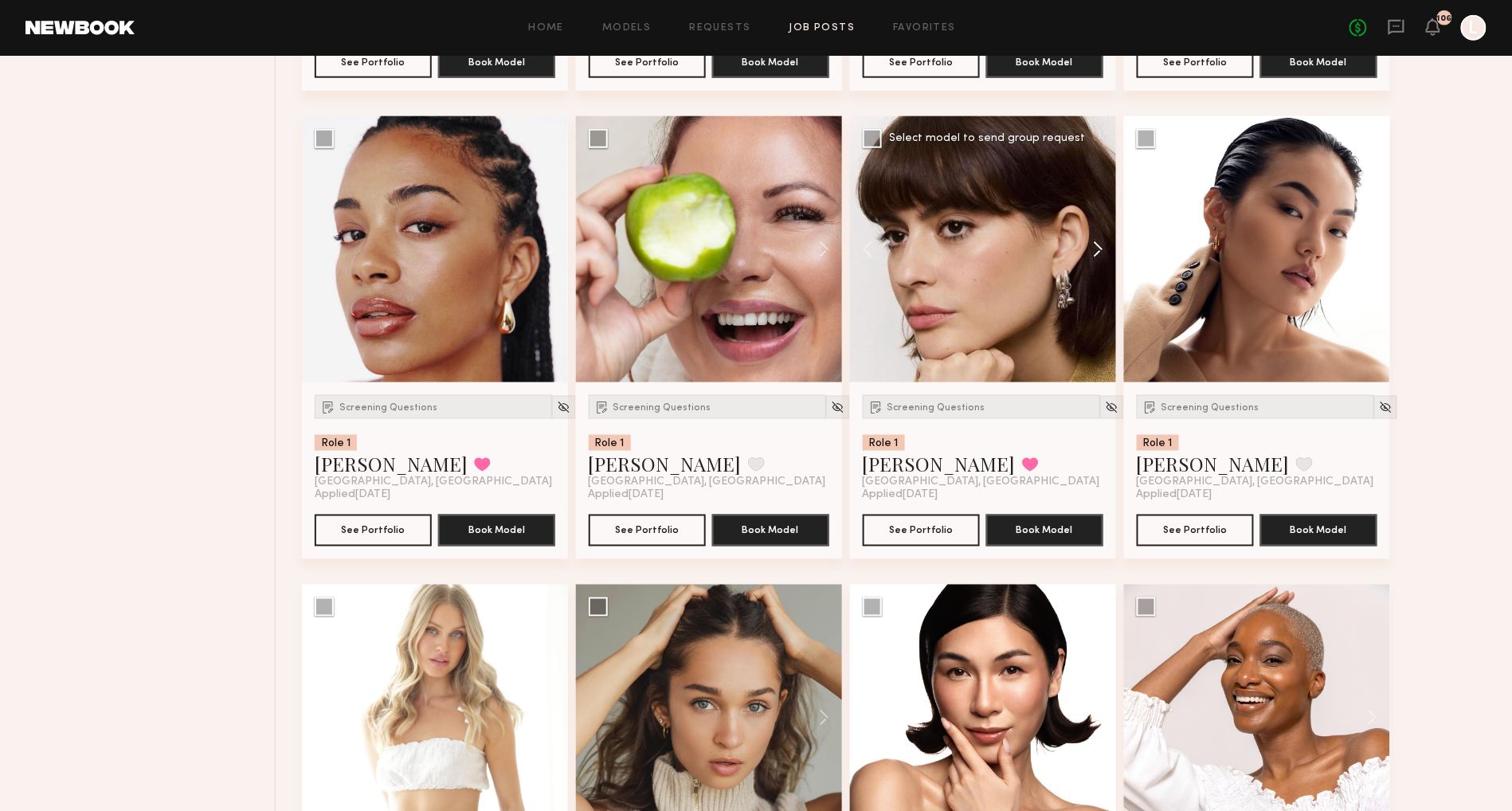
click at [1097, 274] on button at bounding box center [1090, 249] width 51 height 266
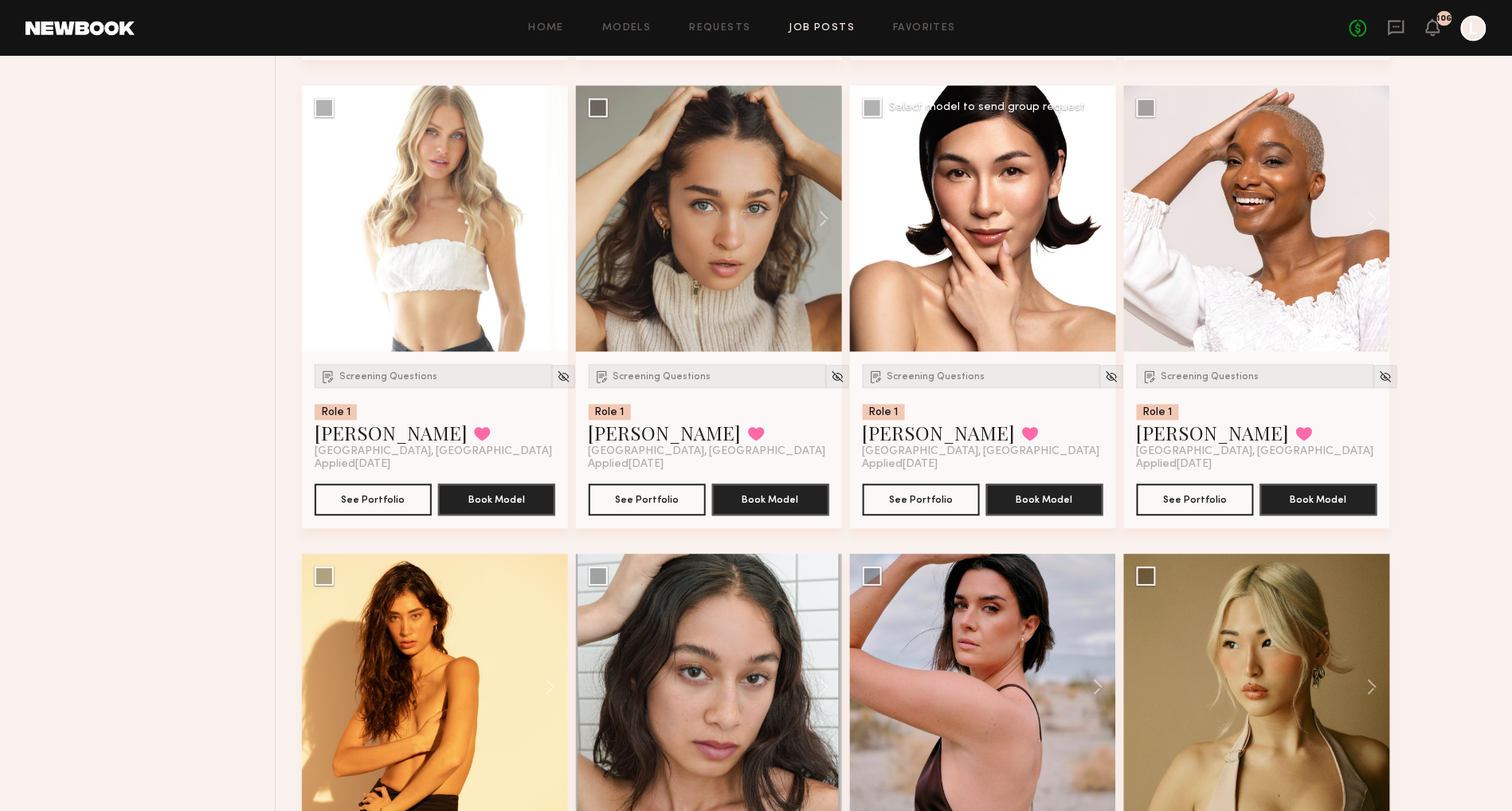
scroll to position [12497, 0]
click at [551, 232] on button at bounding box center [542, 217] width 51 height 266
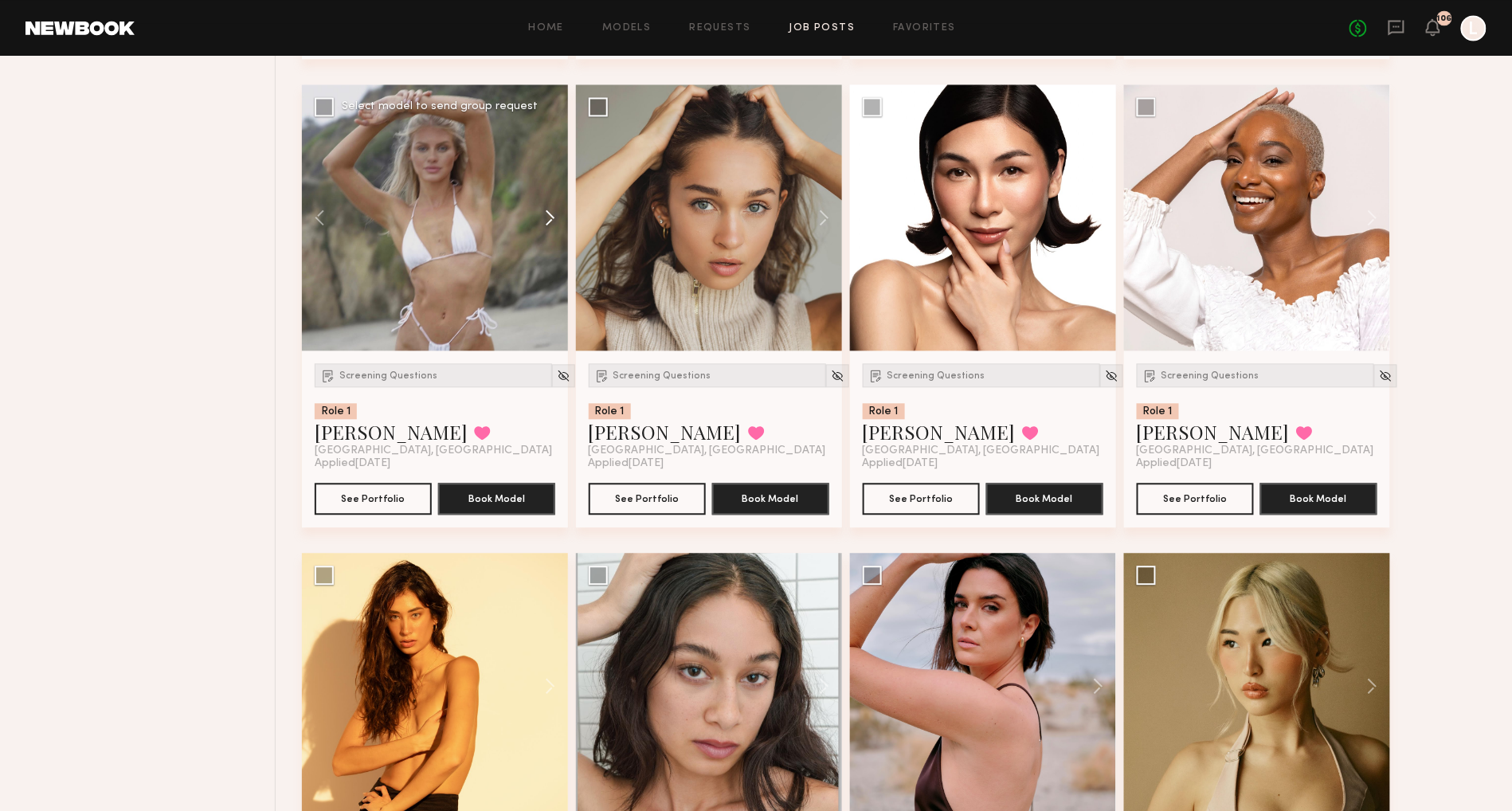
click at [551, 232] on button at bounding box center [542, 217] width 51 height 266
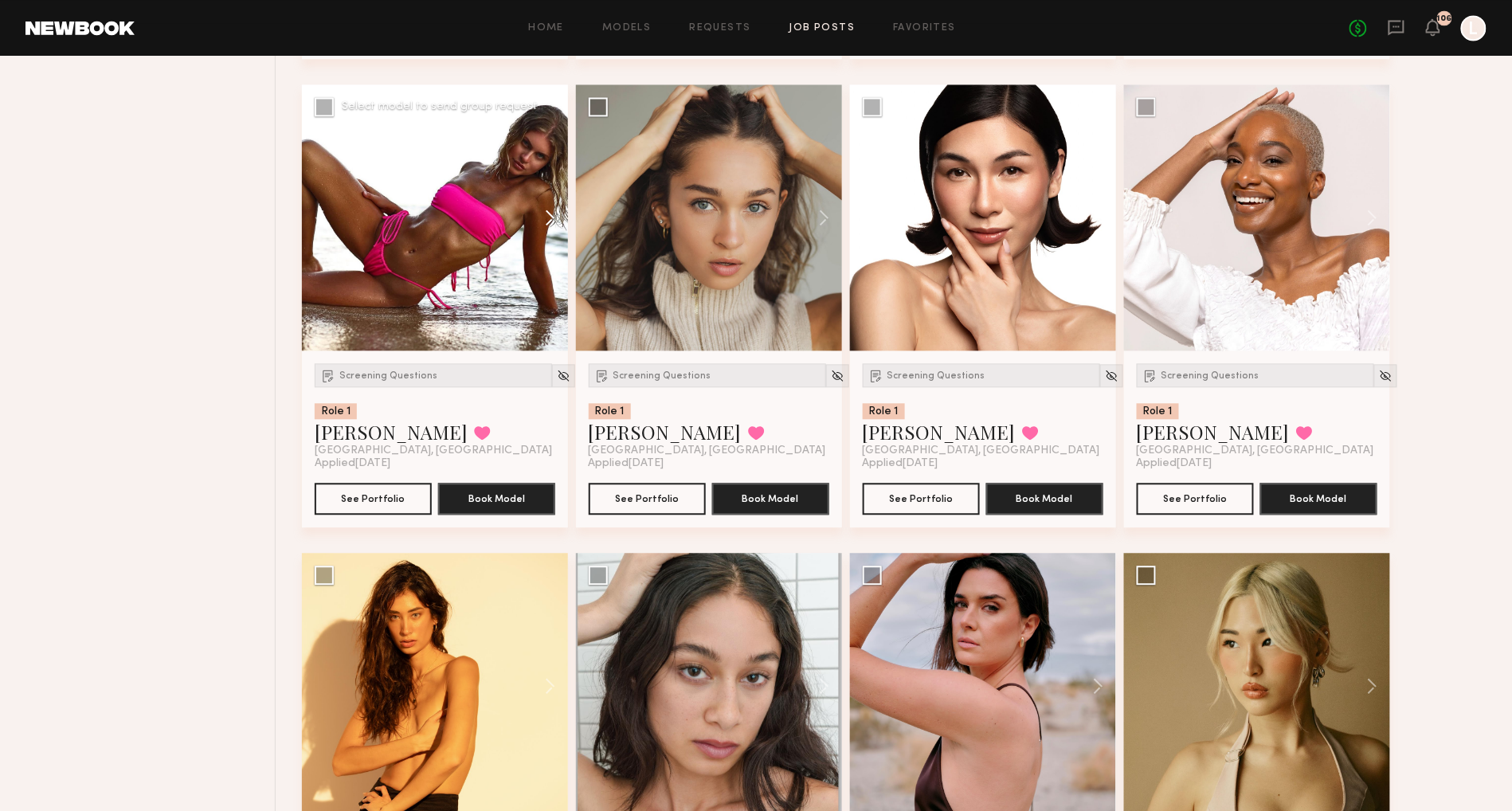
click at [551, 232] on button at bounding box center [542, 217] width 51 height 266
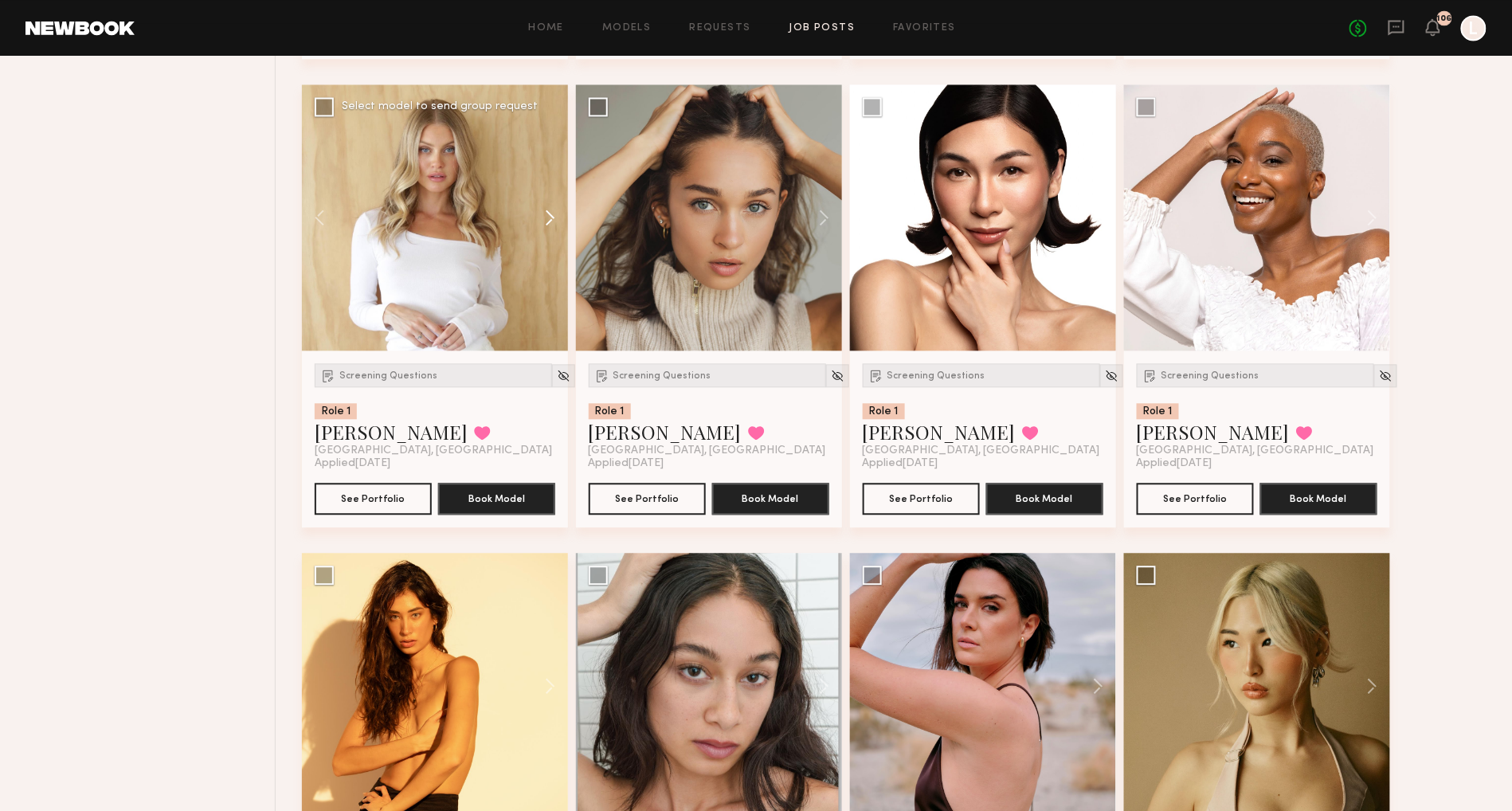
click at [551, 232] on button at bounding box center [542, 217] width 51 height 266
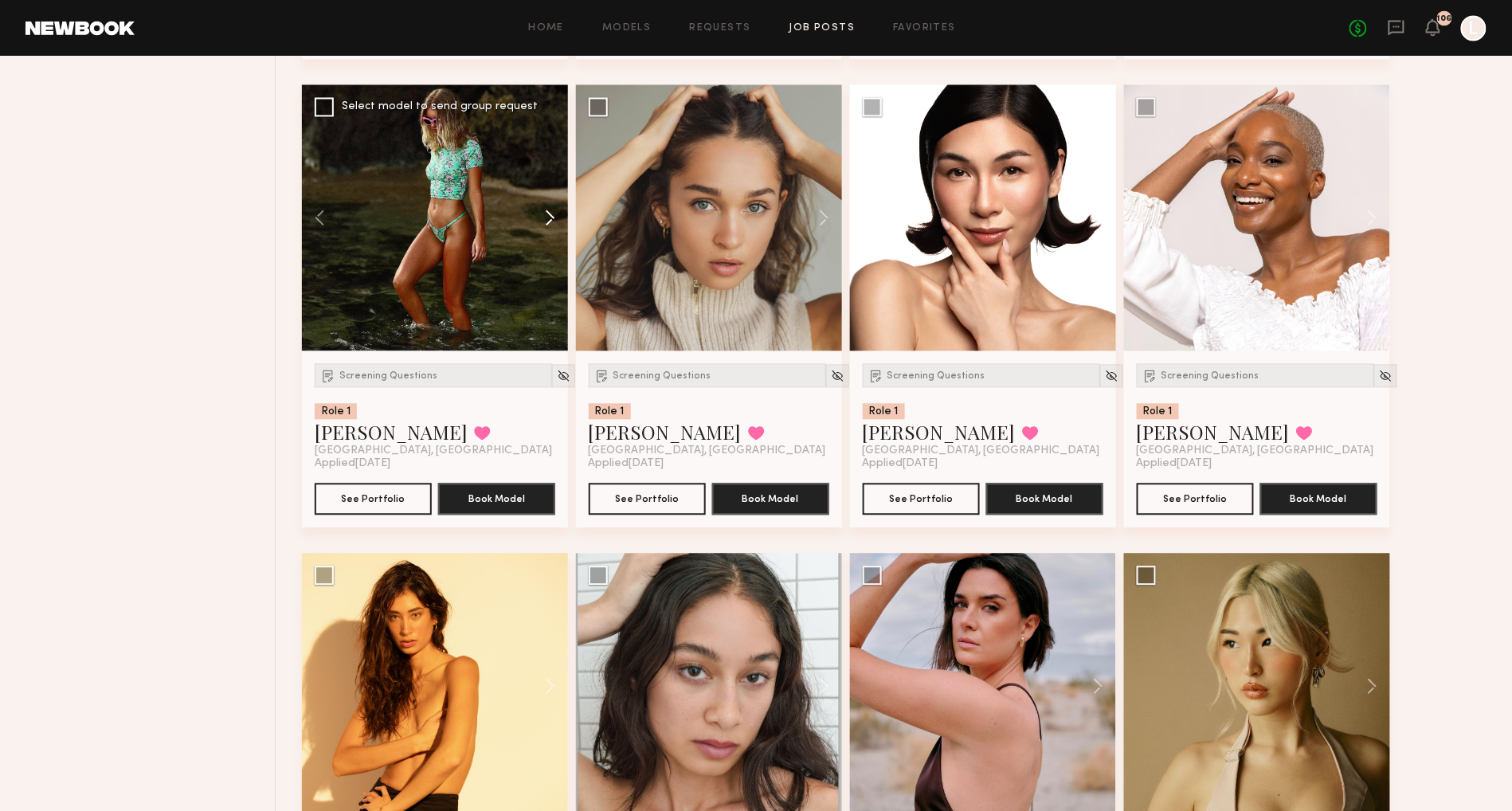
click at [551, 232] on button at bounding box center [542, 217] width 51 height 266
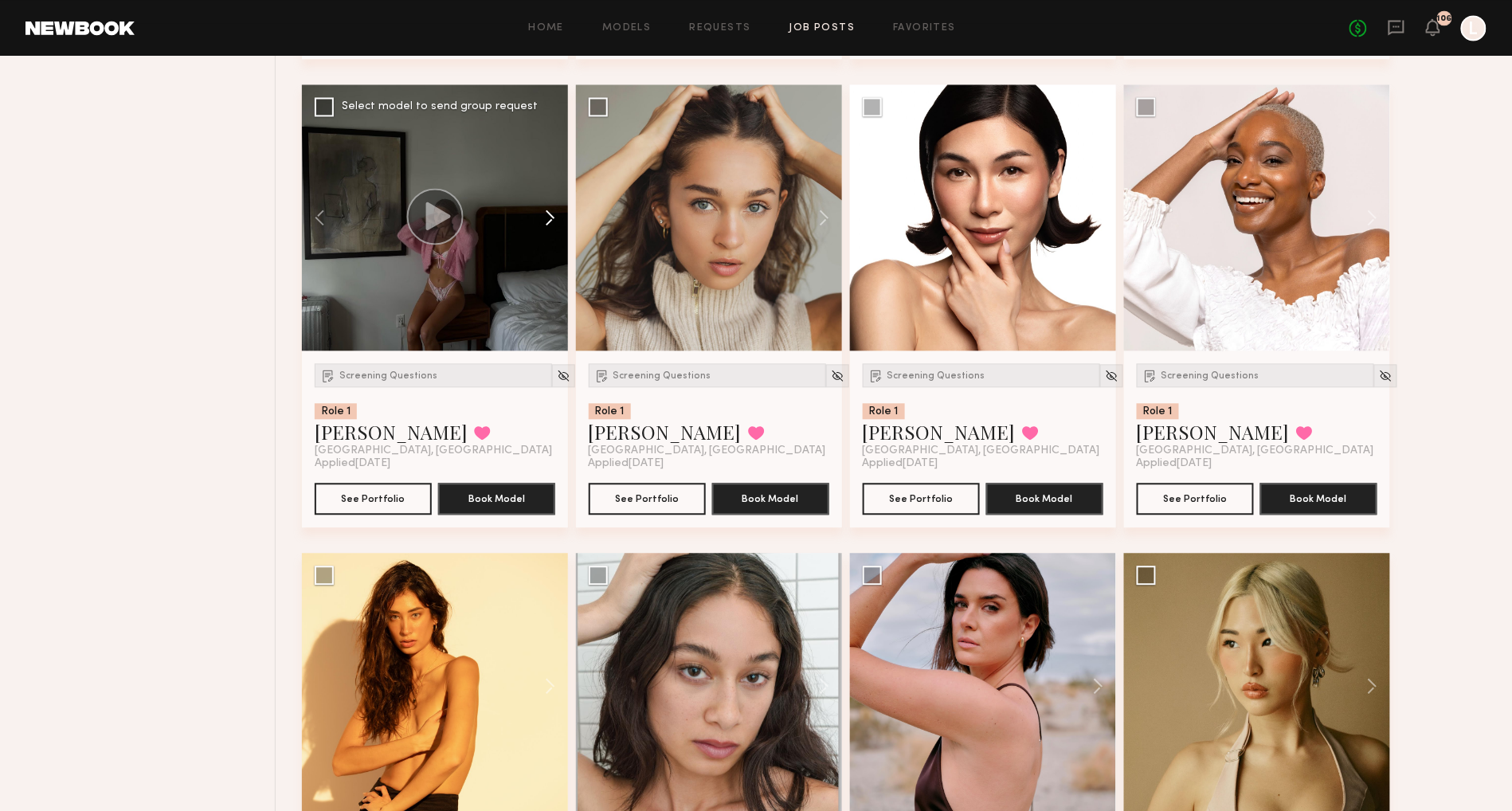
click at [551, 232] on button at bounding box center [542, 217] width 51 height 266
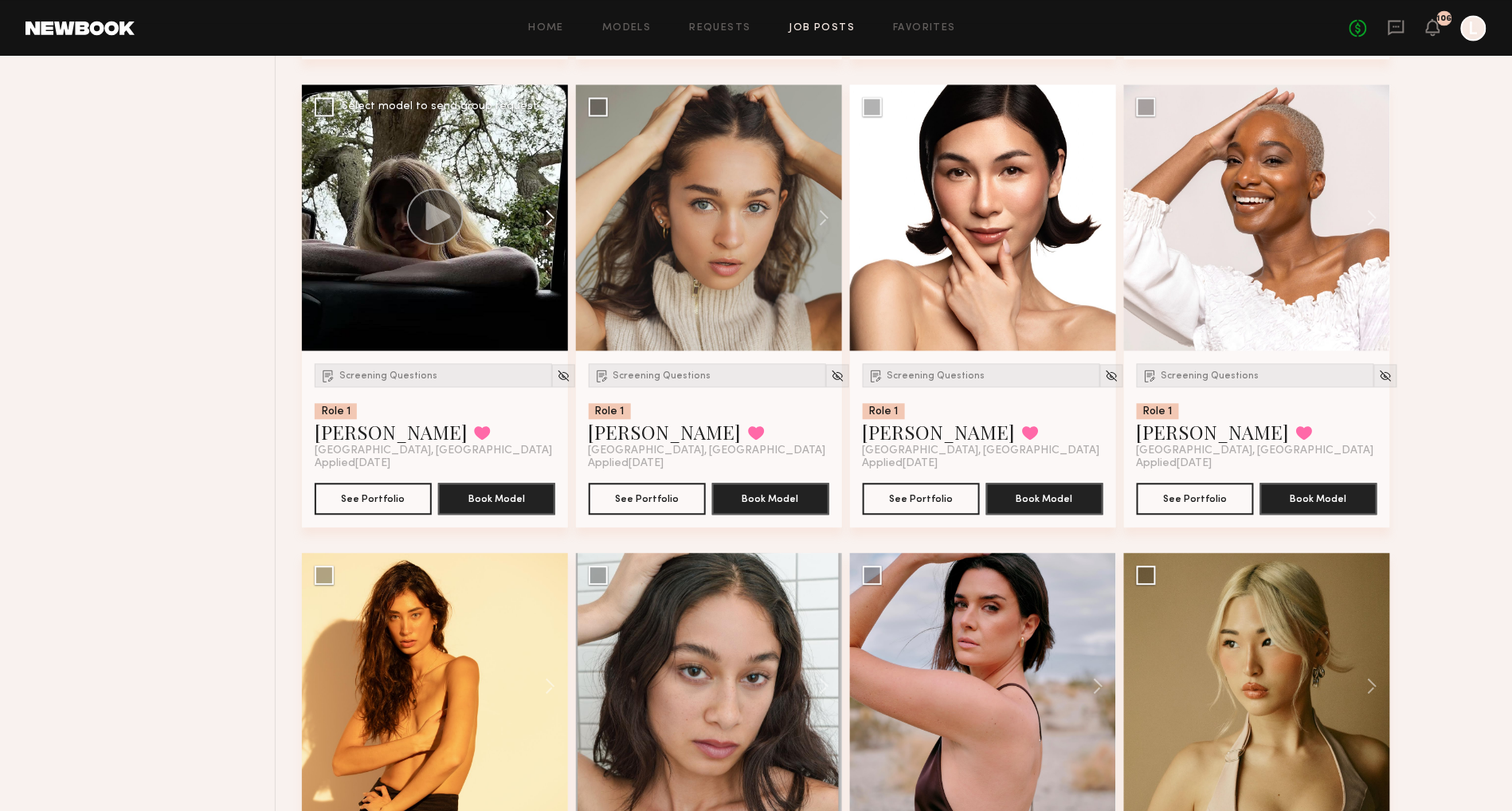
click at [551, 232] on button at bounding box center [542, 217] width 51 height 266
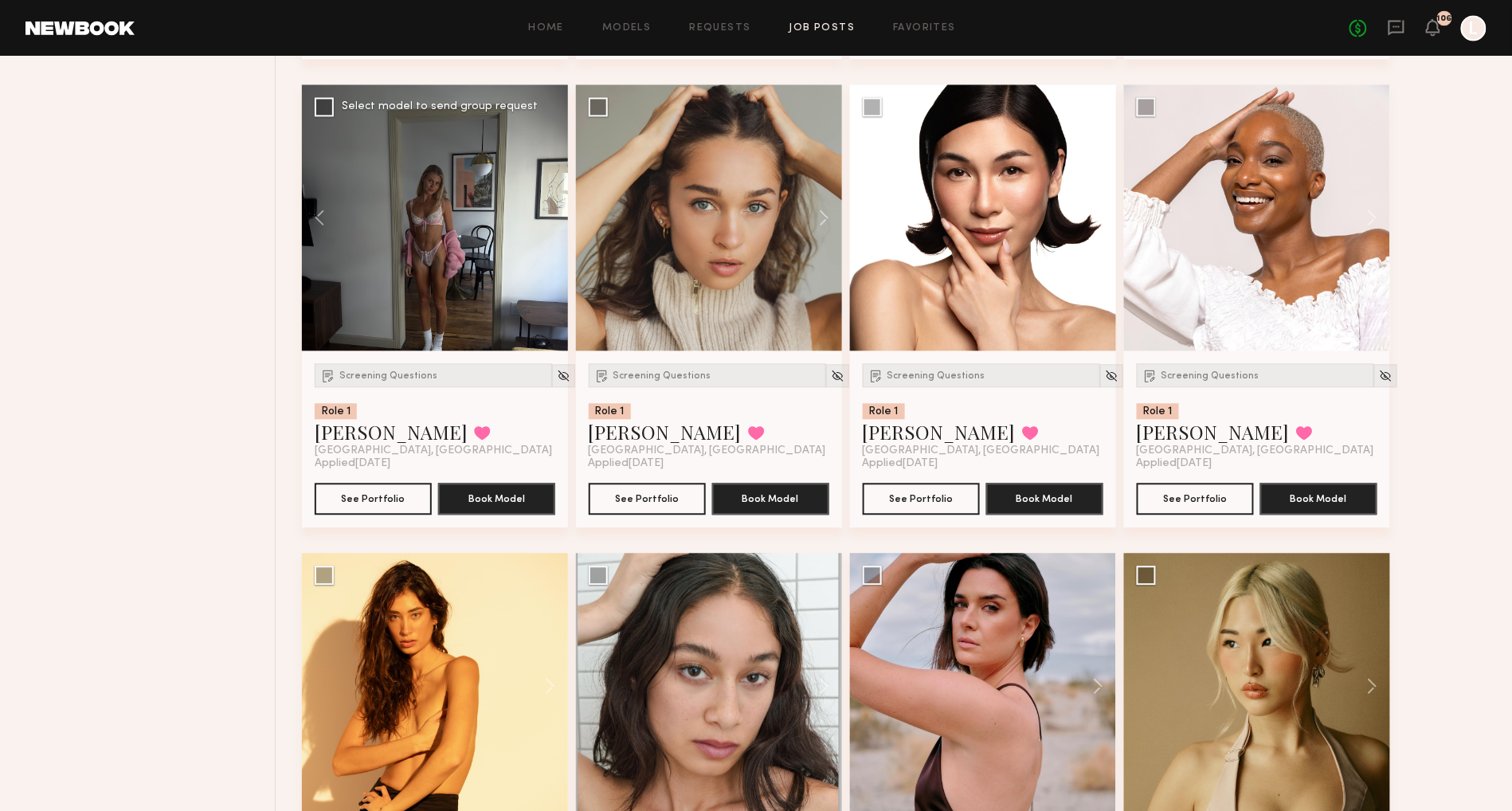
click at [551, 232] on div at bounding box center [435, 217] width 266 height 266
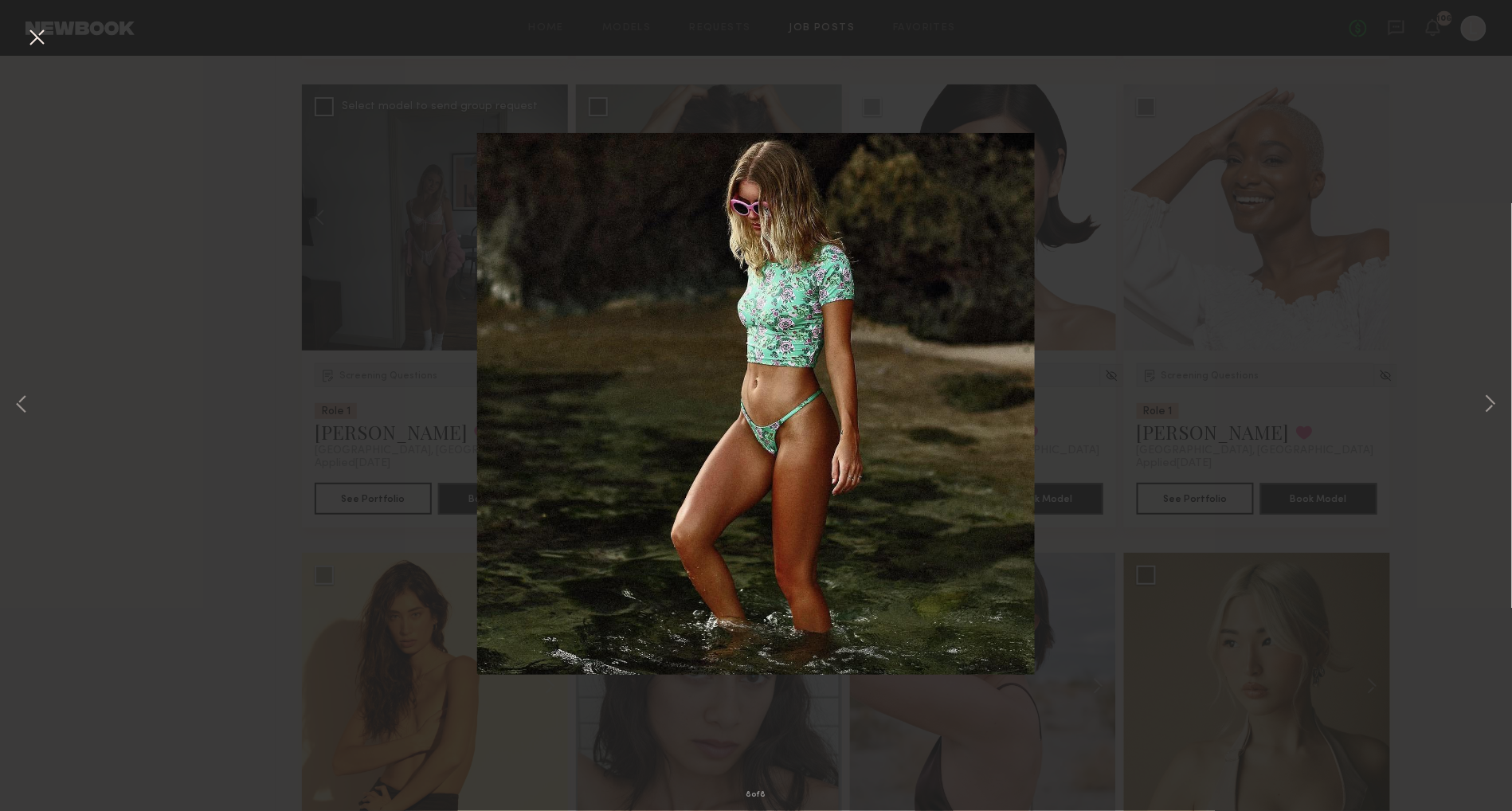
click at [370, 206] on div "8 of 8" at bounding box center [756, 406] width 1512 height 811
click at [29, 39] on button at bounding box center [37, 38] width 26 height 29
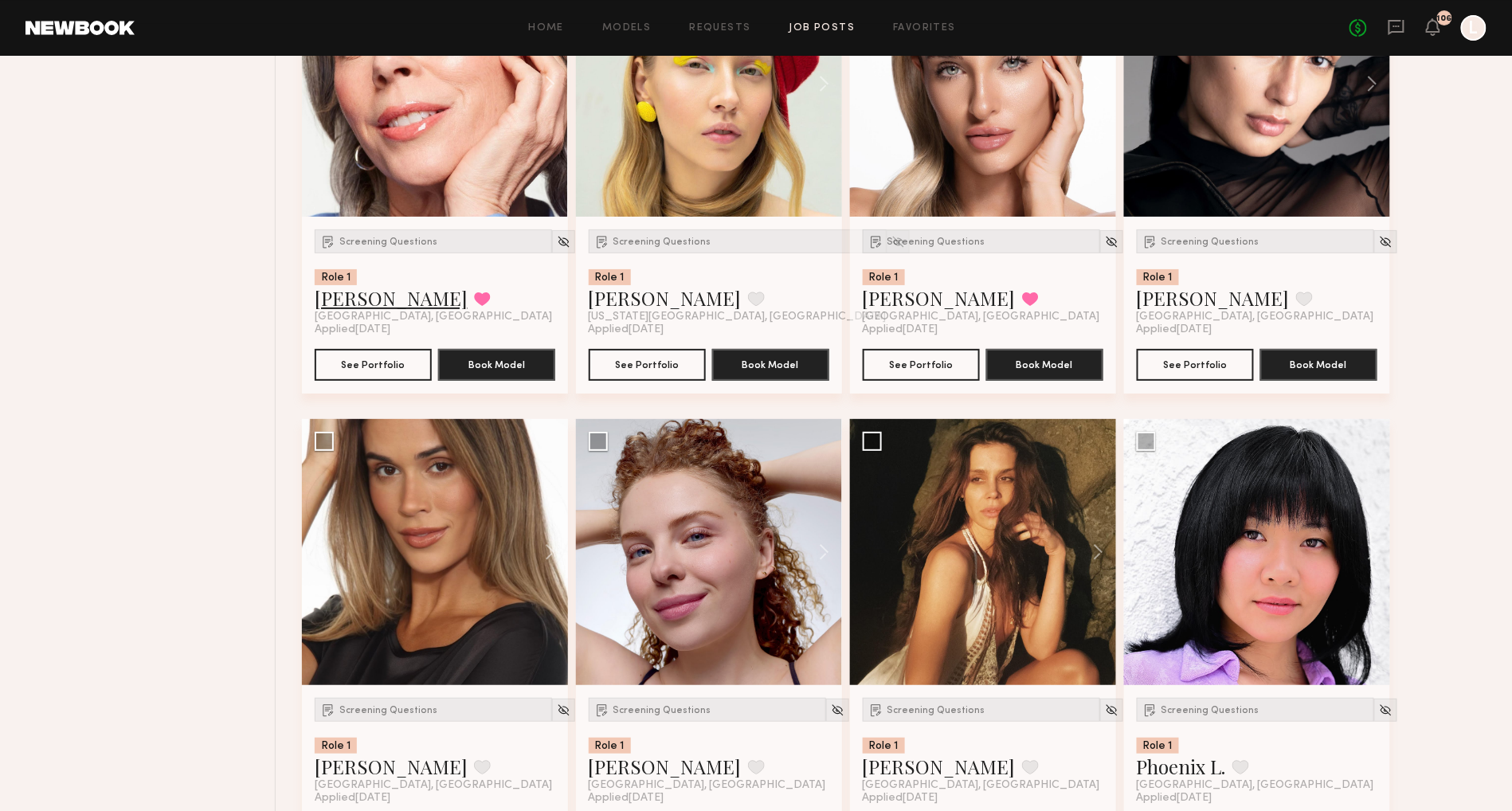
scroll to position [13570, 0]
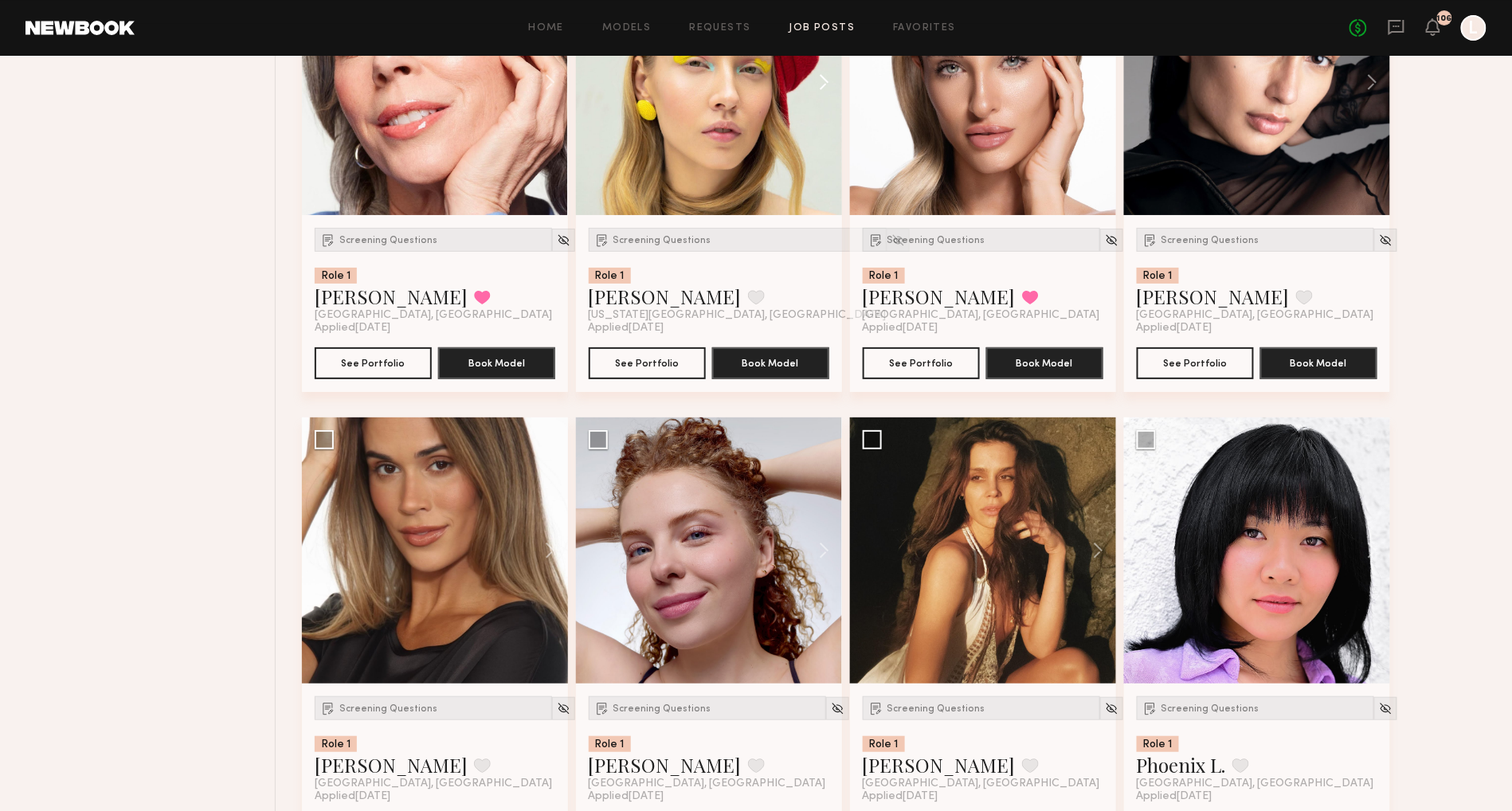
click at [830, 109] on button at bounding box center [816, 82] width 51 height 266
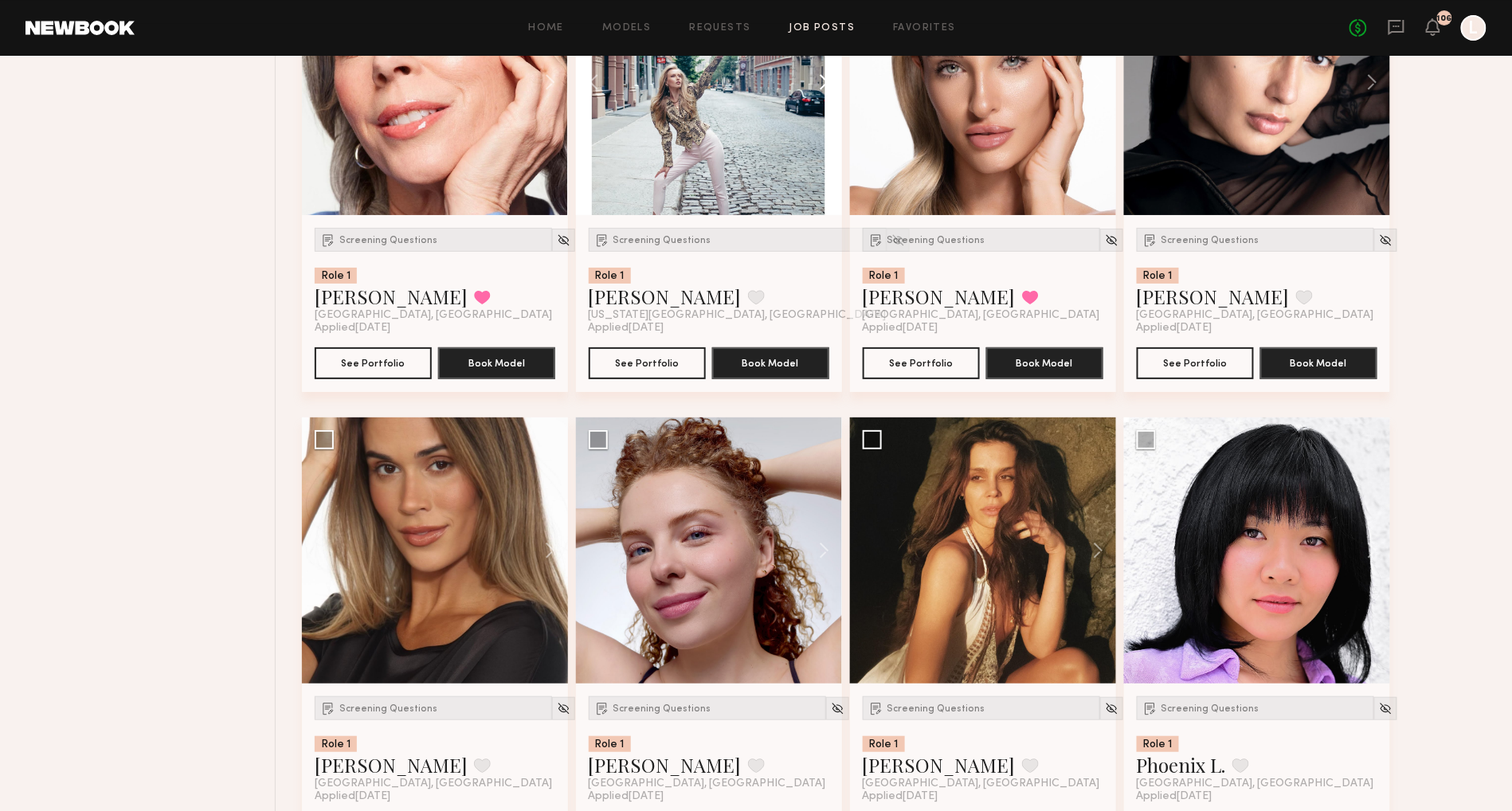
click at [830, 109] on button at bounding box center [816, 82] width 51 height 266
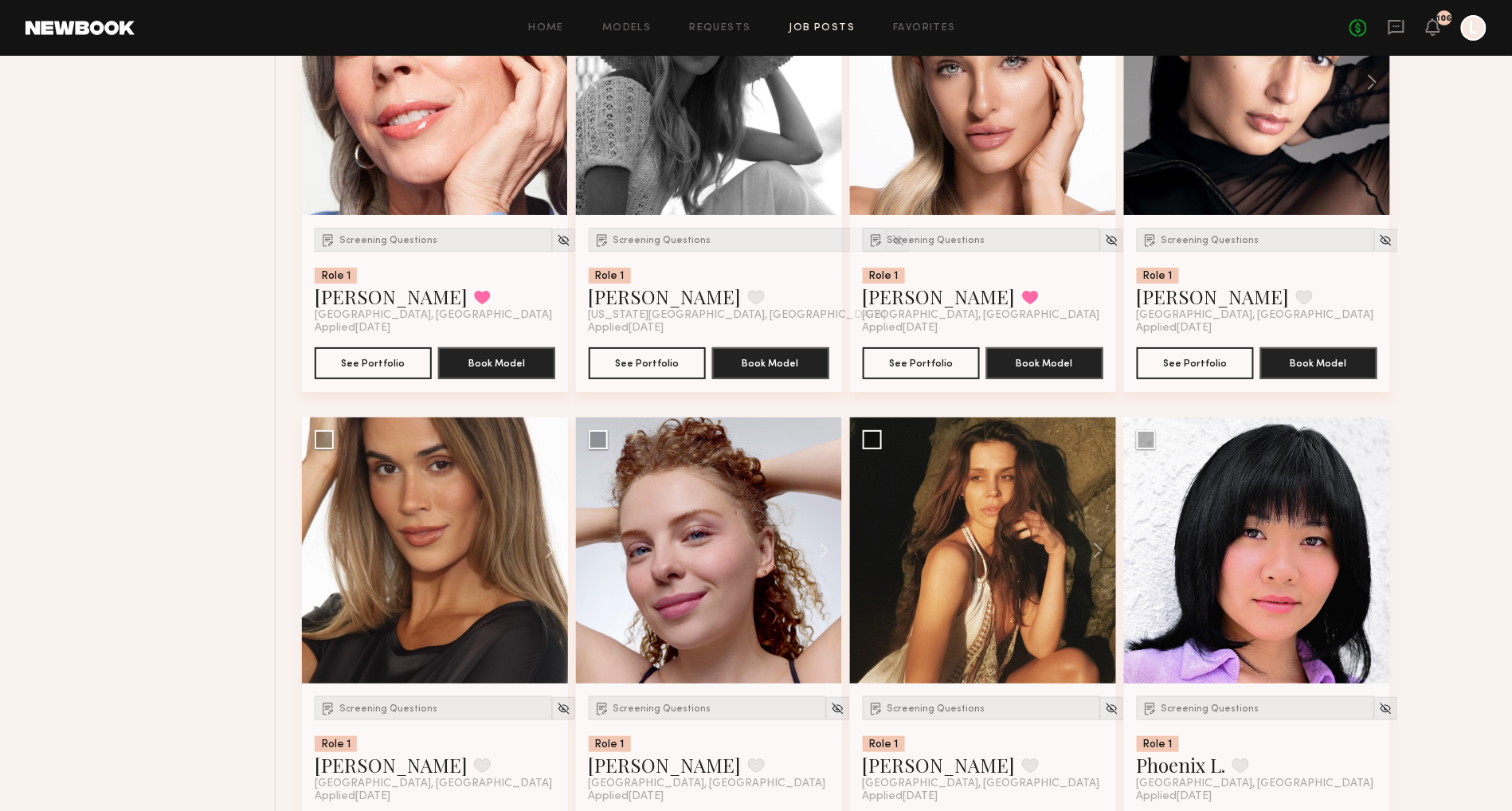
click at [830, 109] on button at bounding box center [816, 82] width 51 height 266
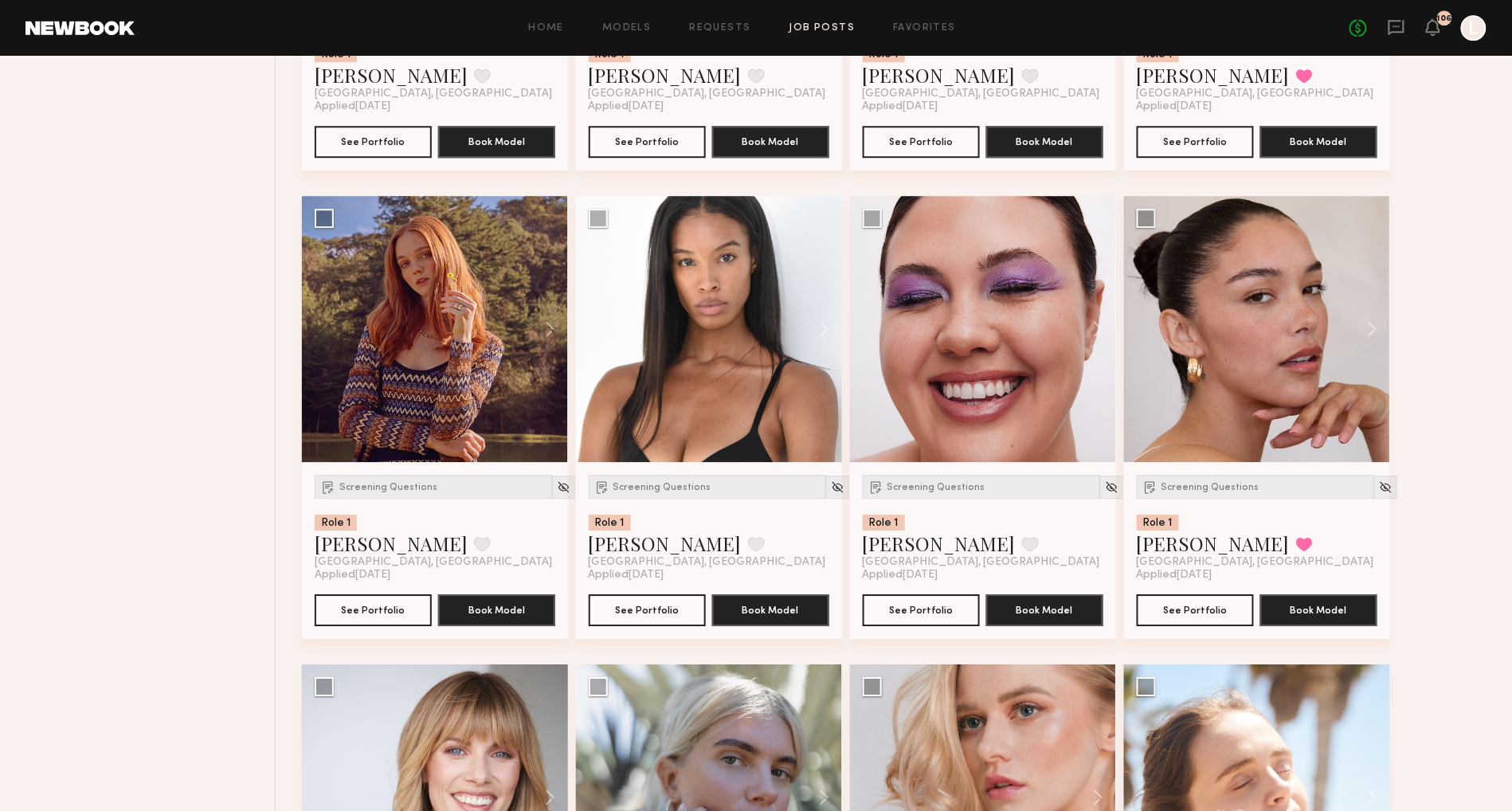
scroll to position [15240, 0]
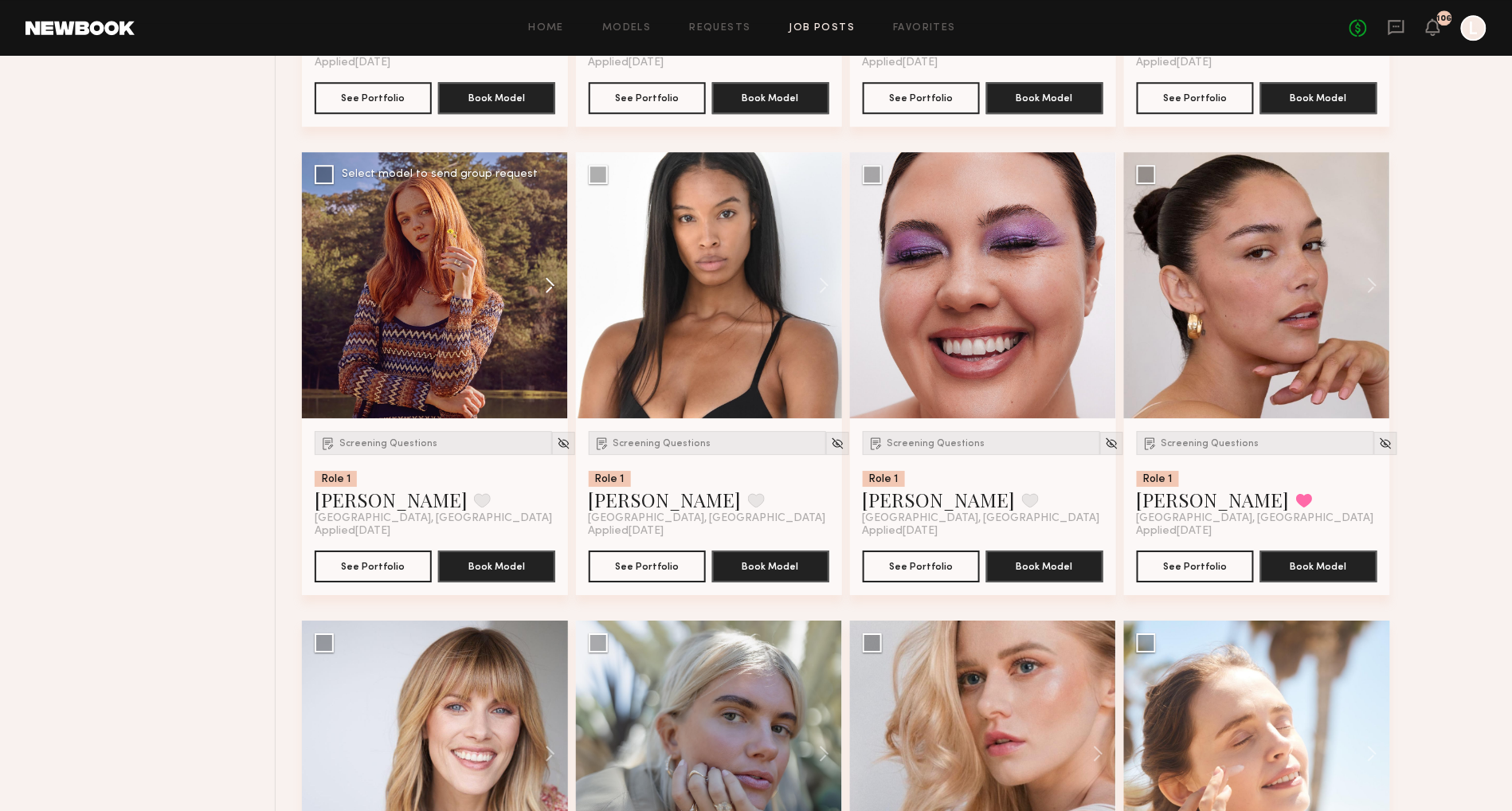
click at [548, 313] on button at bounding box center [542, 285] width 51 height 266
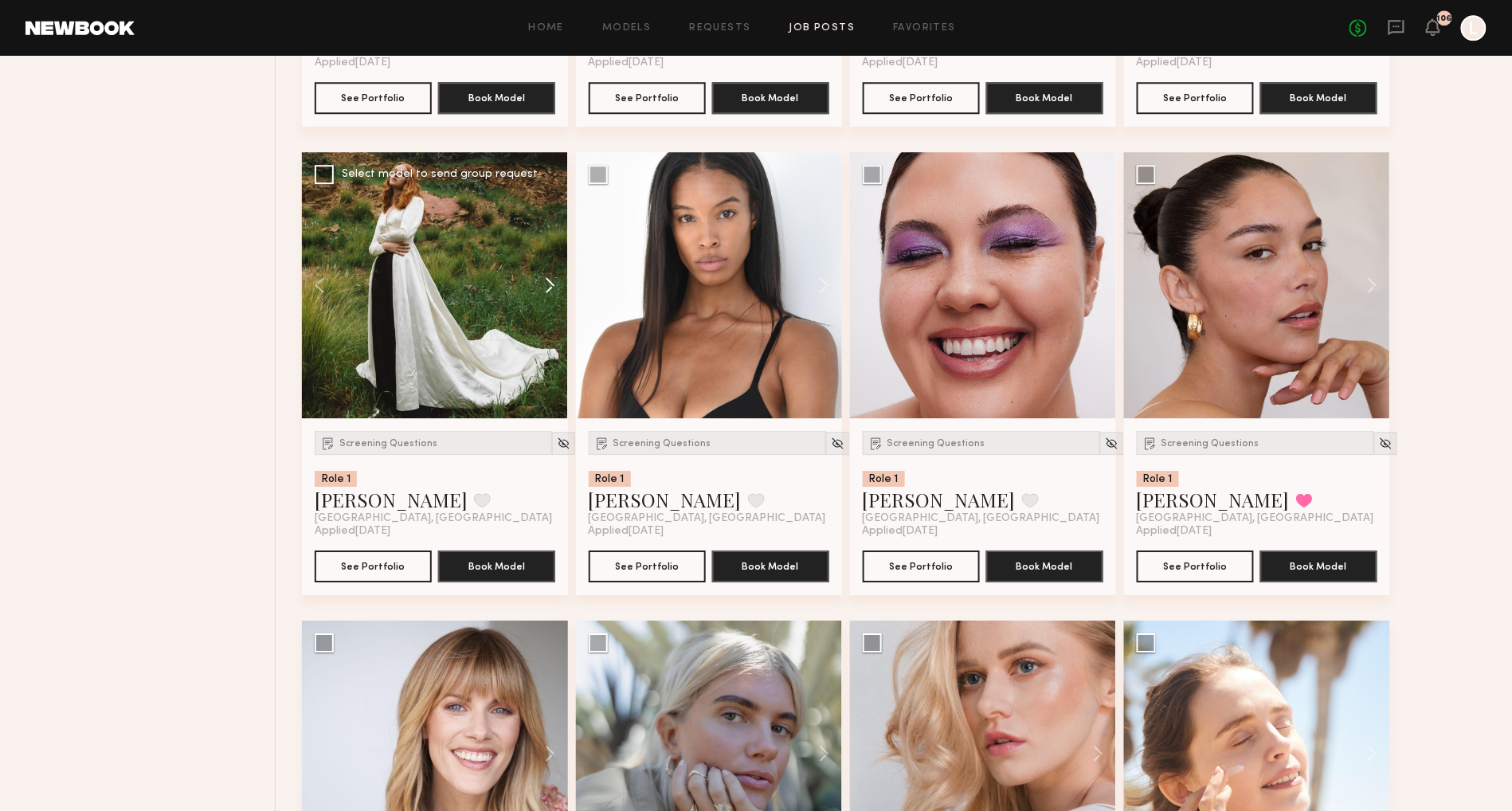
click at [548, 314] on button at bounding box center [542, 285] width 51 height 266
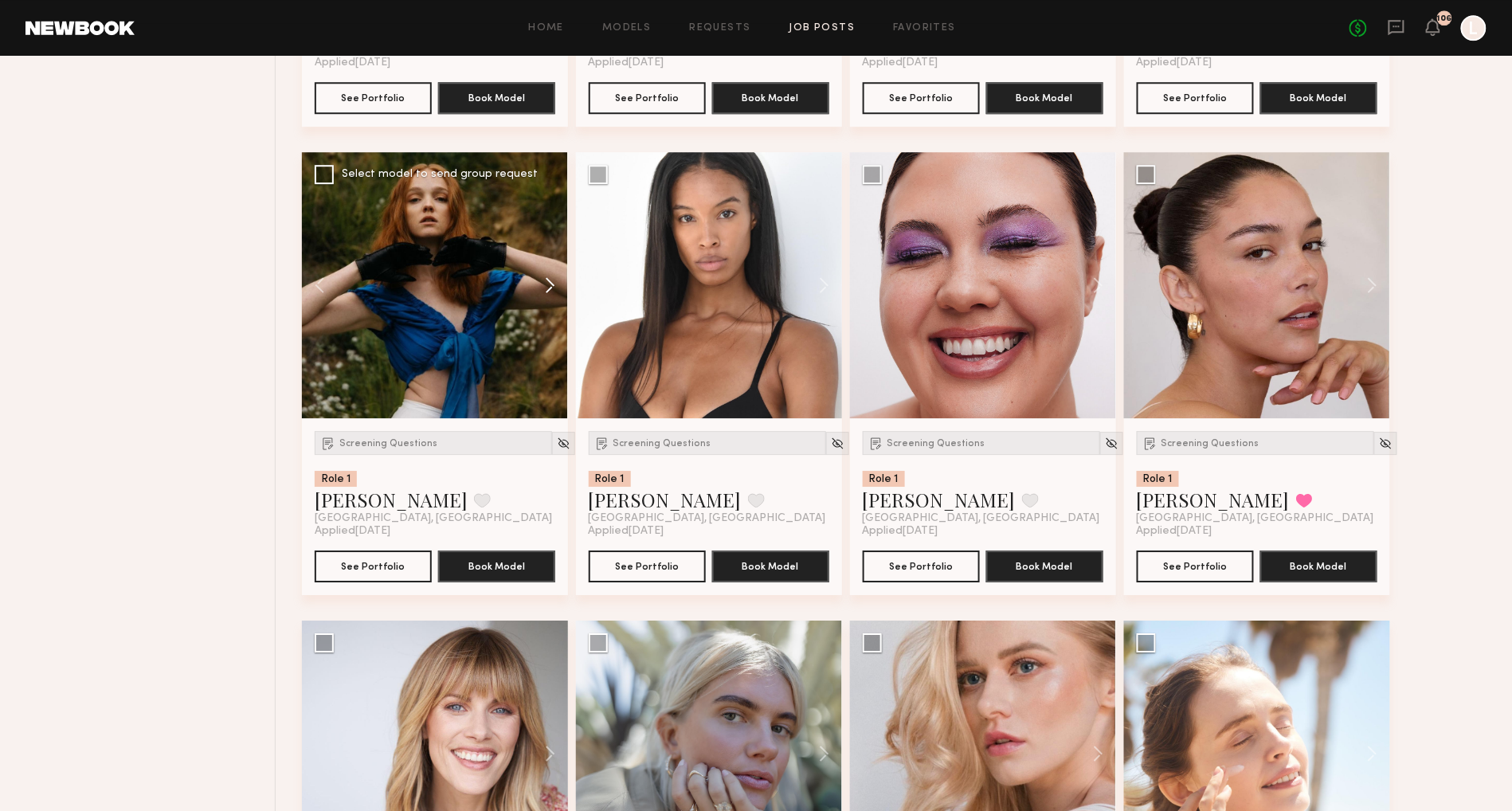
click at [548, 314] on button at bounding box center [542, 285] width 51 height 266
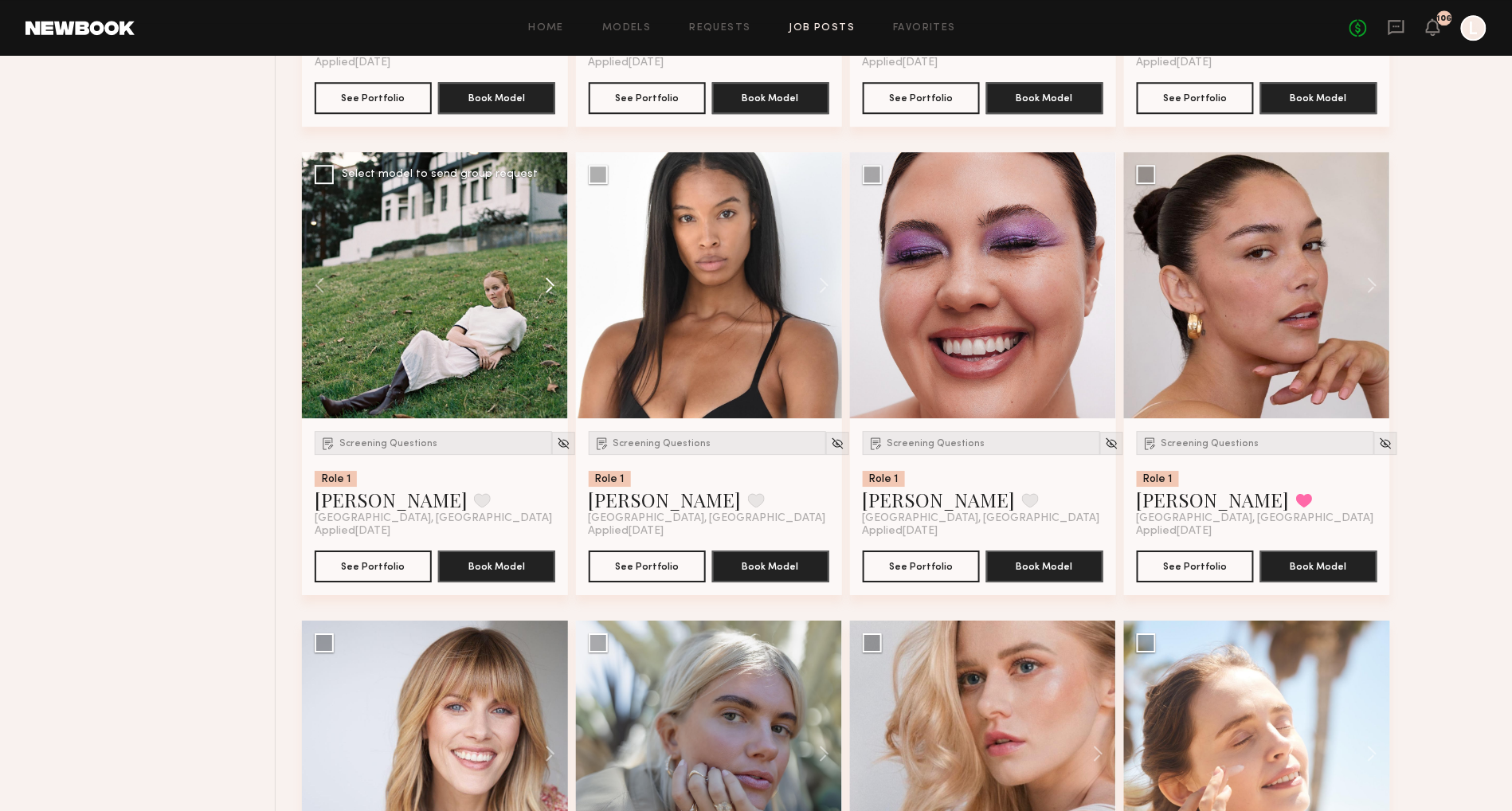
click at [548, 314] on button at bounding box center [542, 285] width 51 height 266
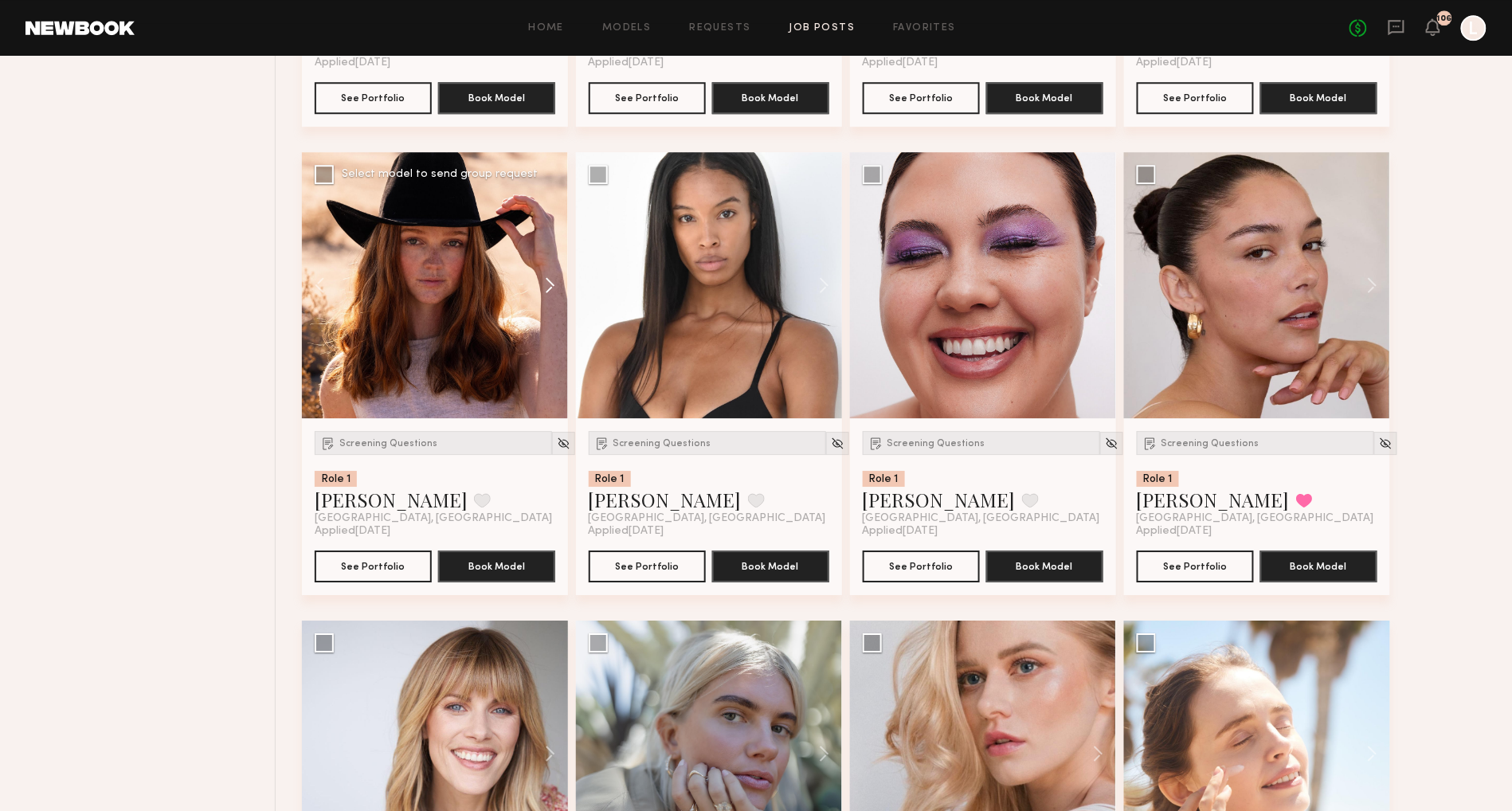
click at [548, 314] on button at bounding box center [542, 285] width 51 height 266
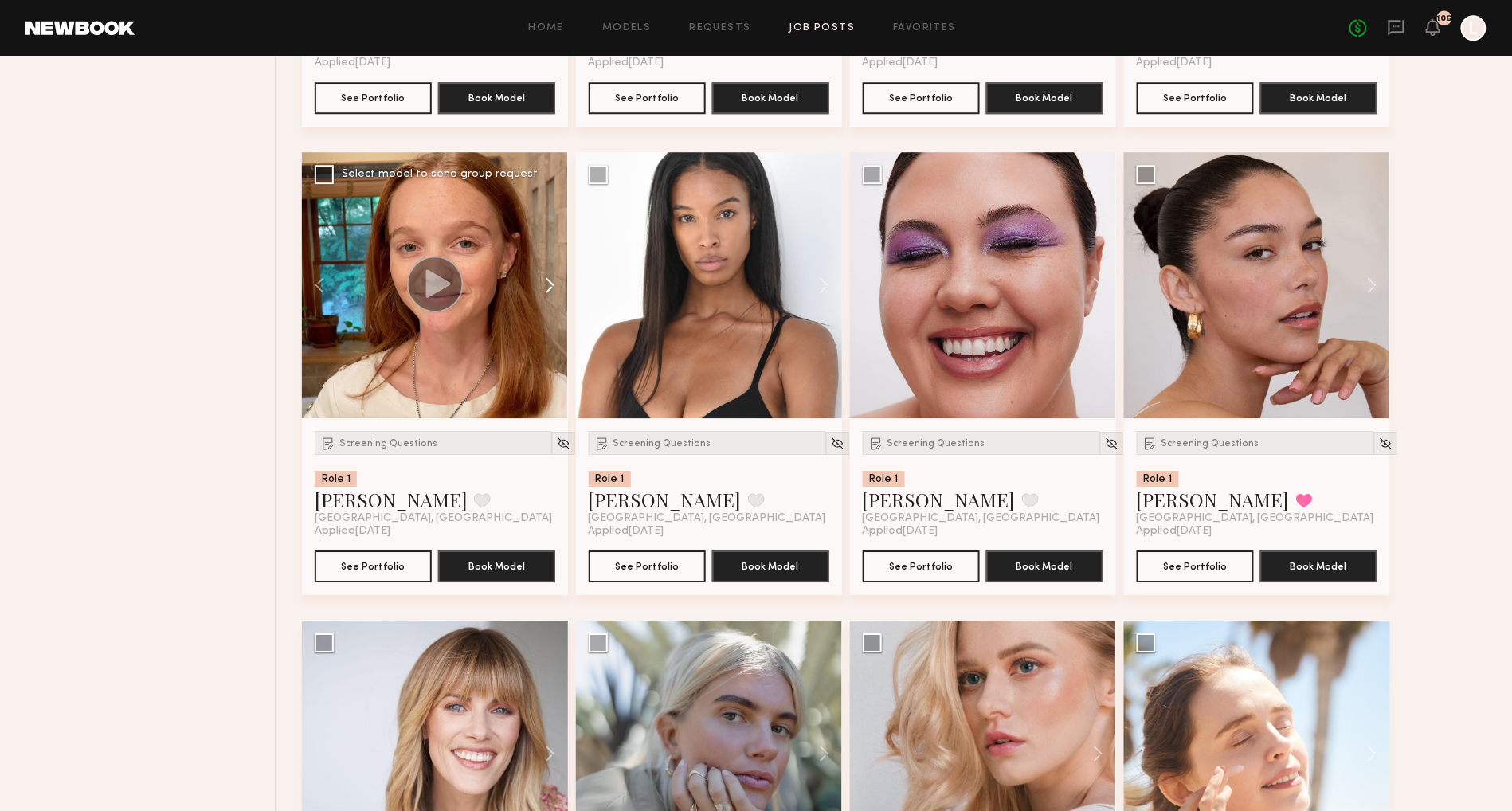
click at [548, 314] on button at bounding box center [542, 285] width 51 height 266
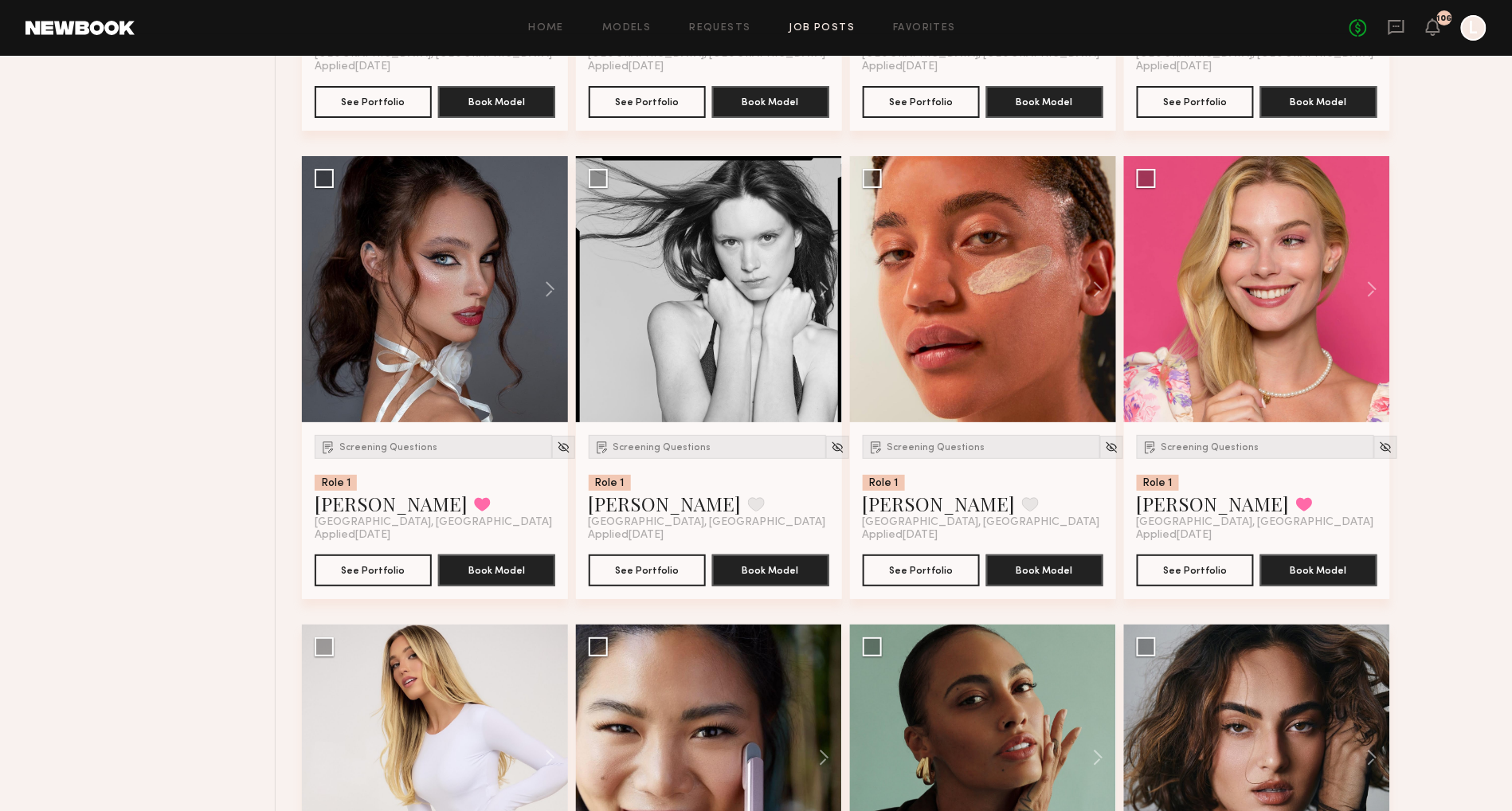
scroll to position [18046, 0]
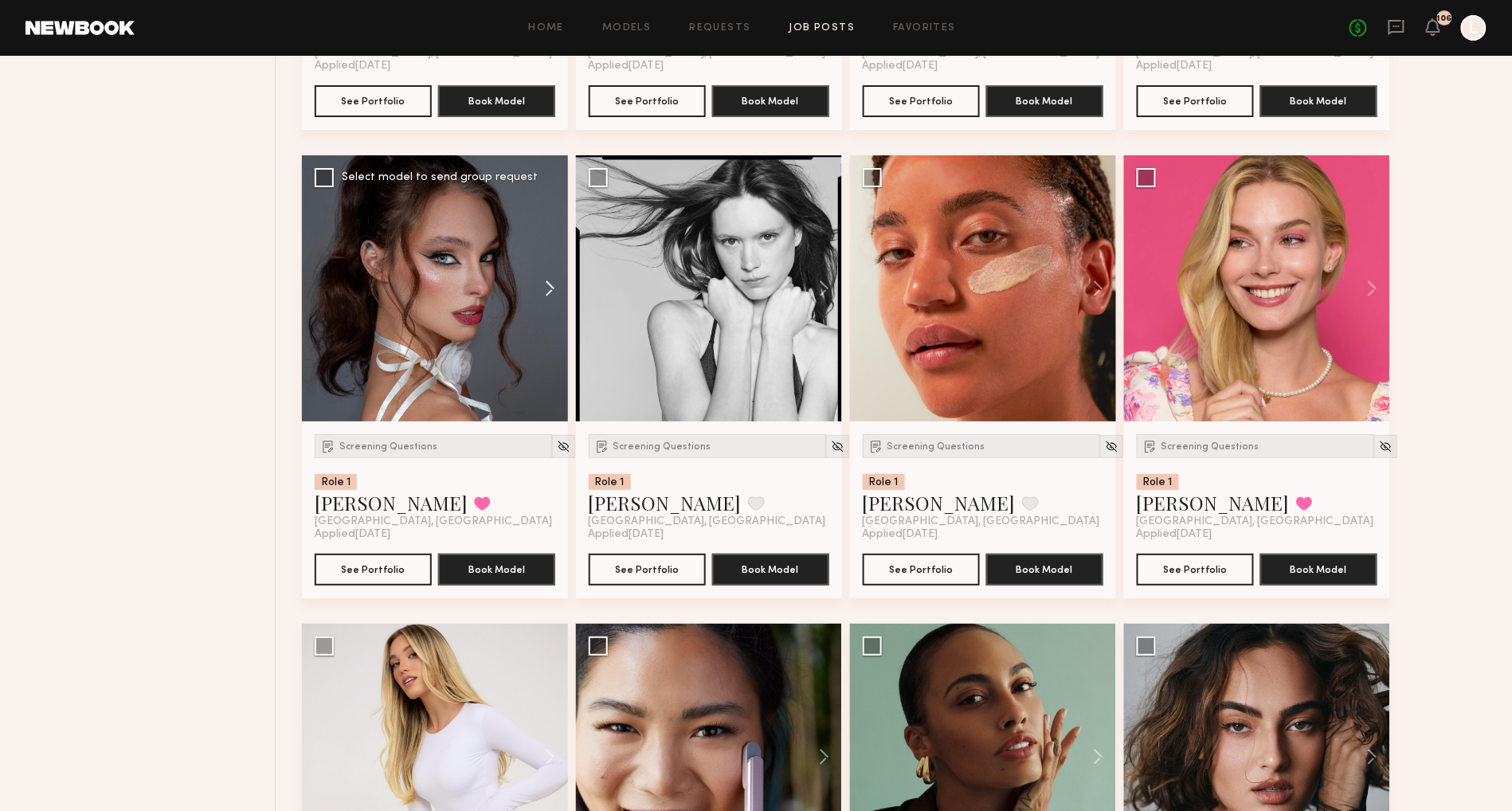
click at [550, 318] on button at bounding box center [542, 288] width 51 height 266
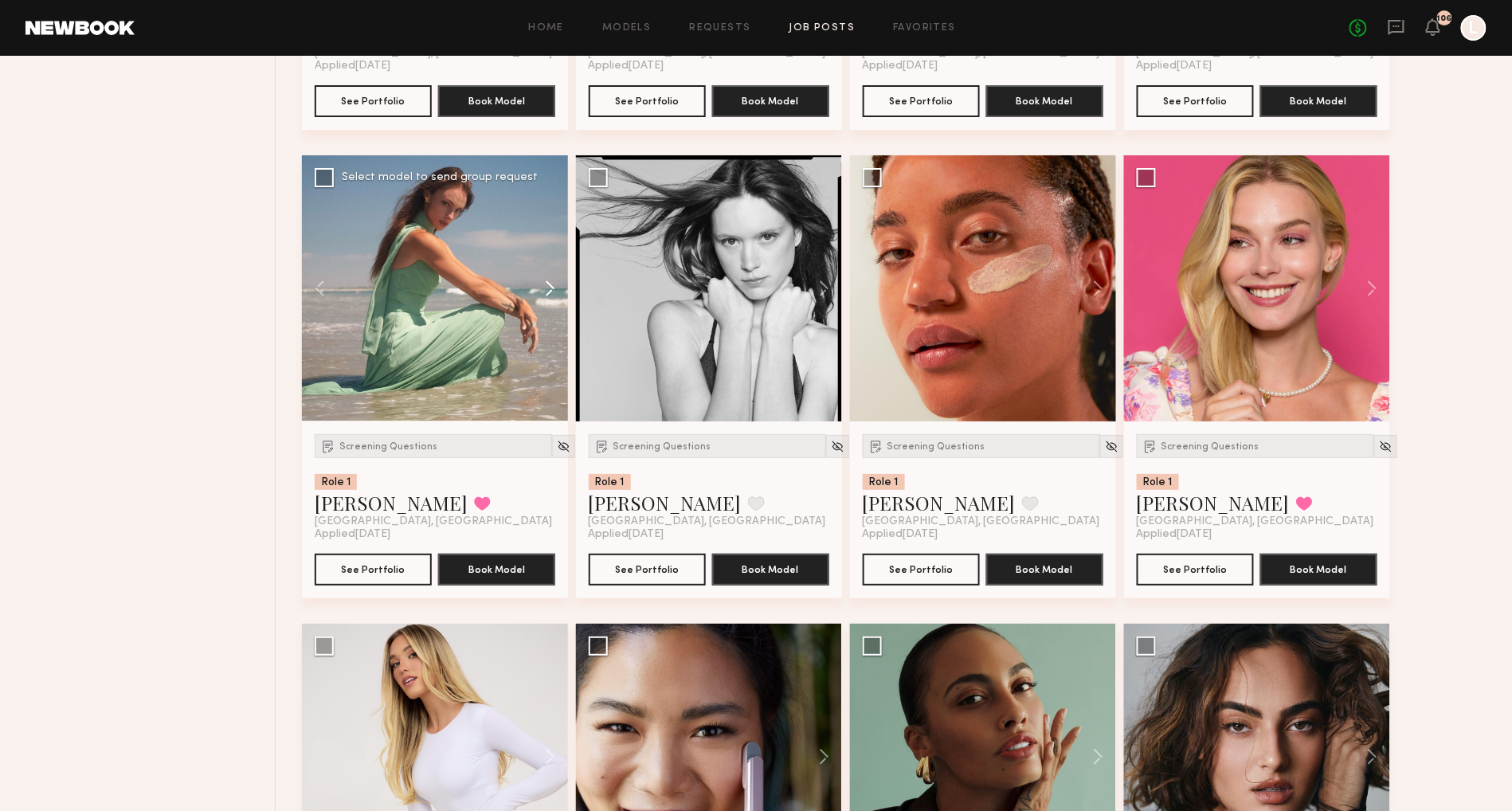
click at [550, 318] on button at bounding box center [542, 288] width 51 height 266
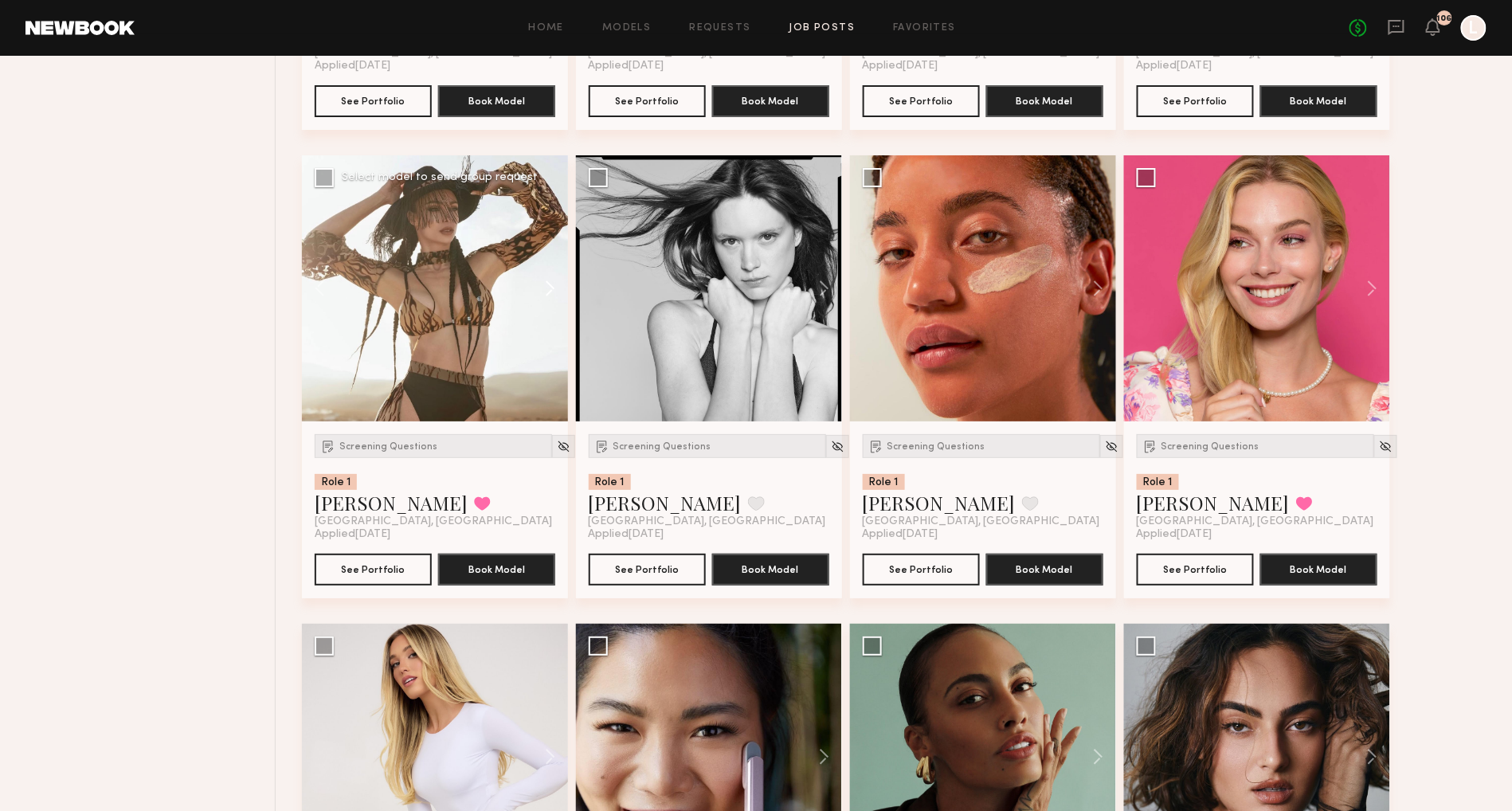
click at [550, 318] on button at bounding box center [542, 288] width 51 height 266
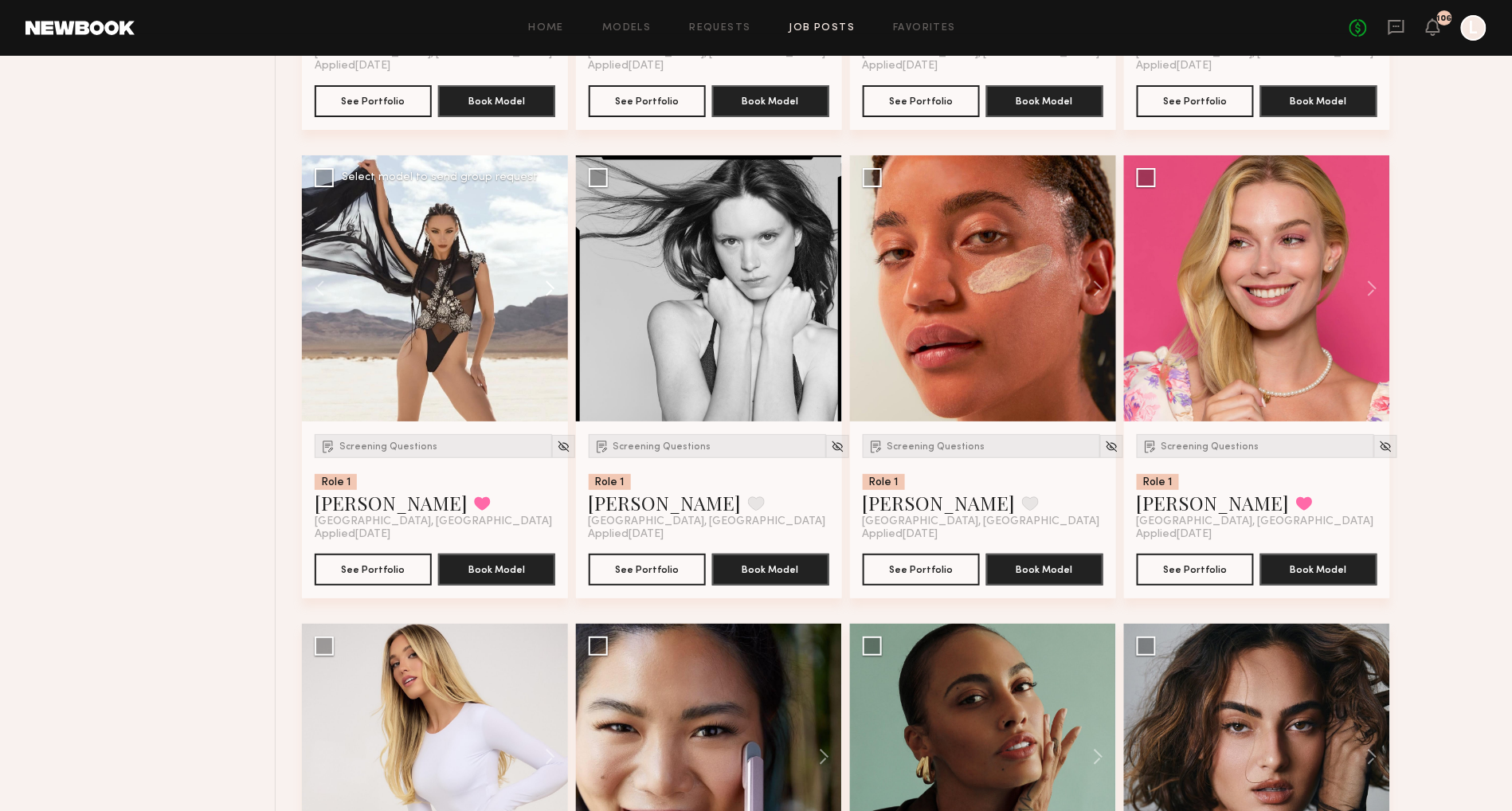
click at [550, 318] on button at bounding box center [542, 288] width 51 height 266
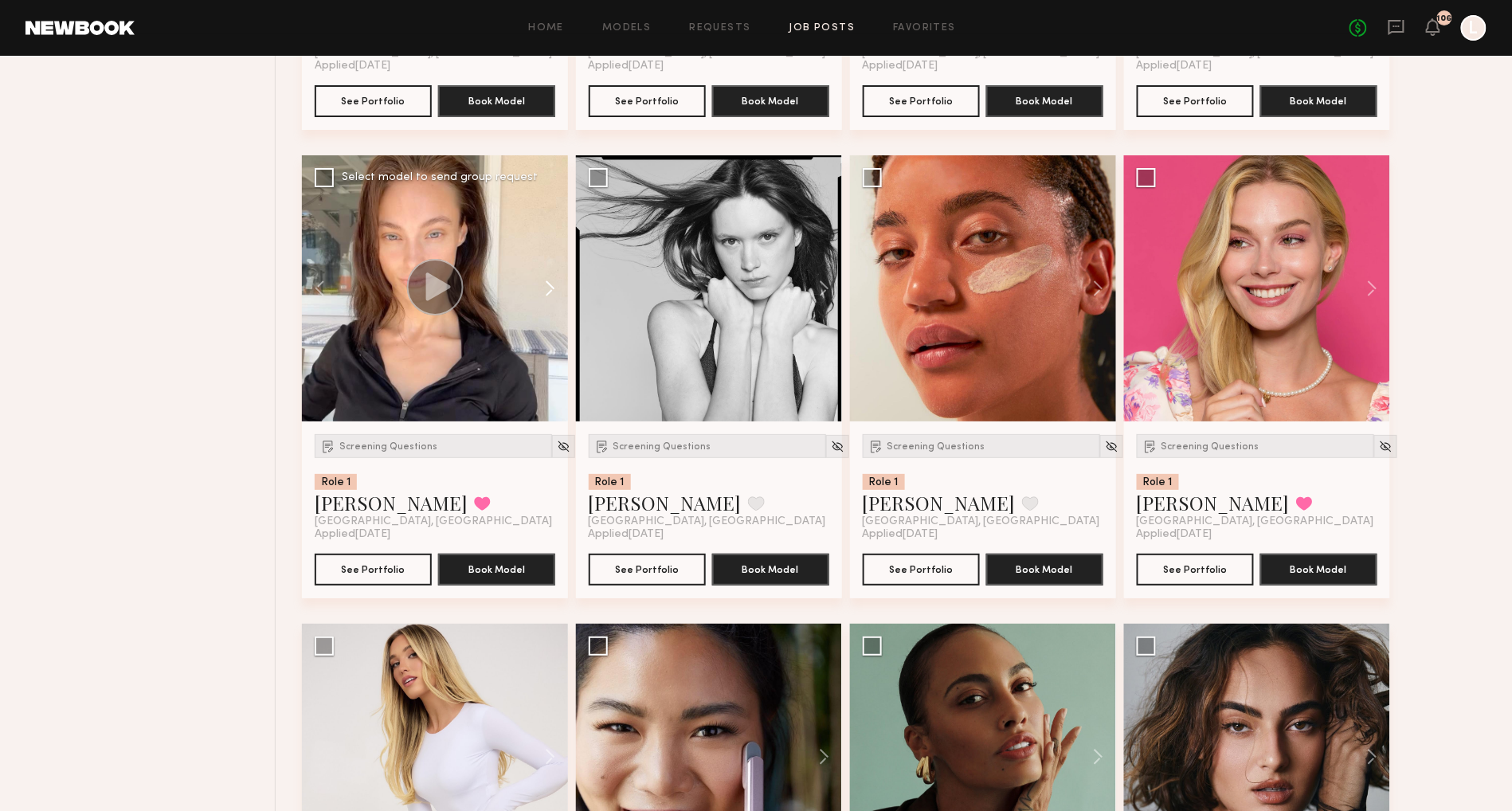
click at [550, 317] on button at bounding box center [542, 288] width 51 height 266
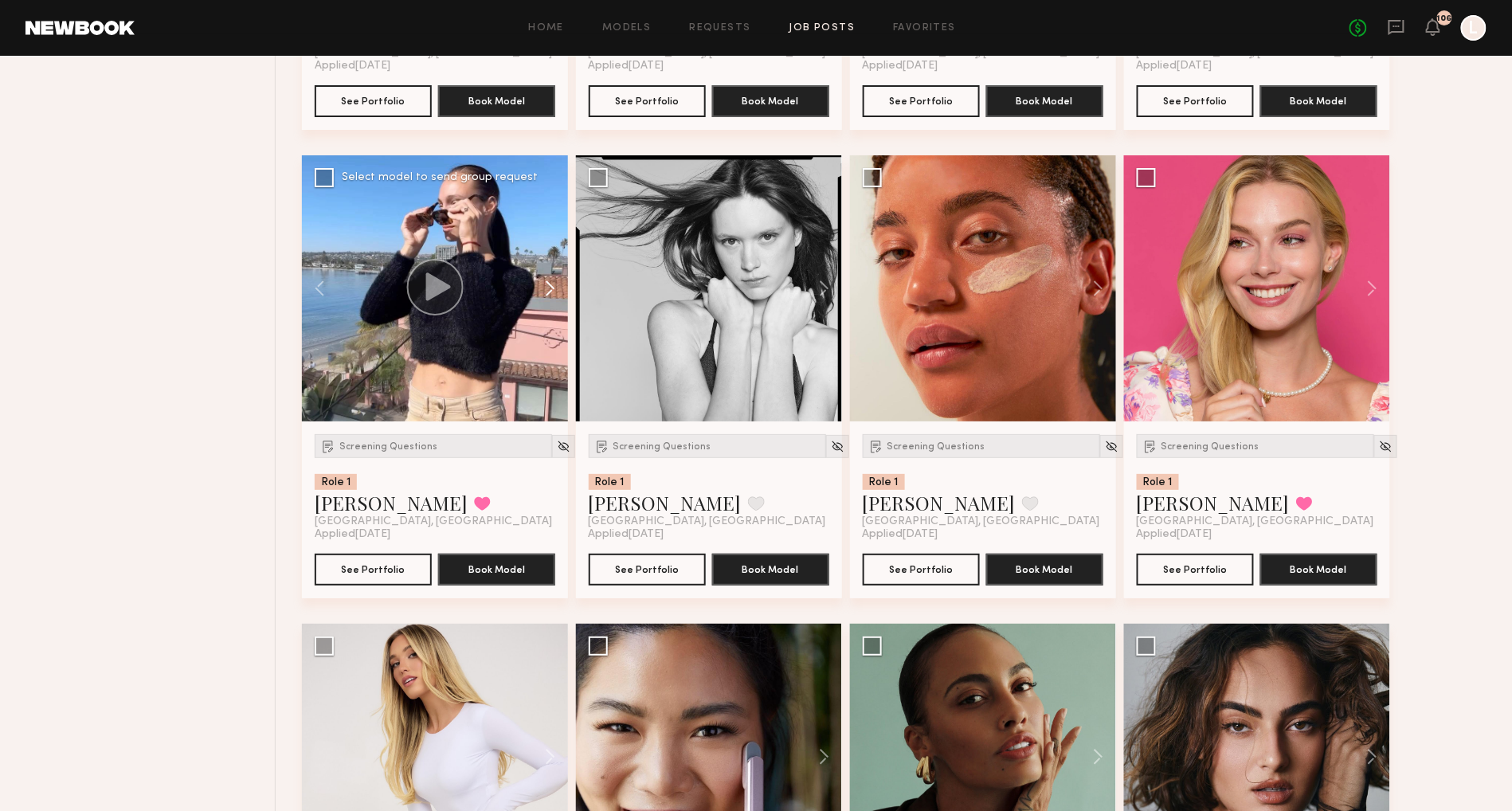
click at [550, 317] on button at bounding box center [542, 288] width 51 height 266
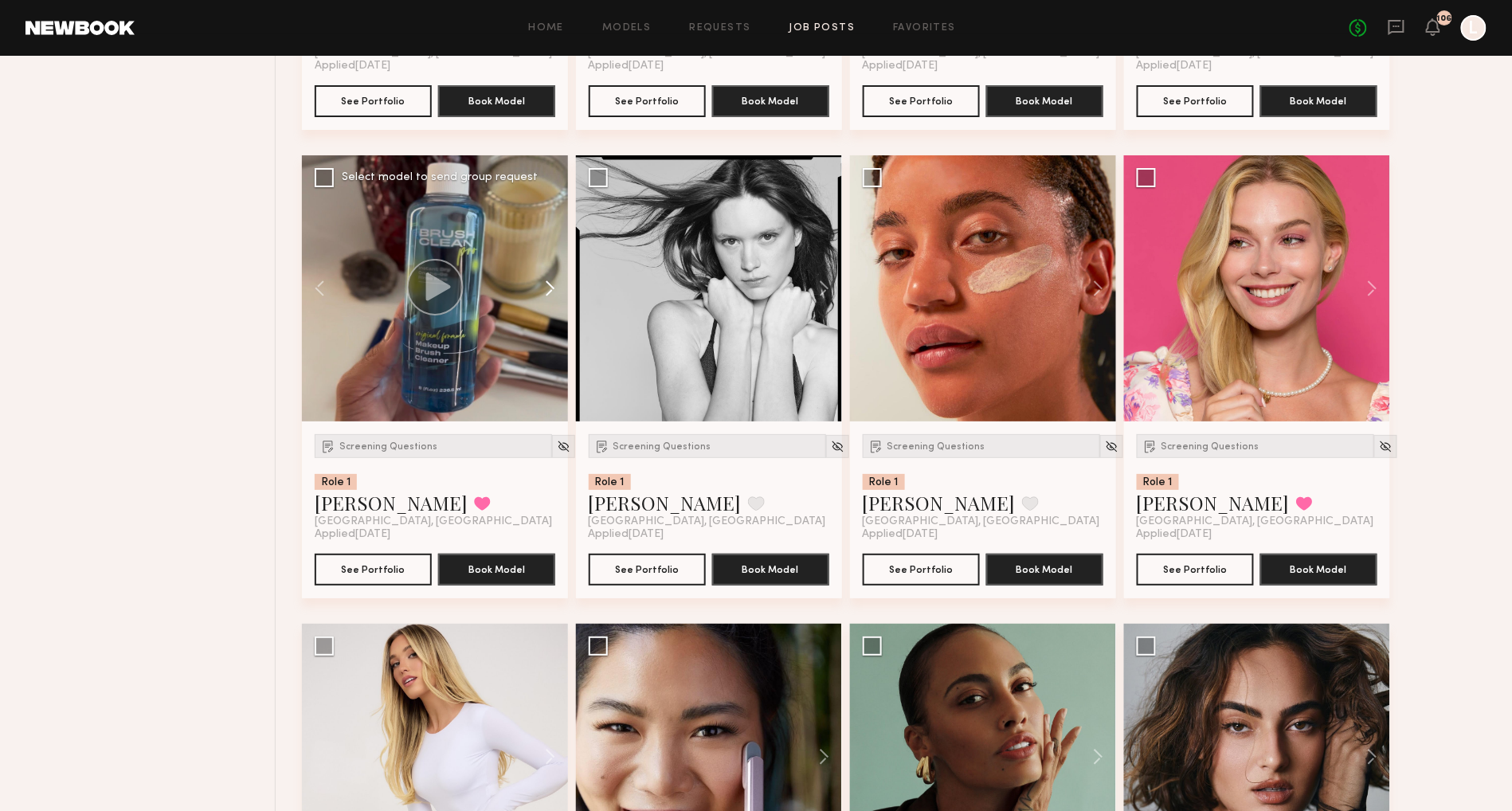
click at [550, 317] on button at bounding box center [542, 288] width 51 height 266
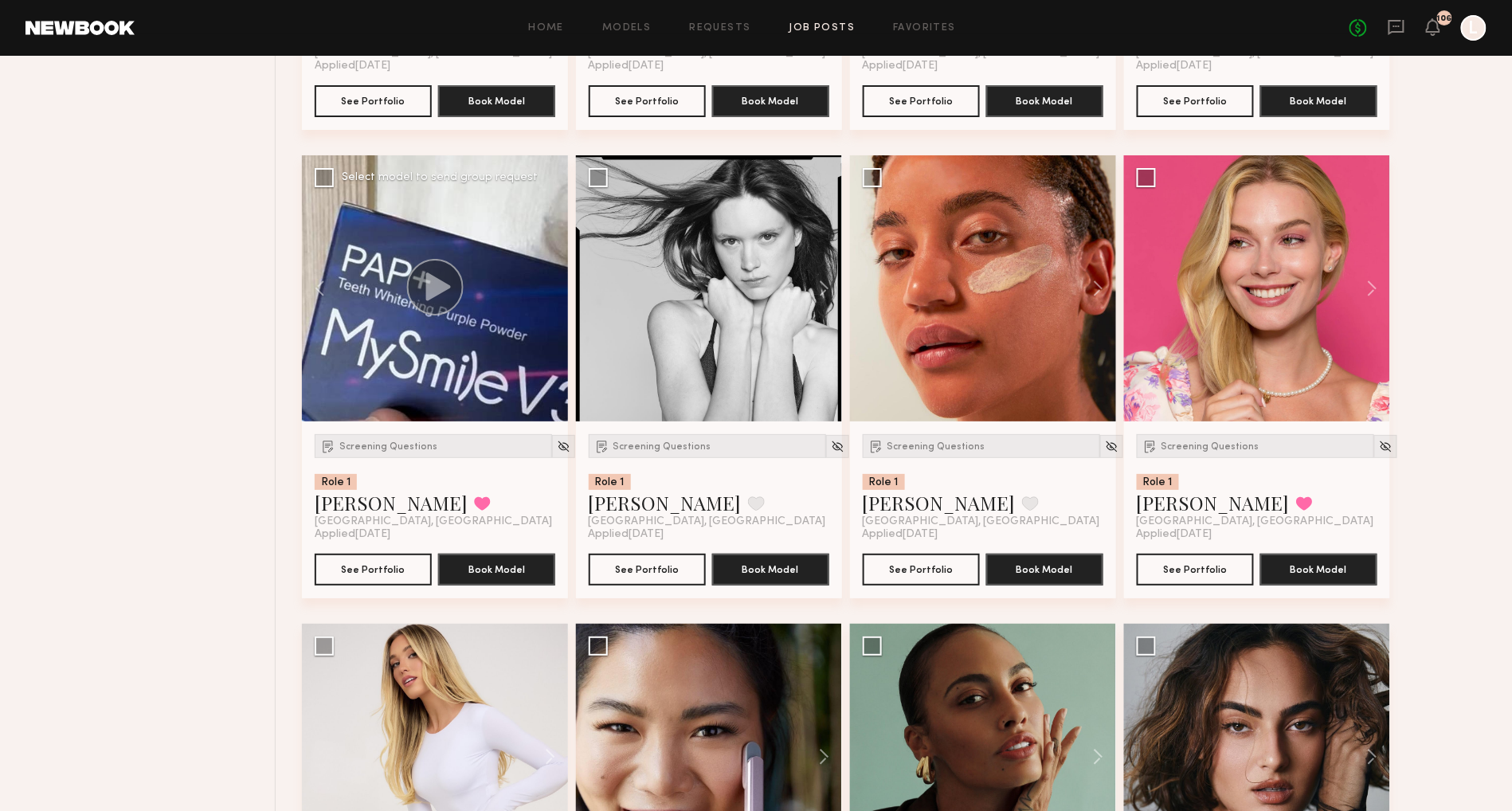
click at [550, 317] on div at bounding box center [435, 288] width 266 height 266
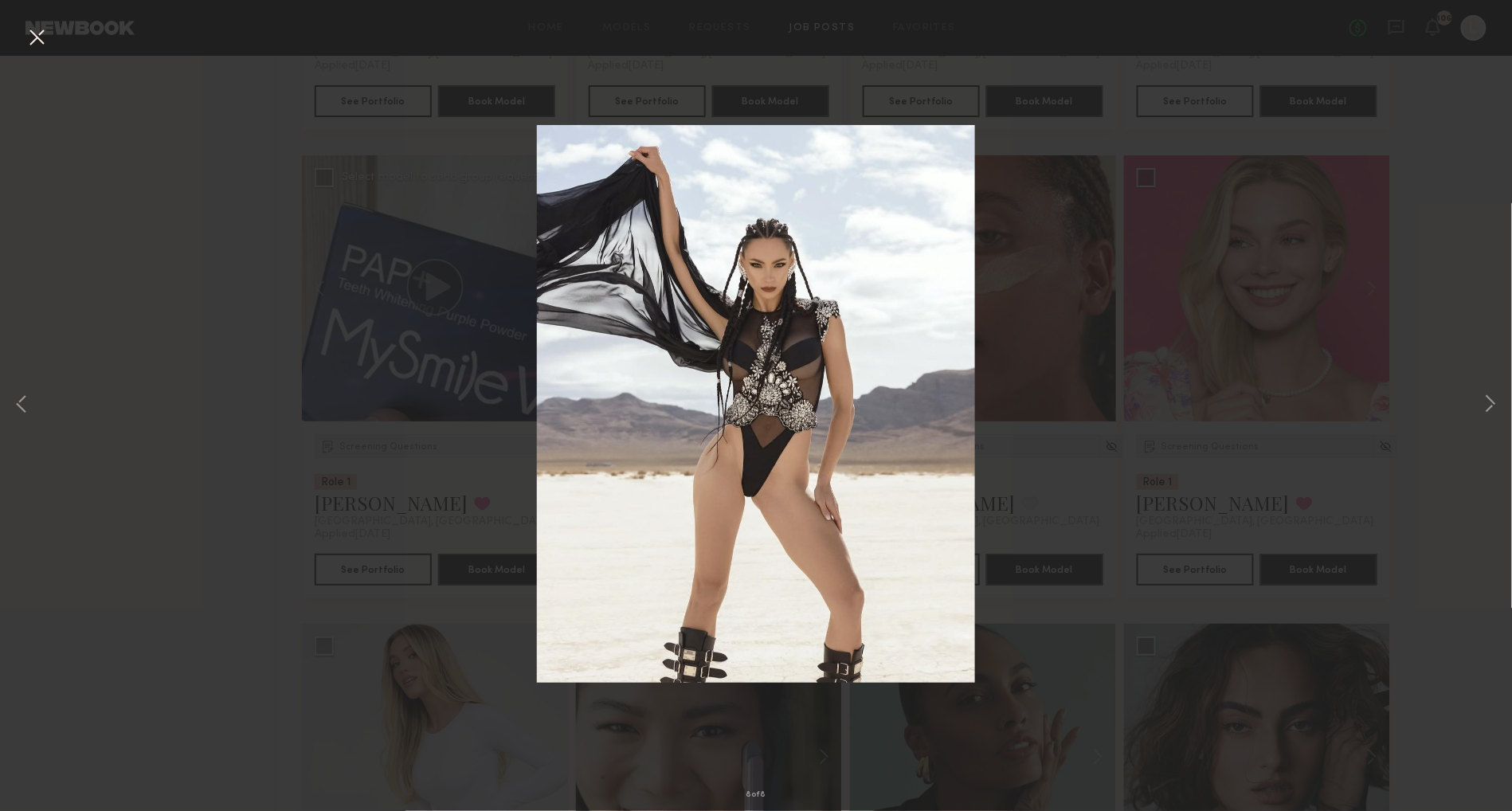
click at [393, 218] on div "8 of 8" at bounding box center [756, 406] width 1512 height 811
click at [35, 40] on button at bounding box center [37, 38] width 26 height 29
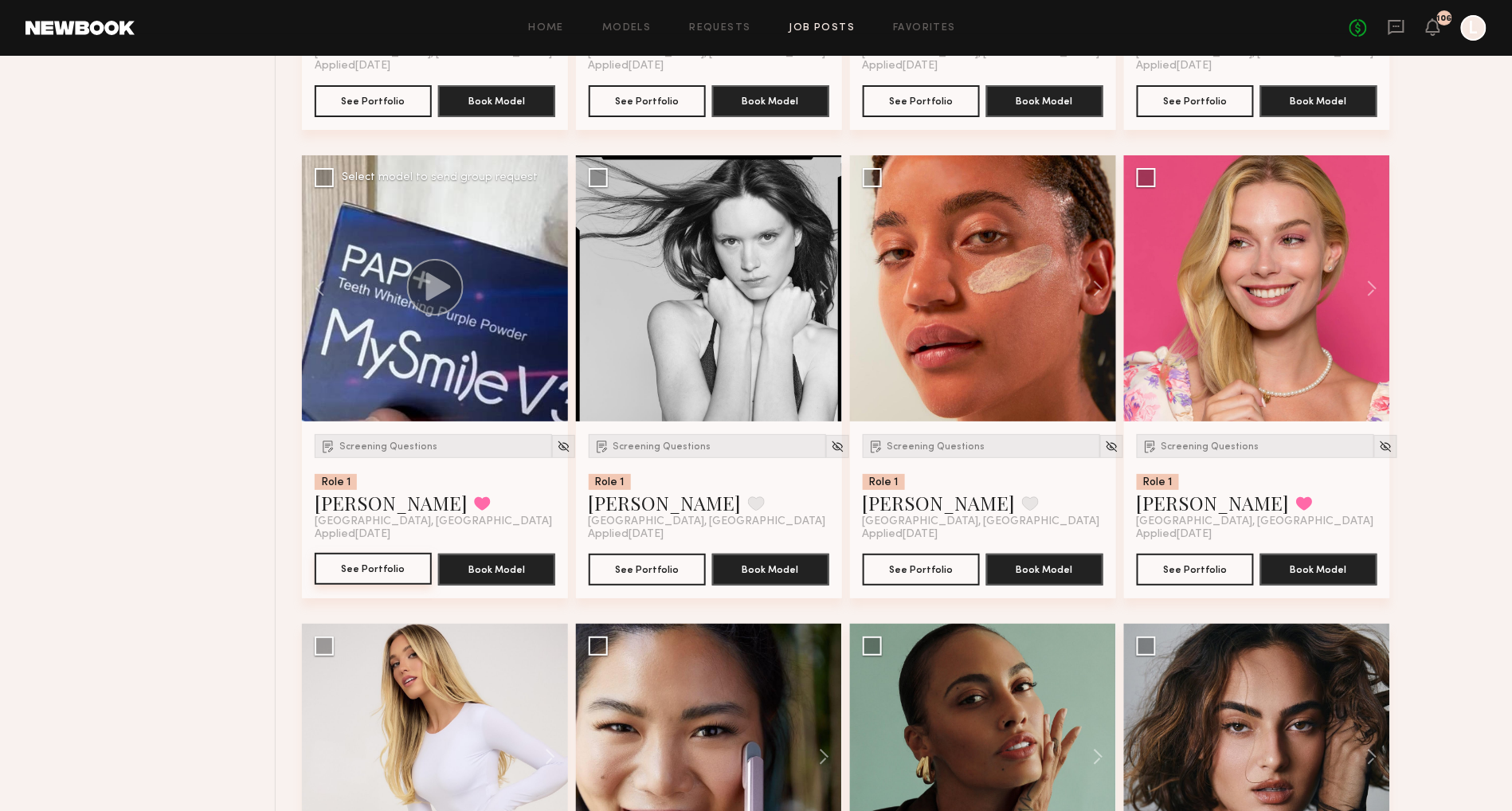
click at [360, 585] on button "See Portfolio" at bounding box center [373, 569] width 117 height 32
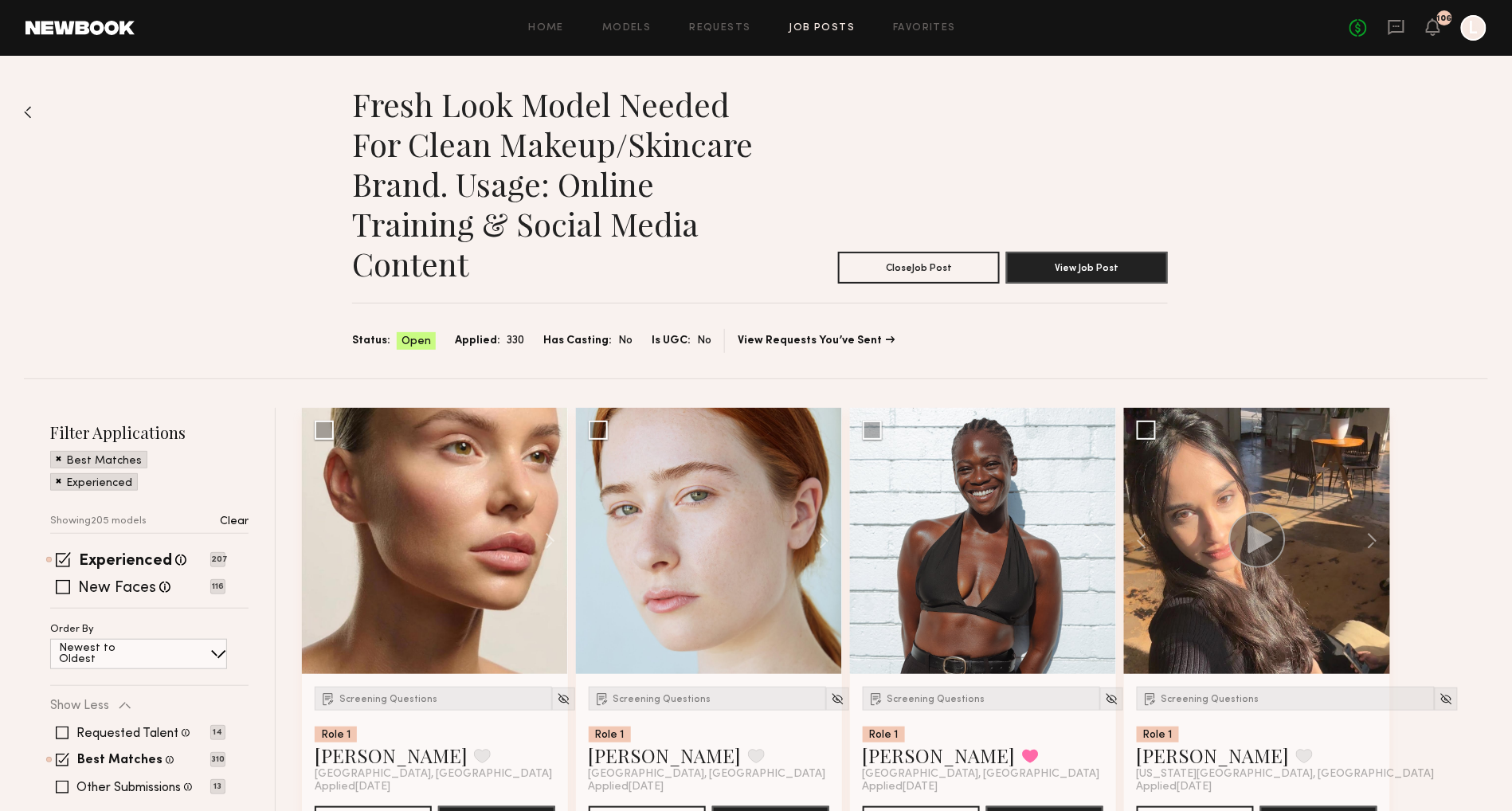
scroll to position [0, 0]
click at [62, 575] on div "Experienced Talent we've deemed to have ample paid, professional modeling exper…" at bounding box center [149, 581] width 198 height 55
click at [61, 587] on span at bounding box center [63, 586] width 14 height 14
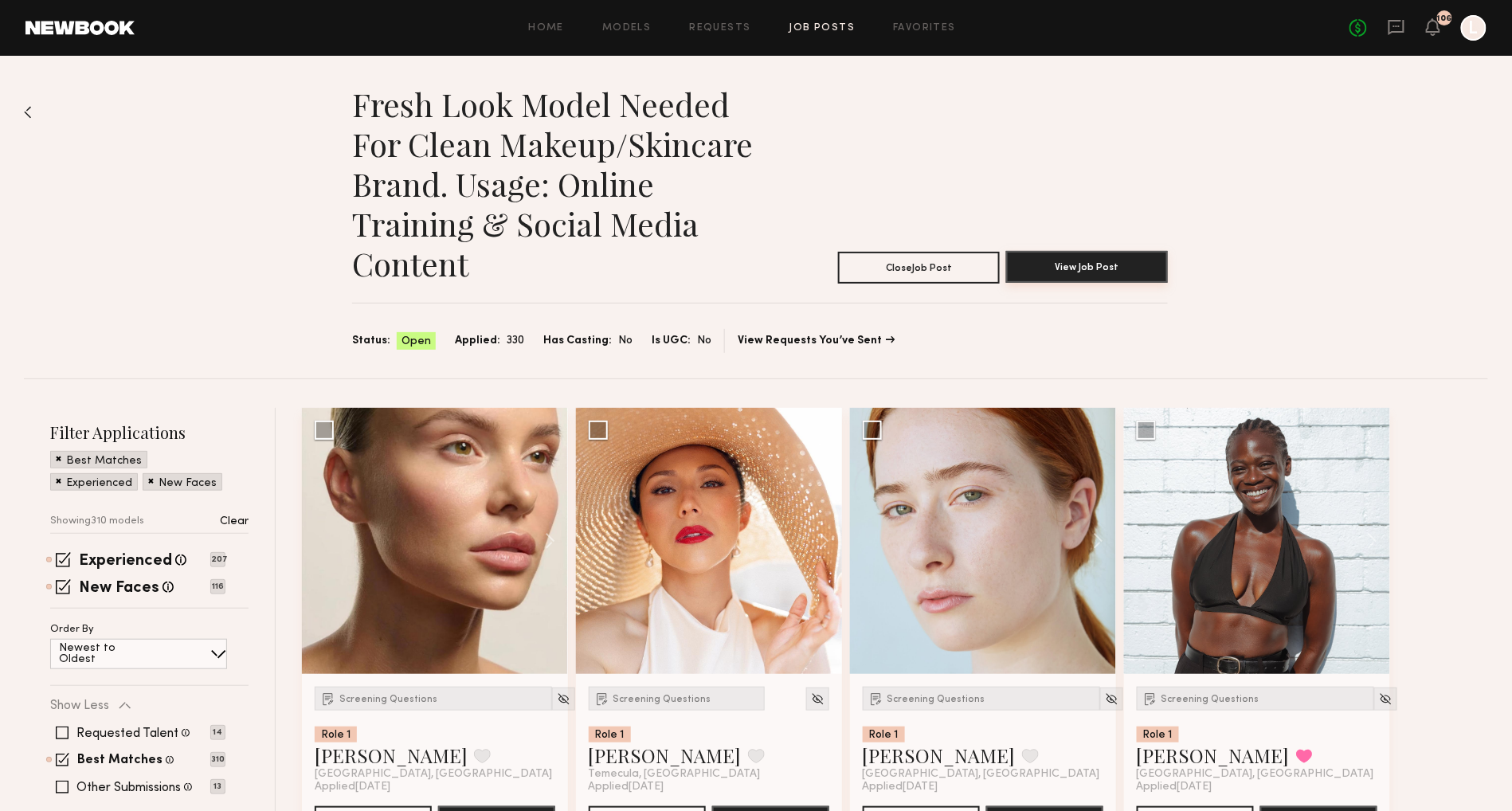
click at [1089, 259] on button "View Job Post" at bounding box center [1087, 266] width 161 height 32
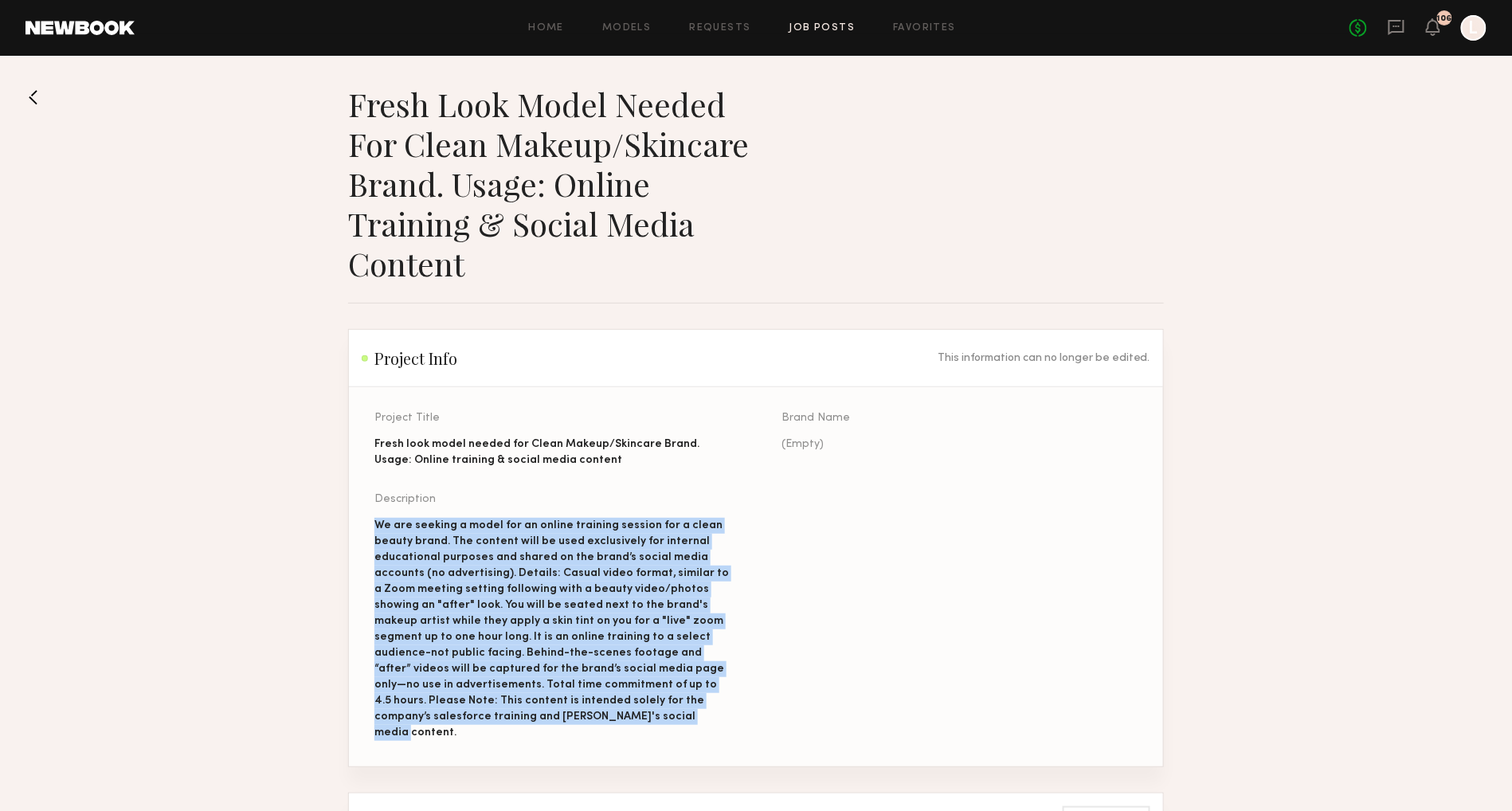
drag, startPoint x: 593, startPoint y: 717, endPoint x: 367, endPoint y: 523, distance: 297.8
click at [367, 523] on section "Project Title Fresh look model needed for Clean Makeup/Skincare Brand. Usage: O…" at bounding box center [755, 576] width 814 height 379
copy div "We are seeking a model for an online training session for a clean beauty brand.…"
click at [37, 91] on button at bounding box center [38, 97] width 26 height 26
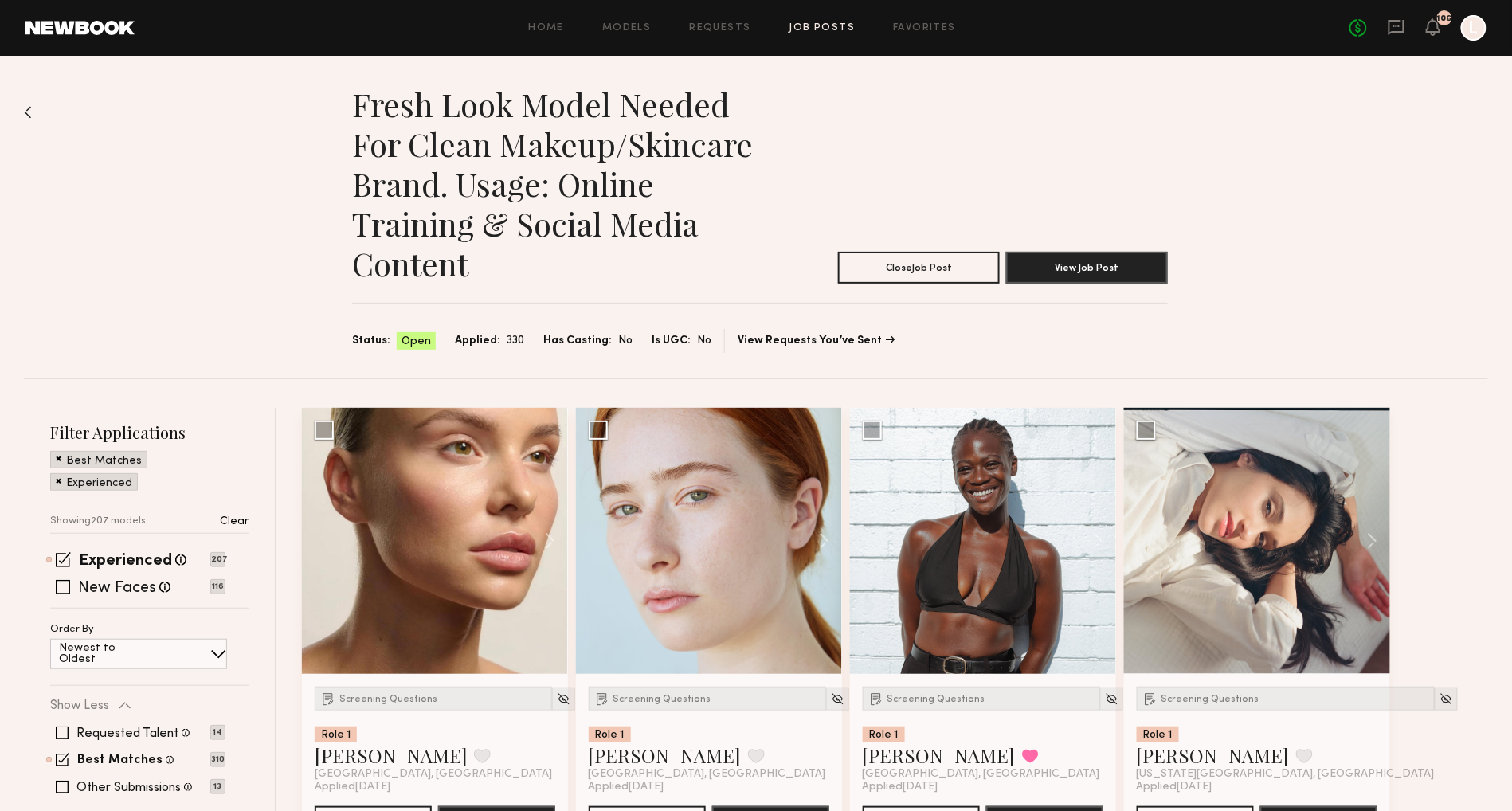
click at [801, 26] on link "Job Posts" at bounding box center [822, 29] width 66 height 11
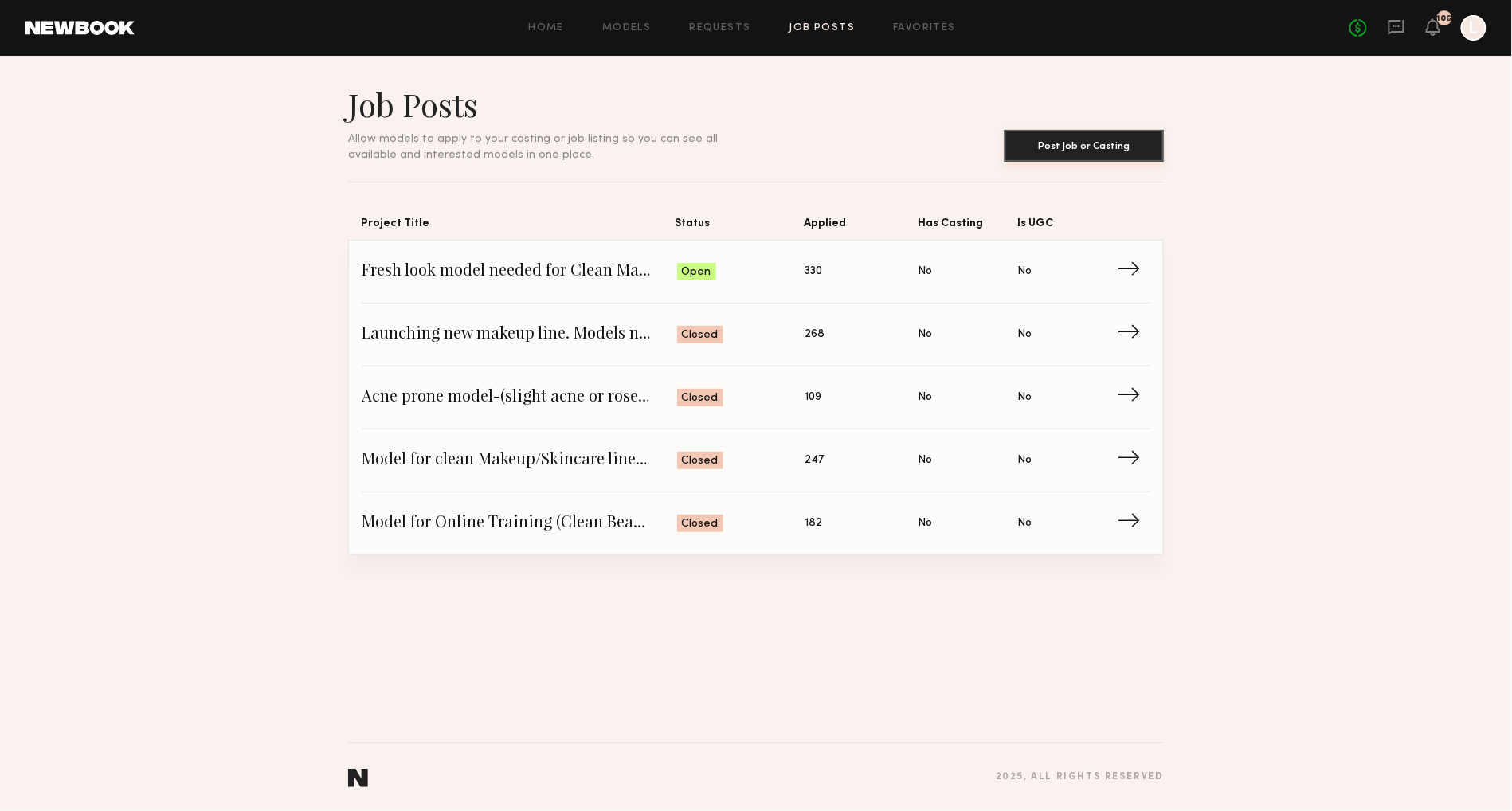
click at [1073, 135] on button "Post Job or Casting" at bounding box center [1084, 146] width 160 height 32
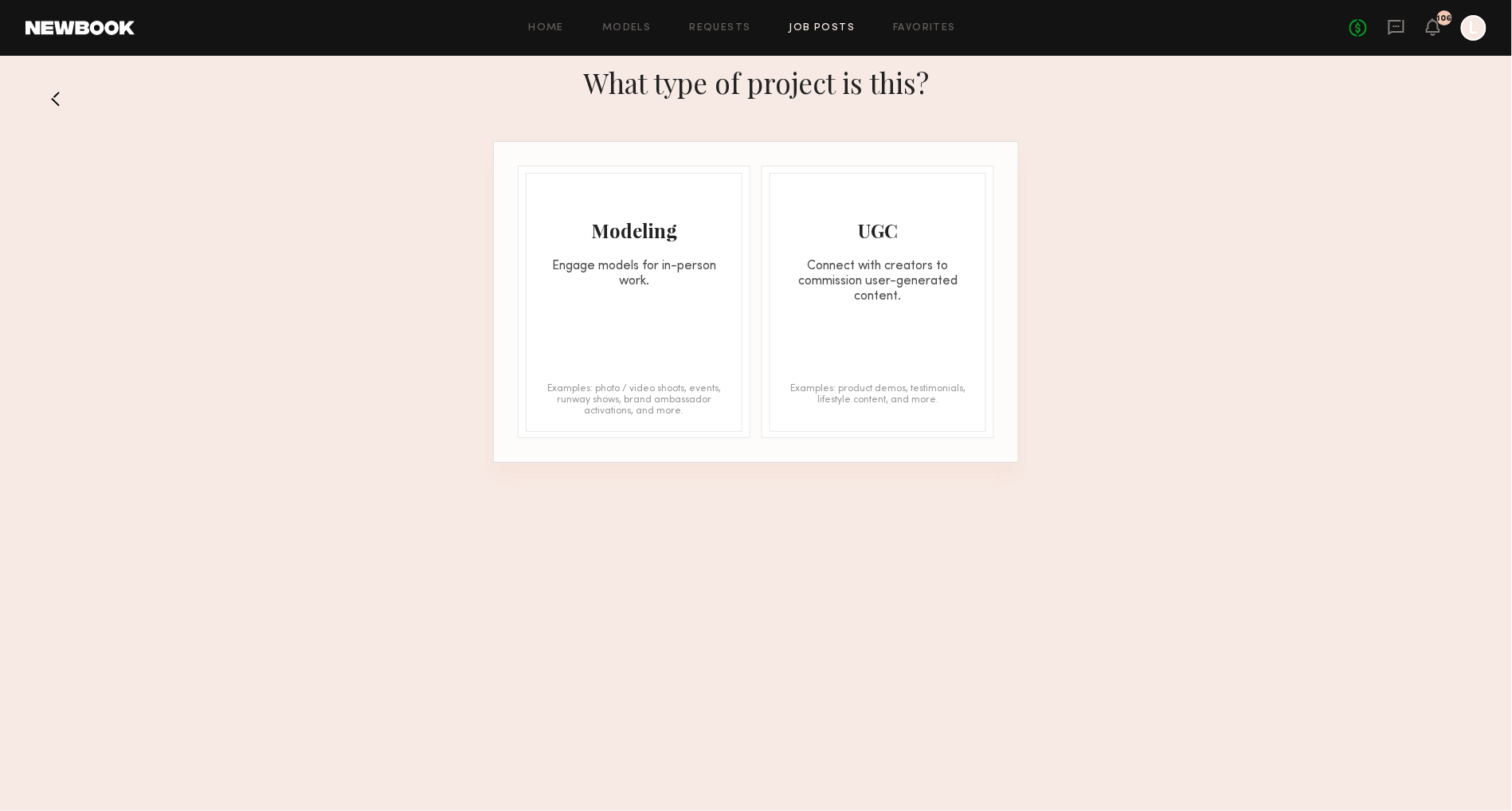
click at [638, 295] on div "Modeling Engage models for in-person work. Examples: photo / video shoots, even…" at bounding box center [634, 302] width 217 height 258
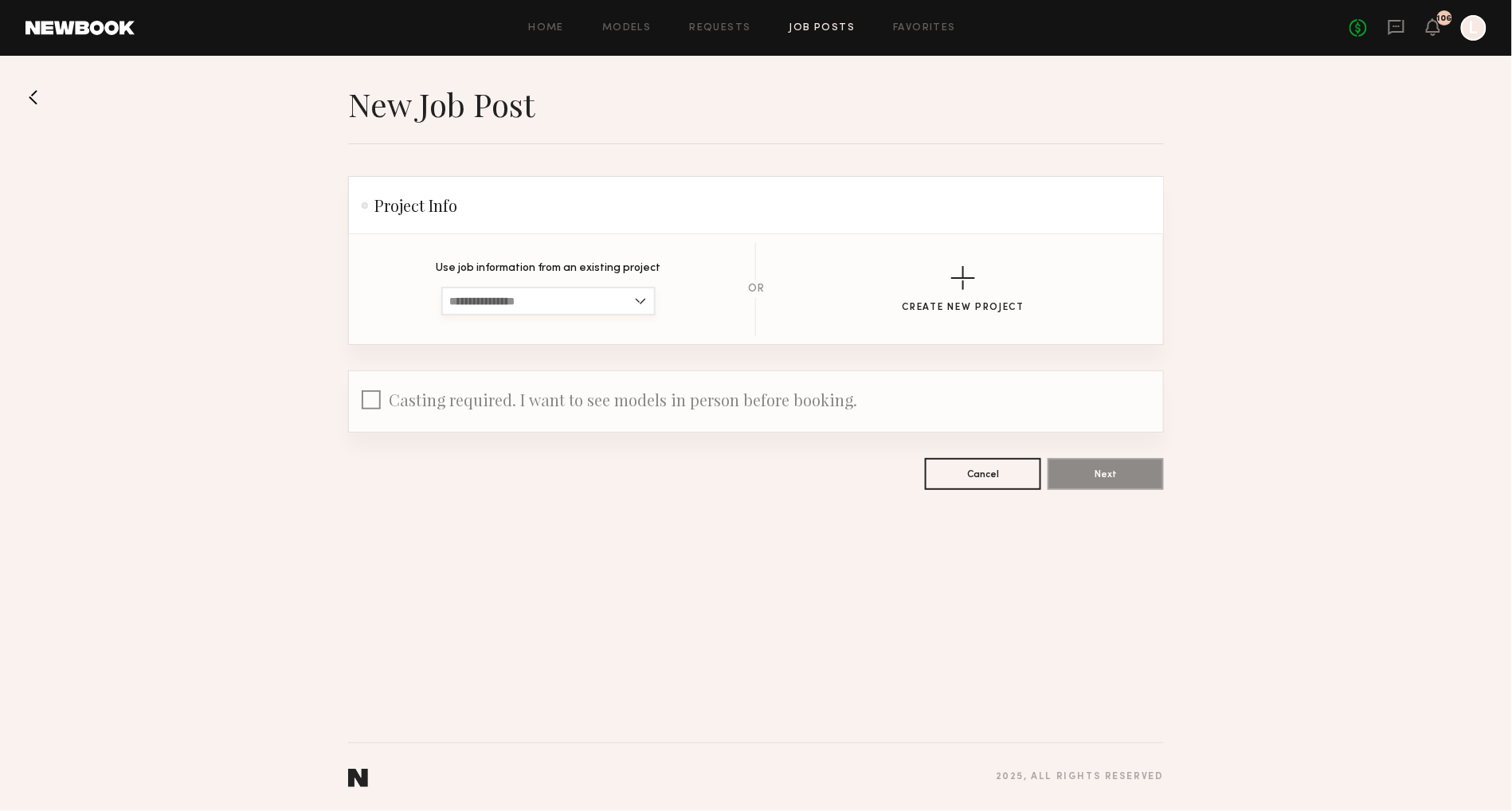
click at [641, 303] on input at bounding box center [548, 301] width 214 height 29
click at [964, 273] on div "button" at bounding box center [963, 277] width 24 height 24
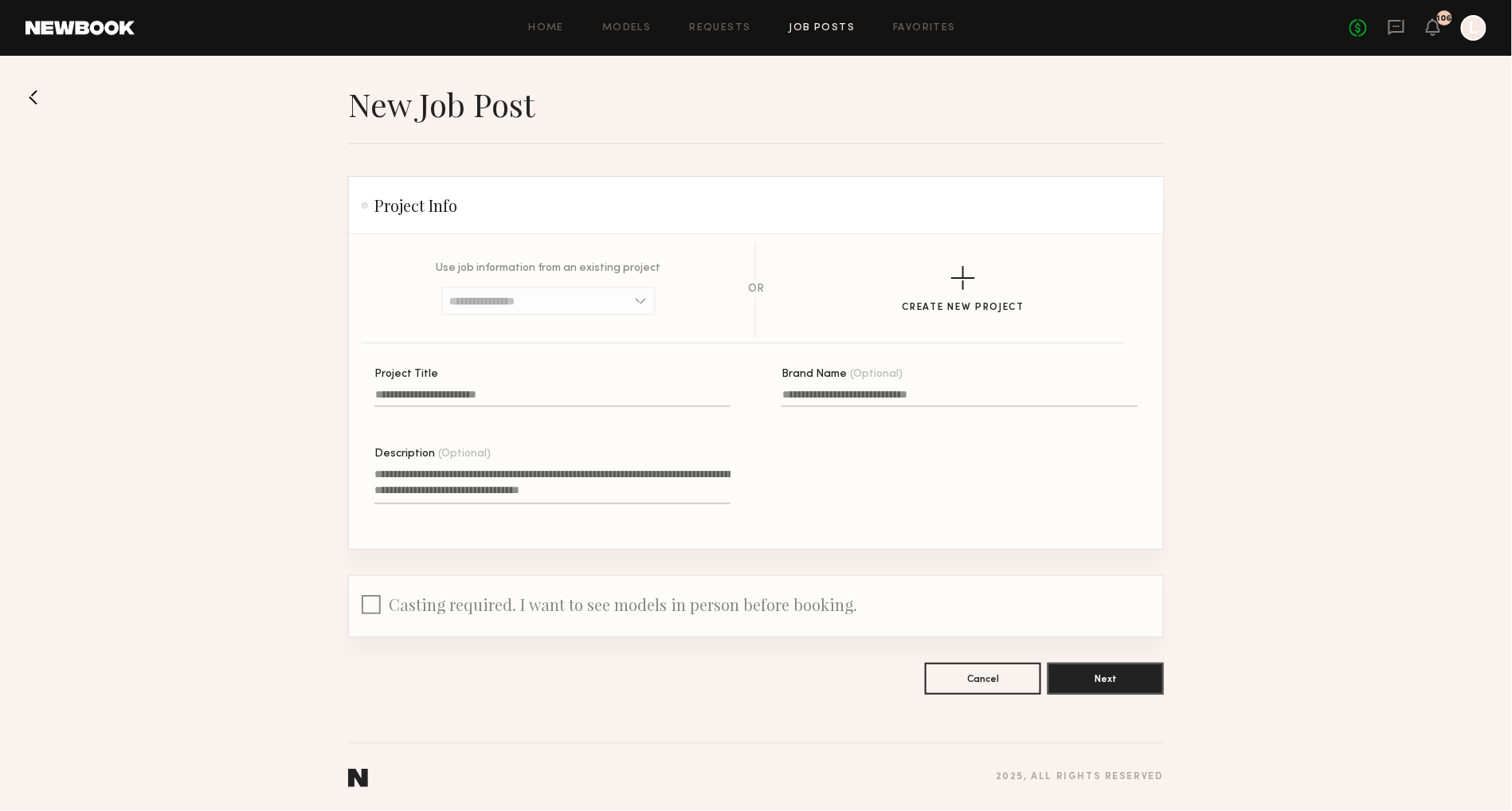
click at [517, 397] on input "Project Title" at bounding box center [552, 397] width 356 height 19
click at [639, 299] on input at bounding box center [548, 301] width 214 height 29
click at [698, 383] on label "**********" at bounding box center [552, 396] width 356 height 54
click at [698, 389] on input "**********" at bounding box center [552, 397] width 356 height 19
click at [399, 396] on input "**********" at bounding box center [552, 397] width 356 height 19
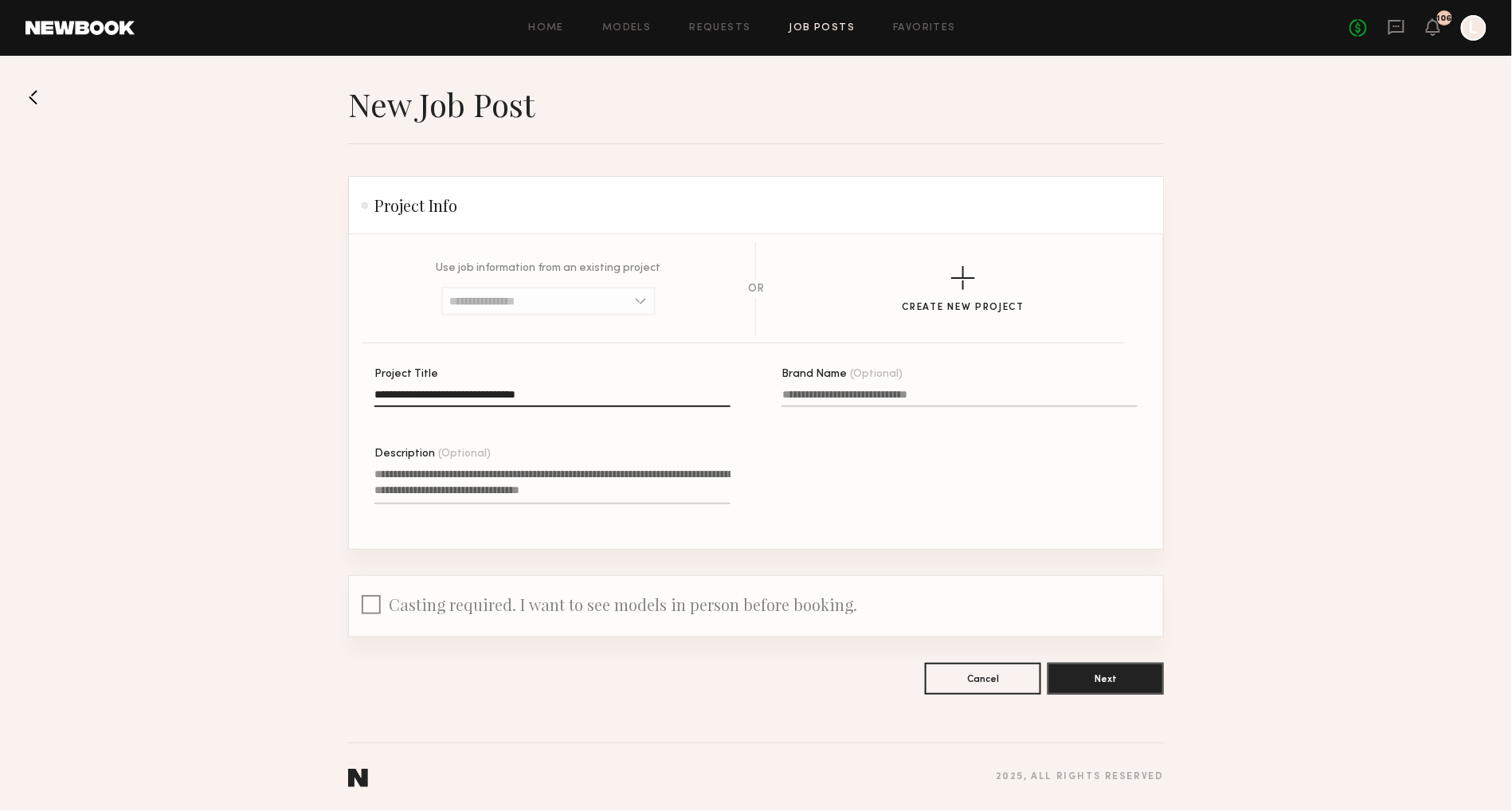
click at [558, 398] on input "**********" at bounding box center [552, 397] width 356 height 19
click at [639, 295] on input at bounding box center [548, 301] width 214 height 29
click at [712, 398] on input "**********" at bounding box center [552, 397] width 356 height 19
click at [610, 390] on input "**********" at bounding box center [552, 397] width 356 height 19
click at [618, 395] on input "**********" at bounding box center [552, 397] width 356 height 19
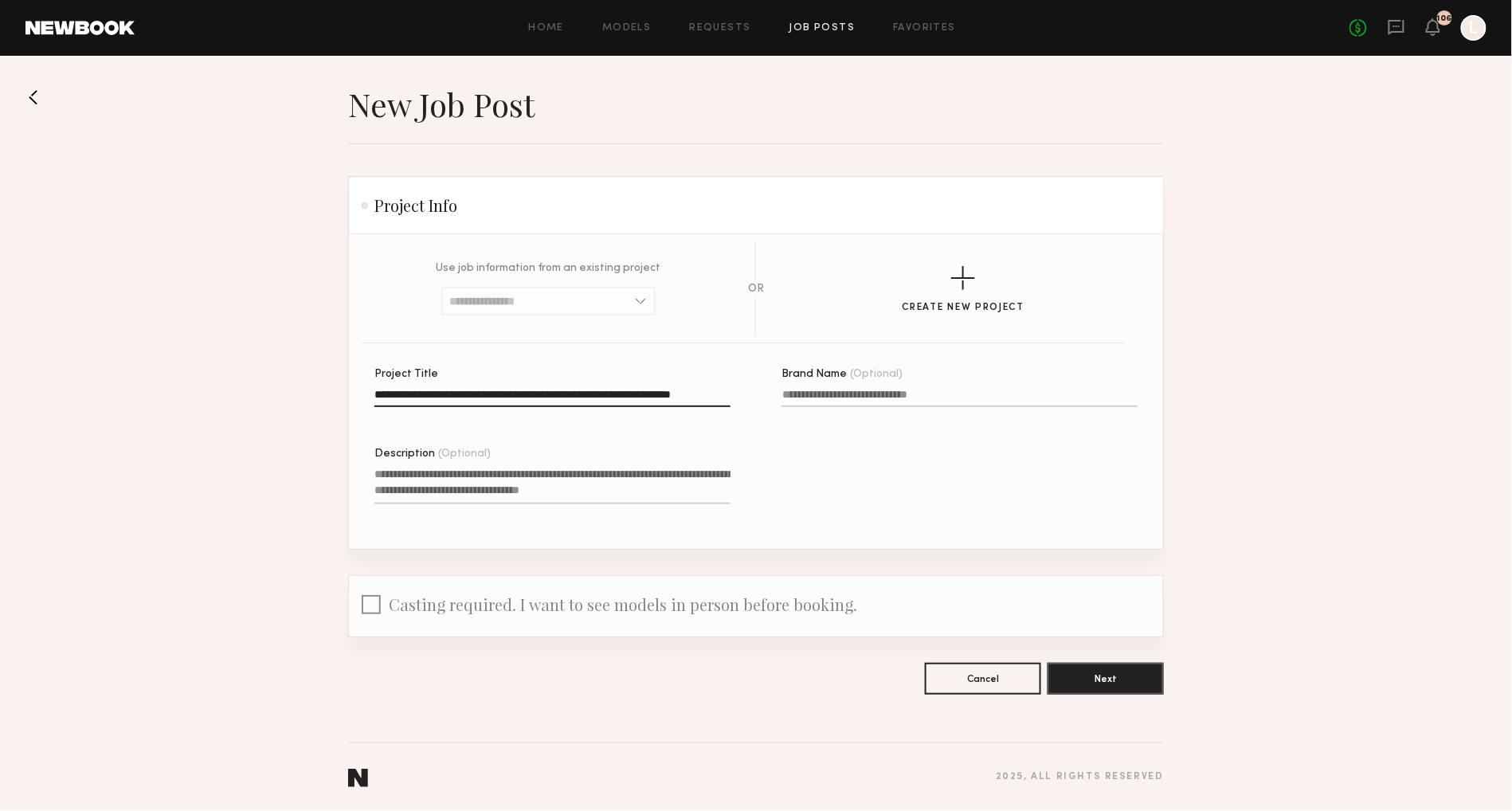
click at [717, 393] on input "**********" at bounding box center [552, 397] width 356 height 19
type input "**********"
click at [851, 393] on input "Brand Name (Optional)" at bounding box center [959, 397] width 356 height 19
type input "**********"
paste textarea "**********"
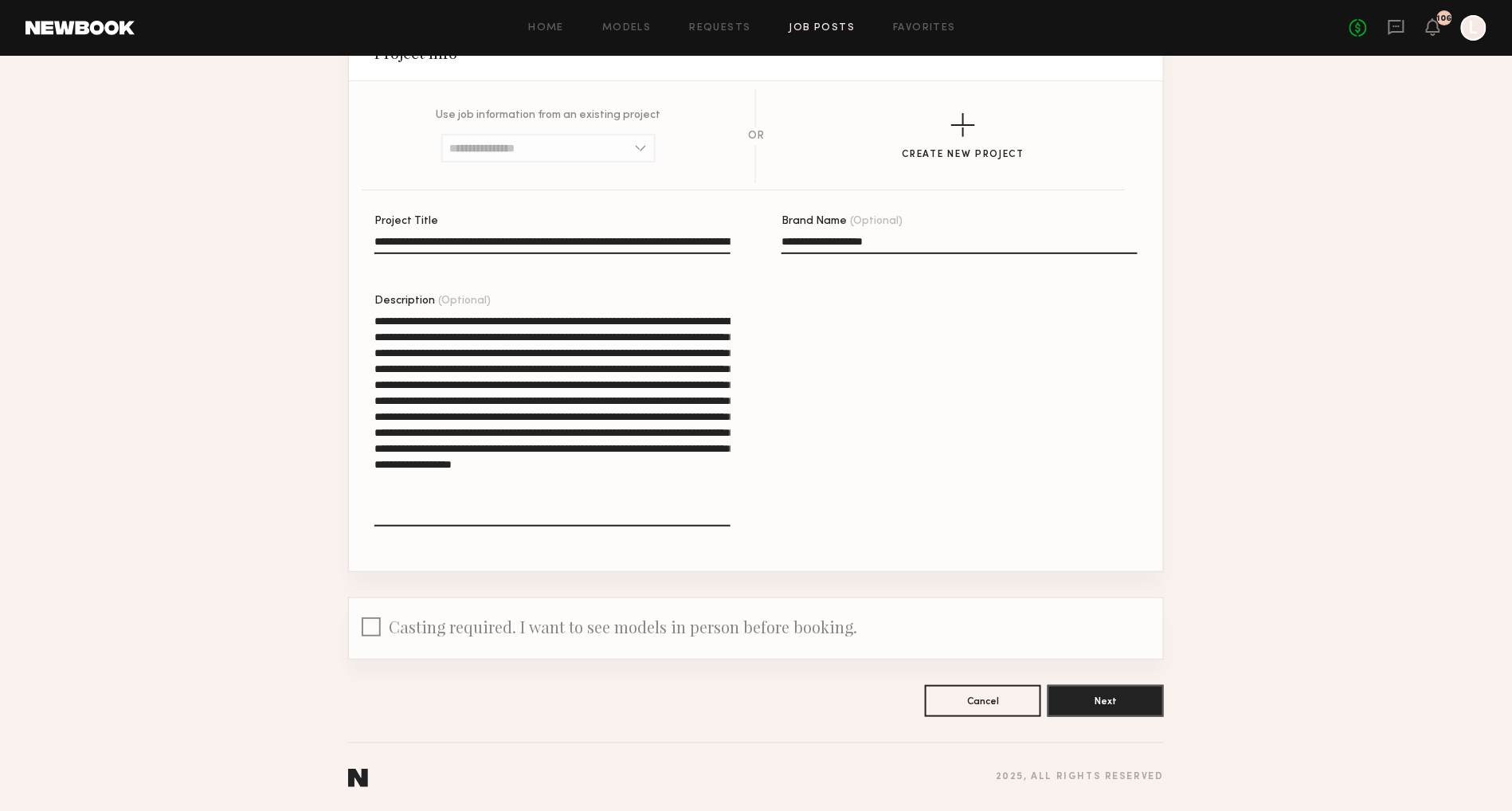
scroll to position [154, 0]
type textarea "**********"
drag, startPoint x: 899, startPoint y: 241, endPoint x: 768, endPoint y: 235, distance: 131.1
click at [768, 235] on div "**********" at bounding box center [781, 393] width 814 height 356
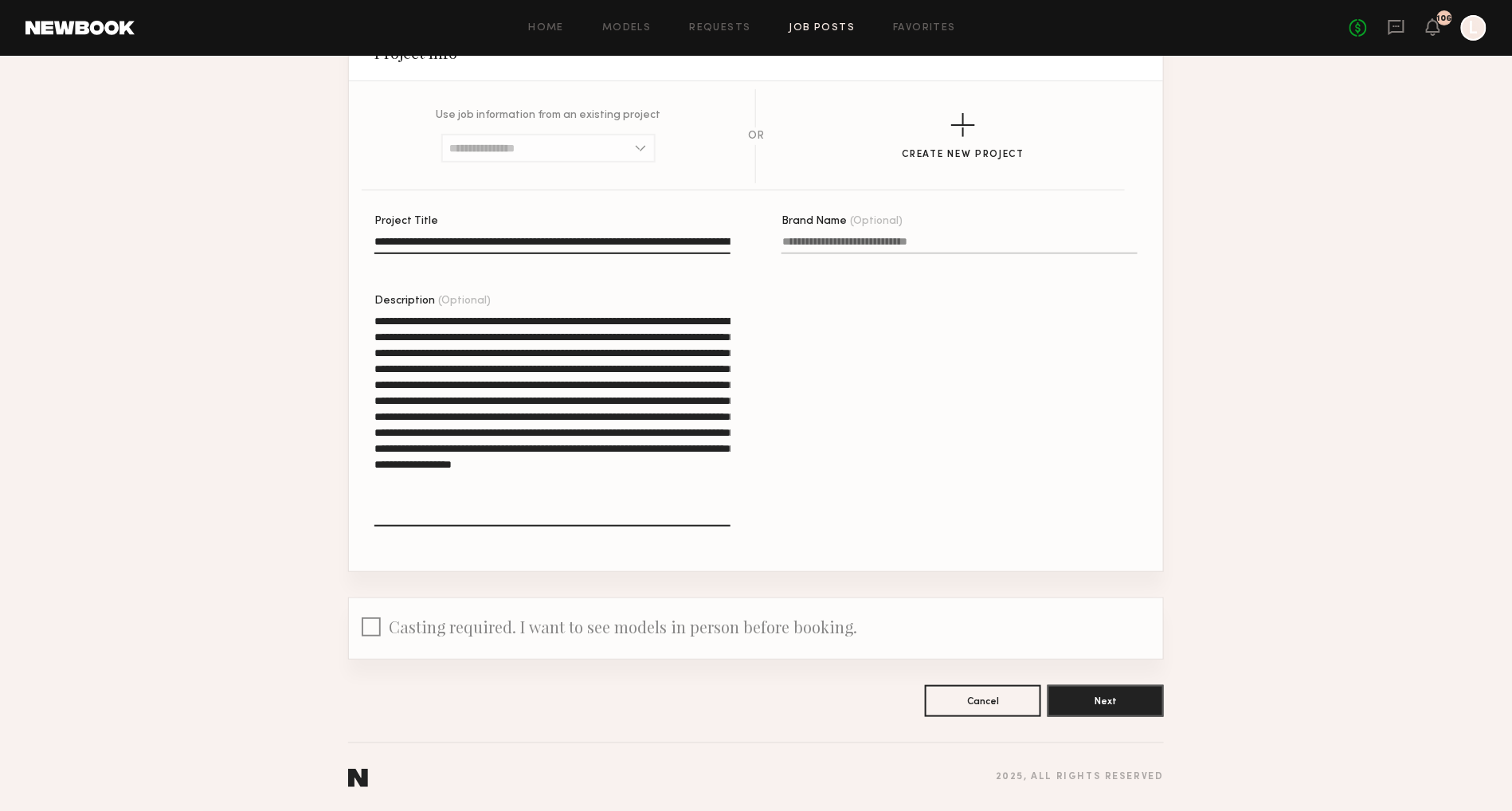
click at [632, 481] on textarea "**********" at bounding box center [552, 419] width 356 height 213
type textarea "**********"
click at [1099, 700] on button "Next" at bounding box center [1105, 700] width 116 height 32
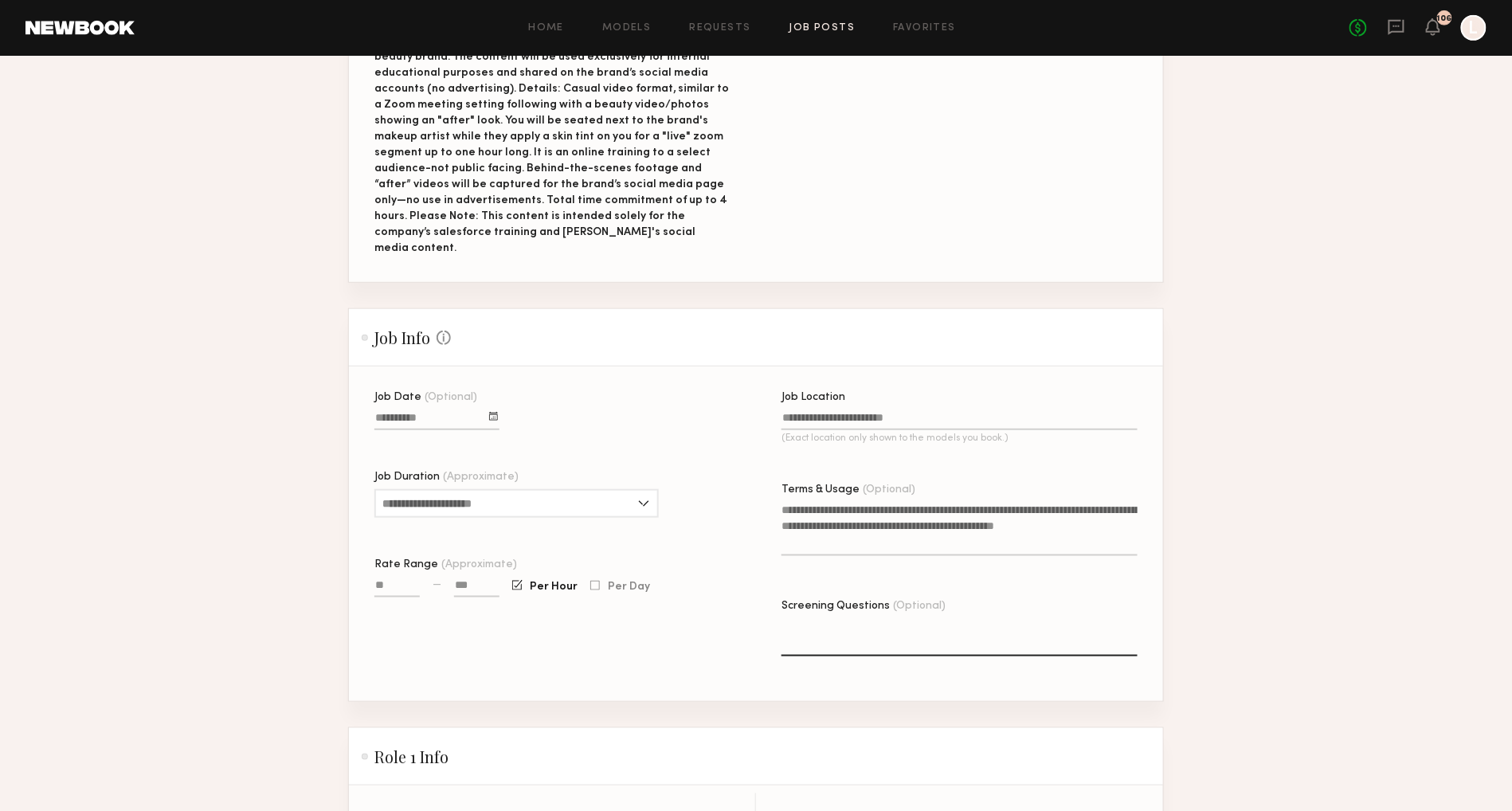
scroll to position [340, 0]
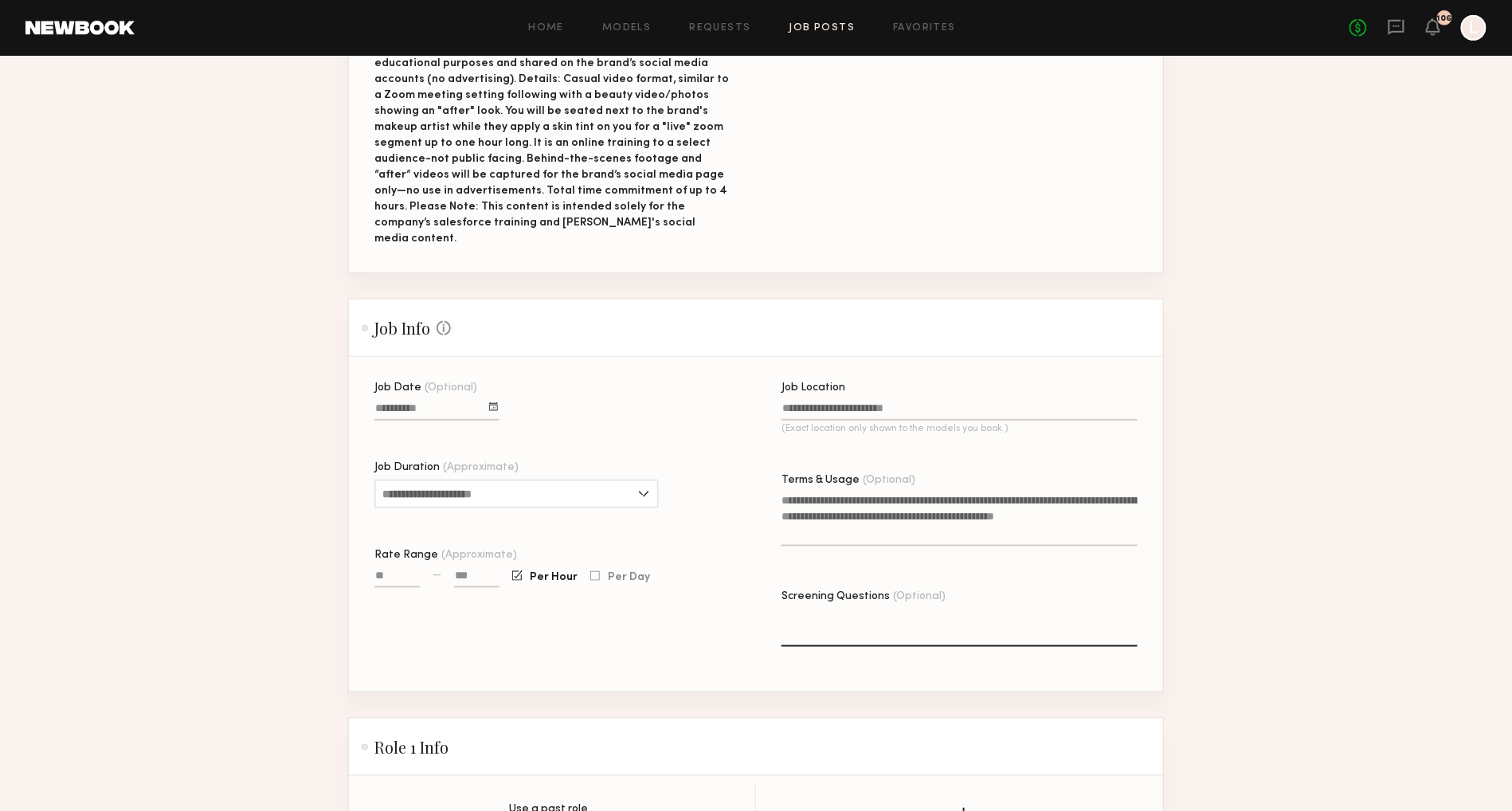
click at [491, 402] on div at bounding box center [494, 406] width 9 height 9
click at [446, 520] on button "21" at bounding box center [446, 528] width 26 height 16
click at [641, 482] on input "Job Duration (Approximate)" at bounding box center [516, 494] width 284 height 29
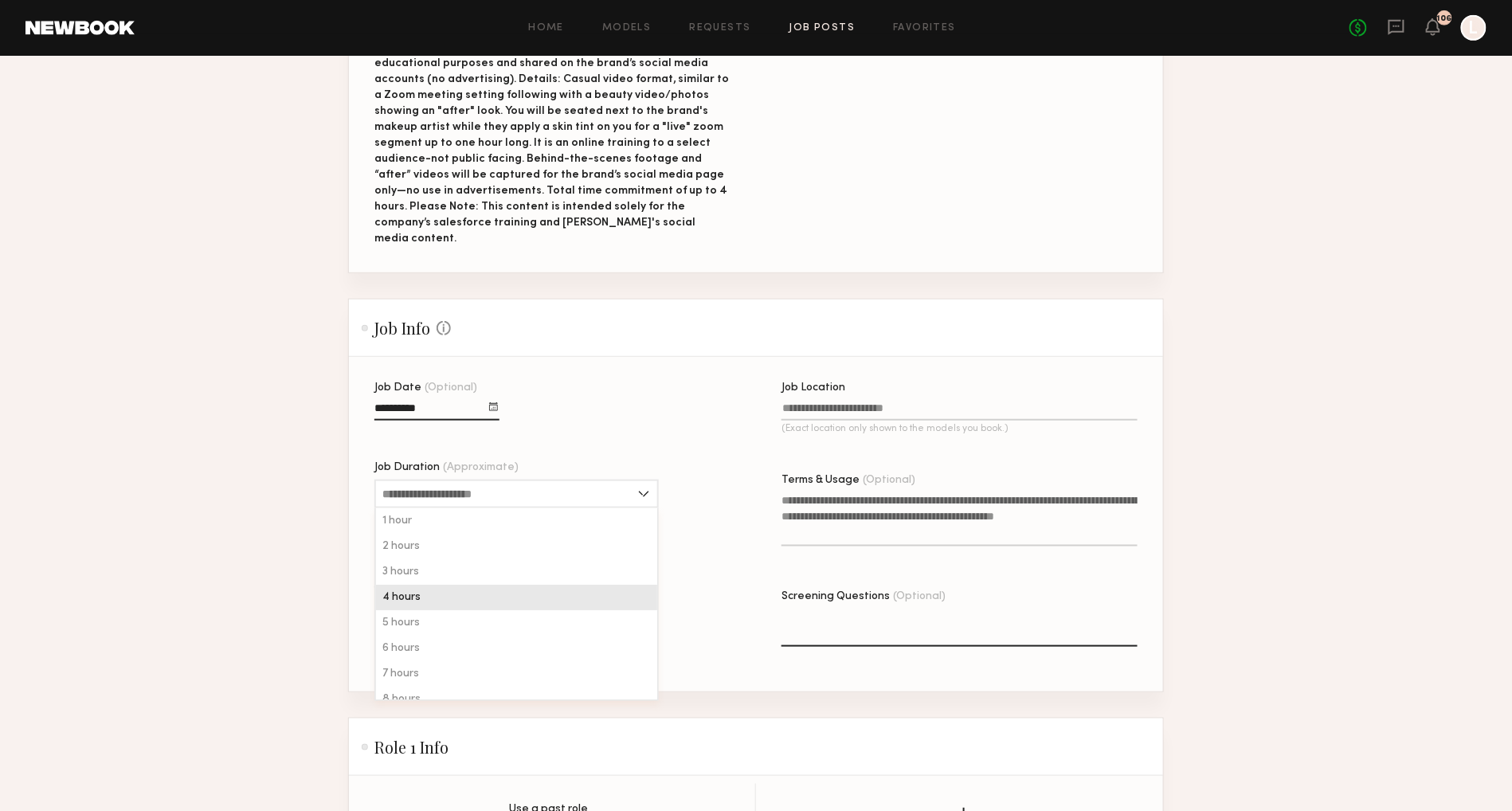
click at [488, 593] on div "4 hours" at bounding box center [516, 597] width 281 height 26
type input "*******"
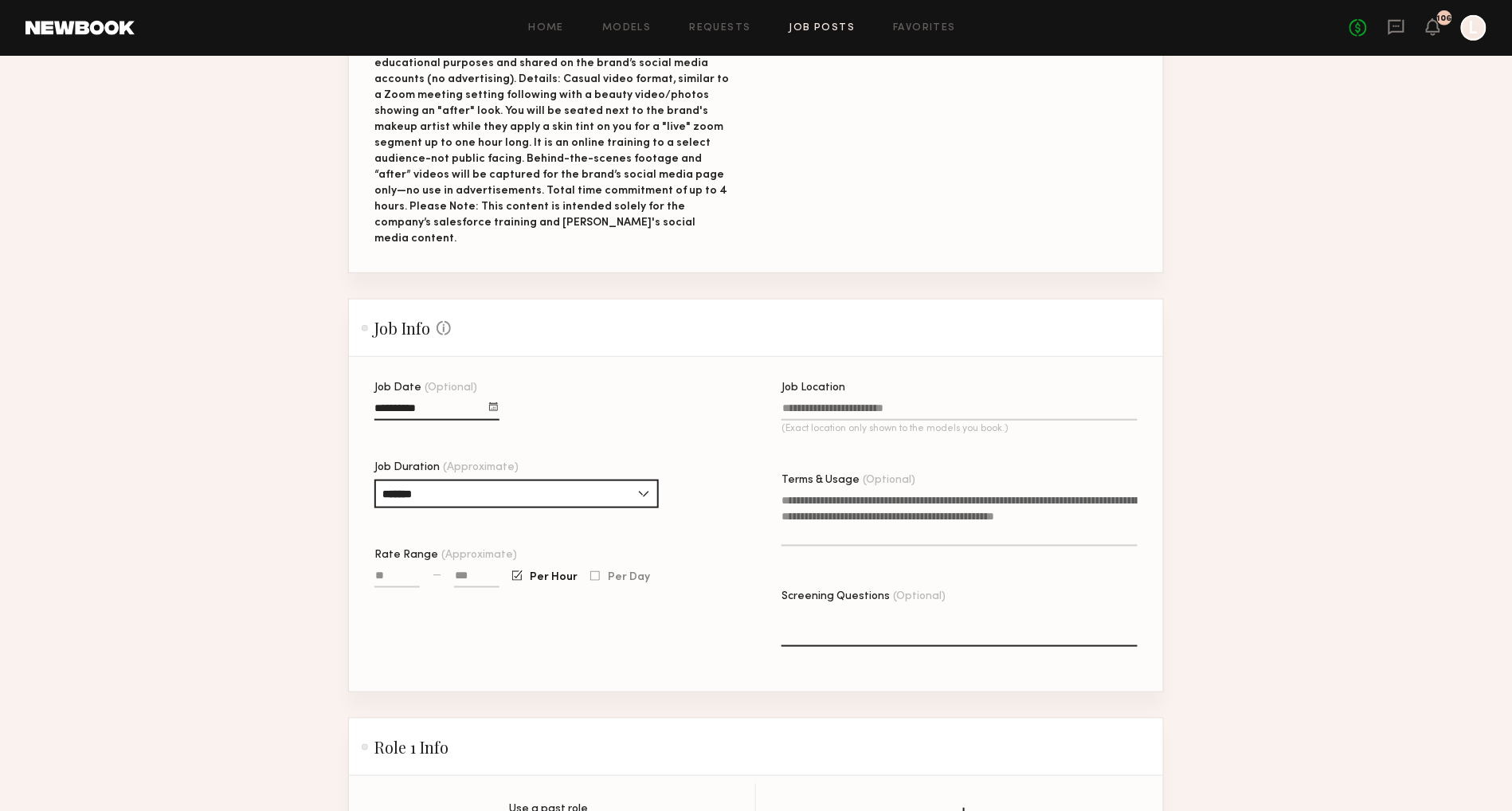
click at [402, 569] on input "Rate Range (Approximate)" at bounding box center [397, 578] width 45 height 19
type input "****"
click at [591, 571] on div at bounding box center [595, 577] width 10 height 11
click at [857, 402] on input "Job Location (Exact location only shown to the models you book.)" at bounding box center [959, 411] width 356 height 19
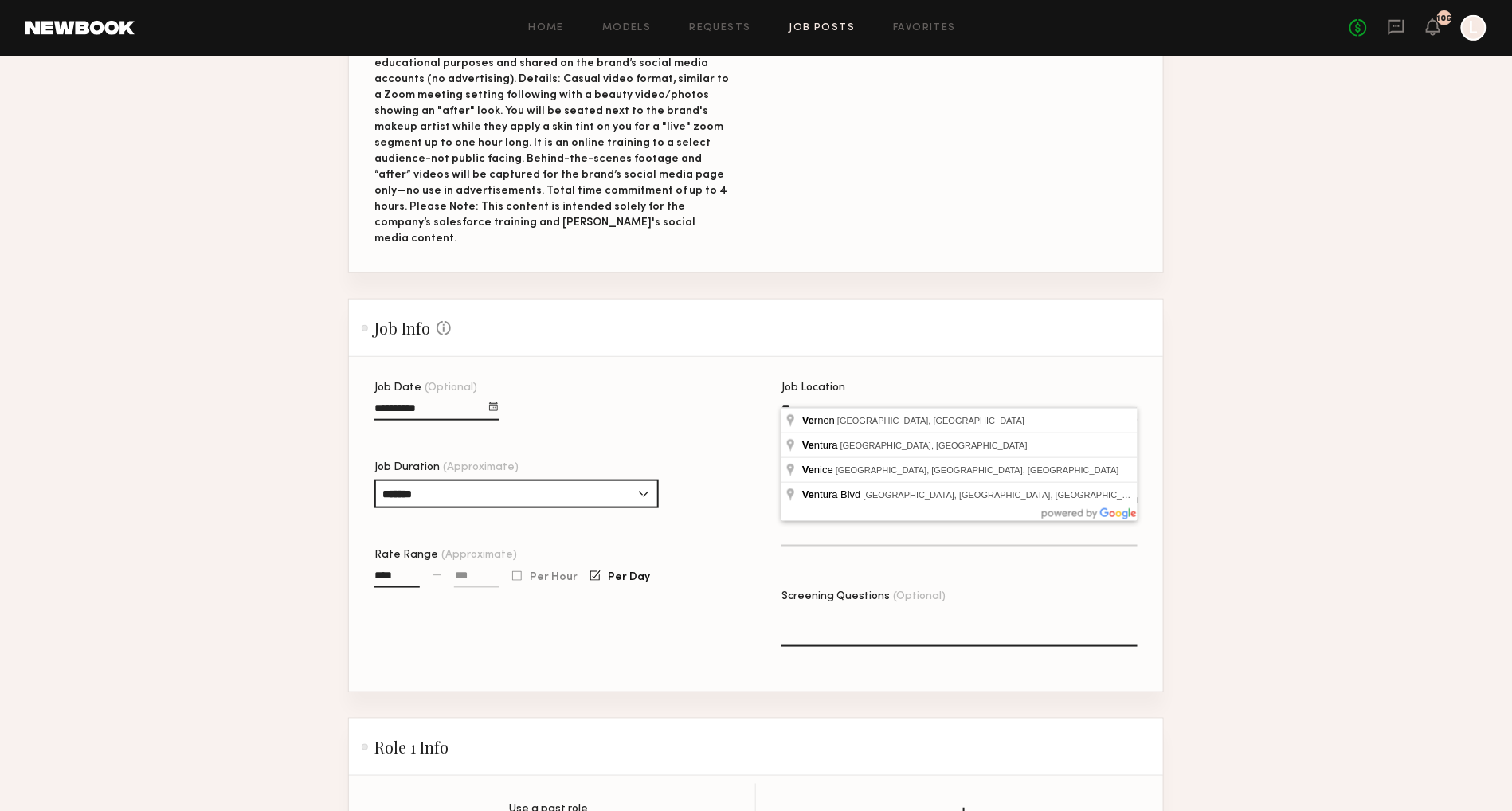
type input "*"
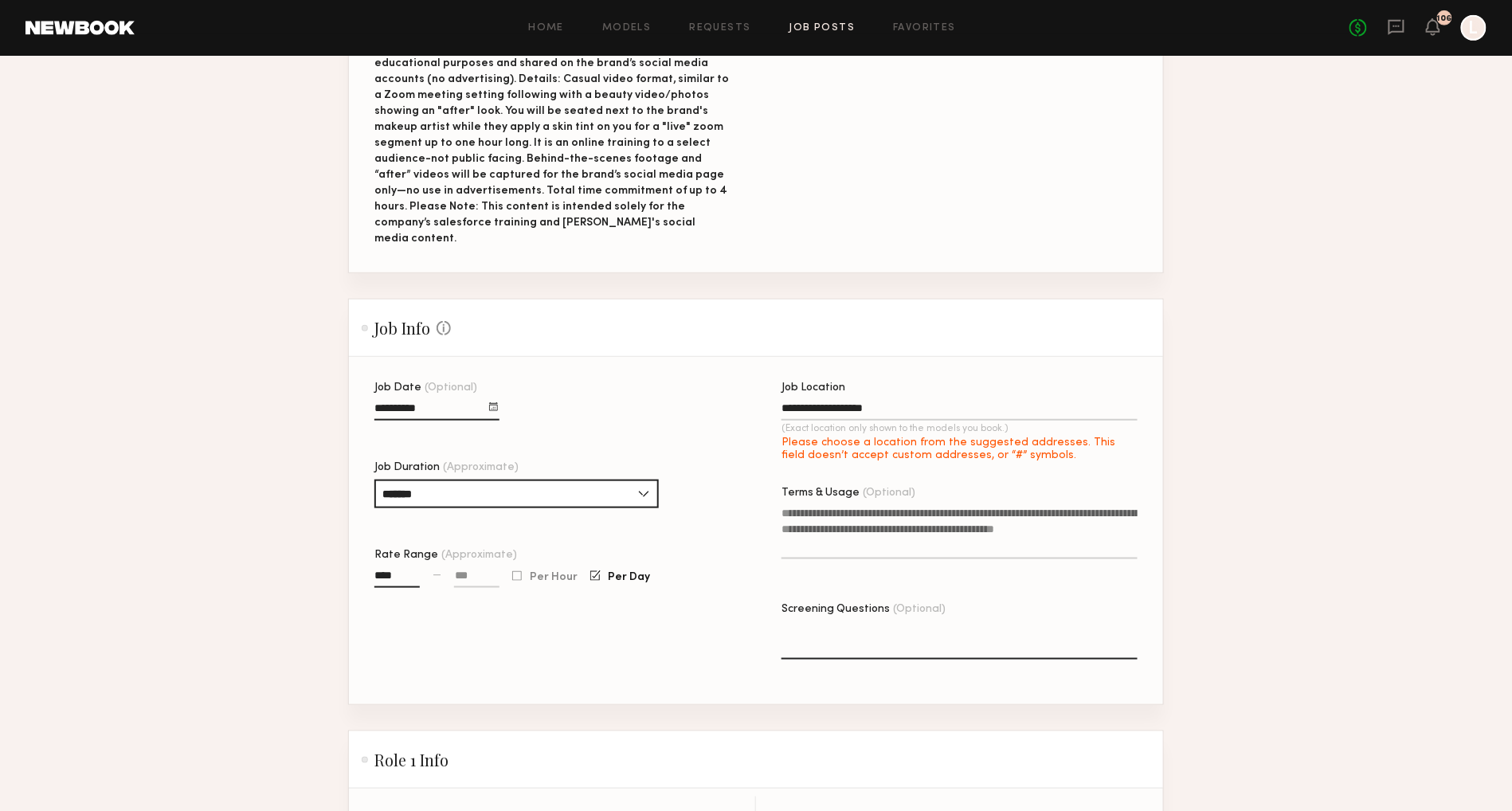
type input "**********"
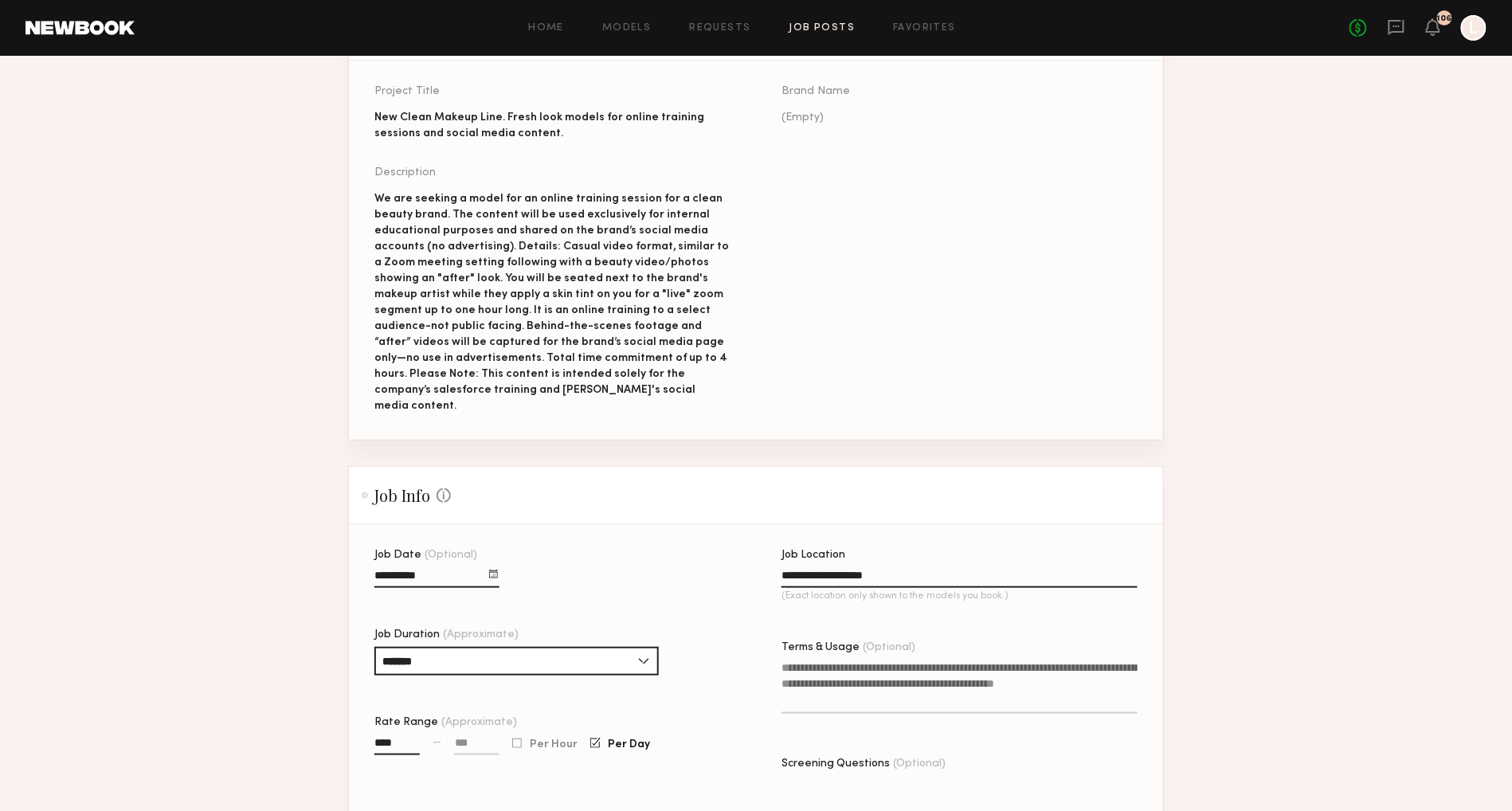
scroll to position [163, 0]
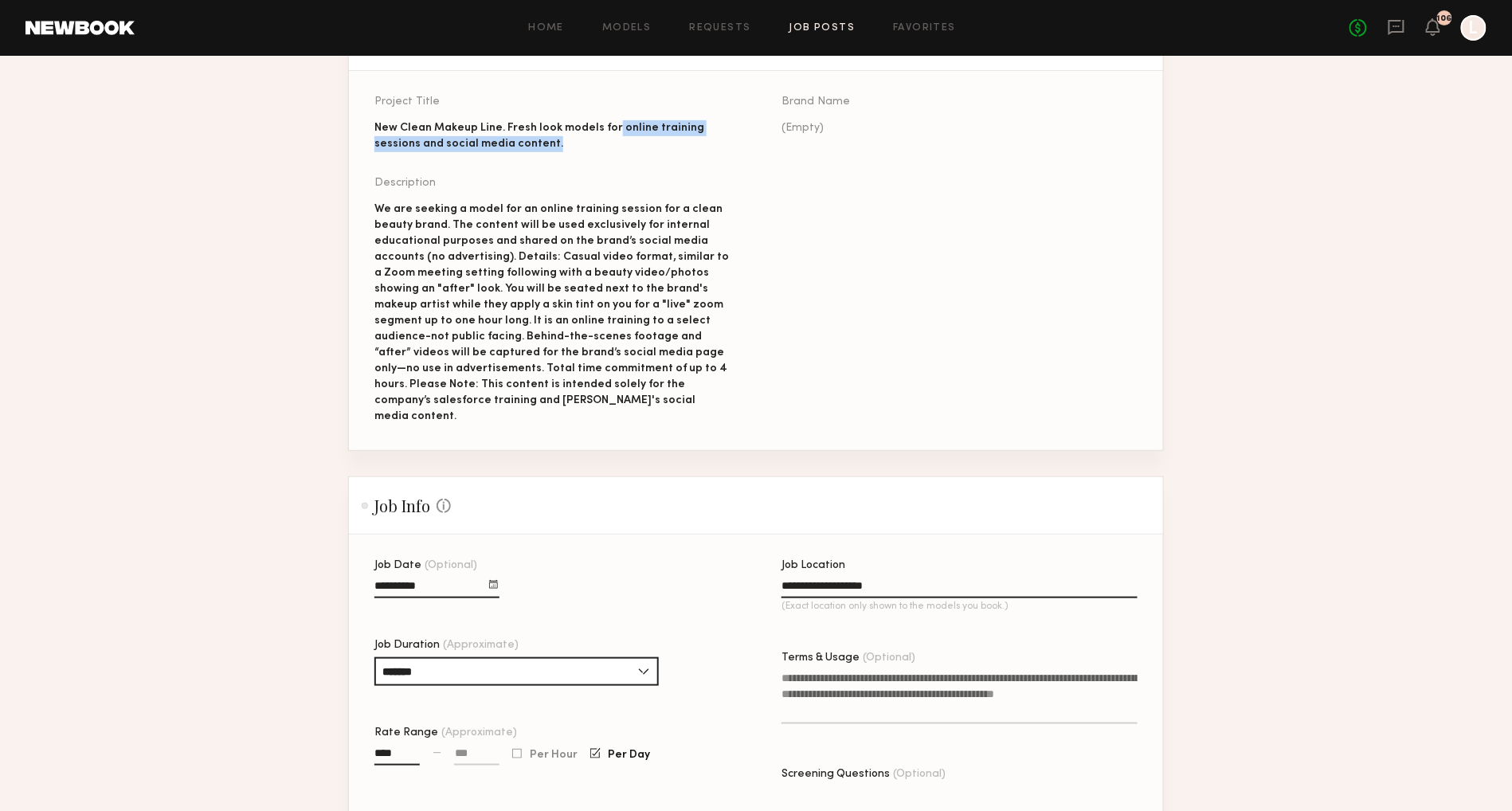
drag, startPoint x: 553, startPoint y: 138, endPoint x: 612, endPoint y: 126, distance: 60.2
click at [612, 126] on div "New Clean Makeup Line. Fresh look models for online training sessions and socia…" at bounding box center [552, 136] width 356 height 32
copy div "online training sessions and social media content."
click at [804, 678] on textarea "Terms & Usage (Optional)" at bounding box center [959, 696] width 356 height 54
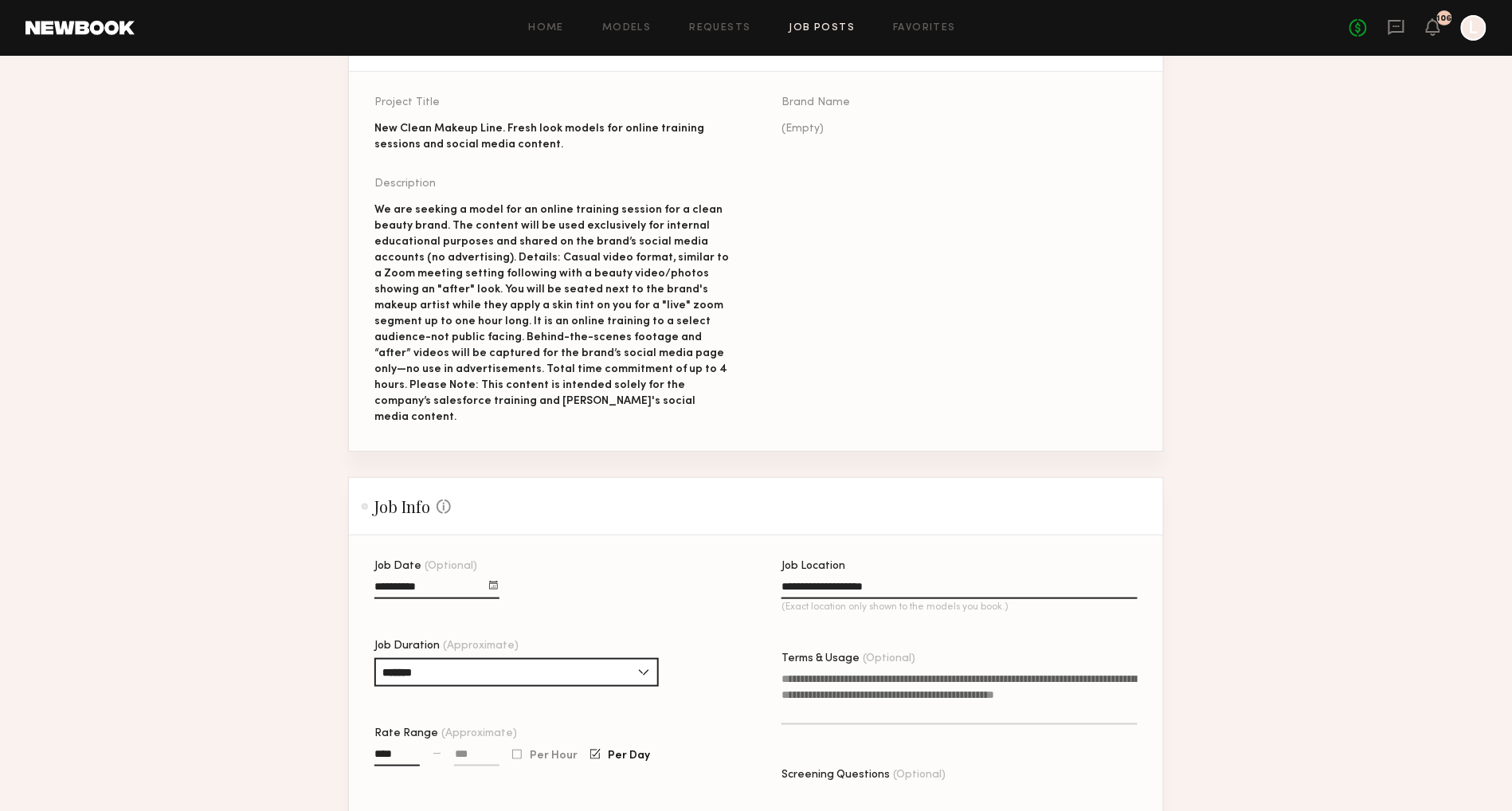
paste textarea "**********"
click at [789, 670] on textarea "**********" at bounding box center [959, 697] width 356 height 54
click at [1043, 670] on textarea "**********" at bounding box center [959, 697] width 356 height 54
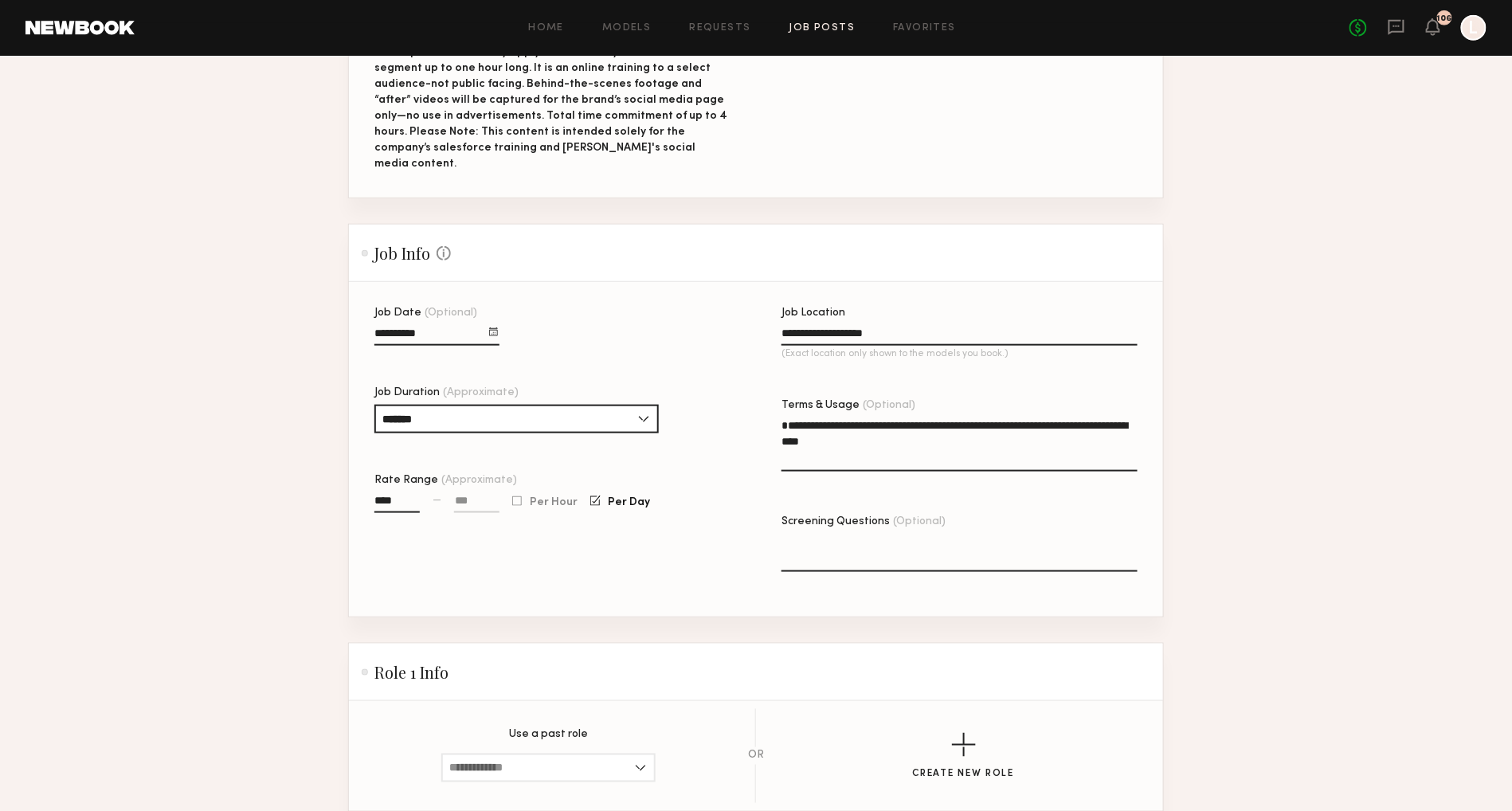
scroll to position [419, 0]
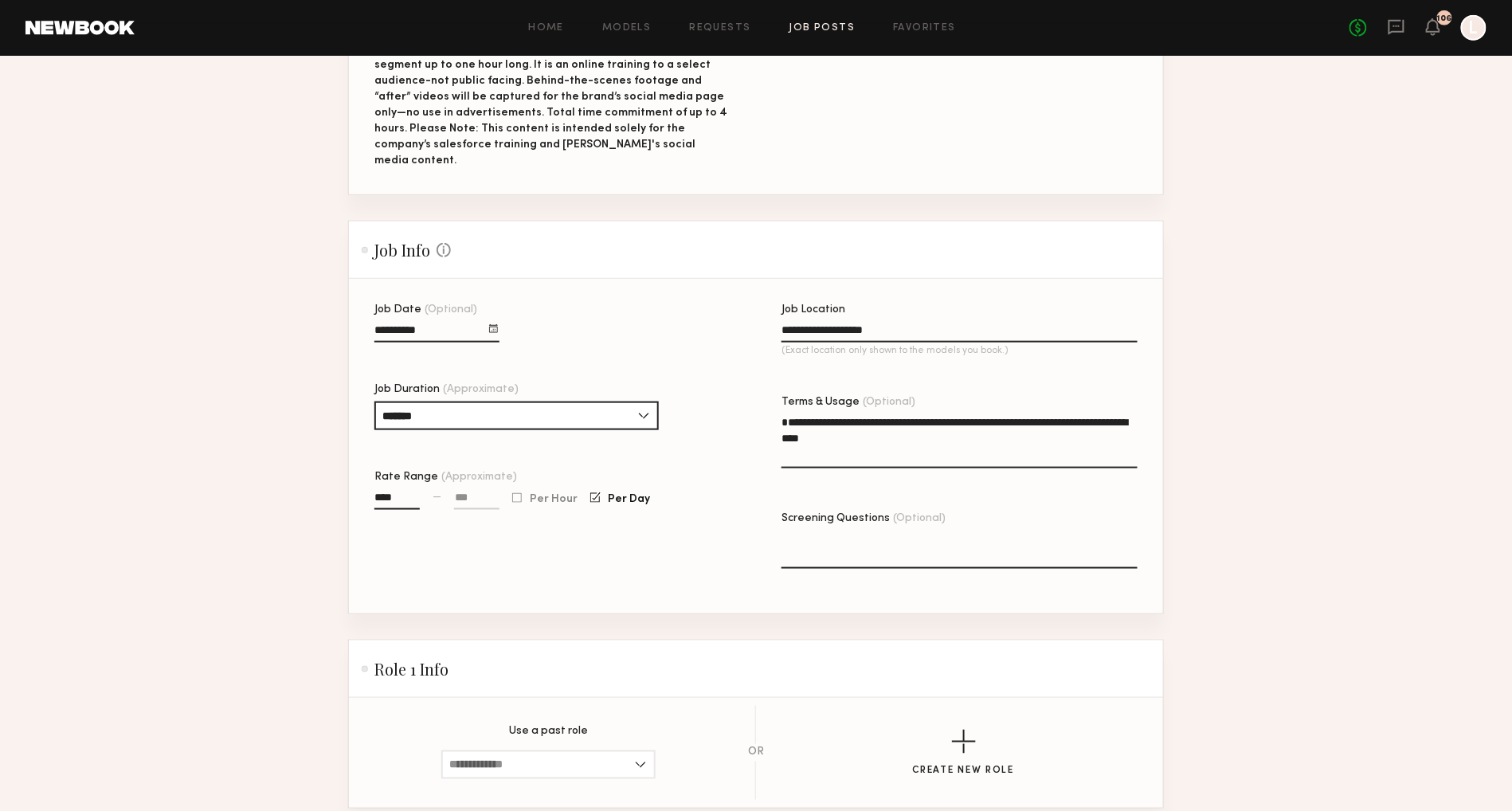
type textarea "**********"
click at [811, 543] on textarea "Screening Questions (Optional)" at bounding box center [959, 549] width 356 height 38
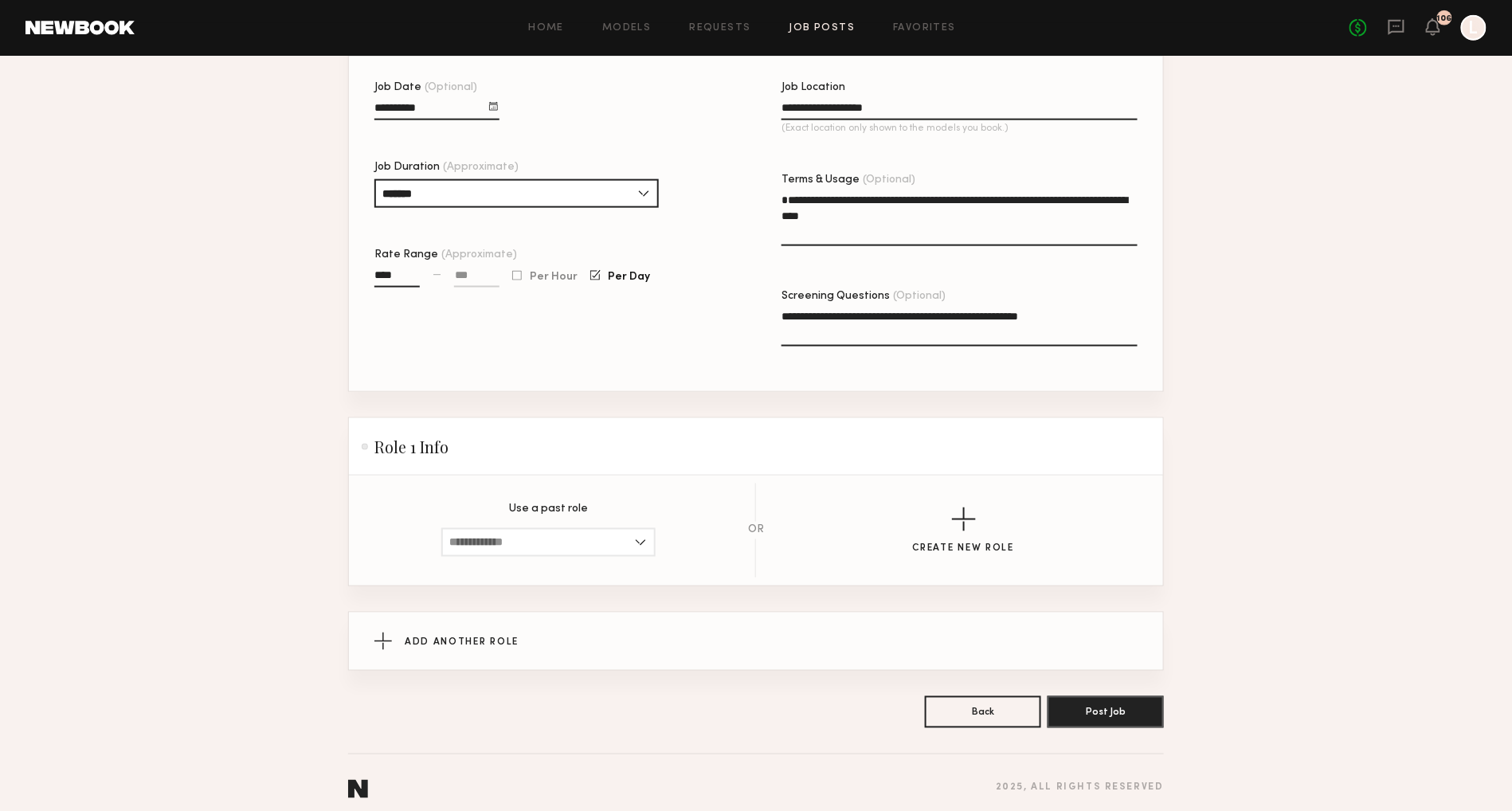
scroll to position [640, 0]
type textarea "**********"
click at [641, 528] on input at bounding box center [548, 543] width 214 height 29
click at [982, 513] on button "Create New Role" at bounding box center [964, 531] width 102 height 47
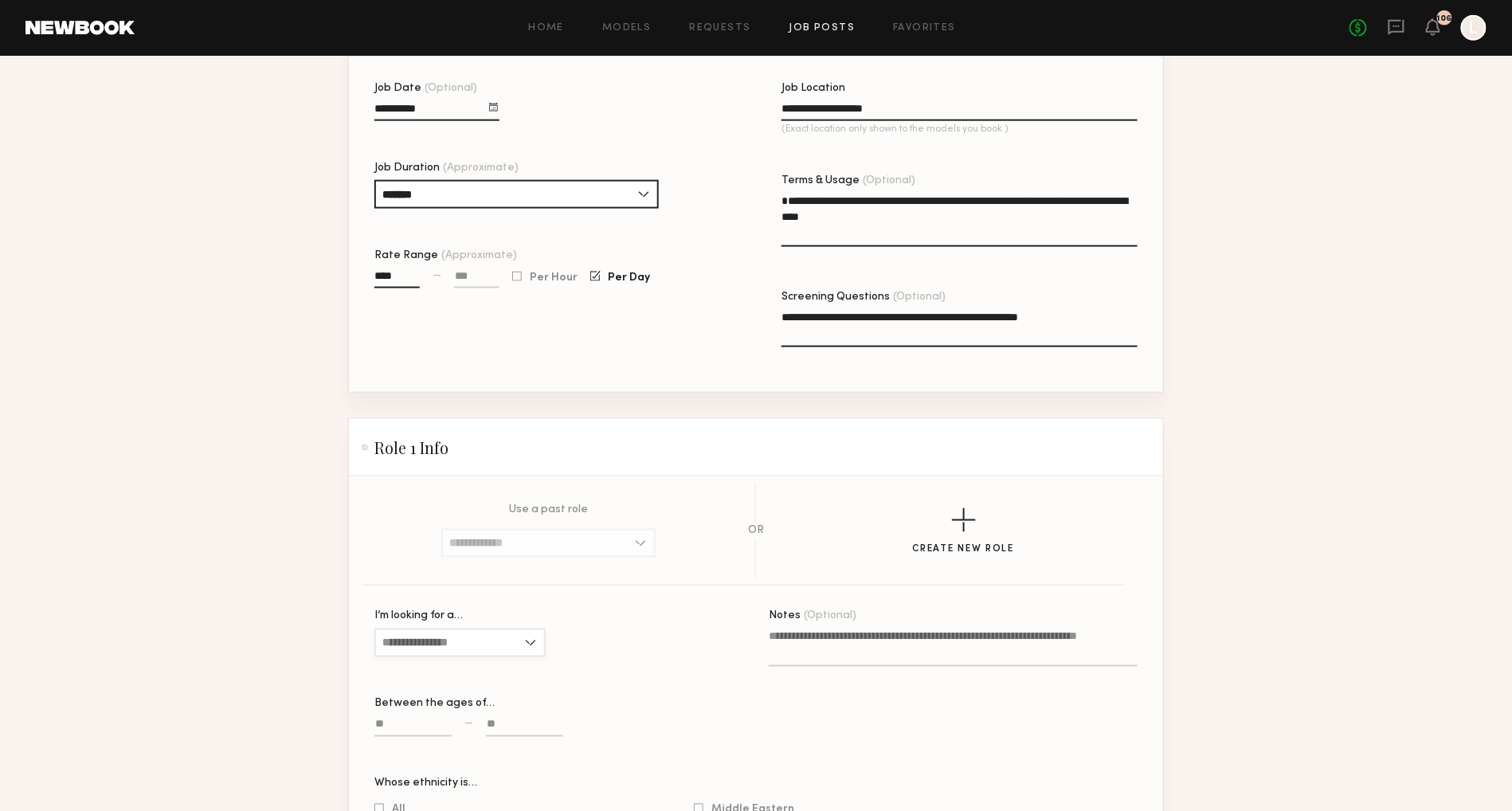
click at [542, 628] on input "I’m looking for a…" at bounding box center [460, 643] width 171 height 29
click at [508, 657] on div "Female" at bounding box center [460, 669] width 168 height 26
type input "******"
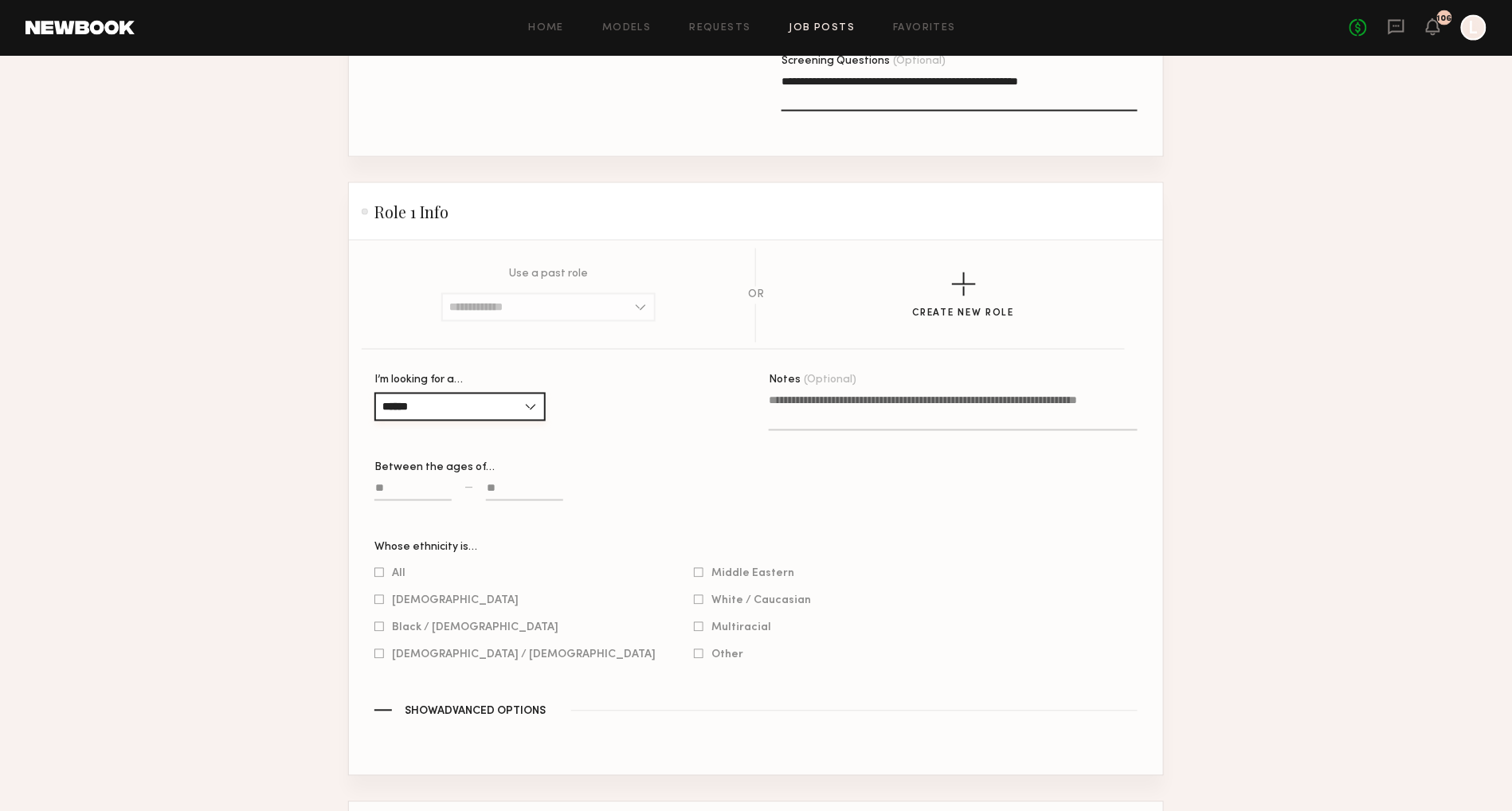
scroll to position [877, 0]
click at [379, 567] on div at bounding box center [379, 572] width 10 height 11
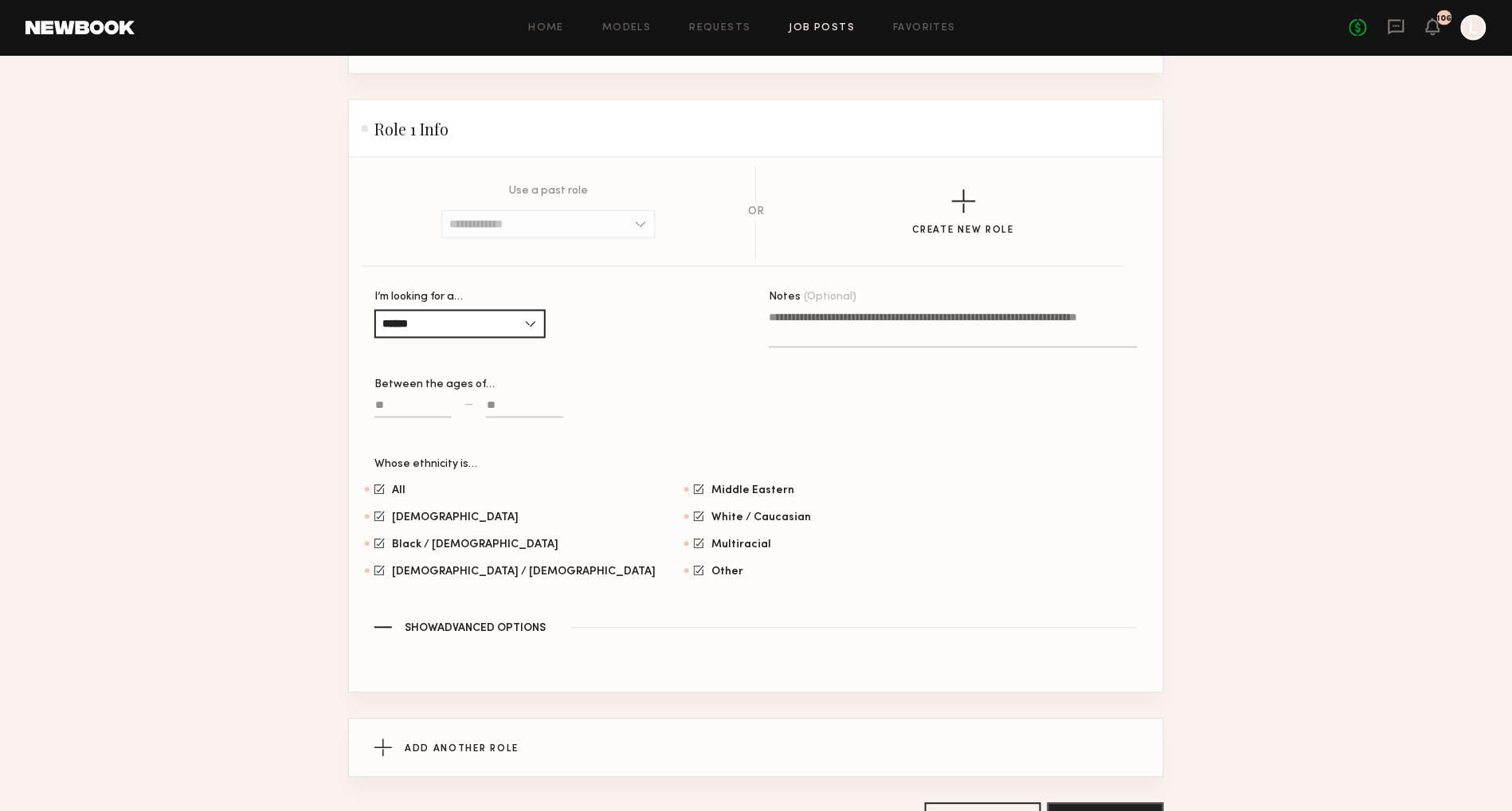
scroll to position [963, 0]
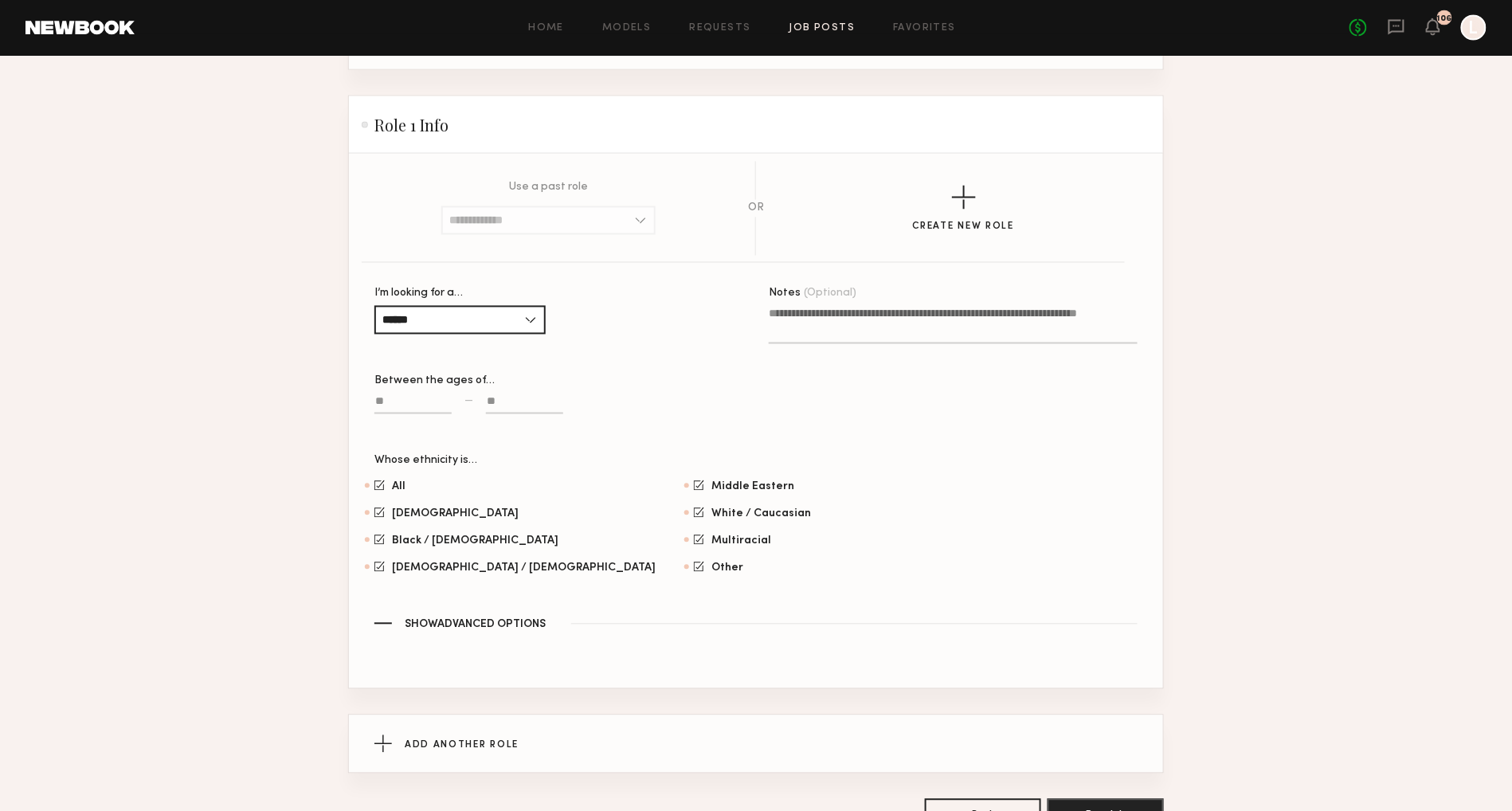
click at [506, 619] on span "Show Advanced Options" at bounding box center [475, 625] width 141 height 12
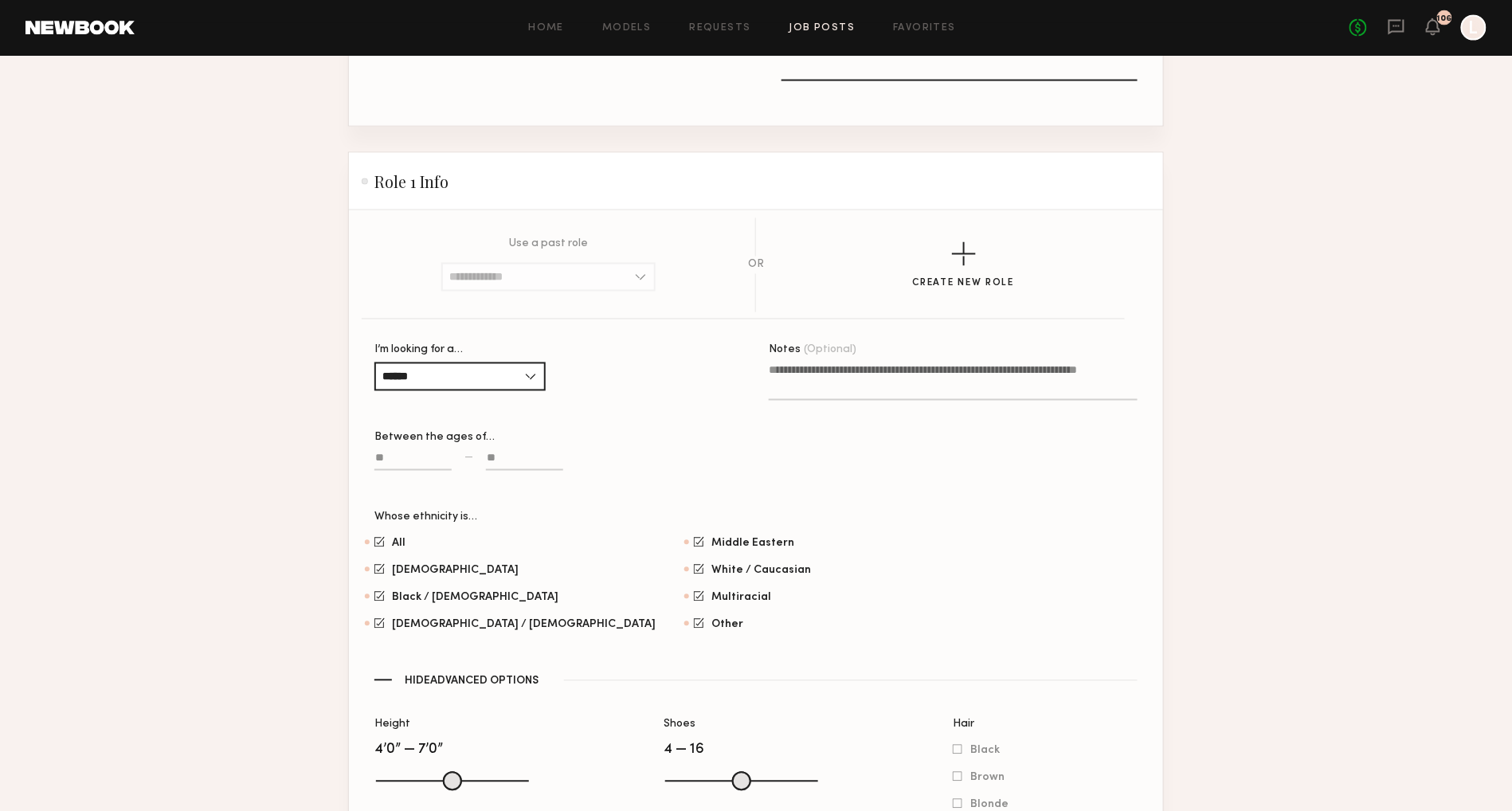
scroll to position [909, 0]
click at [801, 360] on textarea "Notes (Optional)" at bounding box center [953, 379] width 369 height 38
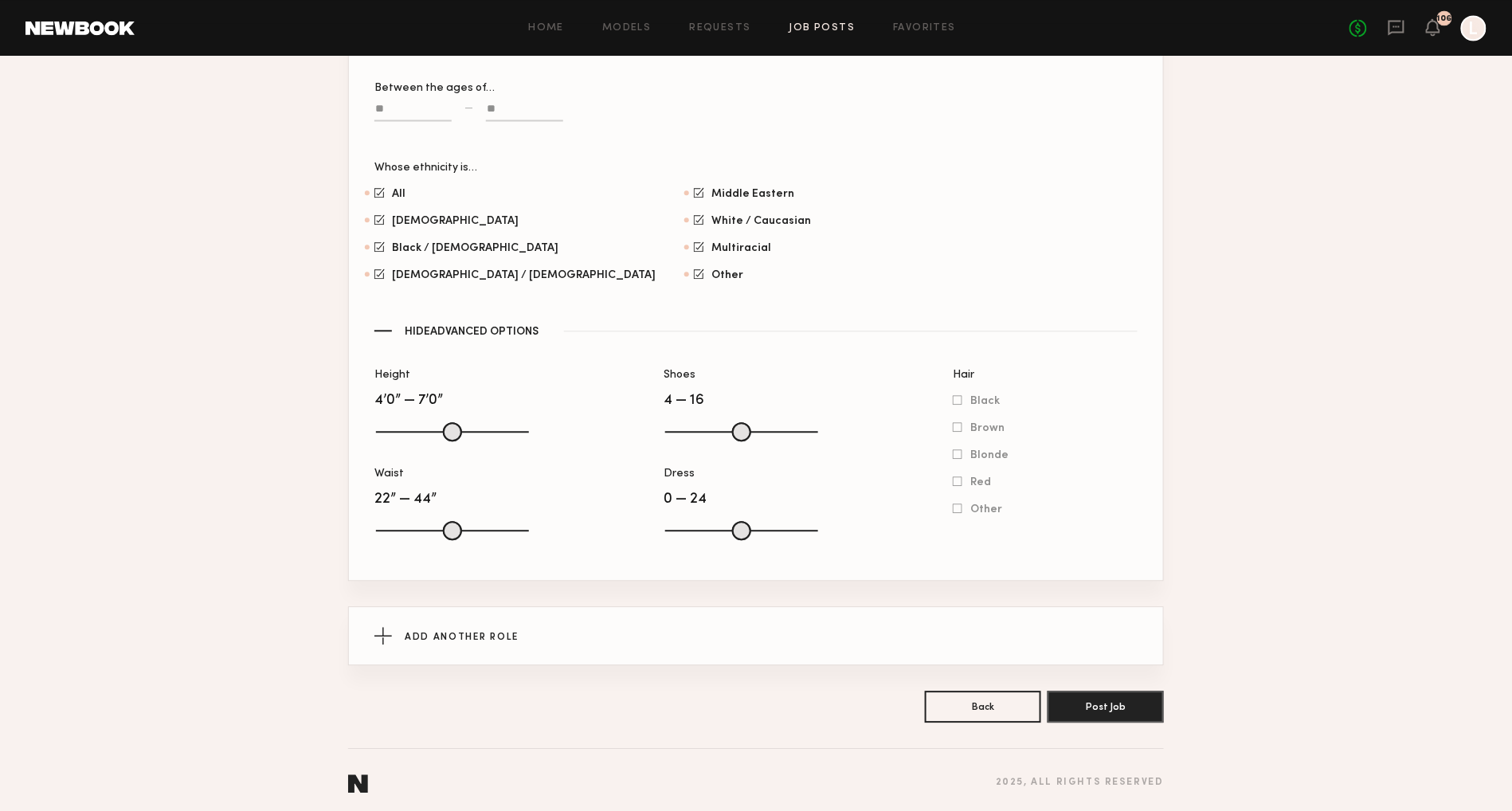
scroll to position [1255, 0]
type textarea "**********"
click at [1095, 700] on button "Post Job" at bounding box center [1105, 707] width 116 height 32
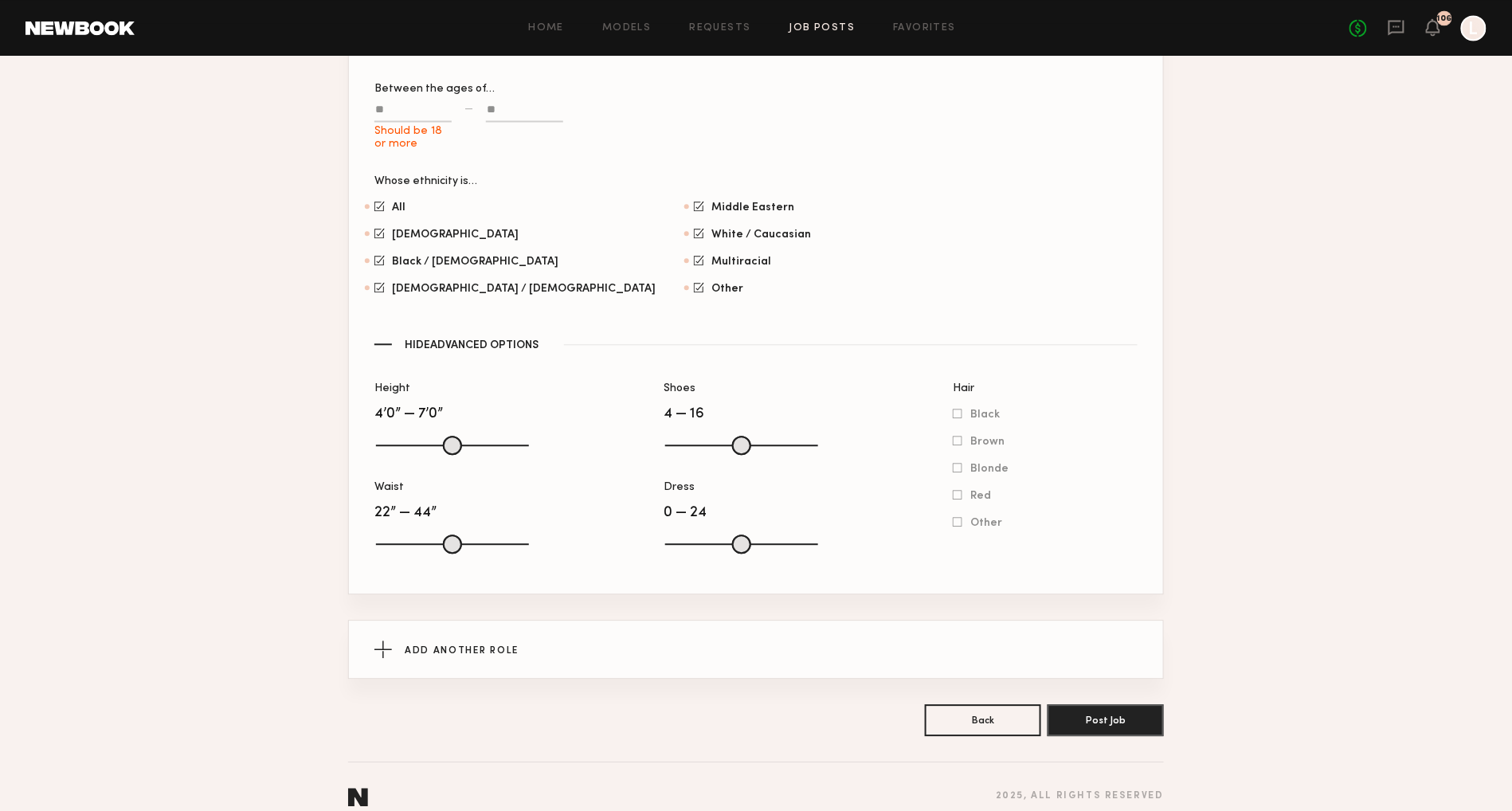
click at [403, 103] on input "Should be 18 or more" at bounding box center [413, 112] width 78 height 19
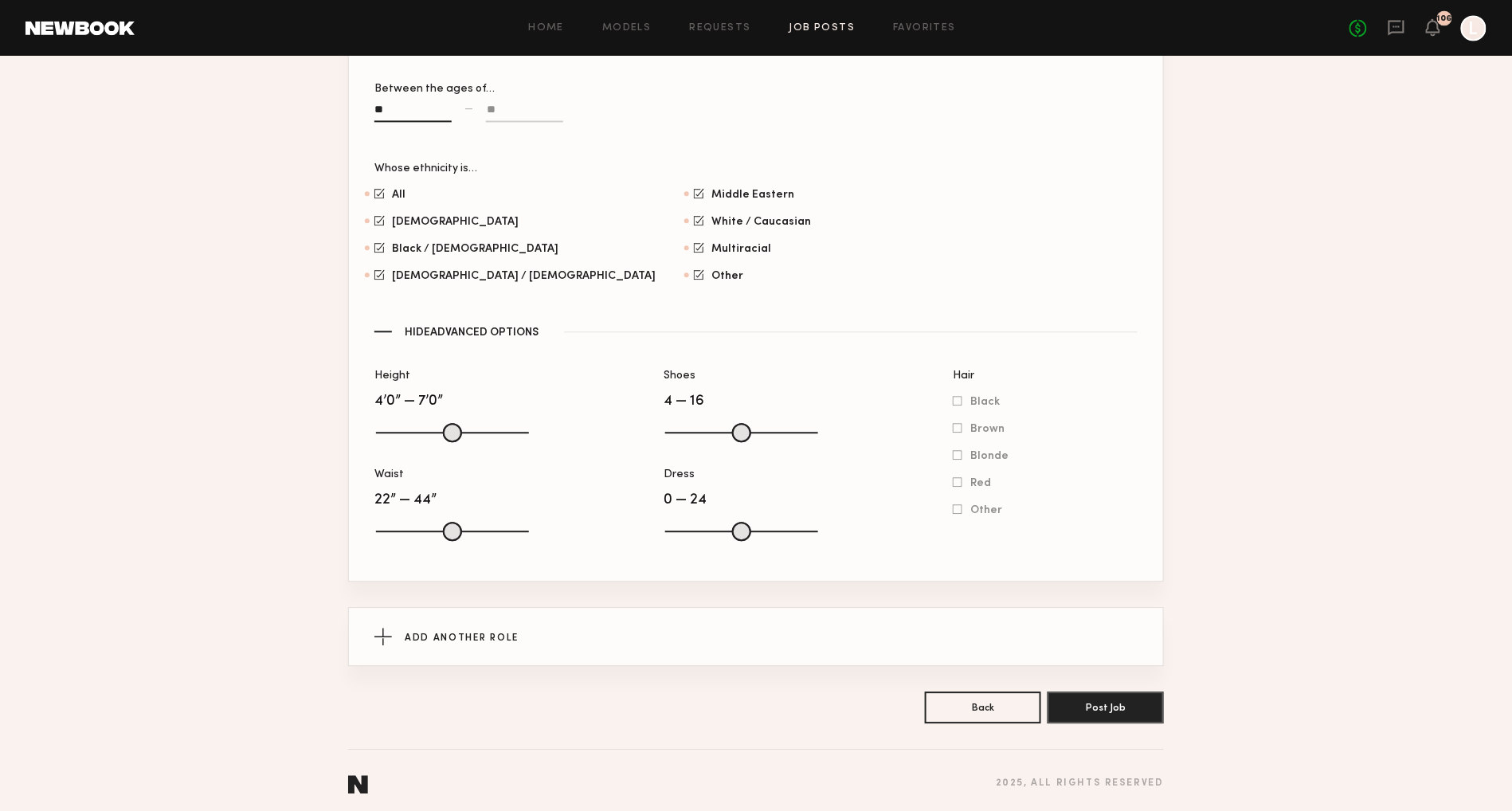
type input "**"
click at [486, 103] on input at bounding box center [524, 112] width 78 height 19
type input "**"
click at [1112, 696] on button "Post Job" at bounding box center [1105, 707] width 116 height 32
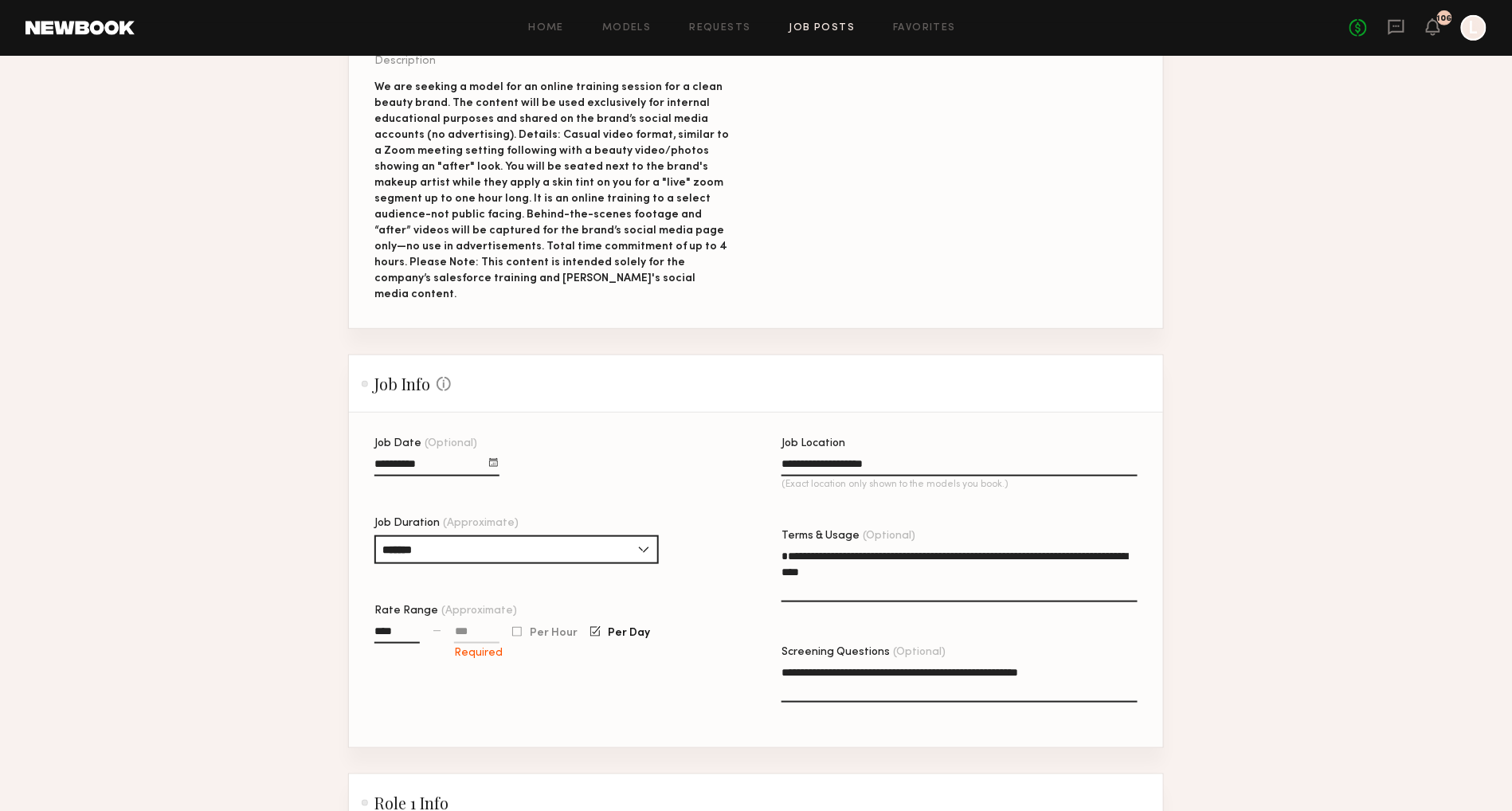
scroll to position [284, 0]
click at [456, 626] on input at bounding box center [476, 635] width 45 height 19
click at [462, 626] on input at bounding box center [476, 635] width 45 height 19
type input "****"
click at [730, 635] on div "**********" at bounding box center [781, 593] width 814 height 309
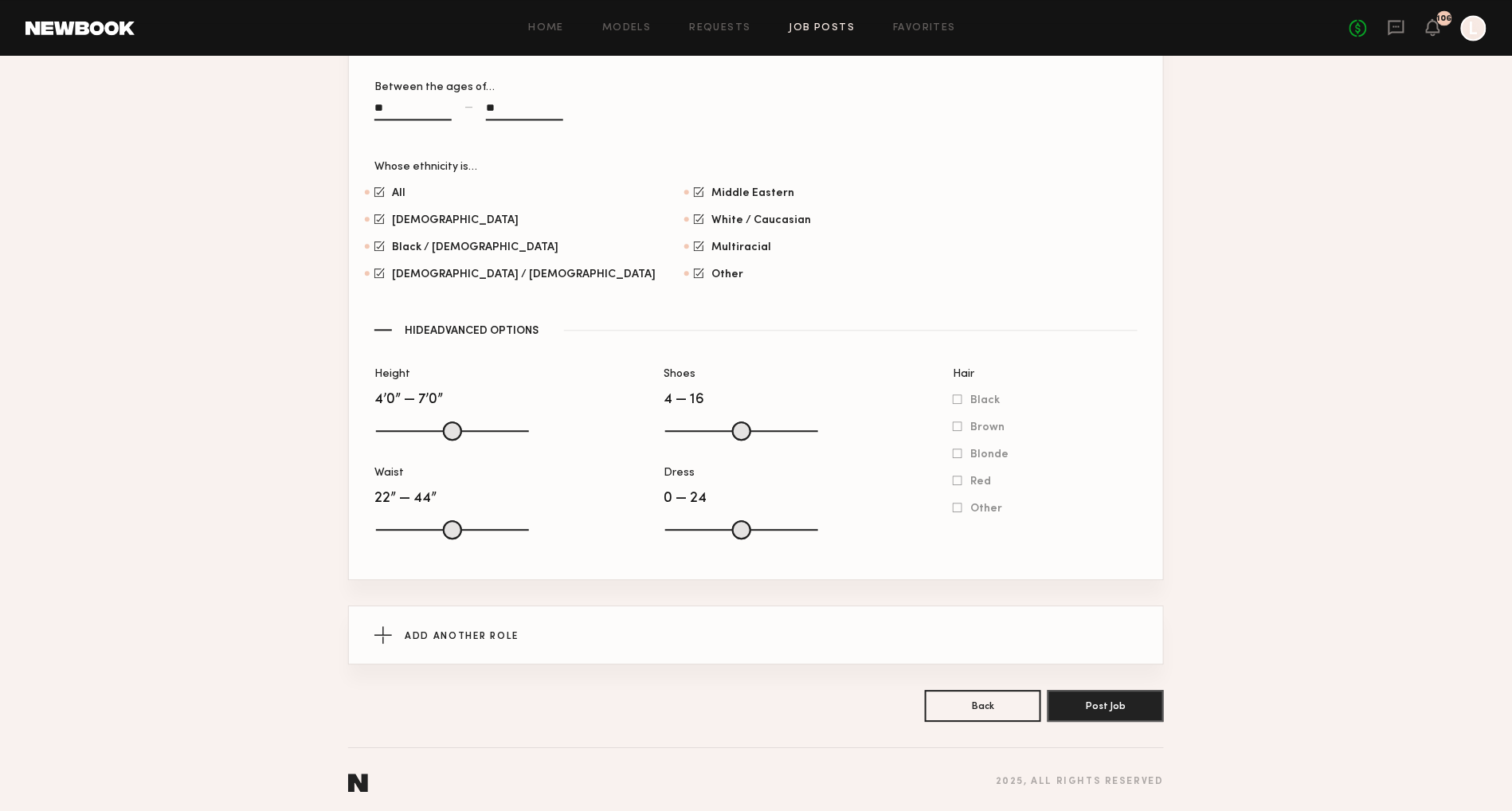
scroll to position [1255, 0]
click at [1122, 709] on button "Post Job" at bounding box center [1105, 707] width 116 height 32
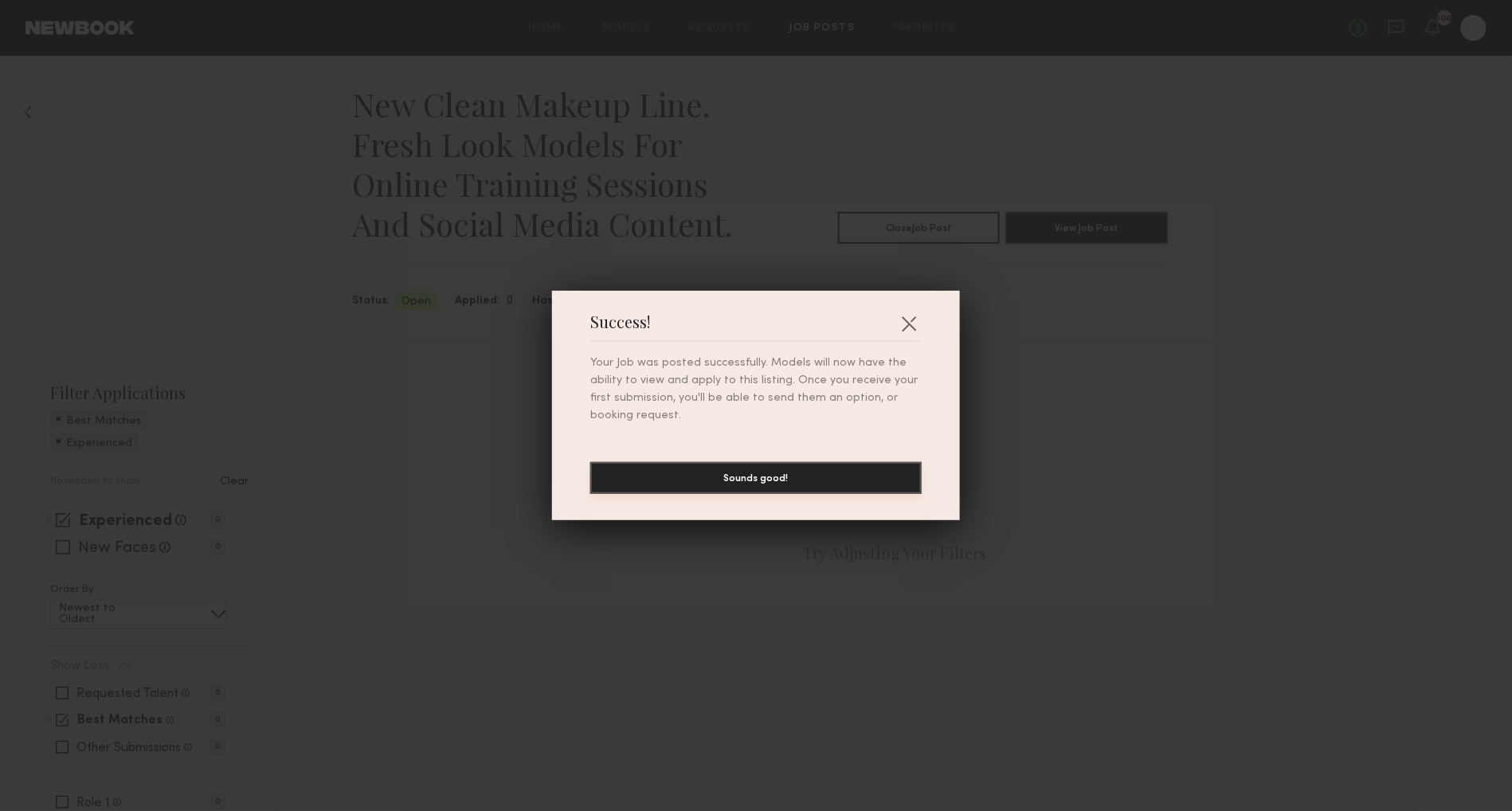
click at [810, 476] on button "Sounds good!" at bounding box center [756, 478] width 332 height 32
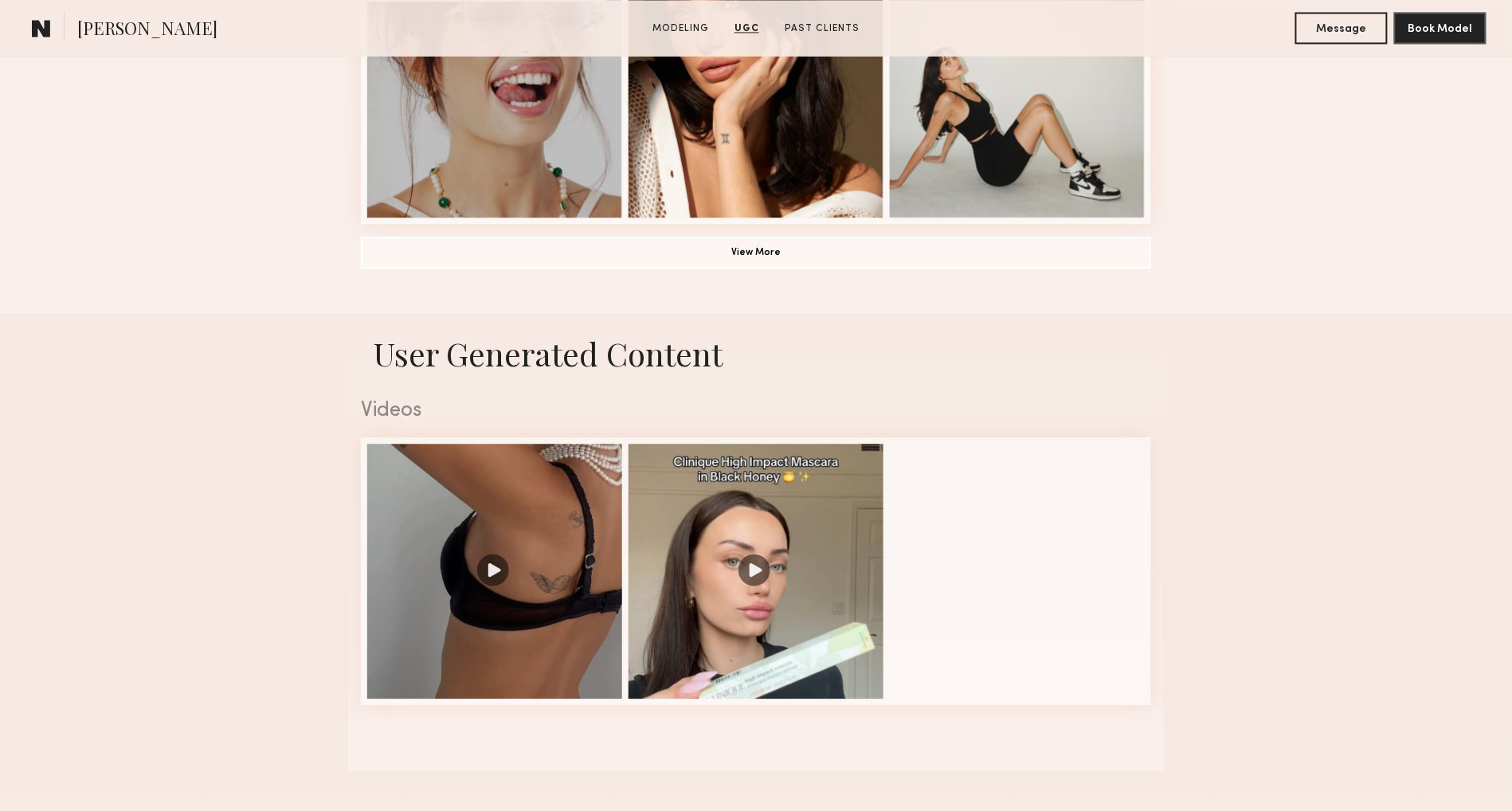
scroll to position [1283, 0]
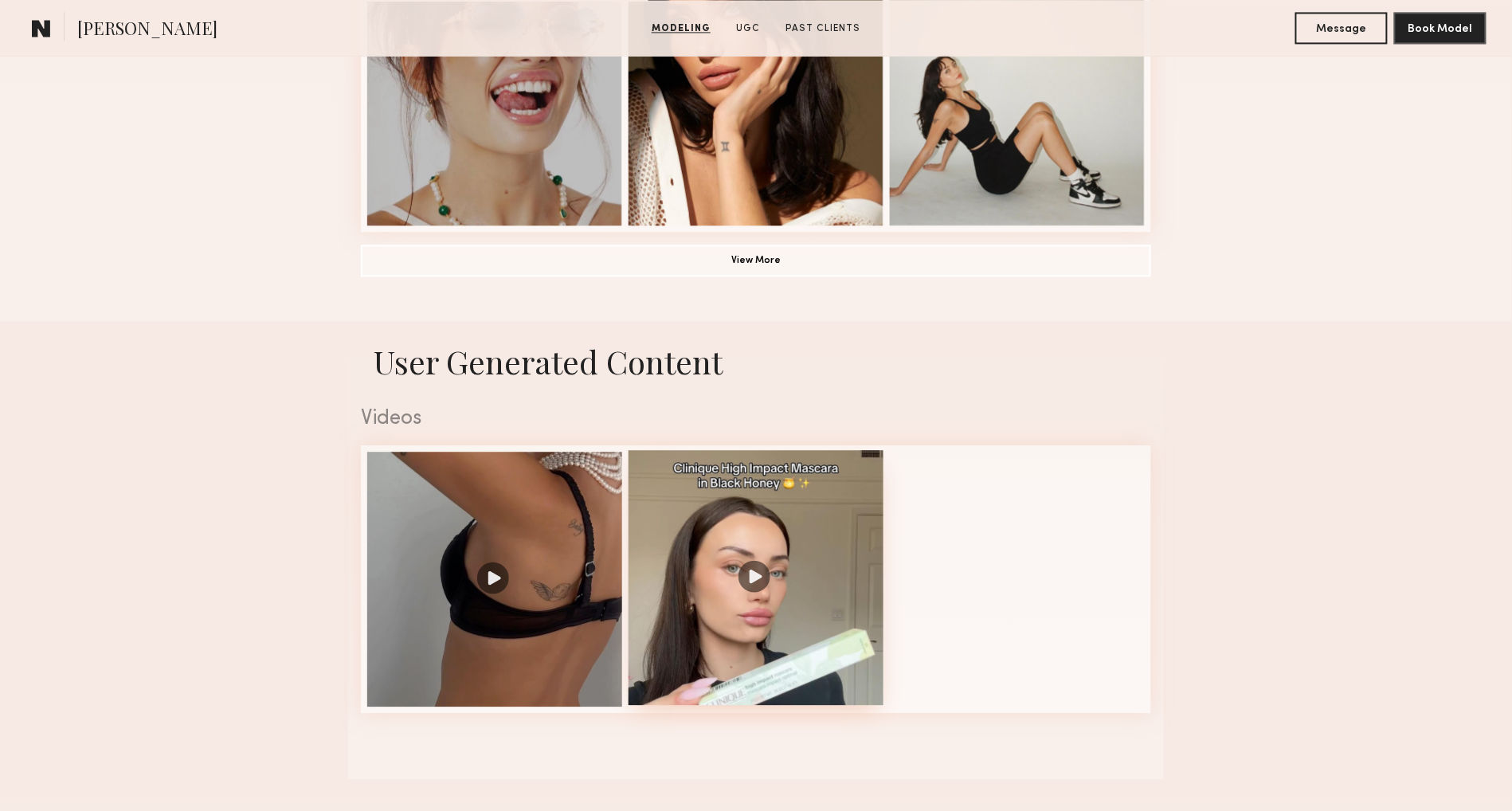
click at [810, 510] on div at bounding box center [756, 578] width 255 height 255
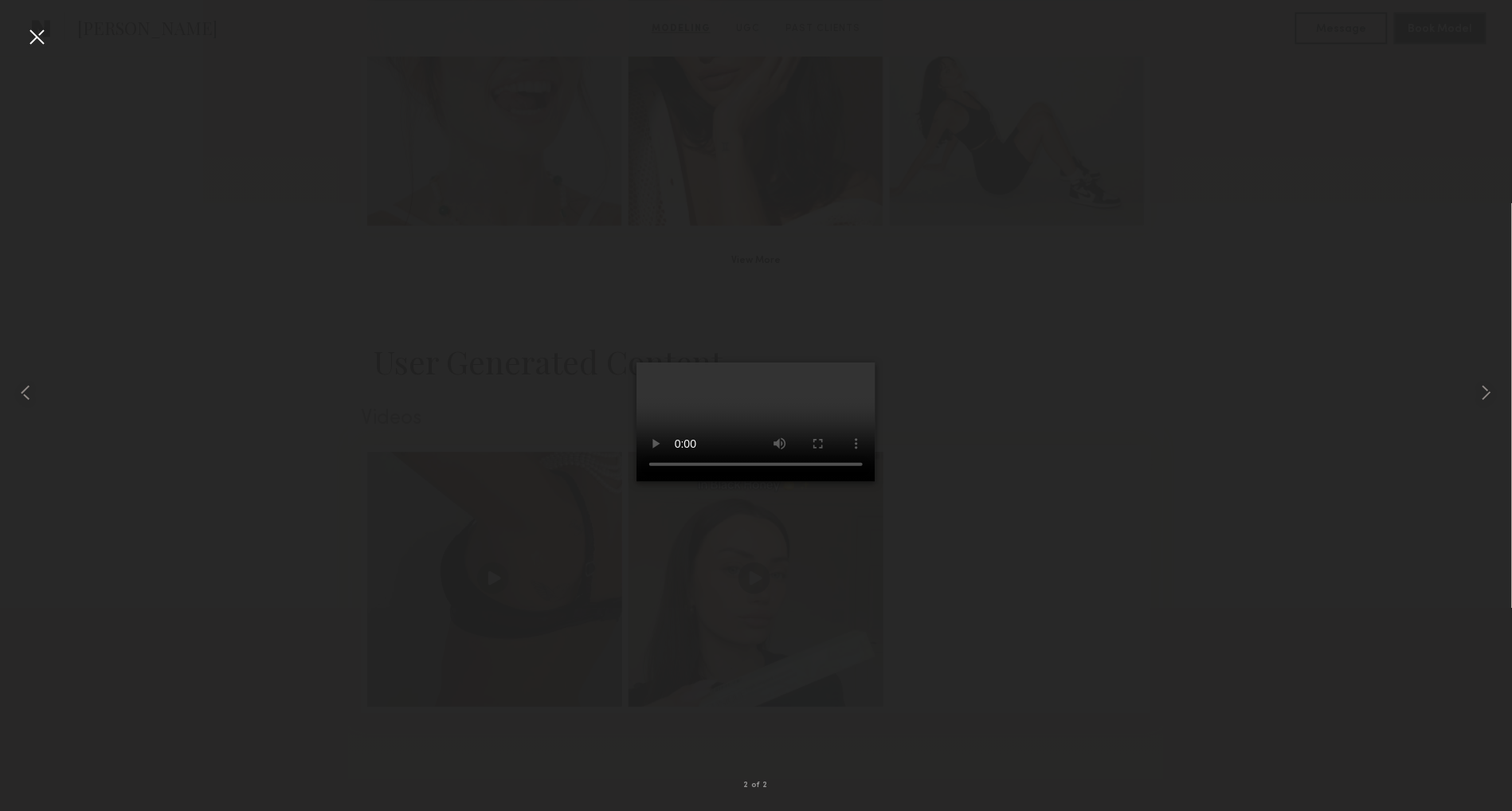
click at [858, 482] on video at bounding box center [756, 422] width 239 height 119
click at [36, 29] on div at bounding box center [37, 37] width 26 height 26
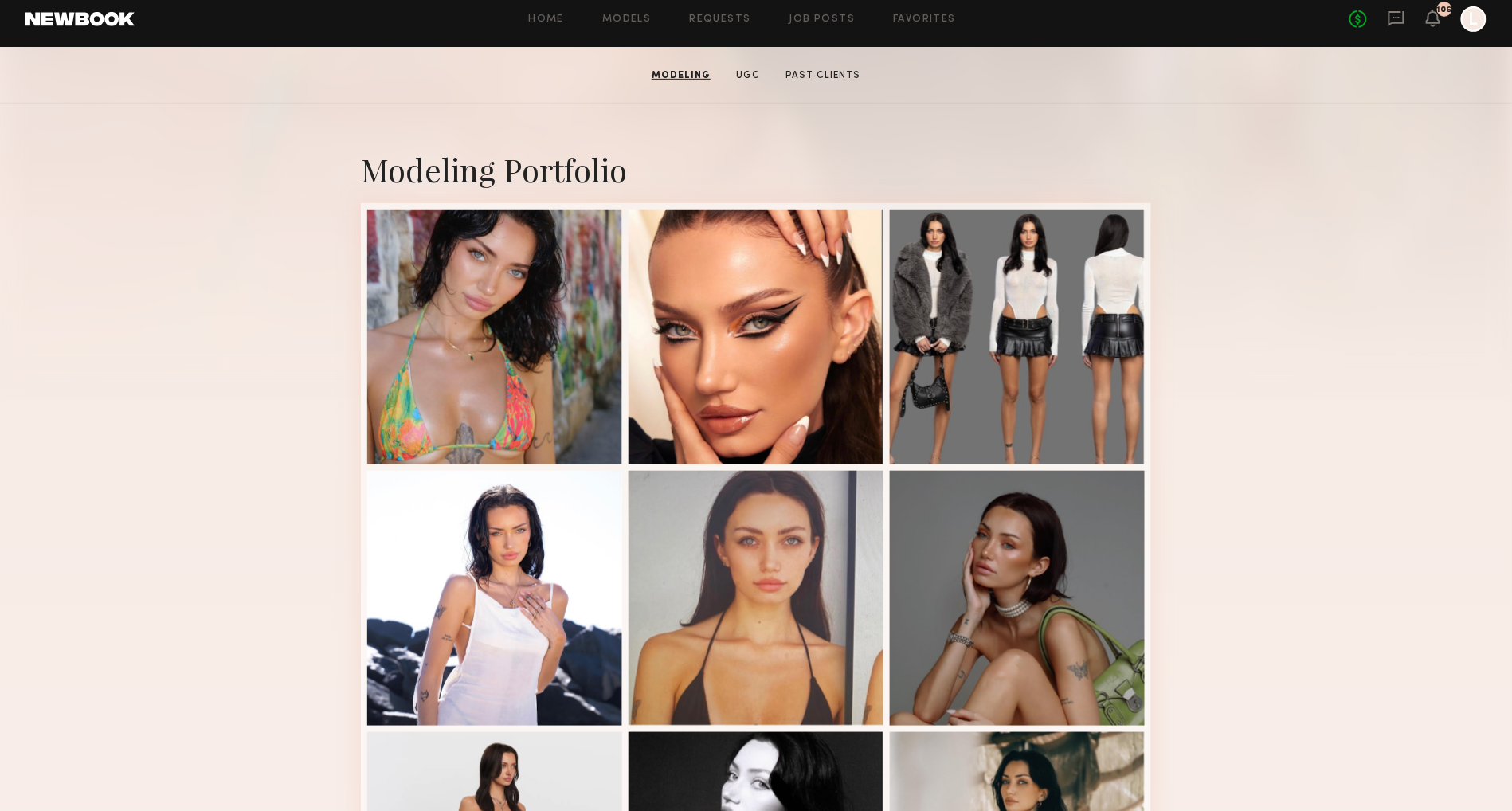
scroll to position [265, 0]
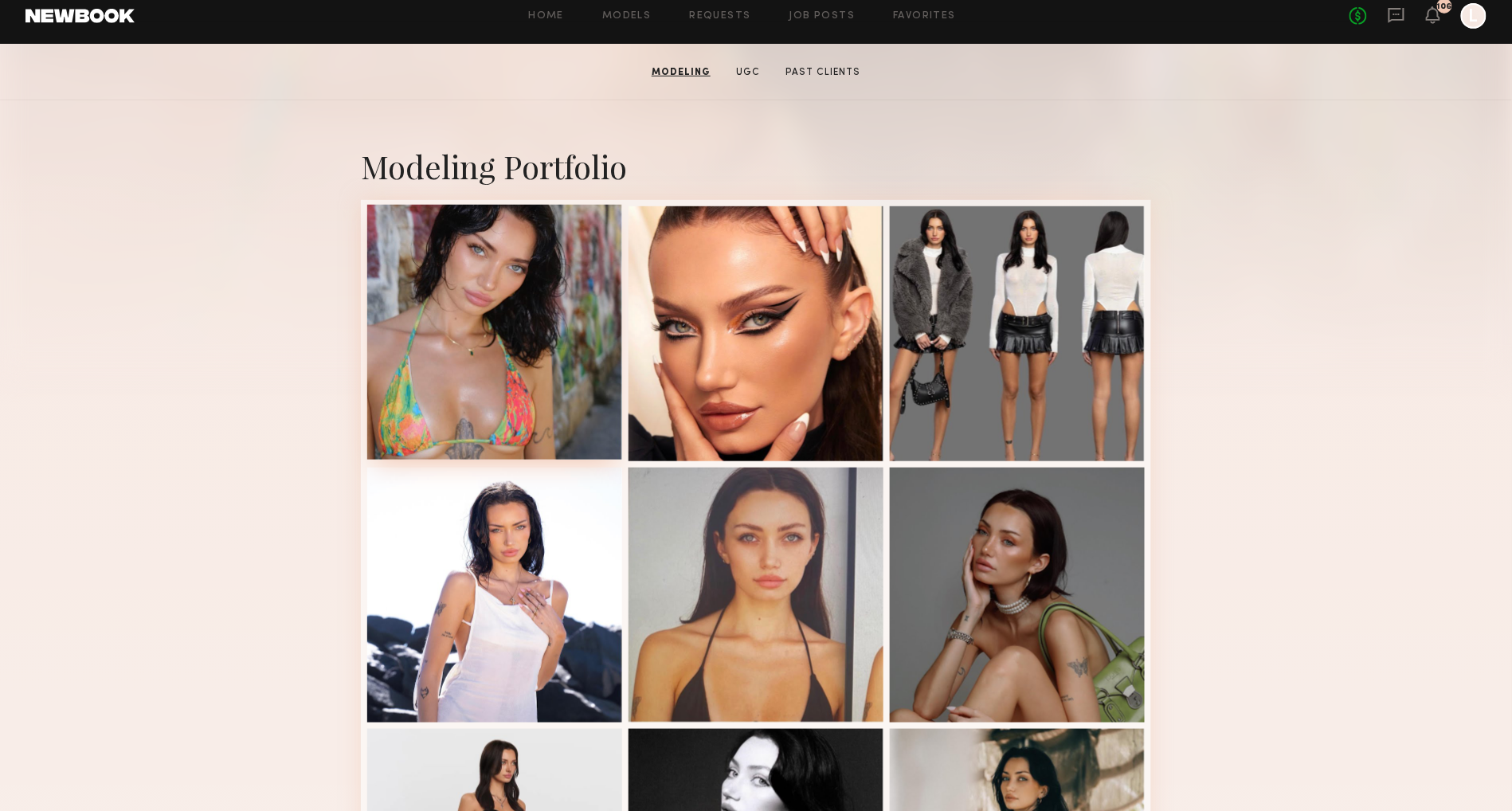
click at [482, 365] on div at bounding box center [495, 332] width 255 height 255
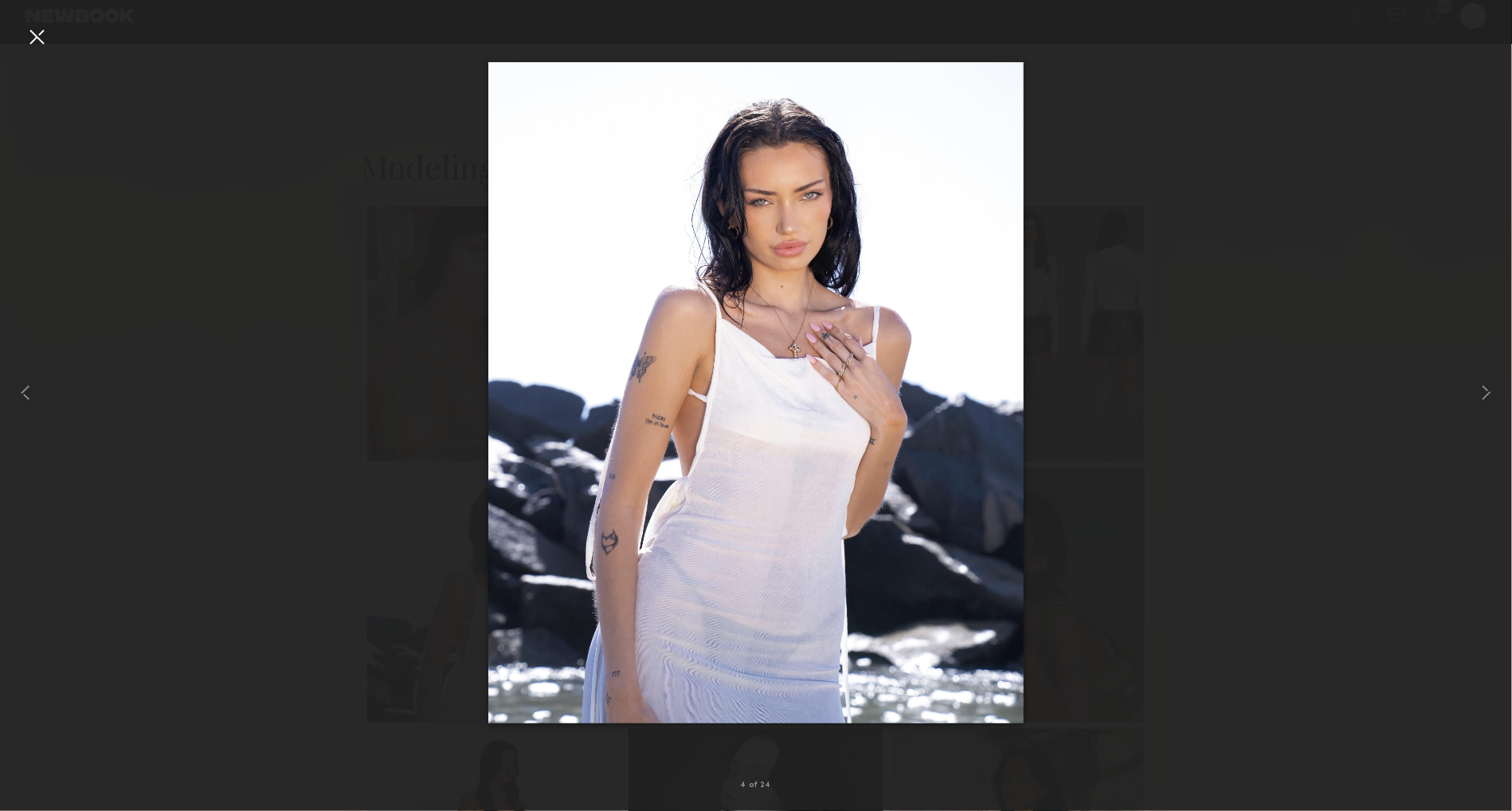
click at [42, 37] on div at bounding box center [37, 37] width 26 height 26
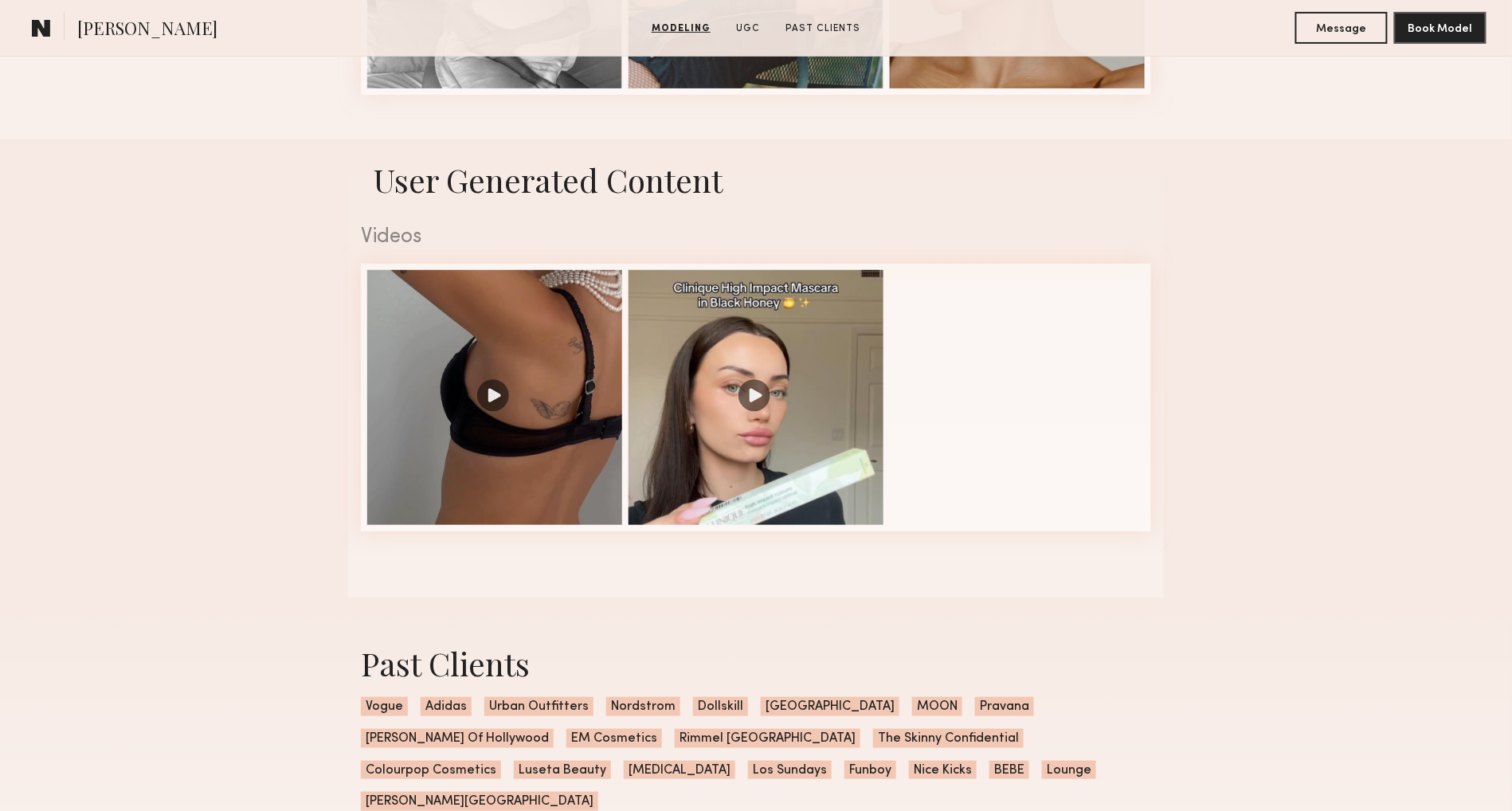
scroll to position [2466, 0]
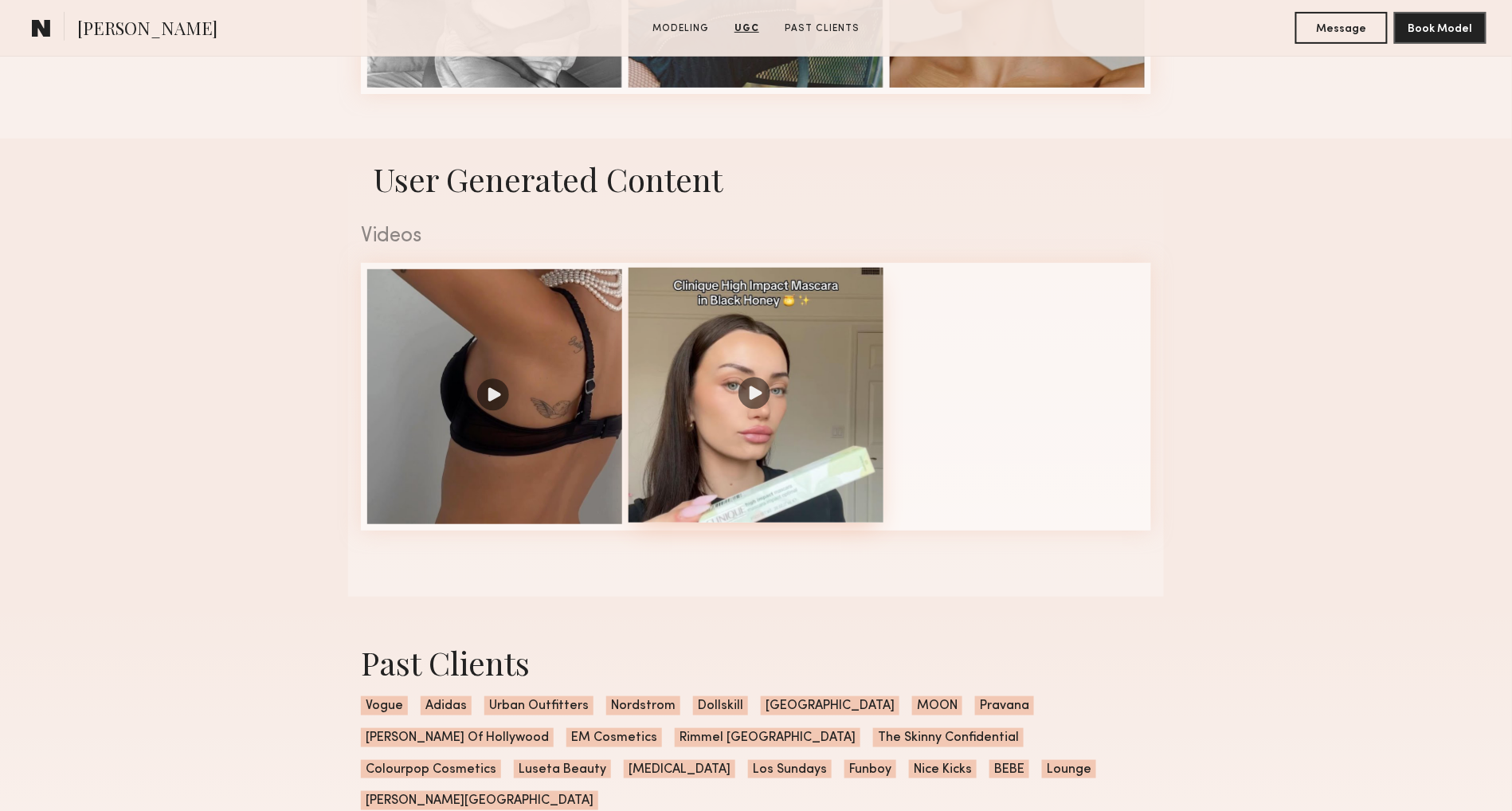
click at [694, 333] on div at bounding box center [756, 395] width 255 height 255
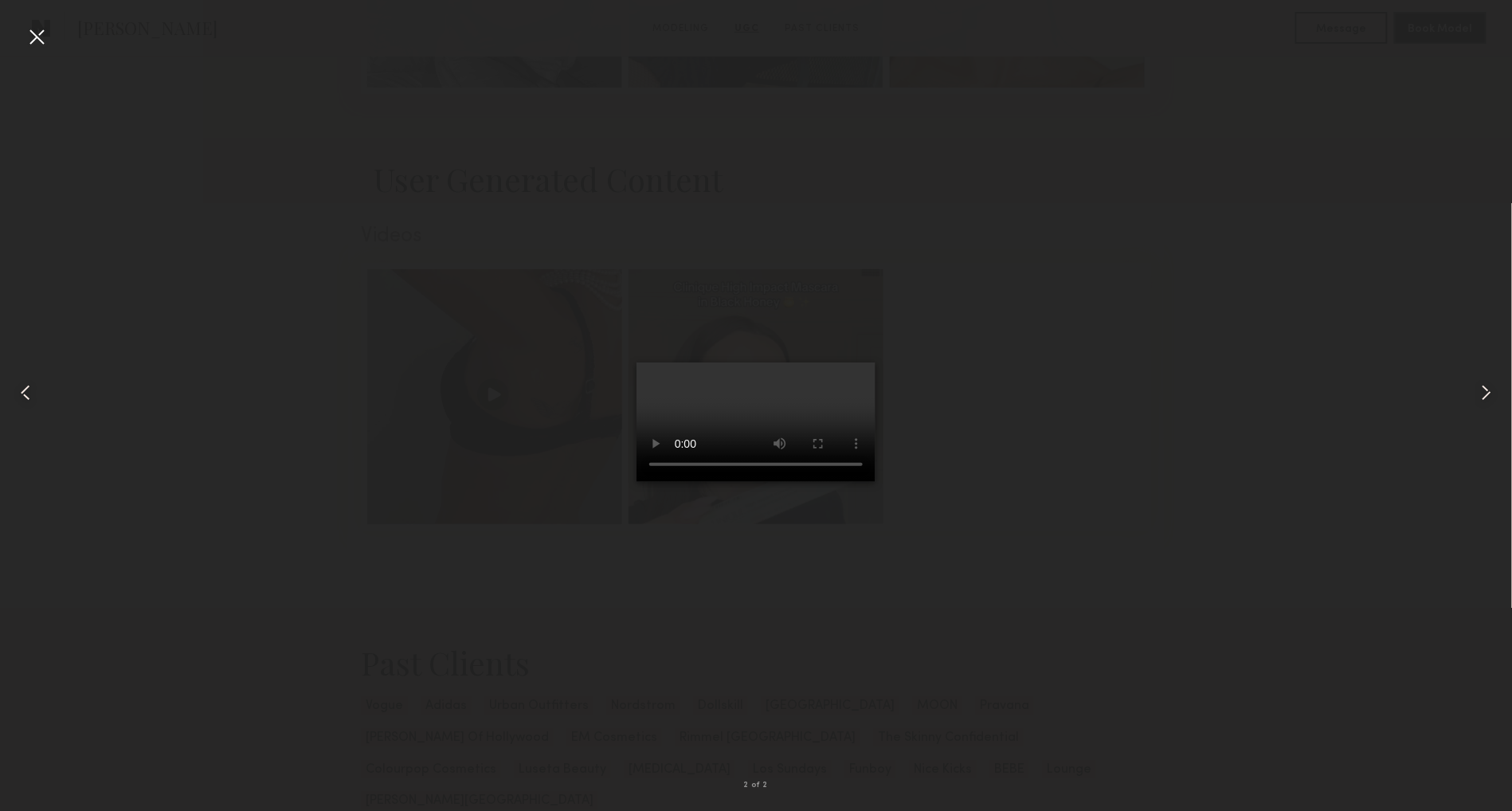
click at [34, 33] on div at bounding box center [37, 37] width 26 height 26
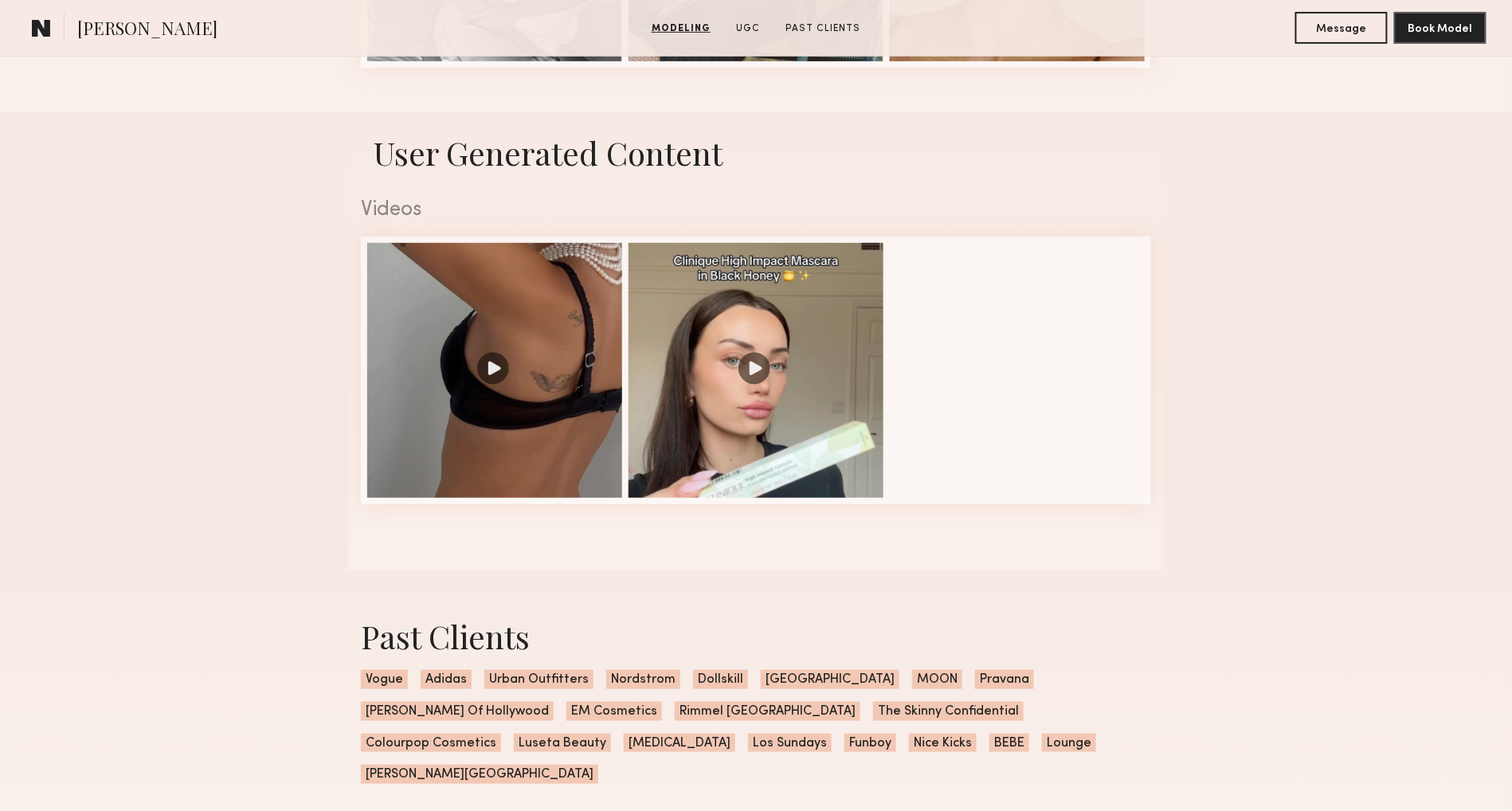
scroll to position [2494, 0]
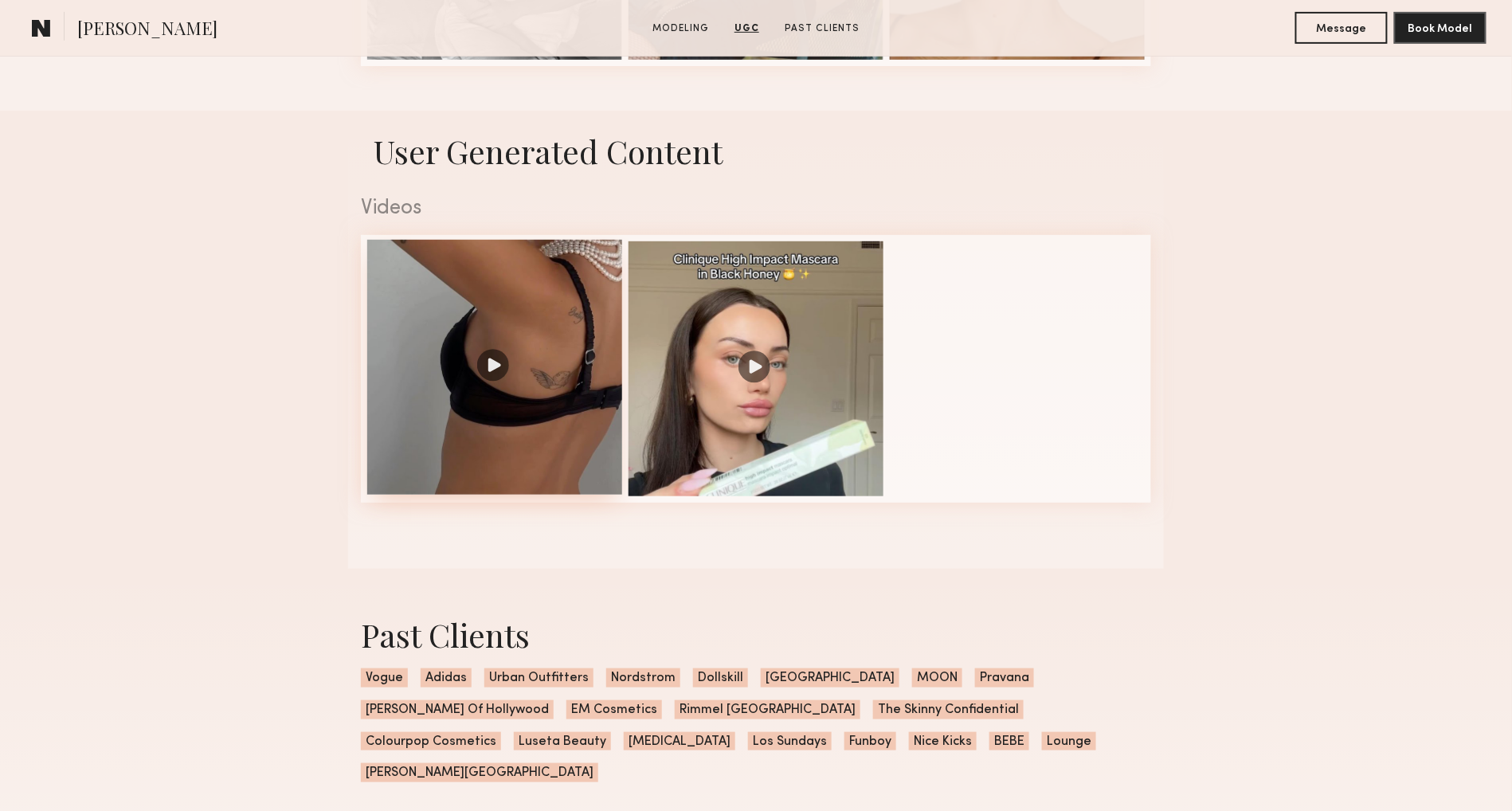
click at [539, 309] on div at bounding box center [495, 367] width 255 height 255
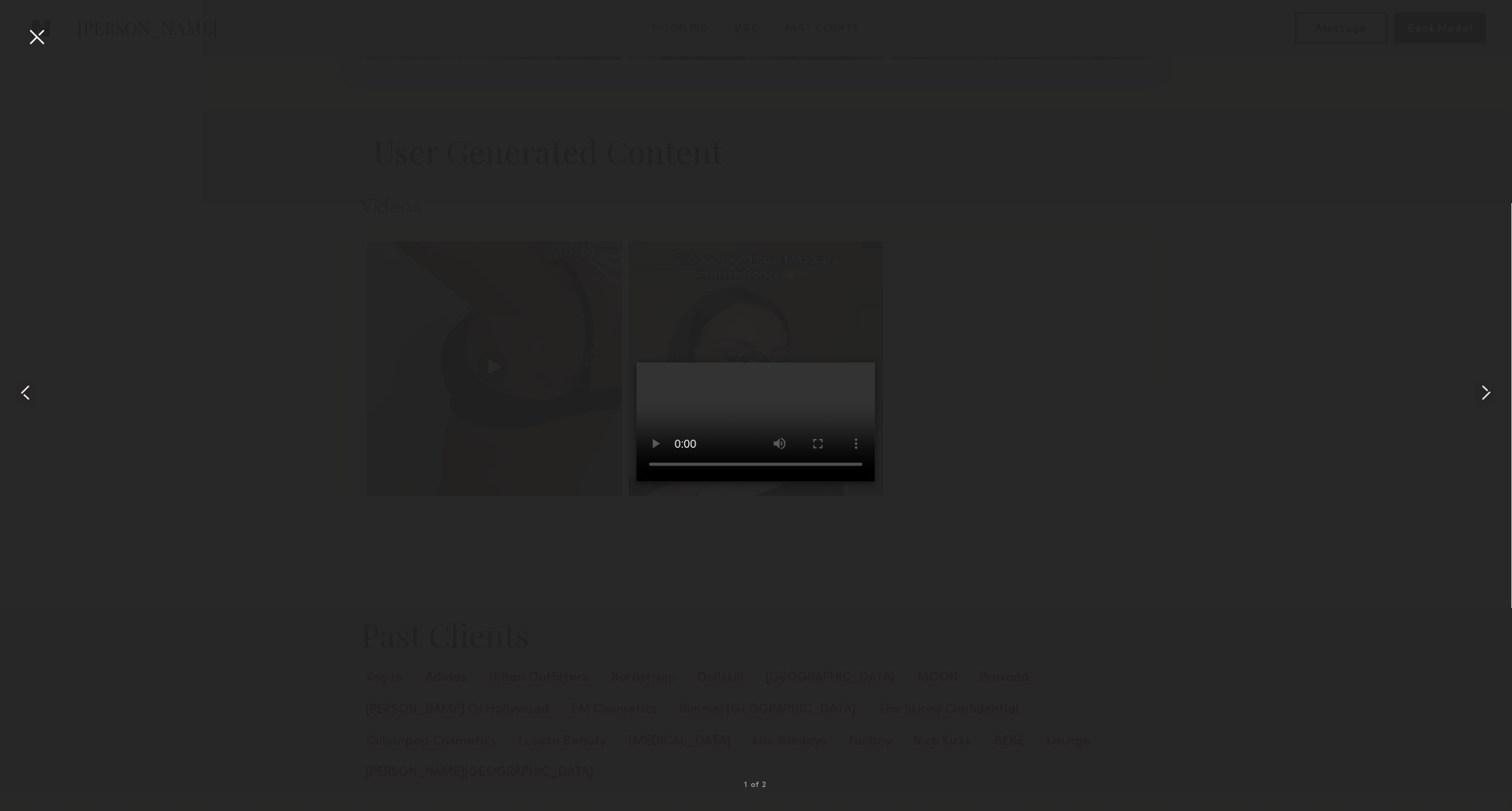
click at [1491, 395] on common-icon at bounding box center [1486, 392] width 26 height 26
click at [24, 29] on div at bounding box center [37, 37] width 26 height 26
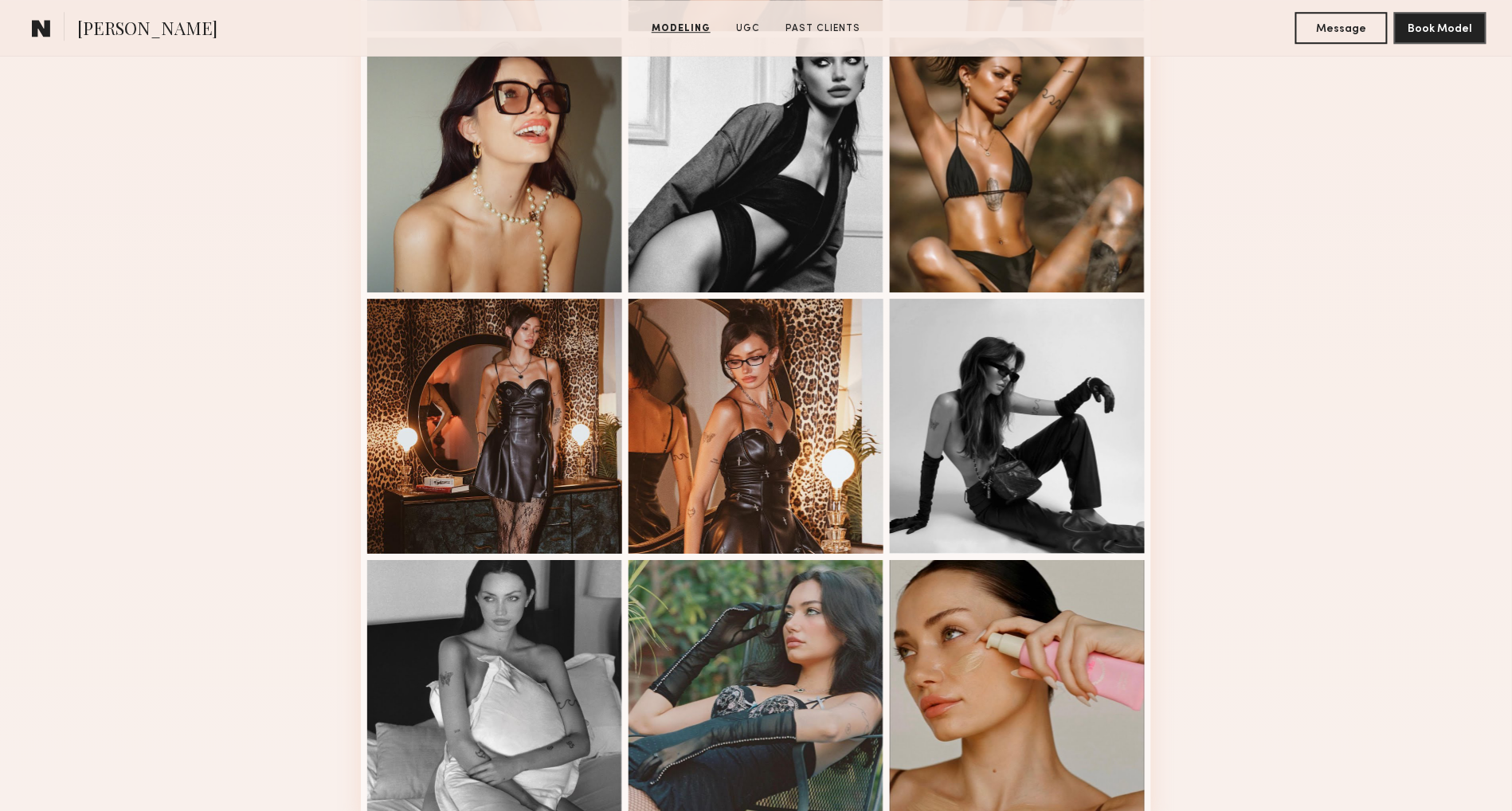
scroll to position [1736, 0]
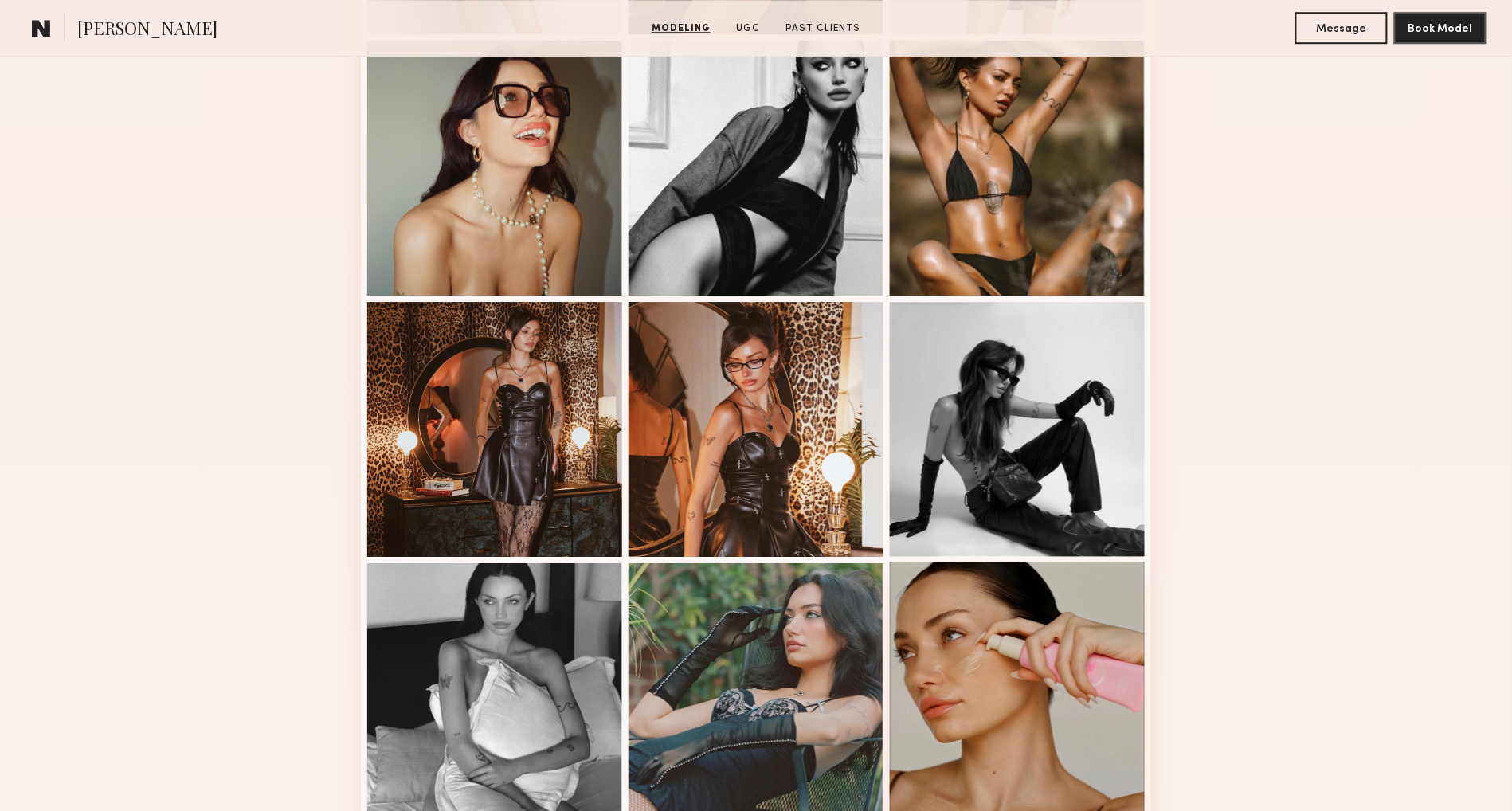
click at [932, 590] on div at bounding box center [1017, 689] width 255 height 255
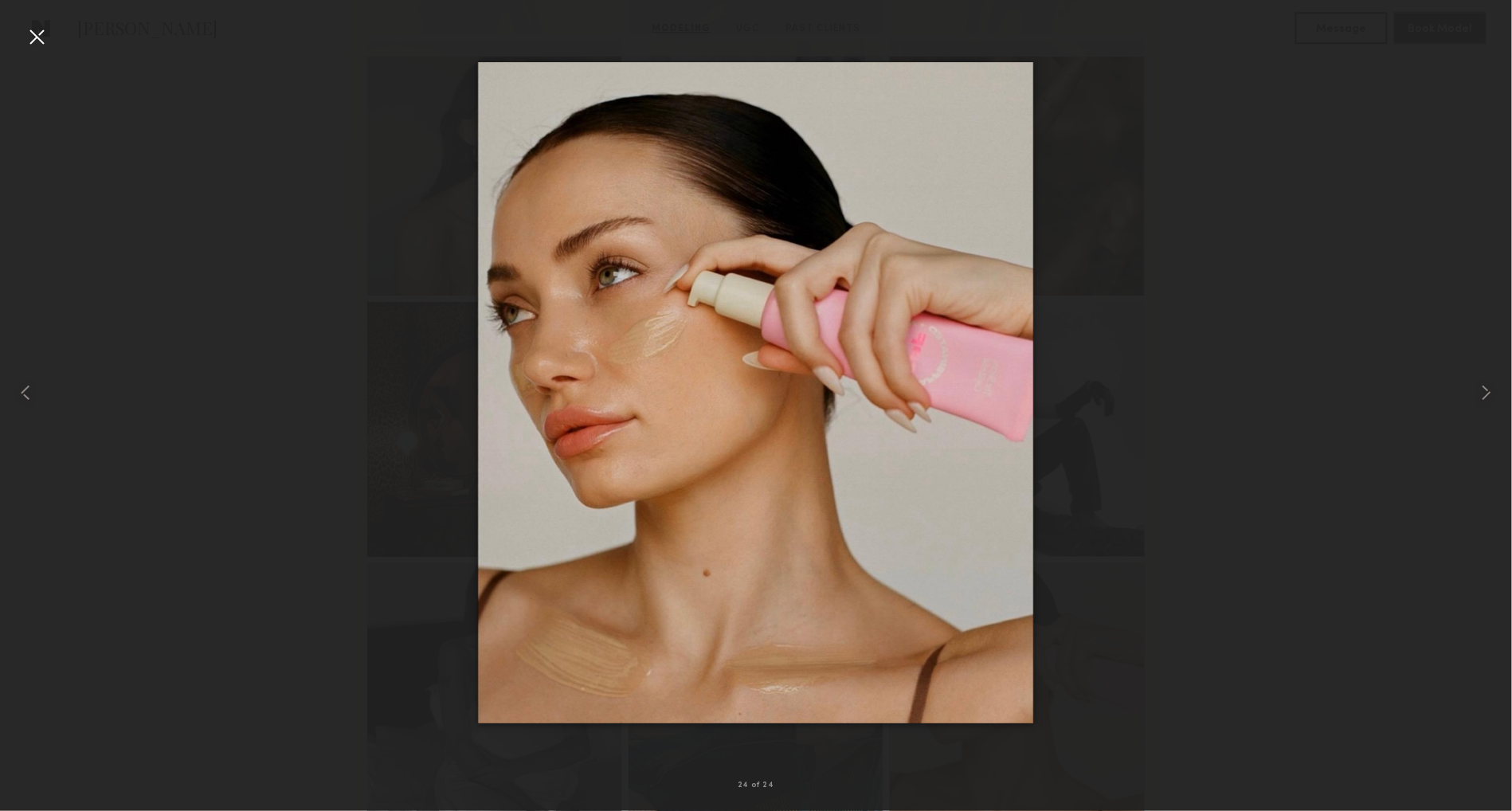
scroll to position [1737, 0]
click at [29, 36] on div at bounding box center [37, 37] width 26 height 26
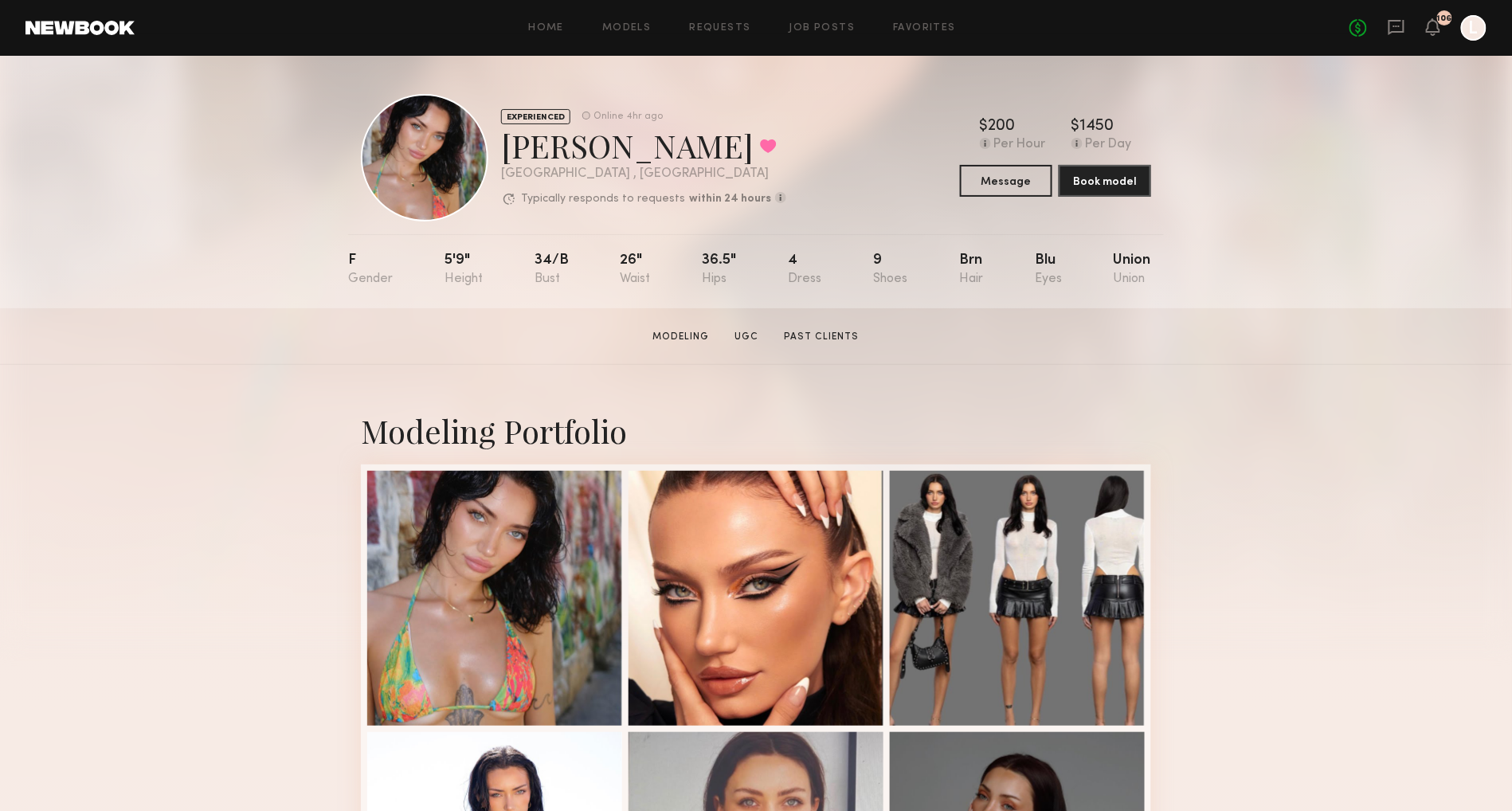
scroll to position [0, 0]
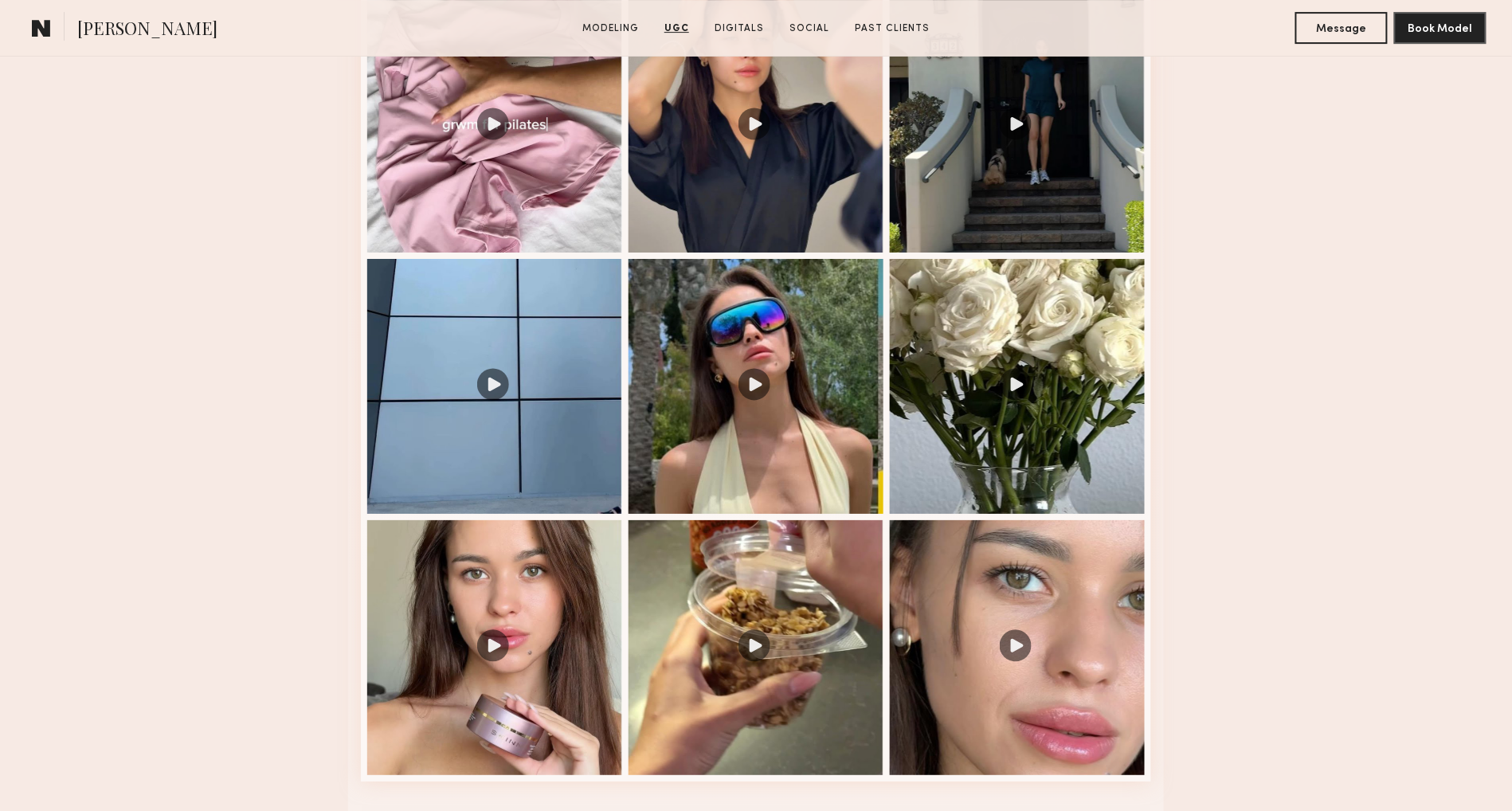
scroll to position [2103, 0]
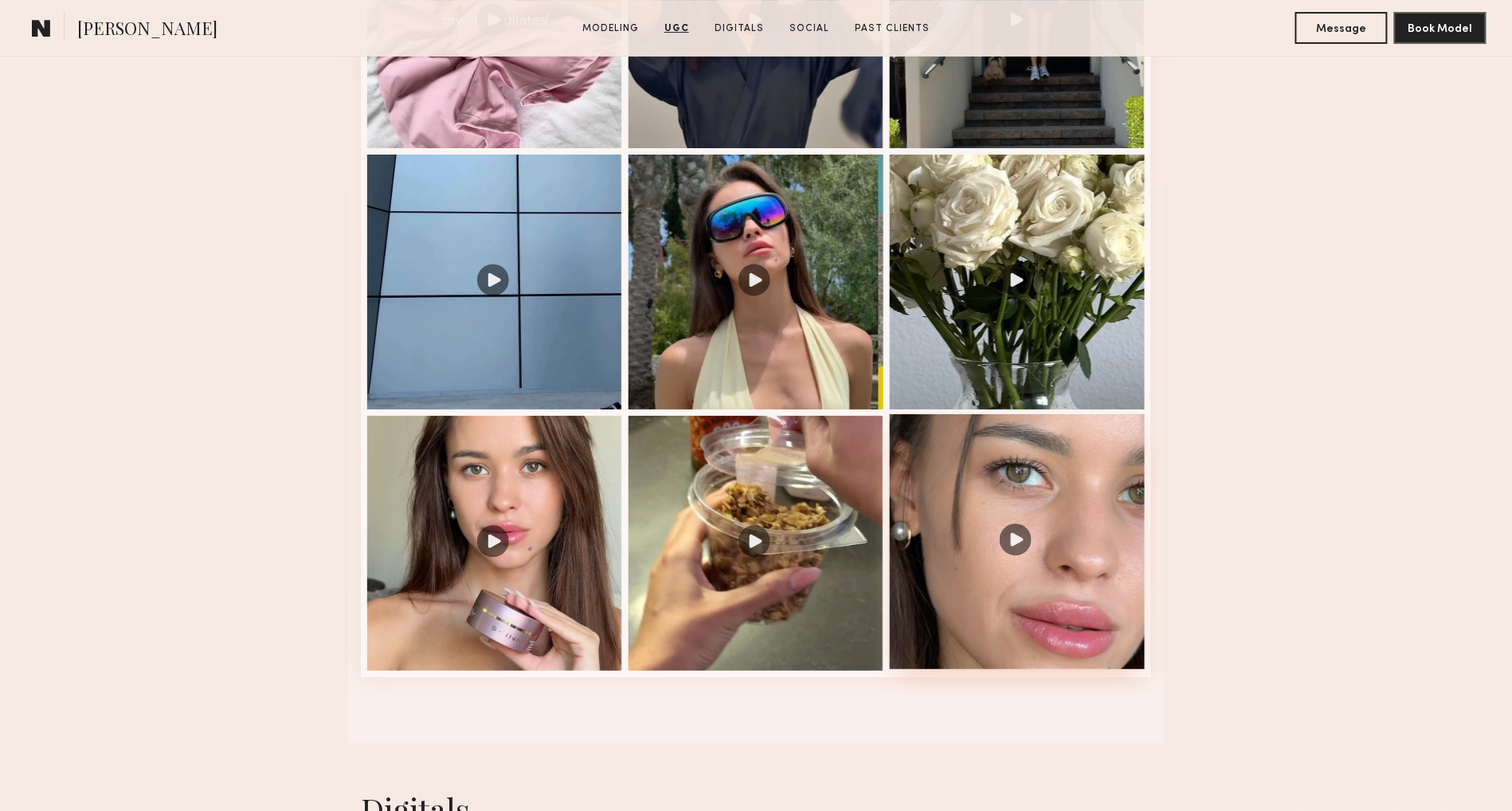
click at [1007, 505] on div at bounding box center [1017, 542] width 255 height 255
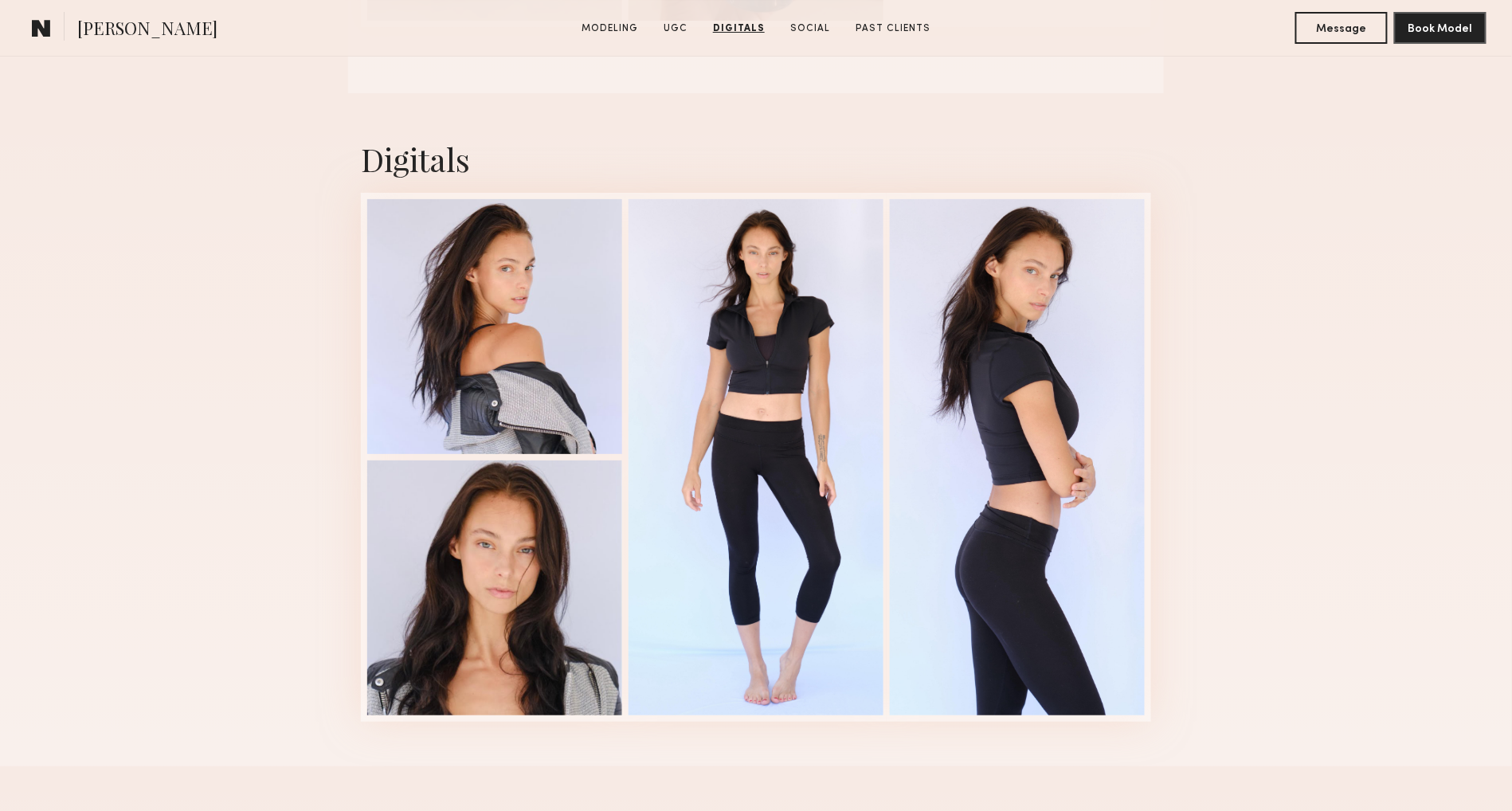
scroll to position [2233, 0]
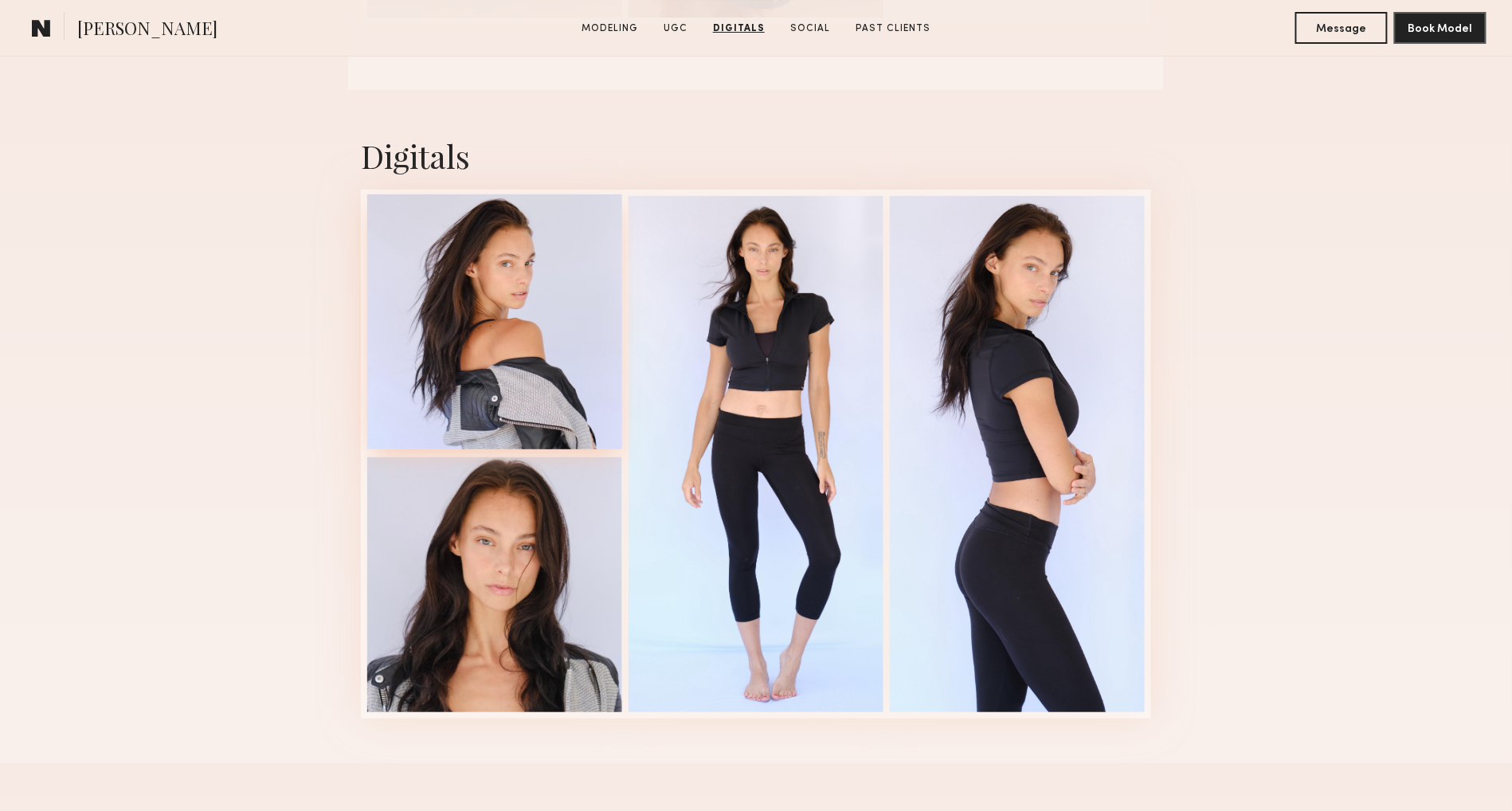
click at [520, 288] on div at bounding box center [495, 322] width 255 height 255
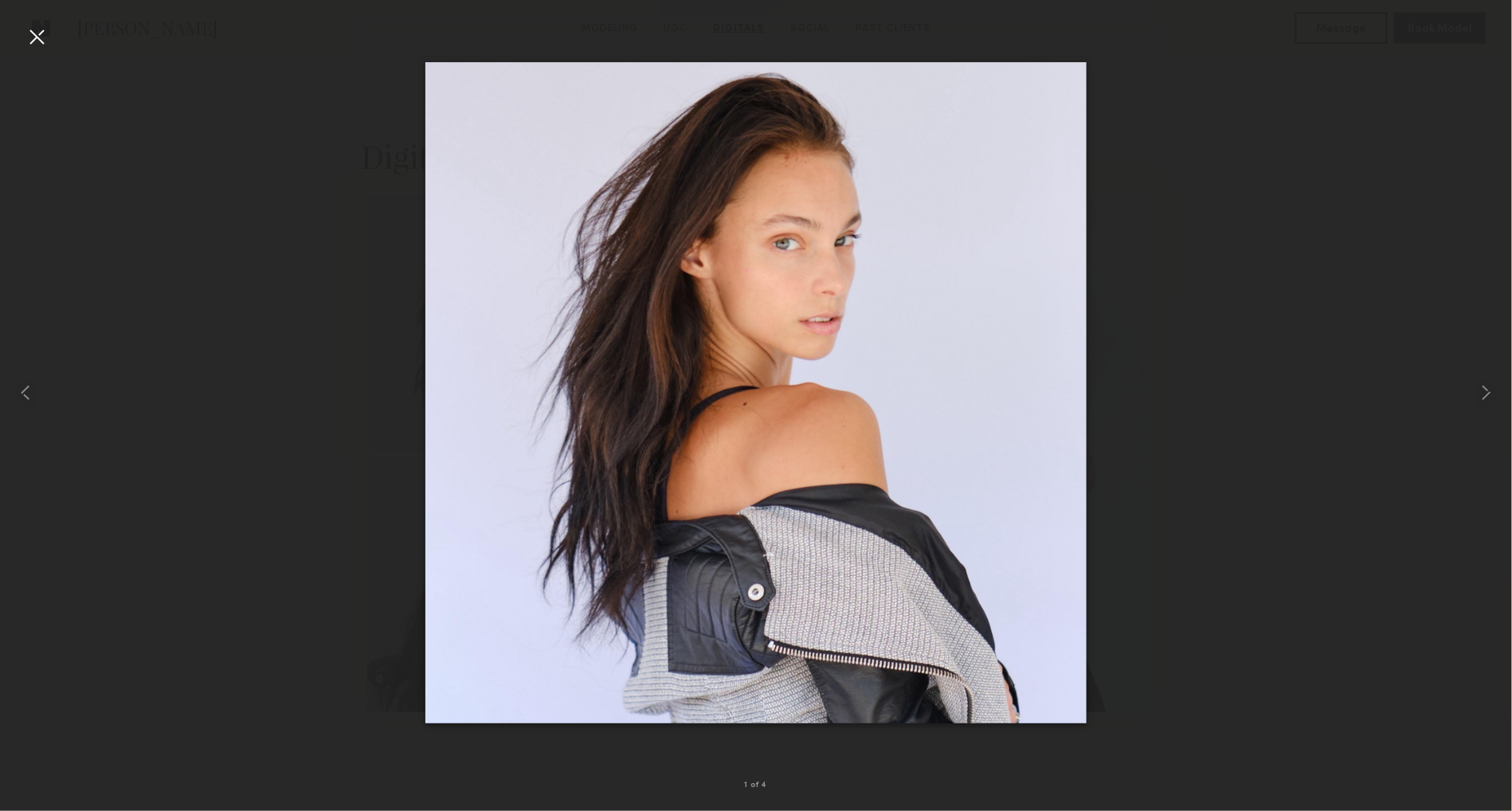
click at [34, 34] on div at bounding box center [37, 37] width 26 height 26
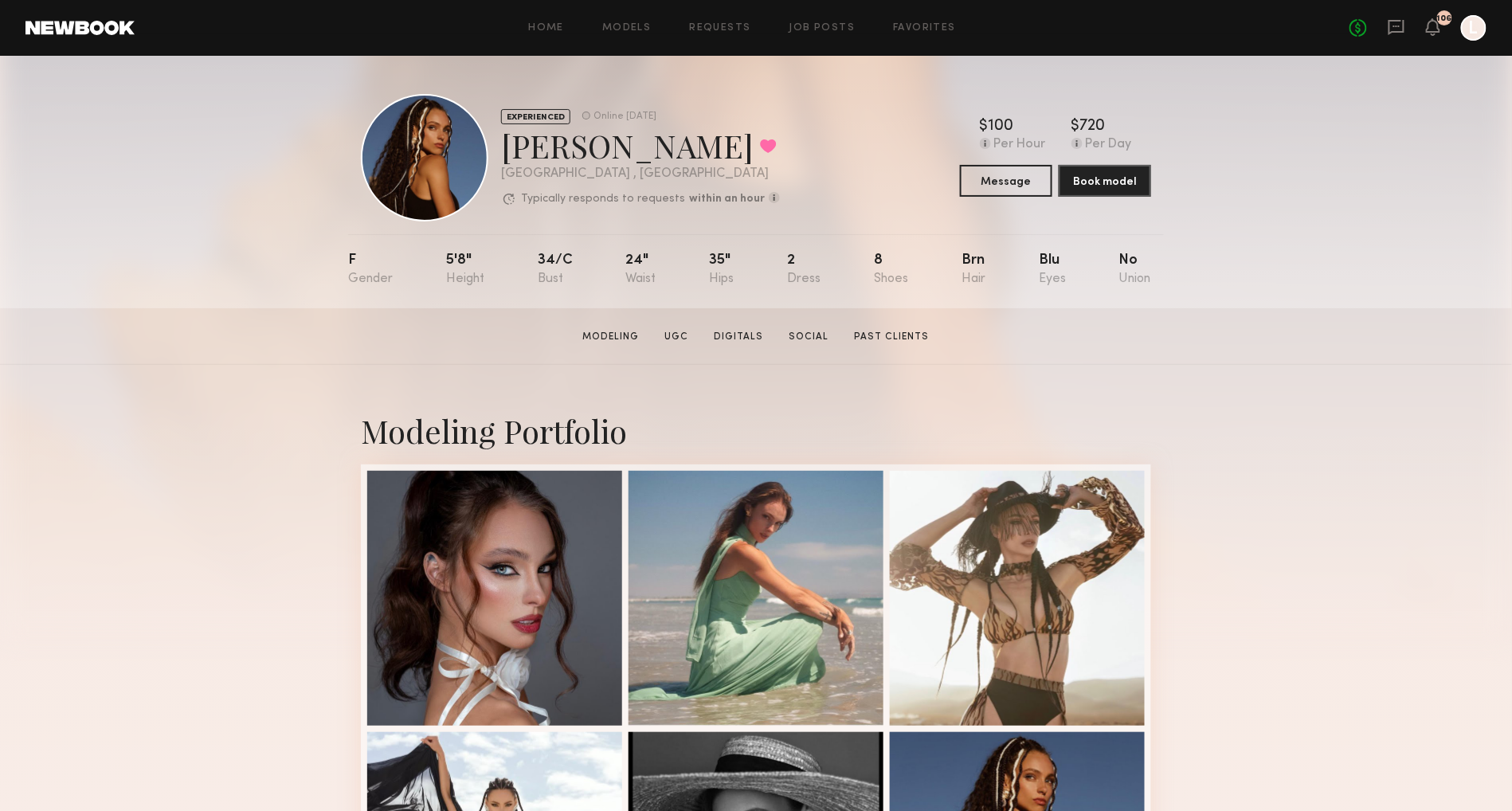
scroll to position [0, 0]
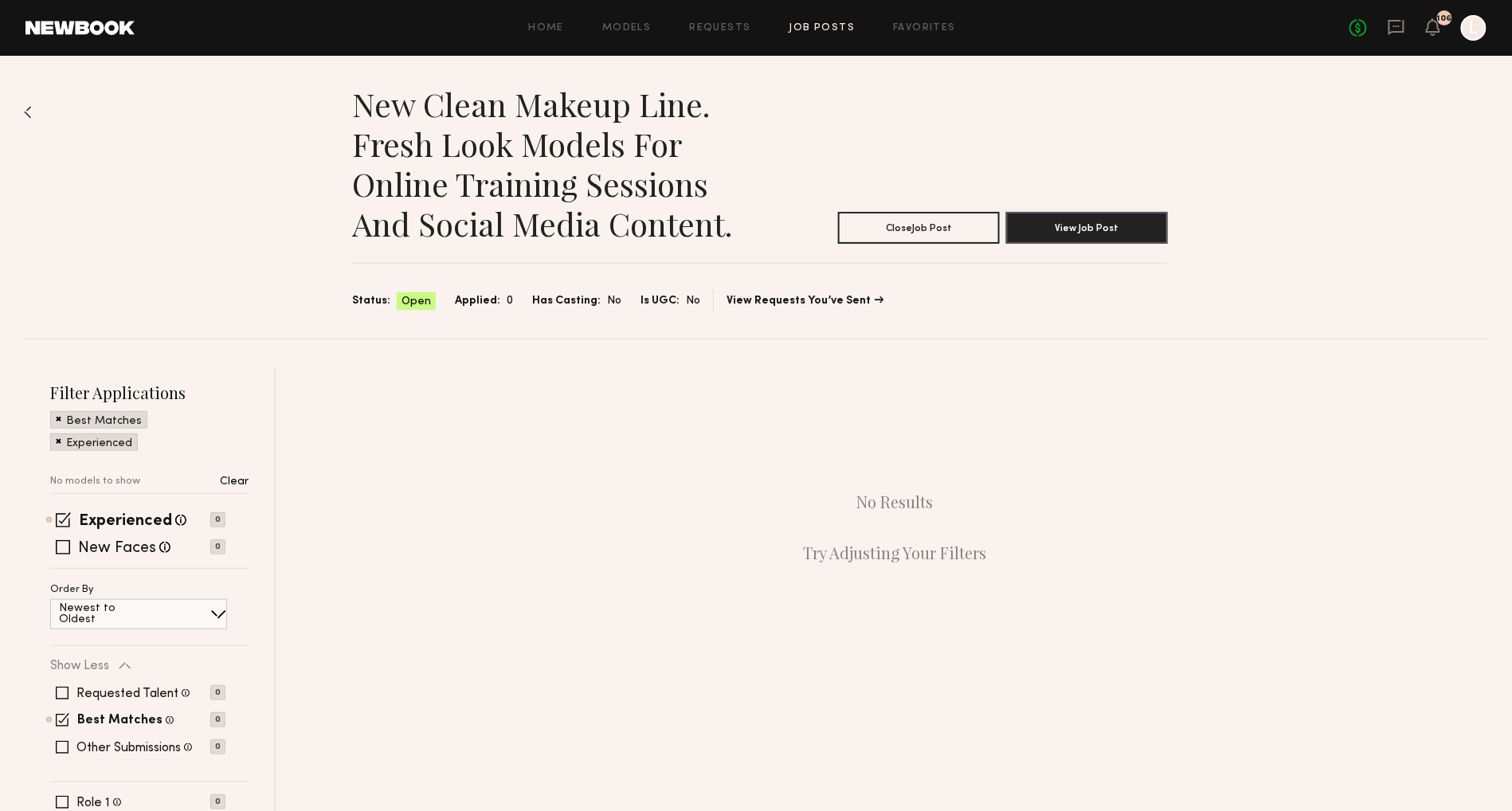
click at [819, 29] on link "Job Posts" at bounding box center [822, 29] width 66 height 11
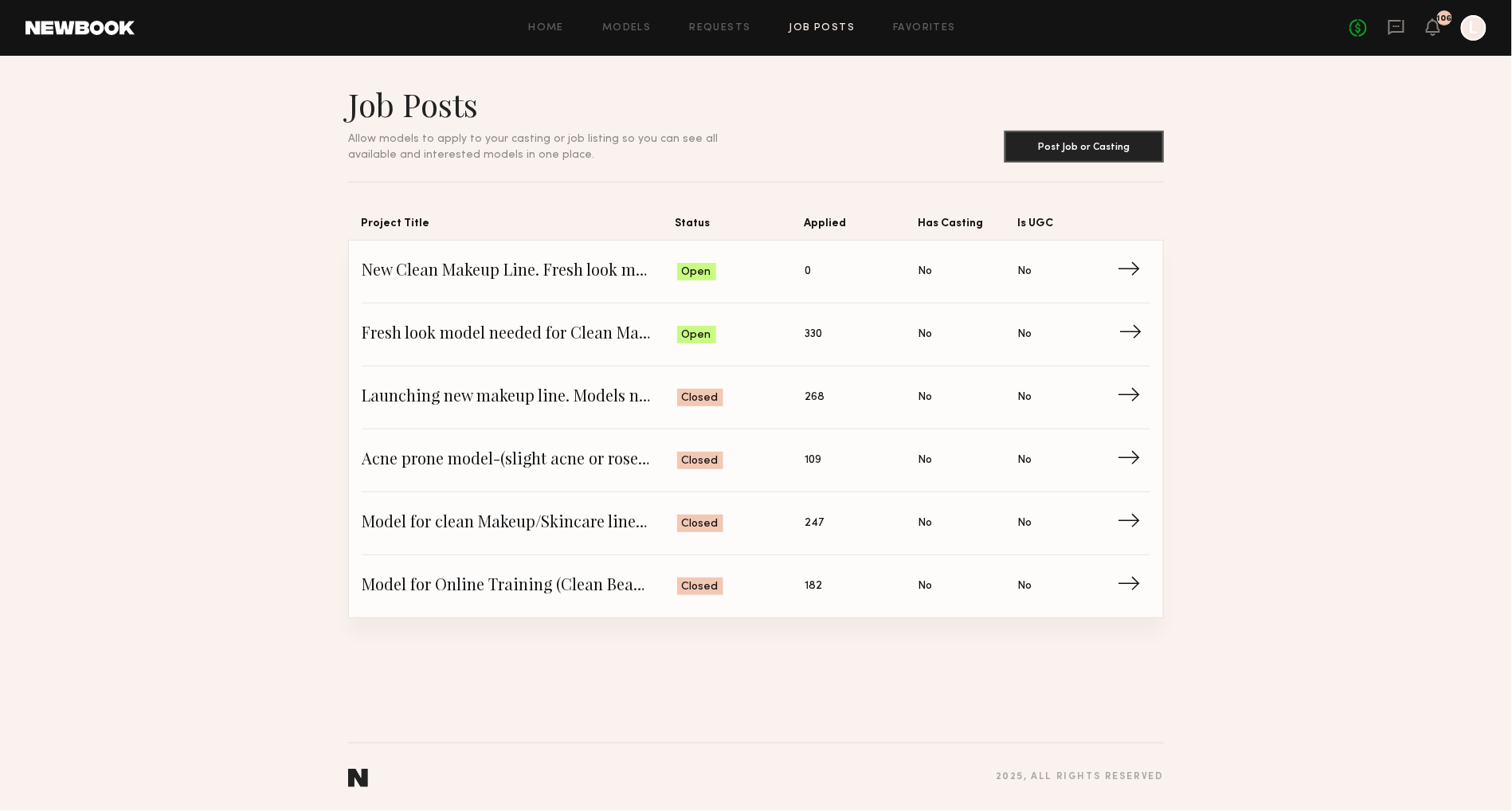
click at [721, 330] on span "Status: Open" at bounding box center [742, 334] width 128 height 24
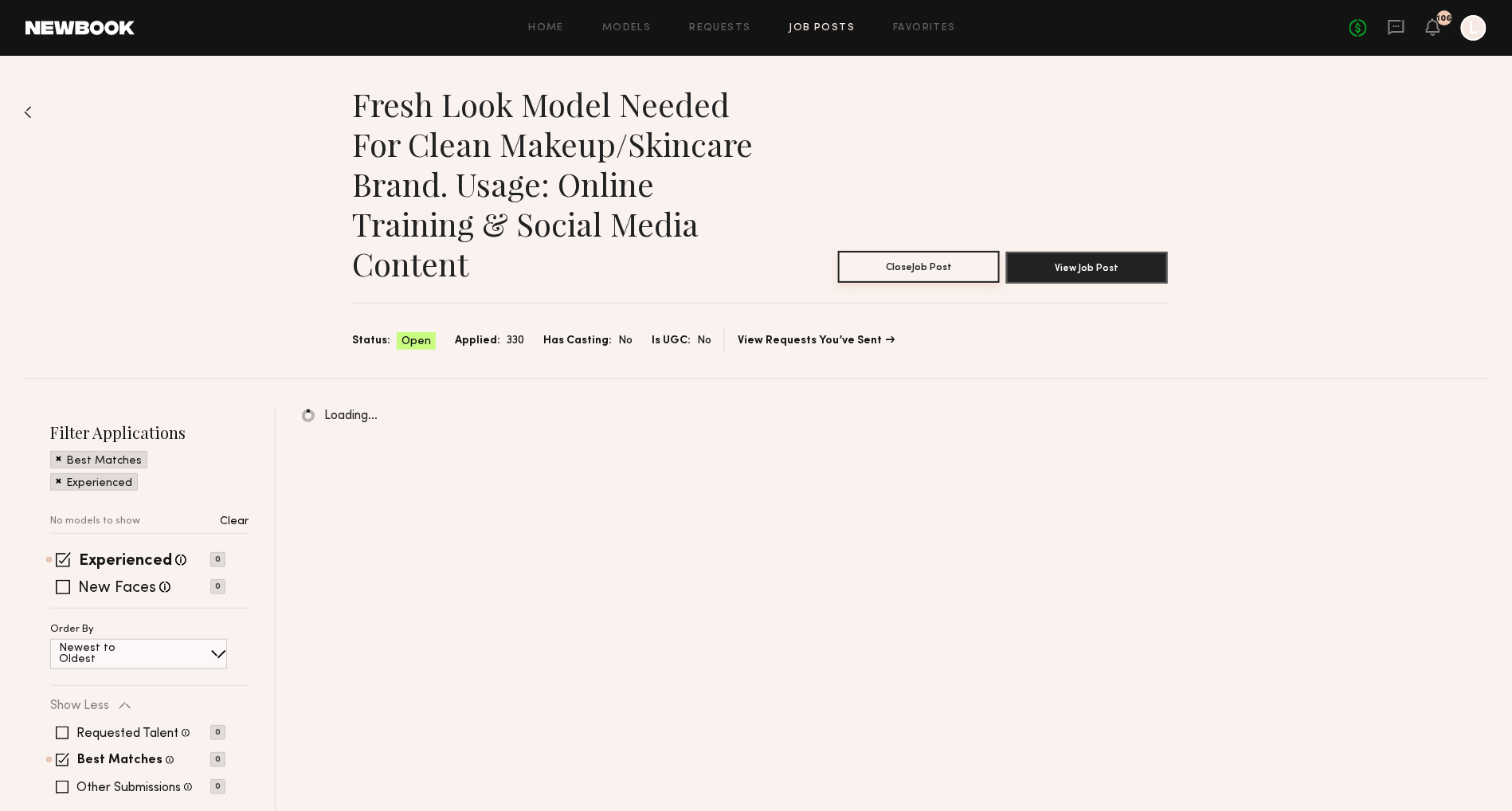
click at [944, 266] on button "Close Job Post" at bounding box center [918, 266] width 161 height 32
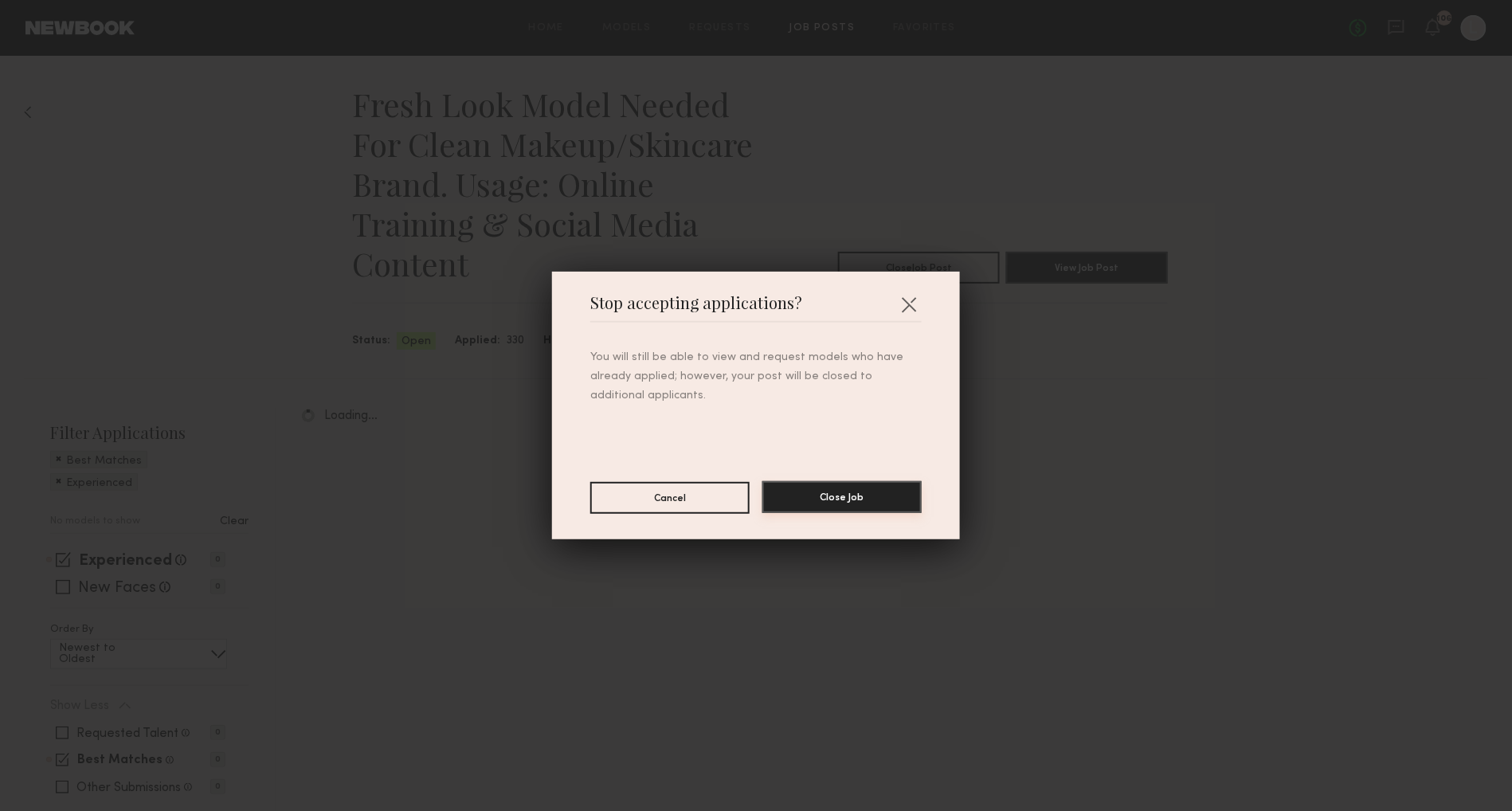
click at [826, 497] on button "Close Job" at bounding box center [842, 497] width 160 height 32
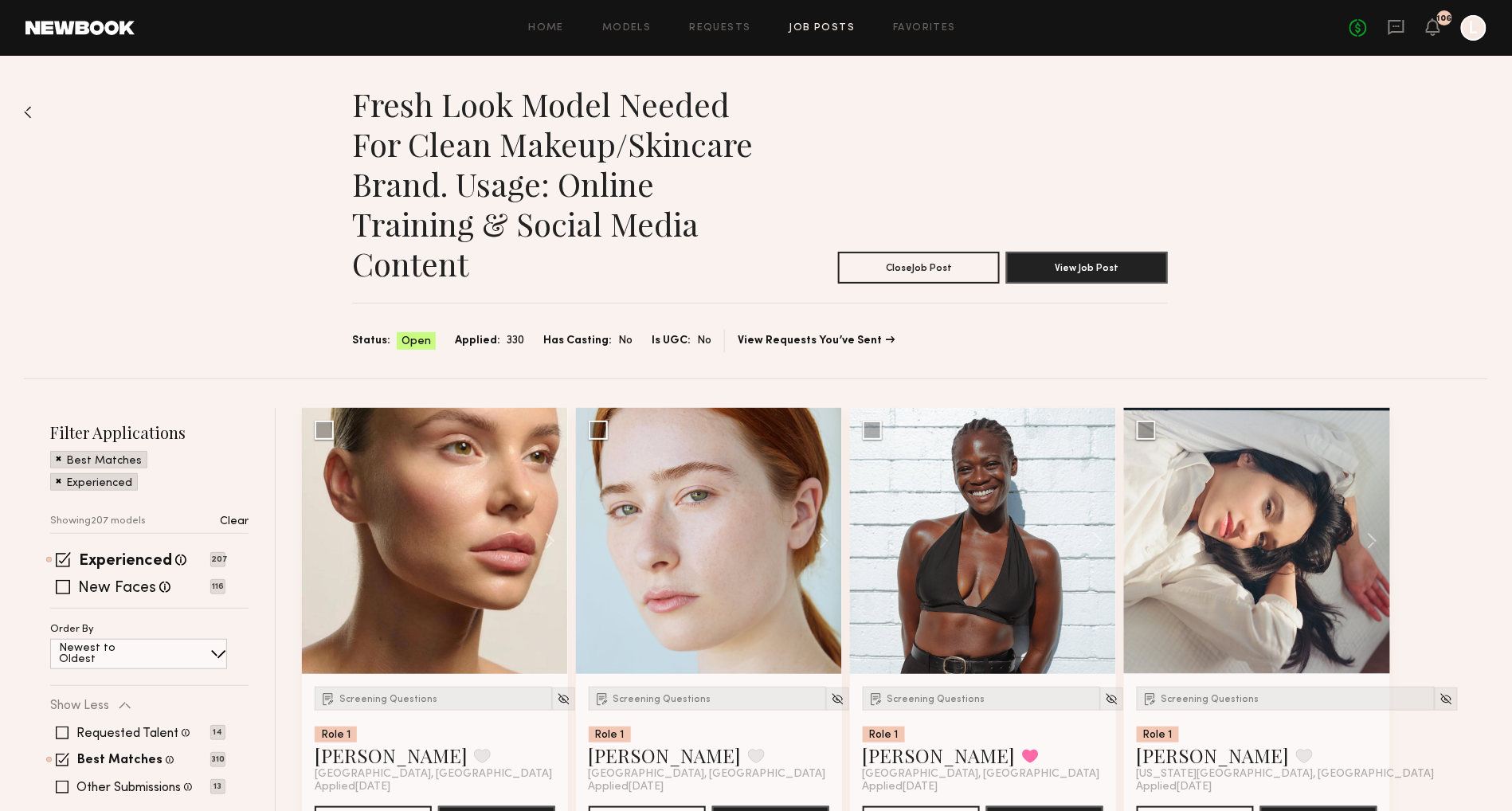
click at [810, 23] on link "Job Posts" at bounding box center [822, 29] width 66 height 11
